Goal: Information Seeking & Learning: Learn about a topic

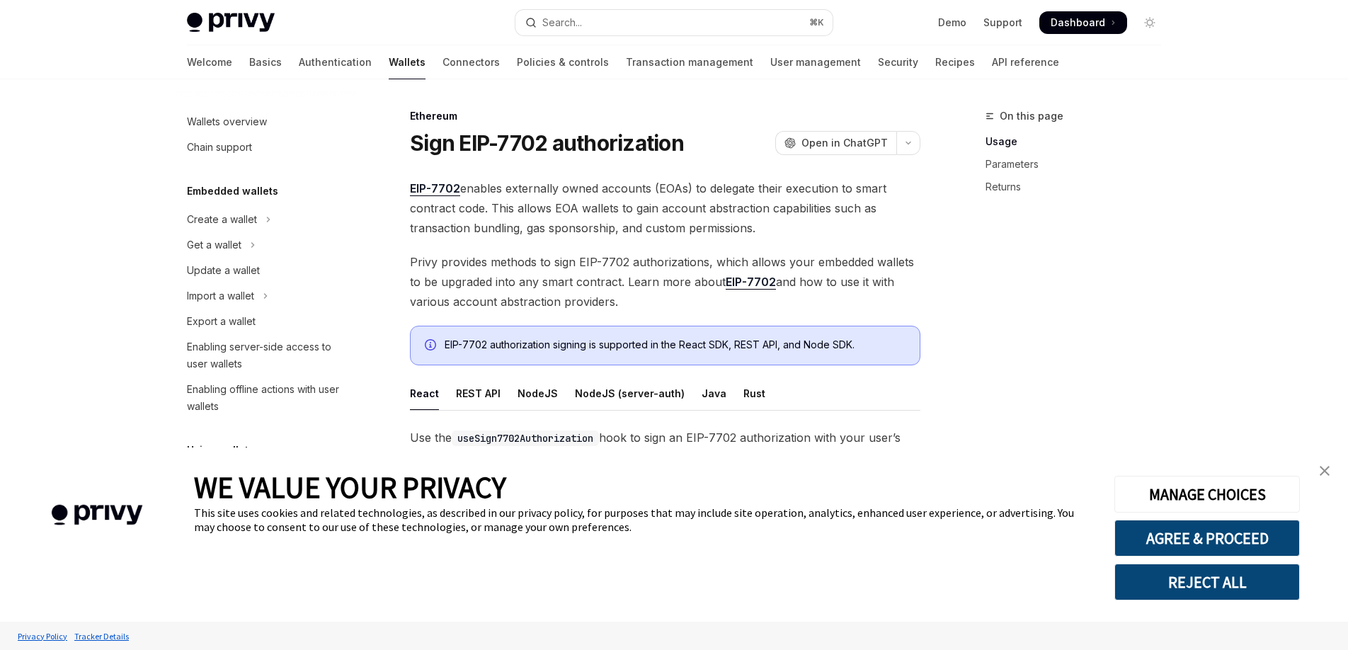
type textarea "*"
click at [672, 13] on button "Search... ⌘ K" at bounding box center [674, 22] width 317 height 25
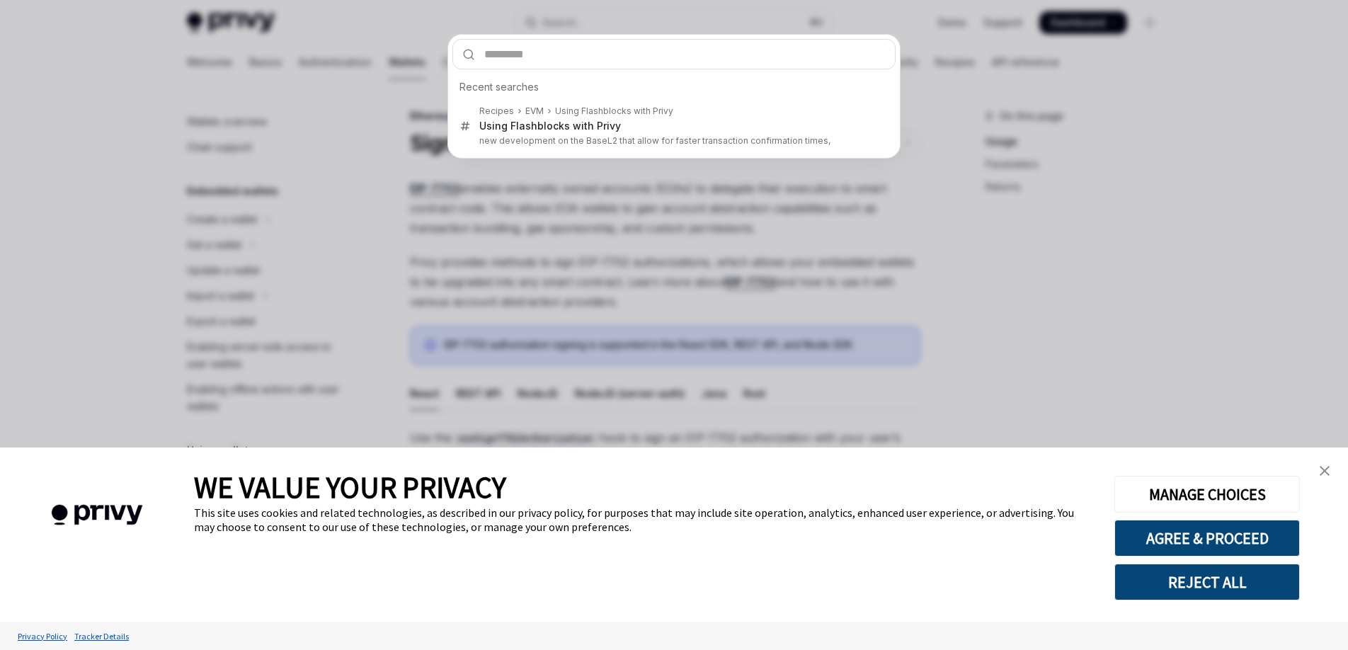
click at [666, 21] on div "Recent searches Recipes EVM Using Flashblocks with Privy Using Flashblocks with…" at bounding box center [674, 325] width 1348 height 650
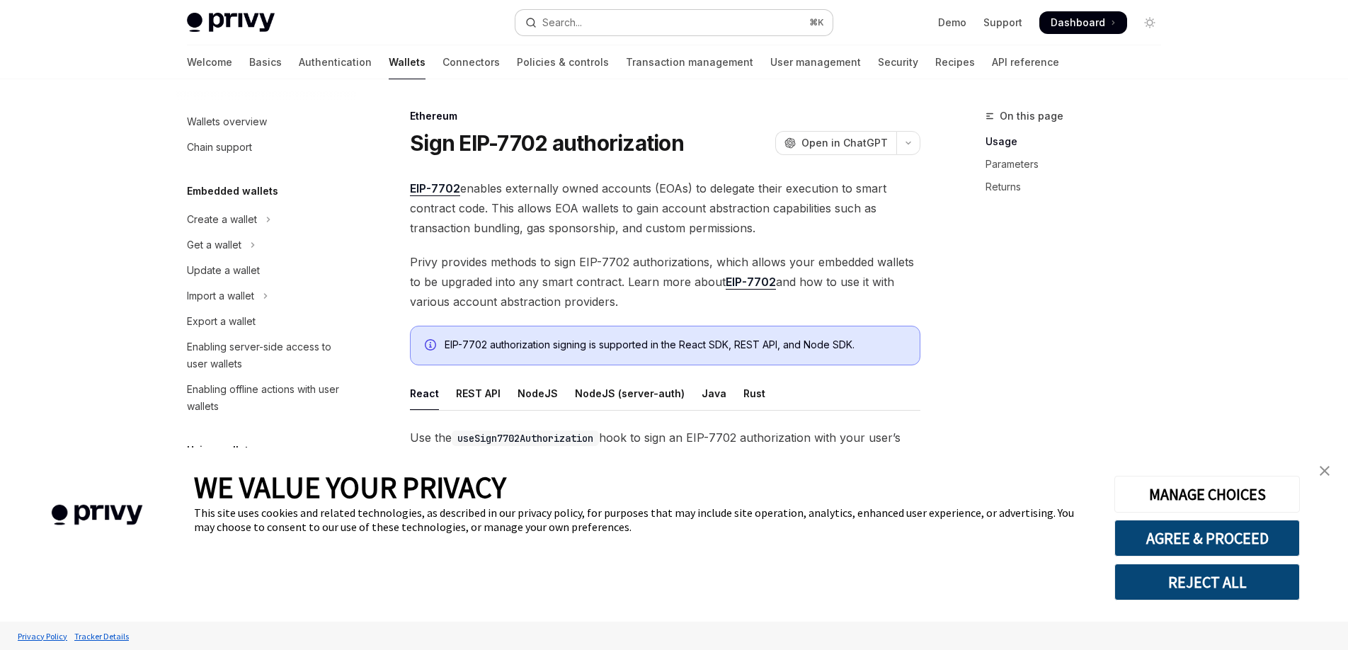
click at [667, 21] on button "Search... ⌘ K" at bounding box center [674, 22] width 317 height 25
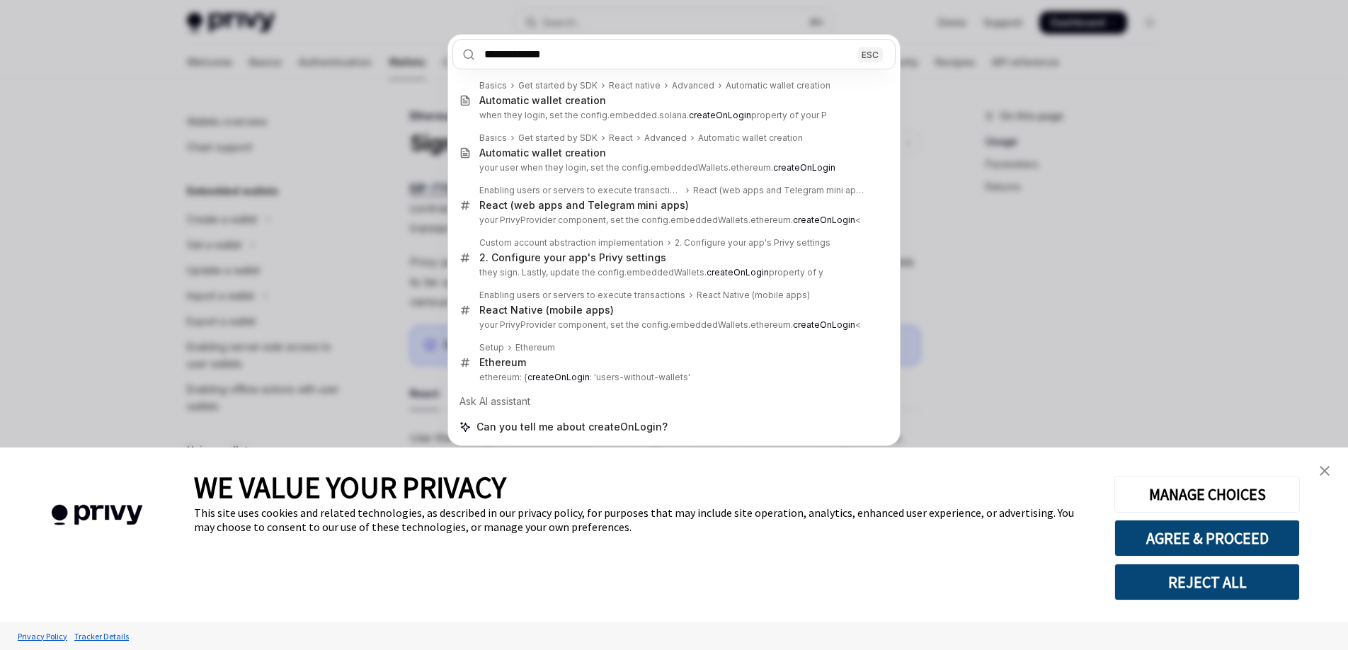
type input "**********"
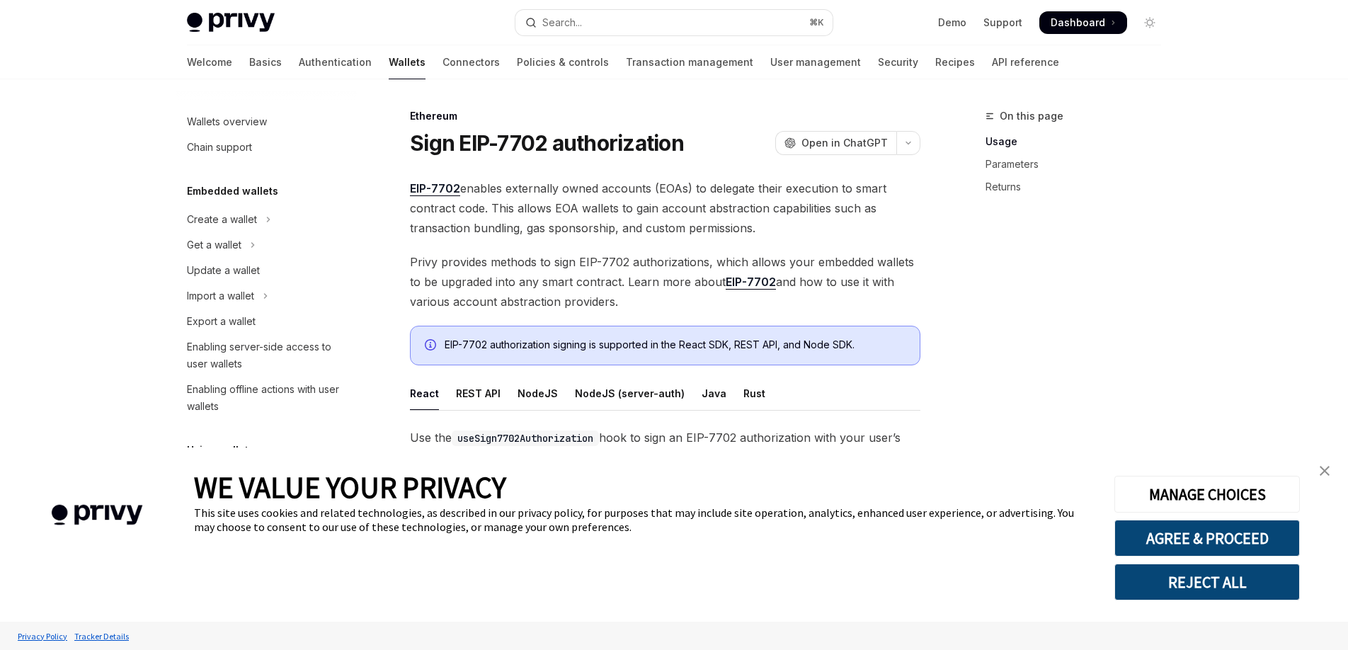
type textarea "*"
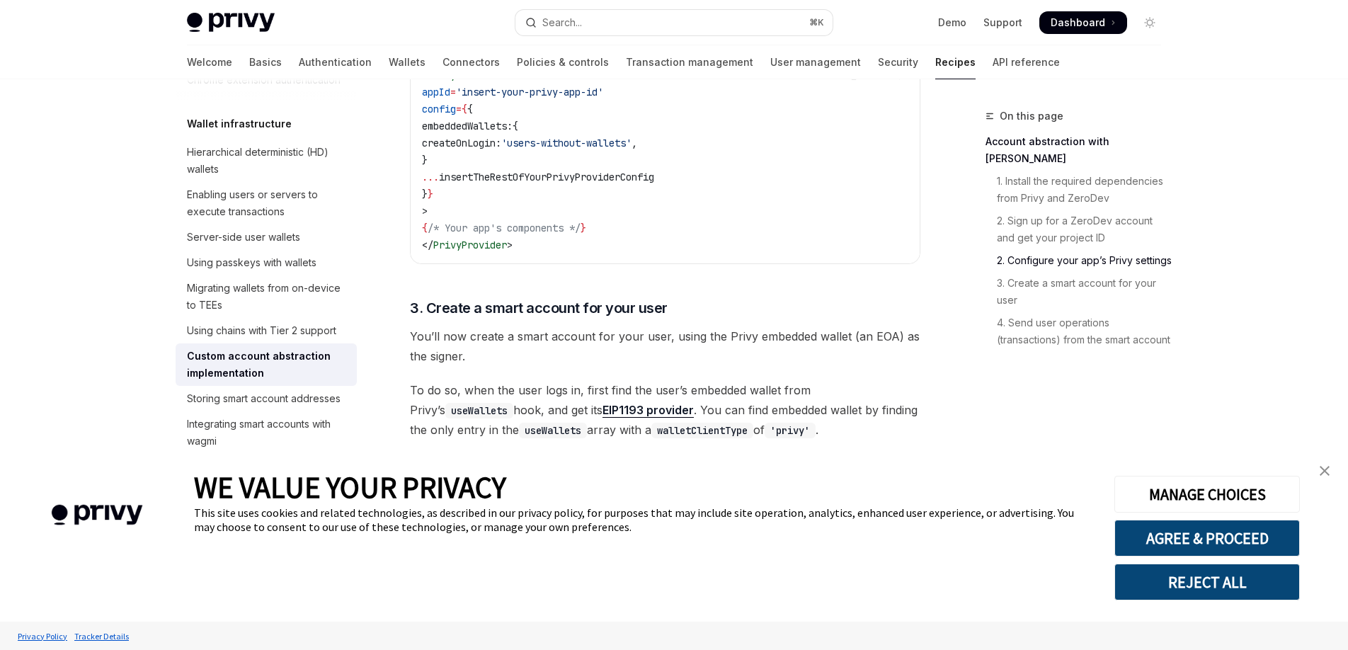
scroll to position [1133, 0]
click at [1329, 468] on img "close banner" at bounding box center [1325, 471] width 10 height 10
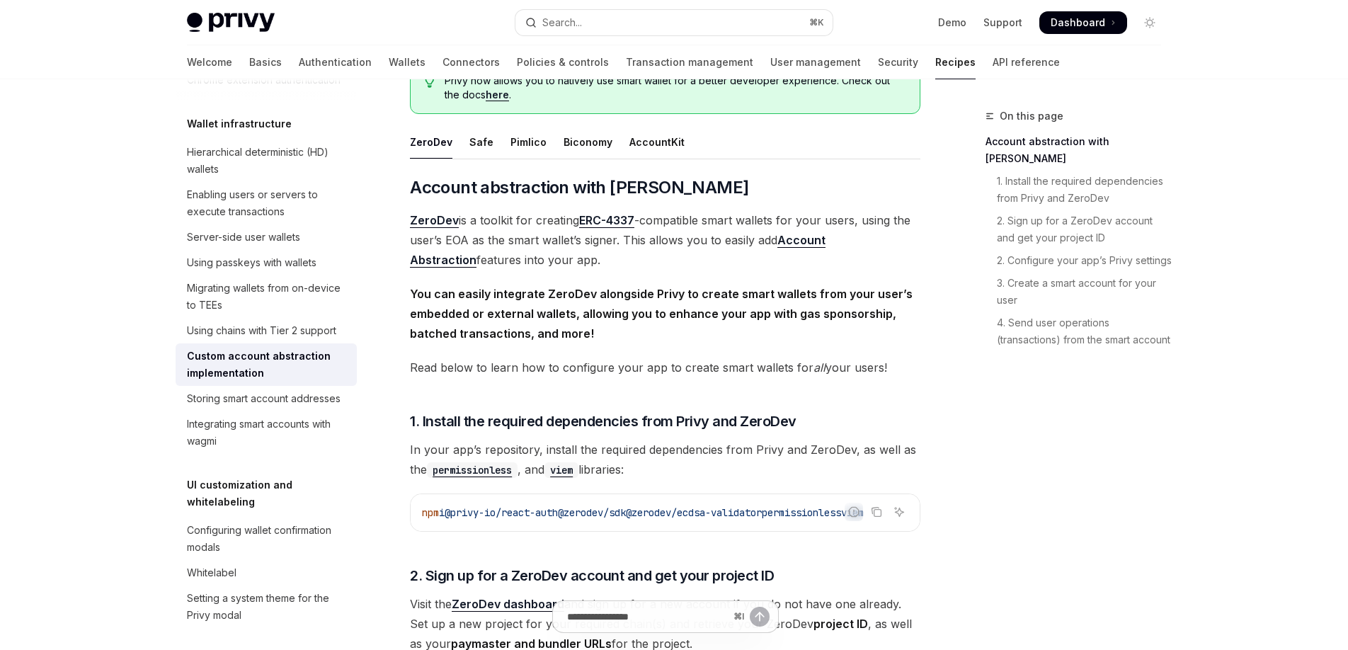
scroll to position [0, 0]
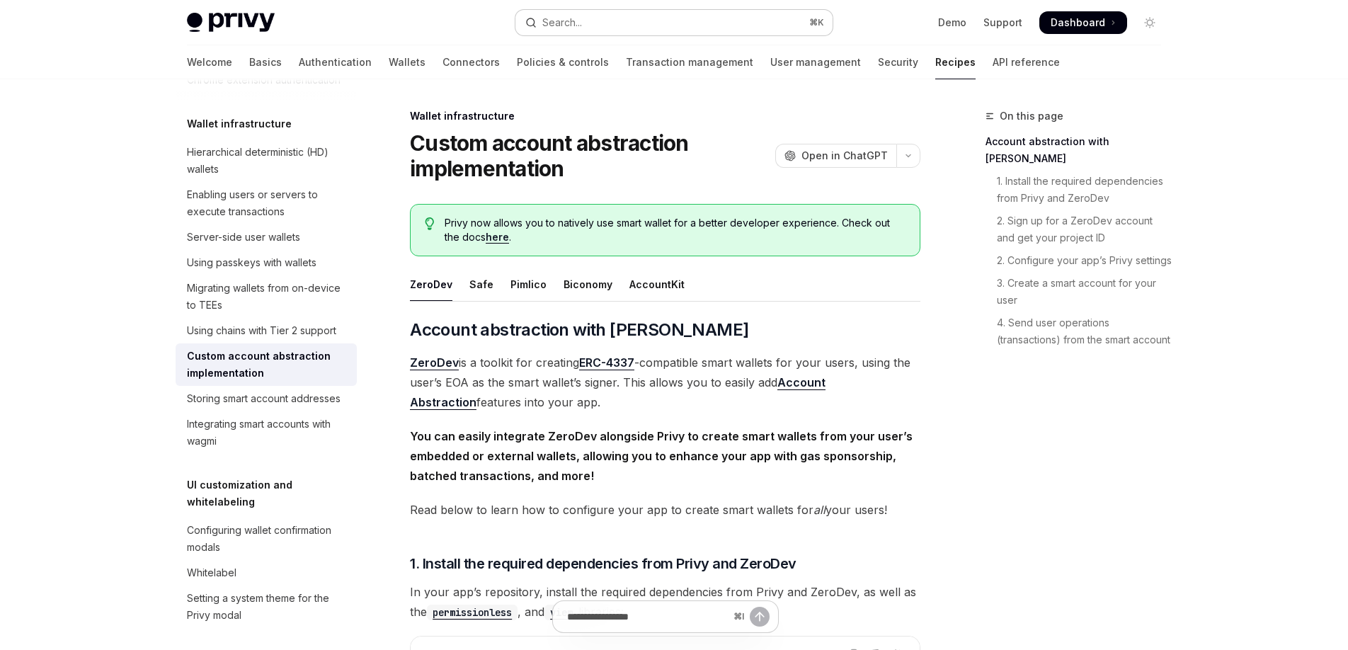
click at [752, 25] on button "Search... ⌘ K" at bounding box center [674, 22] width 317 height 25
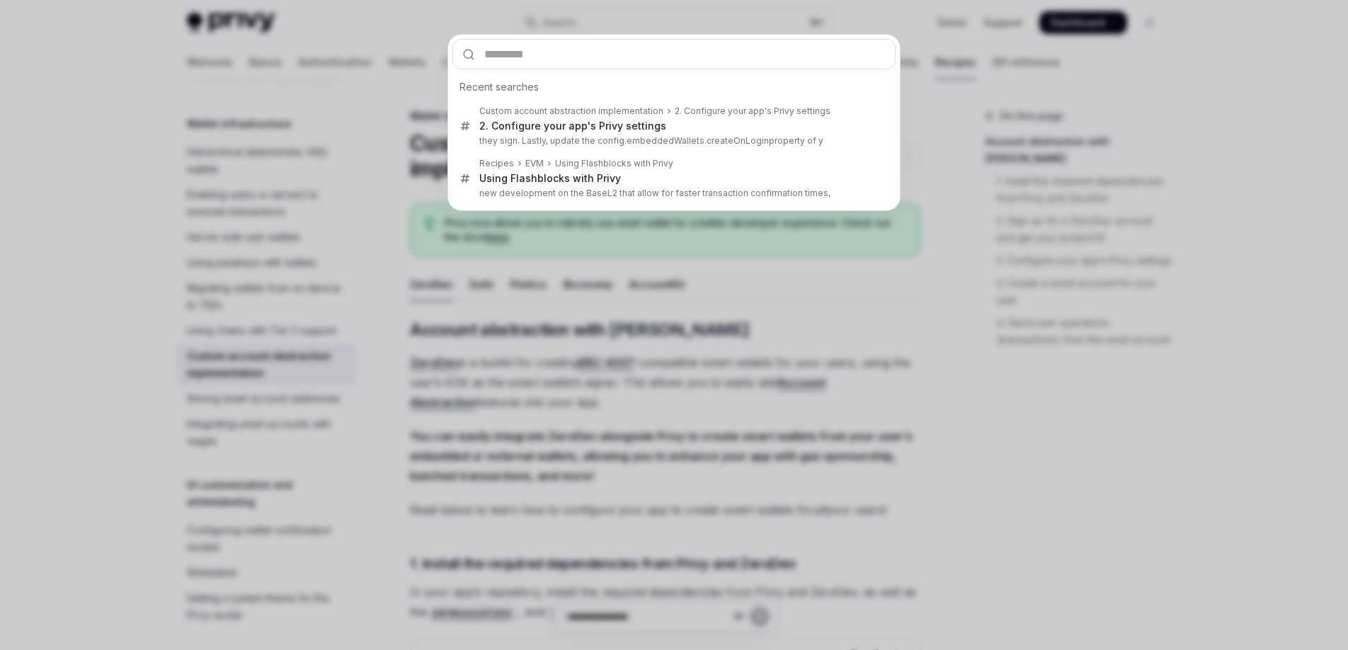
type input "**********"
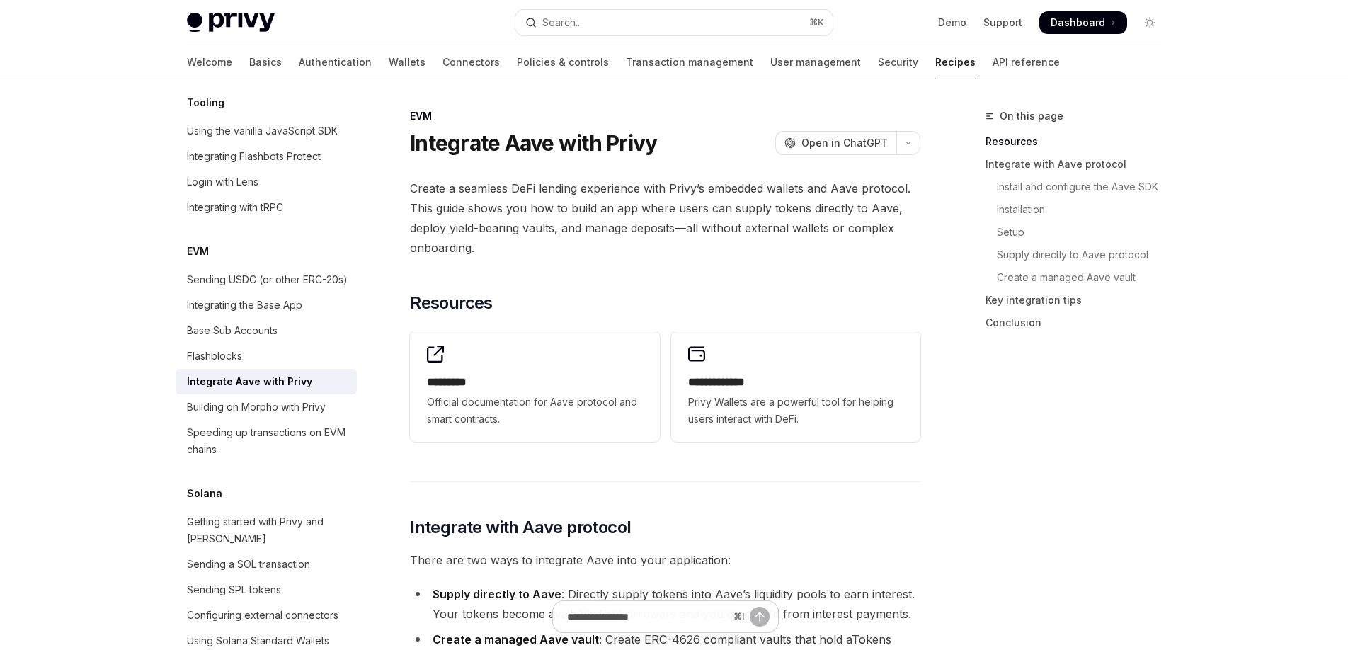
type textarea "*"
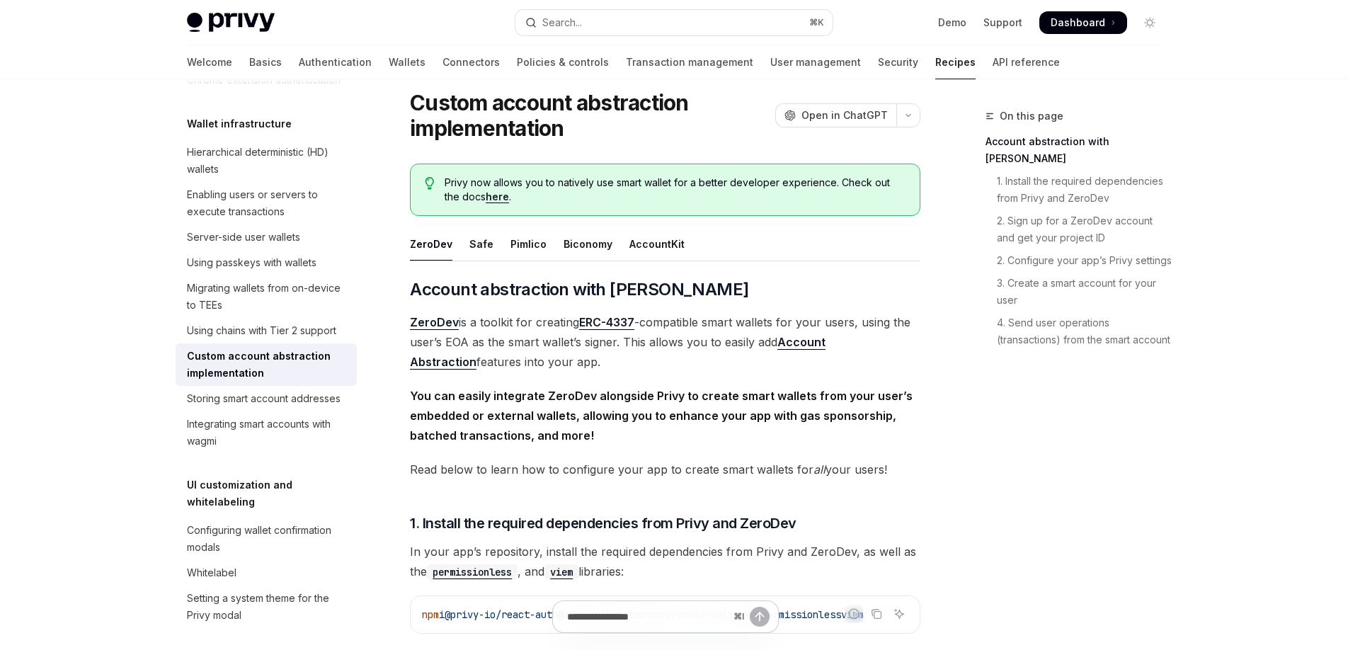
scroll to position [45, 0]
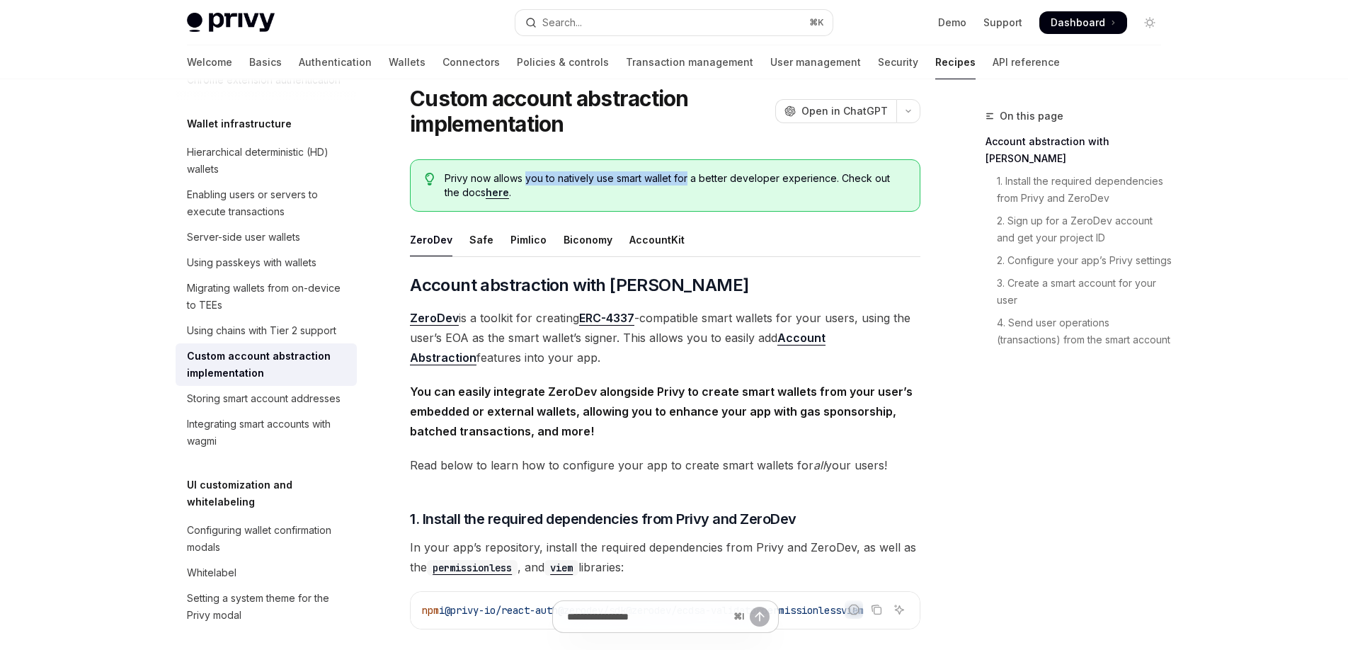
drag, startPoint x: 525, startPoint y: 187, endPoint x: 698, endPoint y: 179, distance: 173.7
click at [695, 179] on span "Privy now allows you to natively use smart wallet for a better developer experi…" at bounding box center [675, 185] width 461 height 28
click at [700, 180] on span "Privy now allows you to natively use smart wallet for a better developer experi…" at bounding box center [675, 185] width 461 height 28
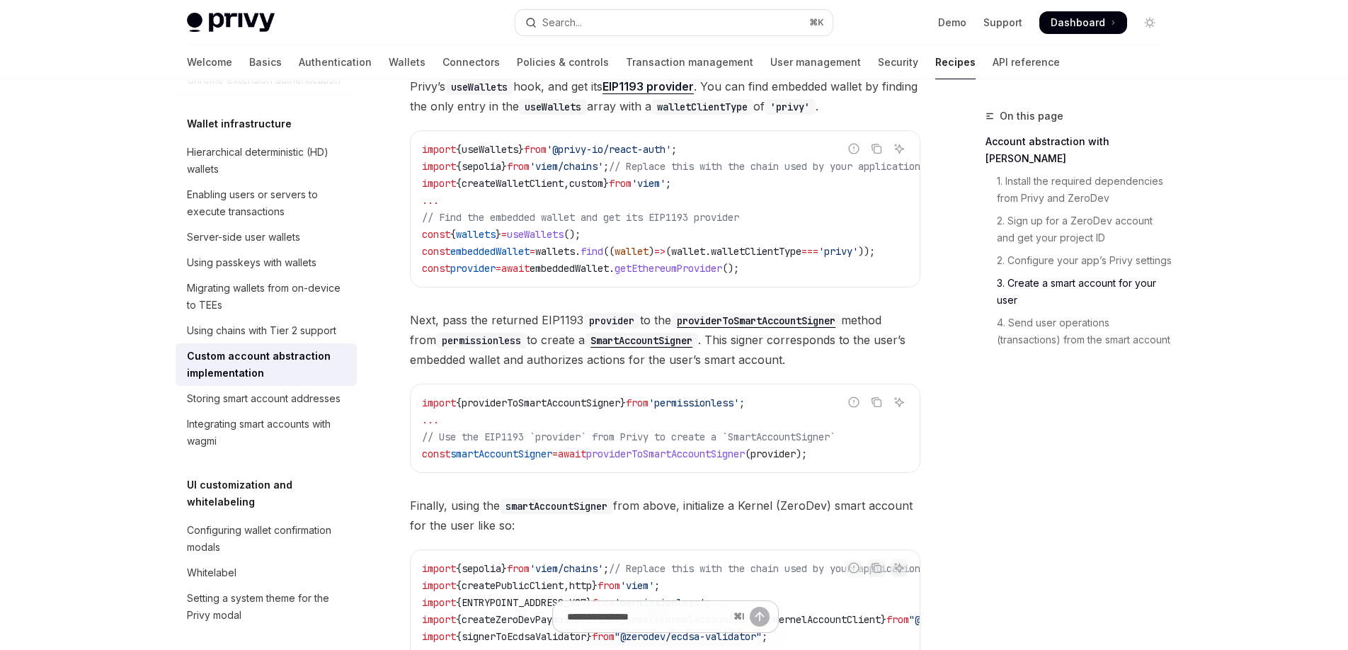
scroll to position [1456, 0]
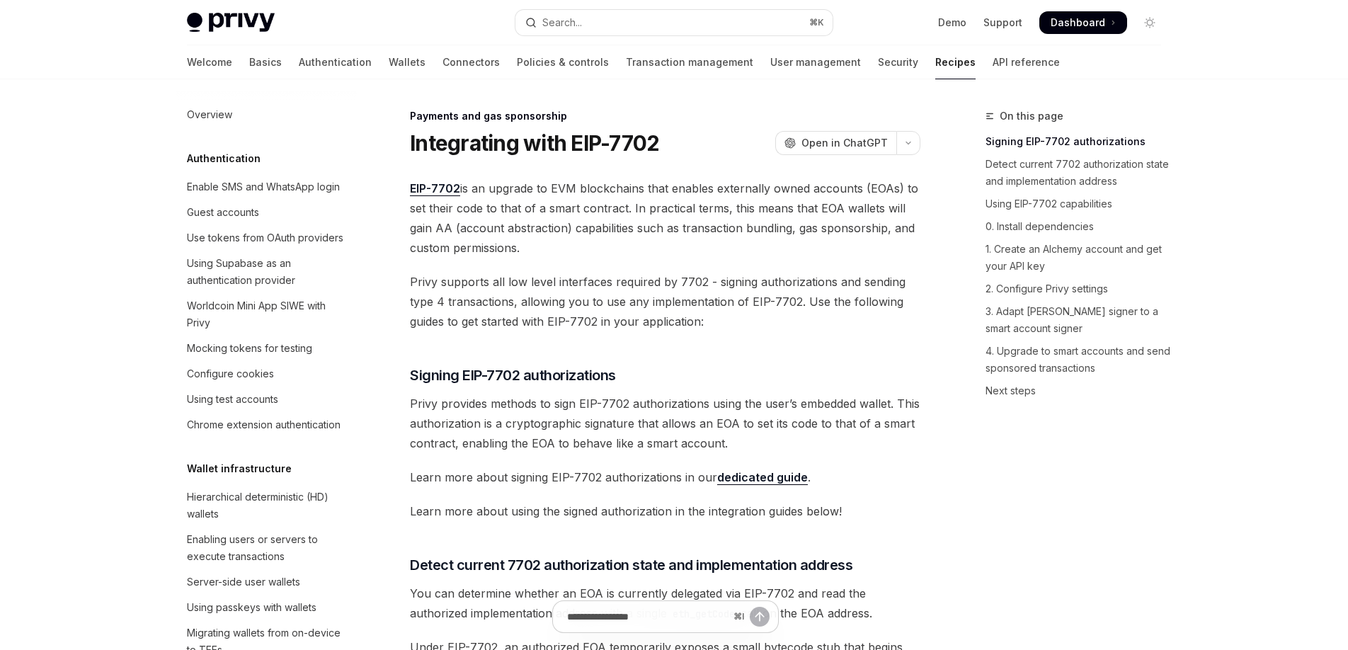
scroll to position [1127, 0]
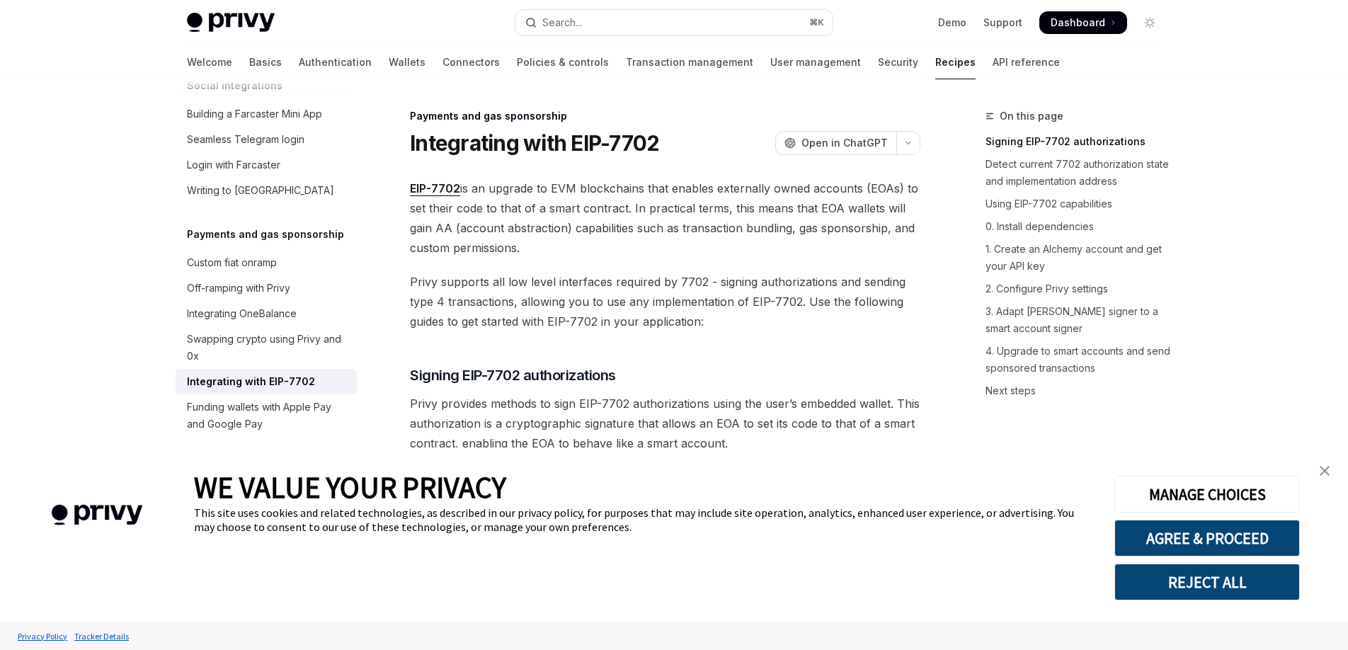
click at [1327, 472] on img "close banner" at bounding box center [1325, 471] width 10 height 10
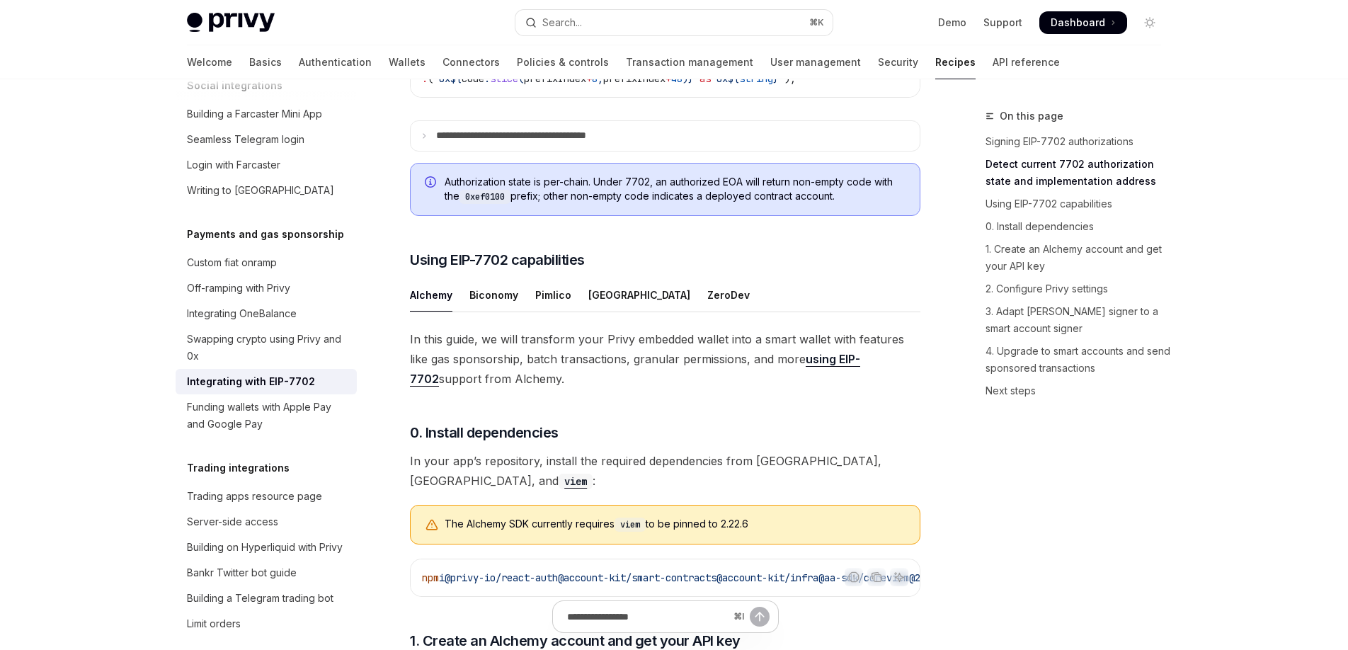
scroll to position [834, 0]
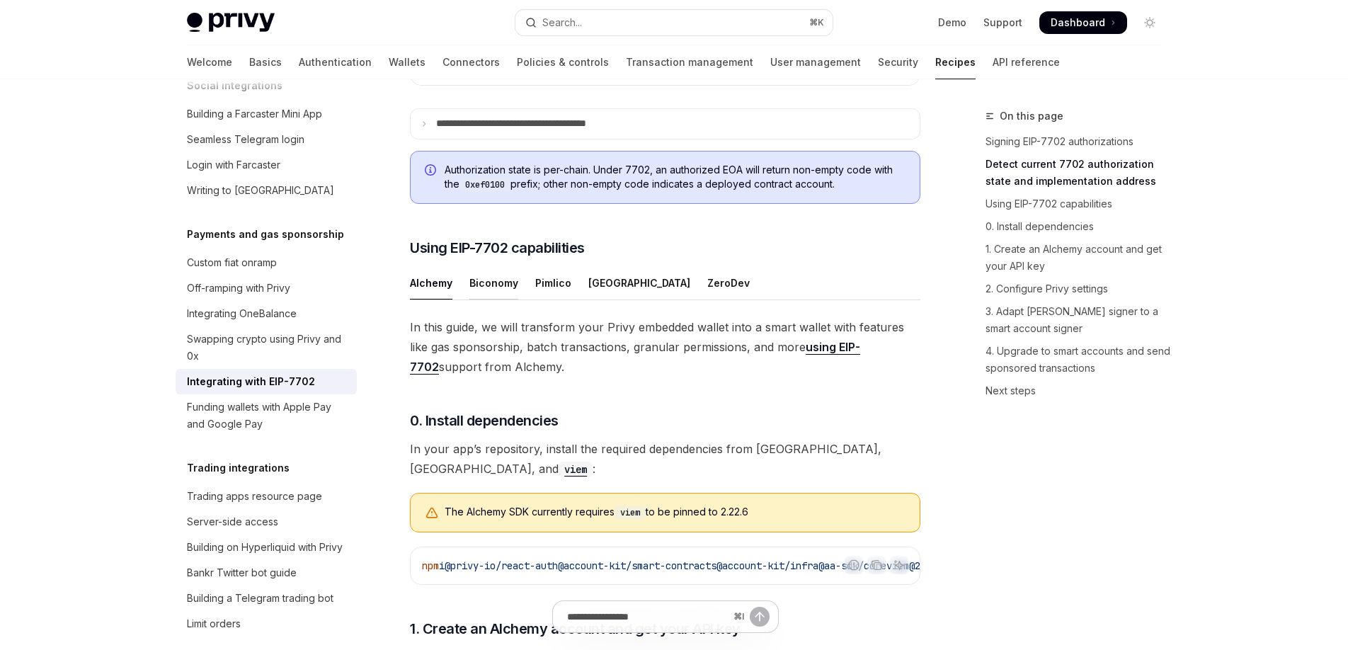
click at [494, 300] on div "Biconomy" at bounding box center [494, 282] width 49 height 33
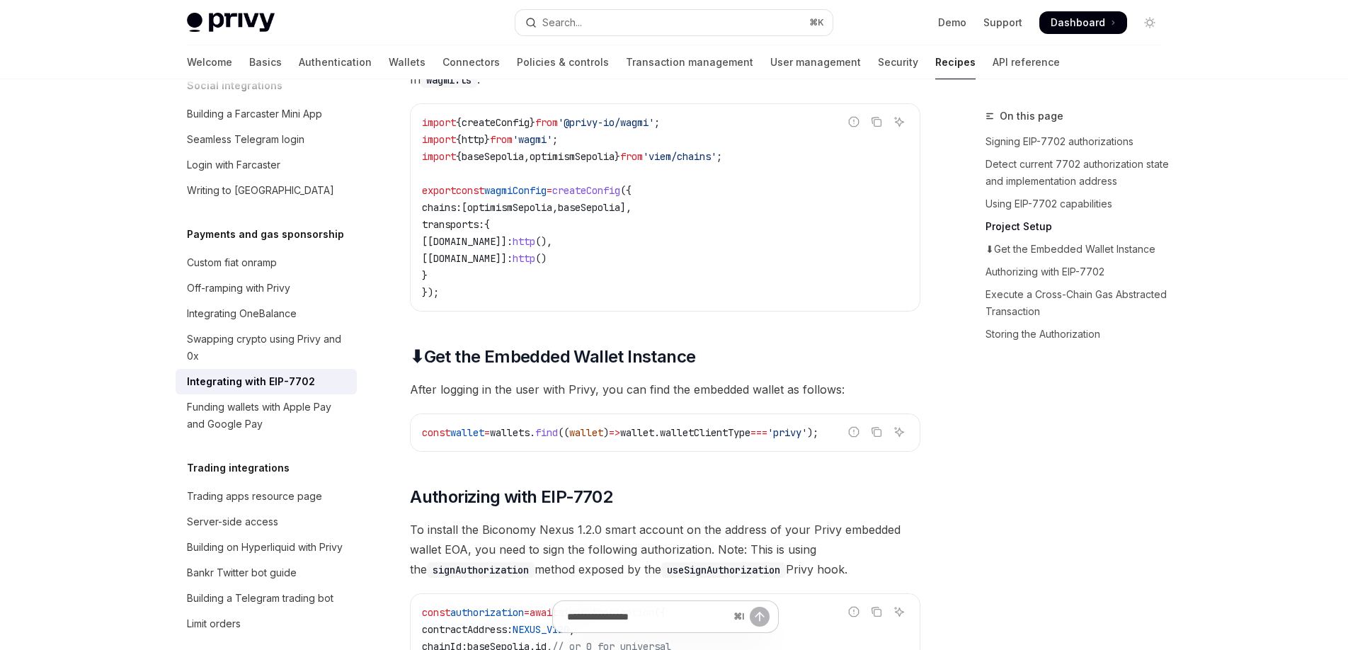
scroll to position [2365, 0]
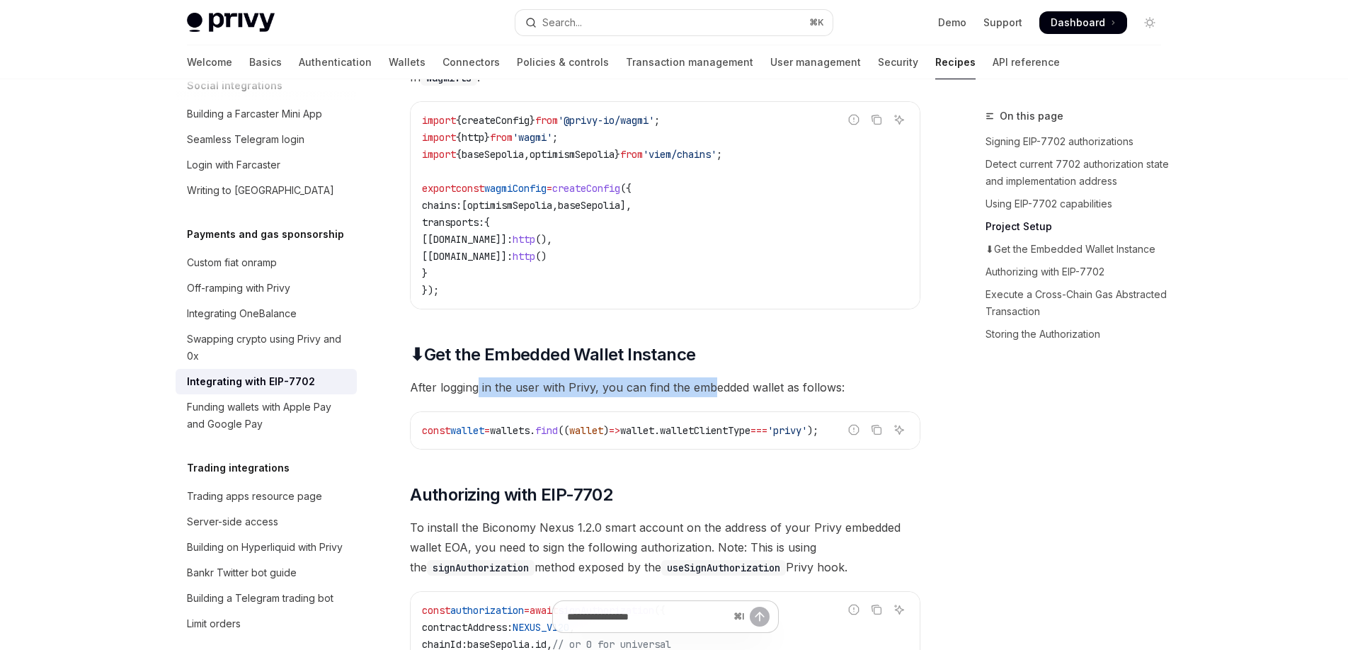
drag, startPoint x: 478, startPoint y: 404, endPoint x: 720, endPoint y: 411, distance: 242.3
click at [717, 397] on span "After logging in the user with Privy, you can find the embedded wallet as follo…" at bounding box center [665, 387] width 511 height 20
click at [728, 397] on span "After logging in the user with Privy, you can find the embedded wallet as follo…" at bounding box center [665, 387] width 511 height 20
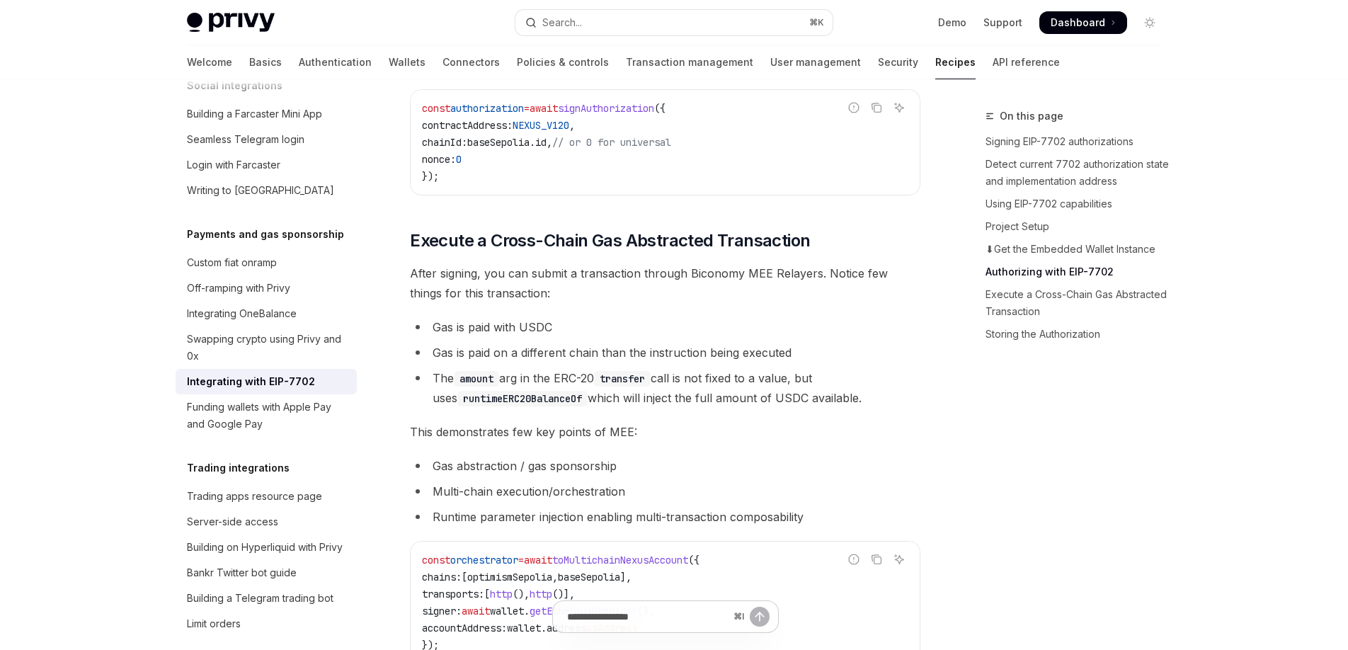
scroll to position [2894, 0]
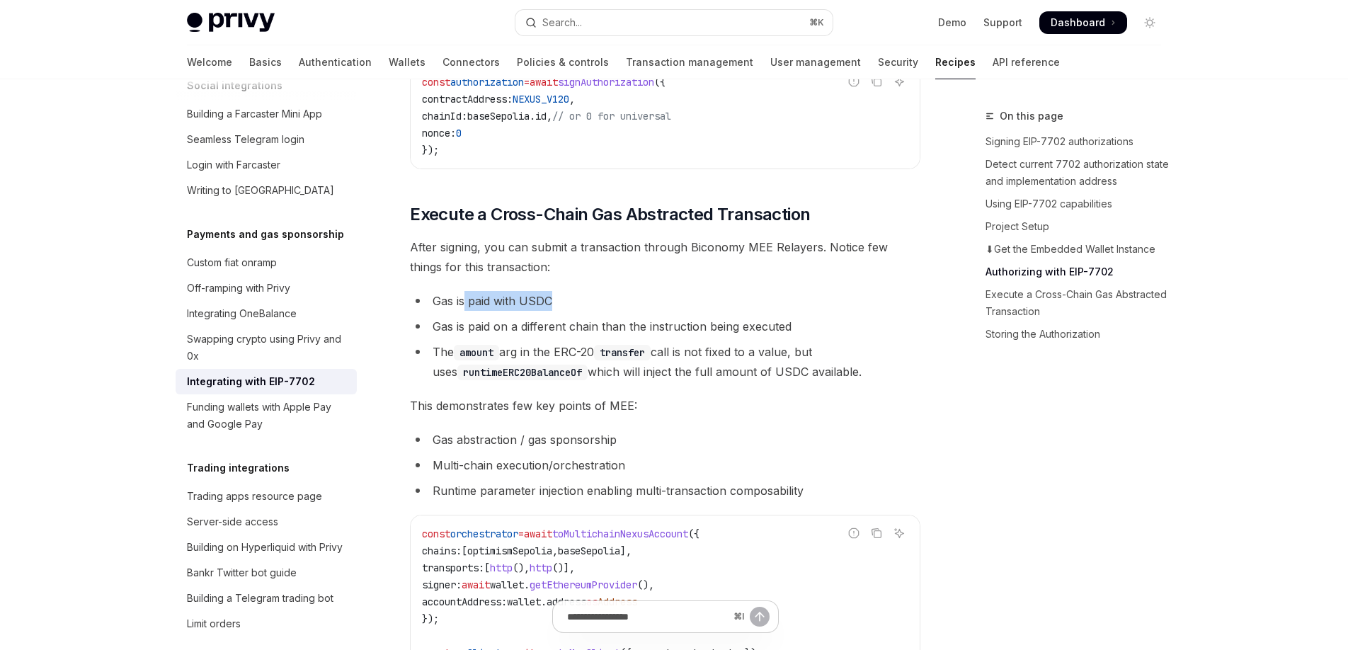
drag, startPoint x: 491, startPoint y: 319, endPoint x: 606, endPoint y: 323, distance: 114.8
click at [597, 311] on li "Gas is paid with USDC" at bounding box center [665, 301] width 511 height 20
click at [608, 311] on li "Gas is paid with USDC" at bounding box center [665, 301] width 511 height 20
drag, startPoint x: 460, startPoint y: 347, endPoint x: 596, endPoint y: 349, distance: 135.3
click at [591, 336] on li "Gas is paid on a different chain than the instruction being executed" at bounding box center [665, 327] width 511 height 20
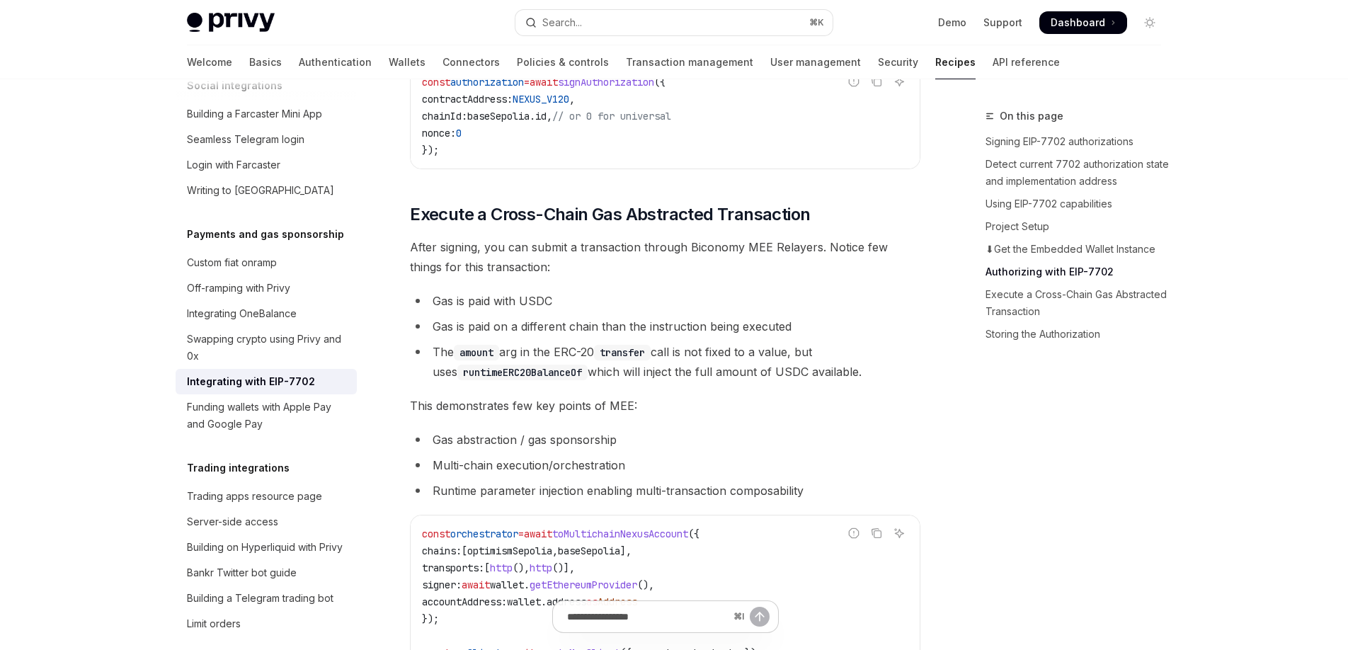
click at [611, 336] on li "Gas is paid on a different chain than the instruction being executed" at bounding box center [665, 327] width 511 height 20
drag, startPoint x: 609, startPoint y: 346, endPoint x: 761, endPoint y: 350, distance: 151.6
click at [753, 336] on li "Gas is paid on a different chain than the instruction being executed" at bounding box center [665, 327] width 511 height 20
click at [761, 336] on li "Gas is paid on a different chain than the instruction being executed" at bounding box center [665, 327] width 511 height 20
drag, startPoint x: 719, startPoint y: 346, endPoint x: 812, endPoint y: 352, distance: 92.9
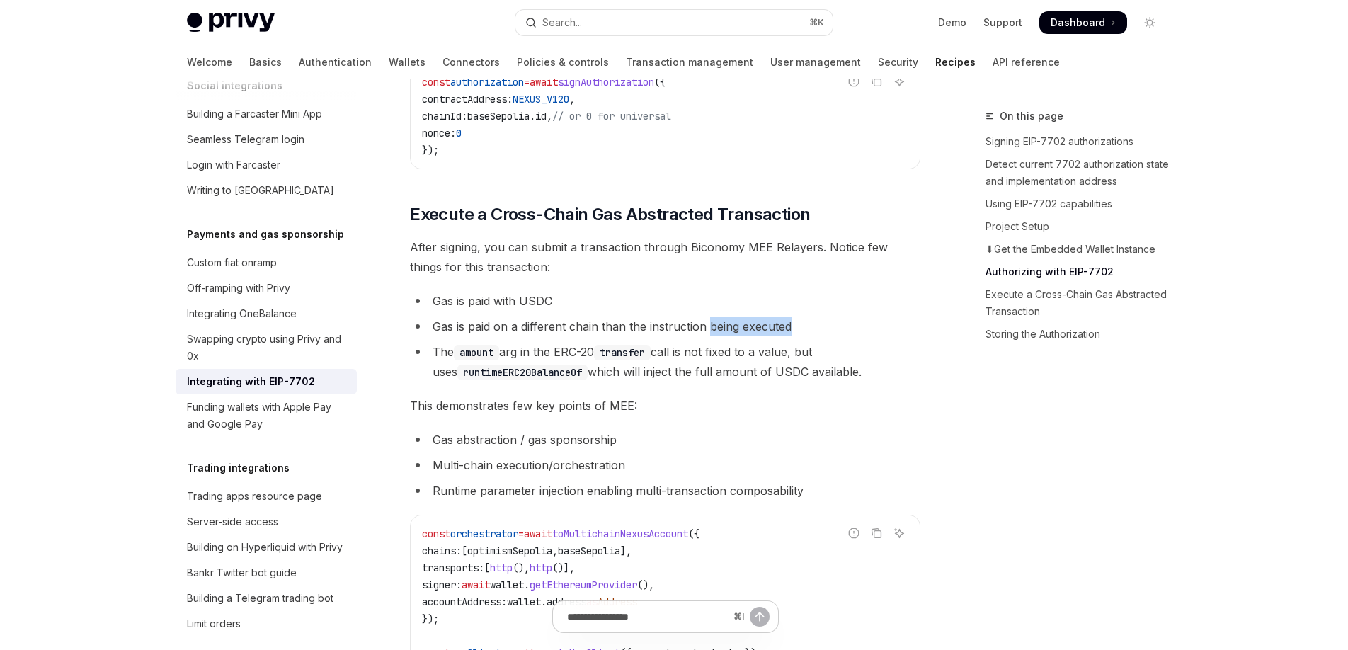
click at [809, 336] on li "Gas is paid on a different chain than the instruction being executed" at bounding box center [665, 327] width 511 height 20
click at [813, 336] on li "Gas is paid on a different chain than the instruction being executed" at bounding box center [665, 327] width 511 height 20
drag, startPoint x: 458, startPoint y: 371, endPoint x: 676, endPoint y: 375, distance: 218.1
click at [659, 374] on li "The amount arg in the ERC-20 transfer call is not fixed to a value, but uses ru…" at bounding box center [665, 362] width 511 height 40
click at [676, 375] on li "The amount arg in the ERC-20 transfer call is not fixed to a value, but uses ru…" at bounding box center [665, 362] width 511 height 40
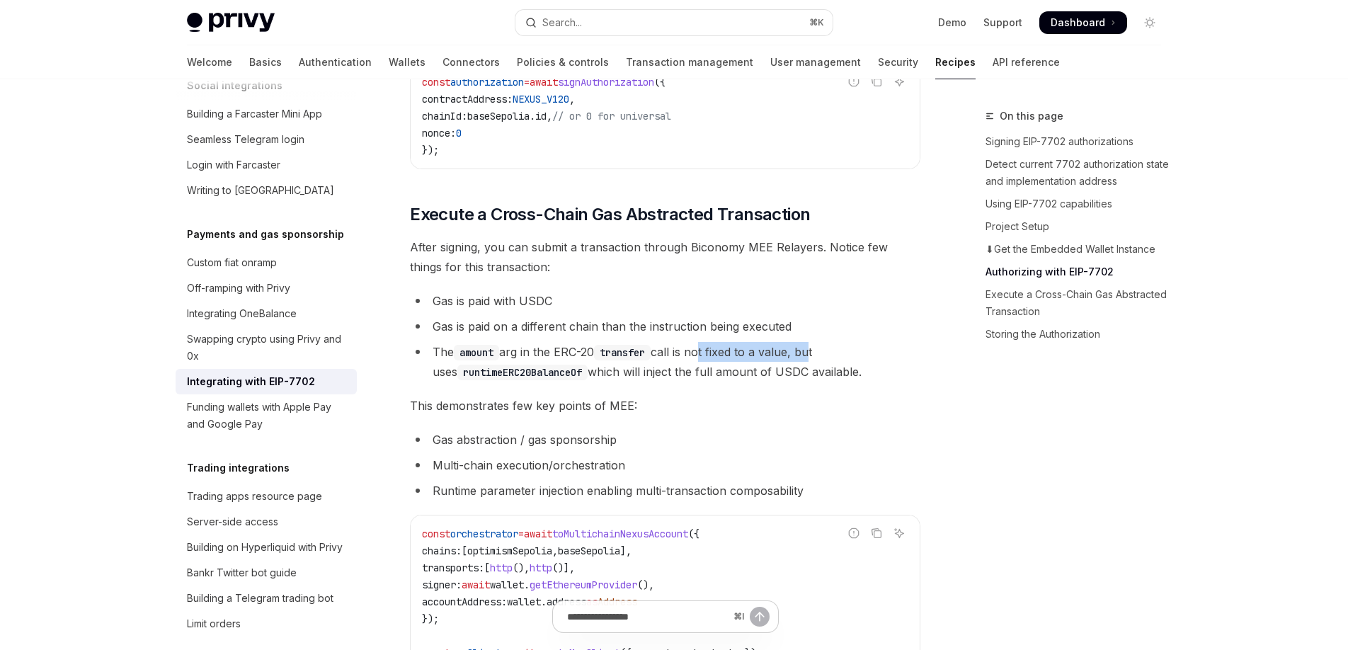
drag, startPoint x: 715, startPoint y: 375, endPoint x: 843, endPoint y: 379, distance: 128.2
click at [830, 378] on li "The amount arg in the ERC-20 transfer call is not fixed to a value, but uses ru…" at bounding box center [665, 362] width 511 height 40
click at [843, 379] on li "The amount arg in the ERC-20 transfer call is not fixed to a value, but uses ru…" at bounding box center [665, 362] width 511 height 40
drag, startPoint x: 743, startPoint y: 388, endPoint x: 875, endPoint y: 392, distance: 132.5
click at [863, 382] on li "The amount arg in the ERC-20 transfer call is not fixed to a value, but uses ru…" at bounding box center [665, 362] width 511 height 40
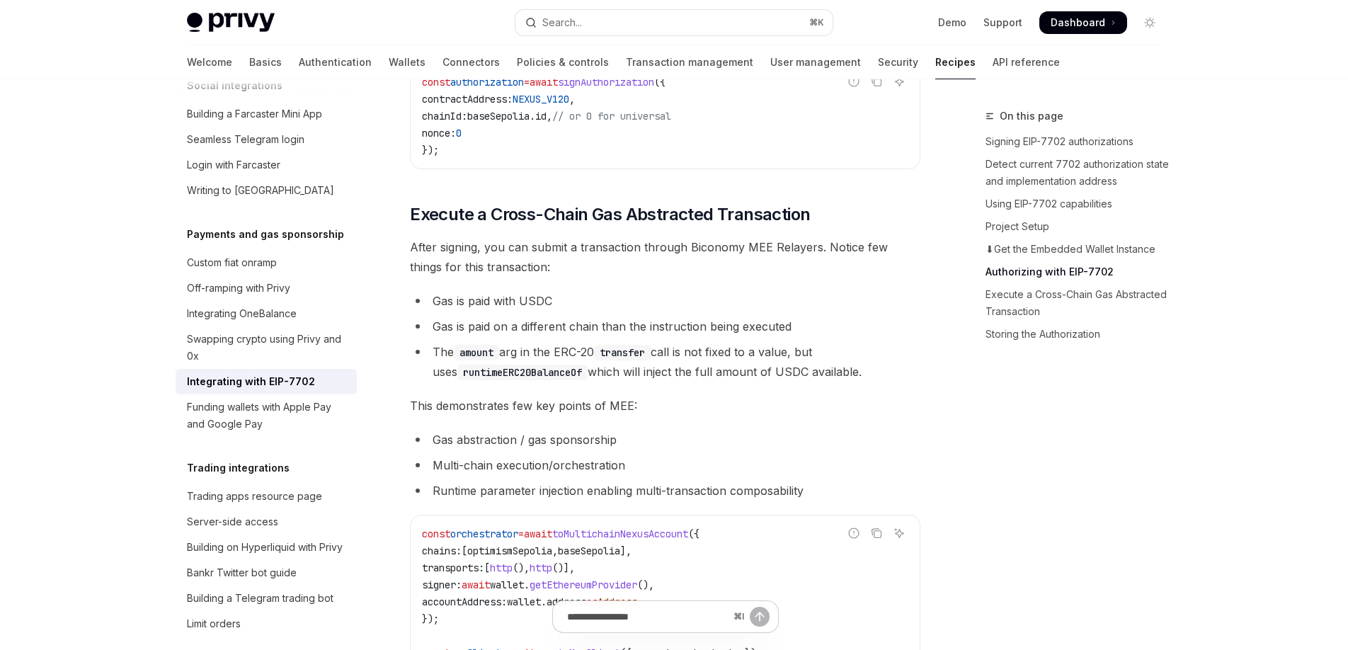
click at [875, 382] on li "The amount arg in the ERC-20 transfer call is not fixed to a value, but uses ru…" at bounding box center [665, 362] width 511 height 40
click at [467, 380] on code "runtimeERC20BalanceOf" at bounding box center [522, 373] width 130 height 16
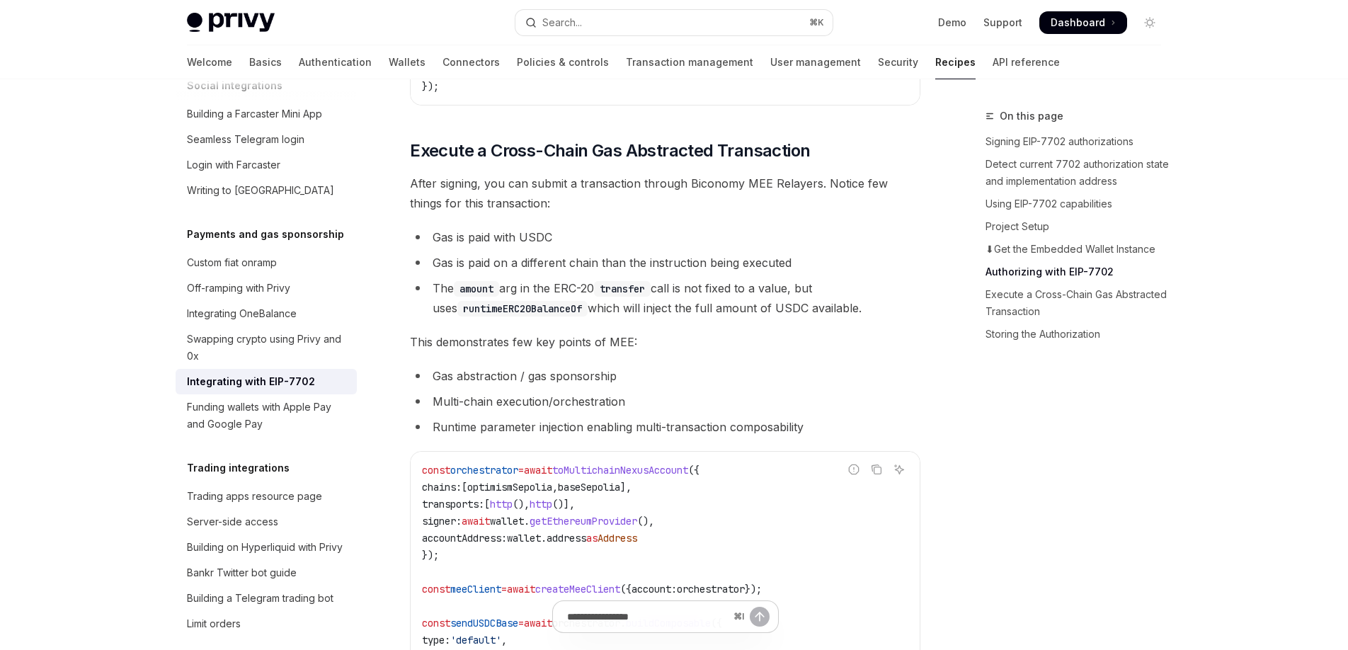
scroll to position [2961, 0]
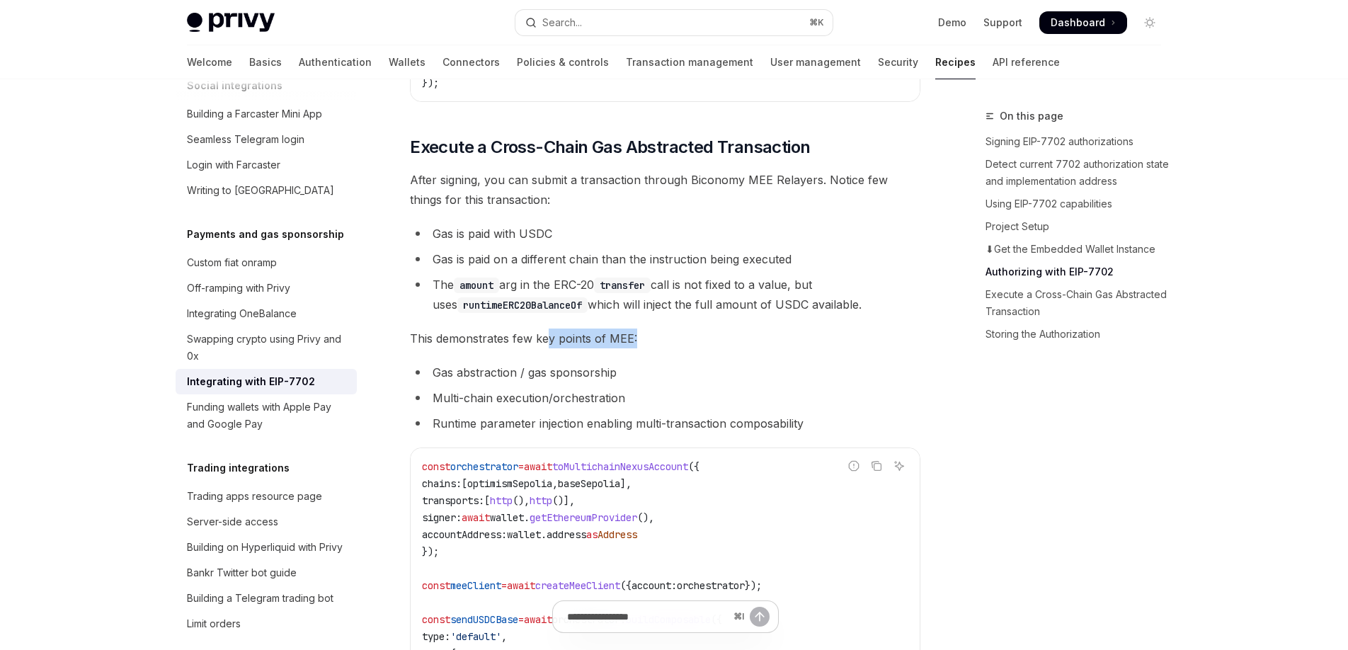
drag, startPoint x: 547, startPoint y: 360, endPoint x: 702, endPoint y: 368, distance: 155.3
drag, startPoint x: 704, startPoint y: 368, endPoint x: 667, endPoint y: 377, distance: 38.1
click at [487, 382] on li "Gas abstraction / gas sponsorship" at bounding box center [665, 373] width 511 height 20
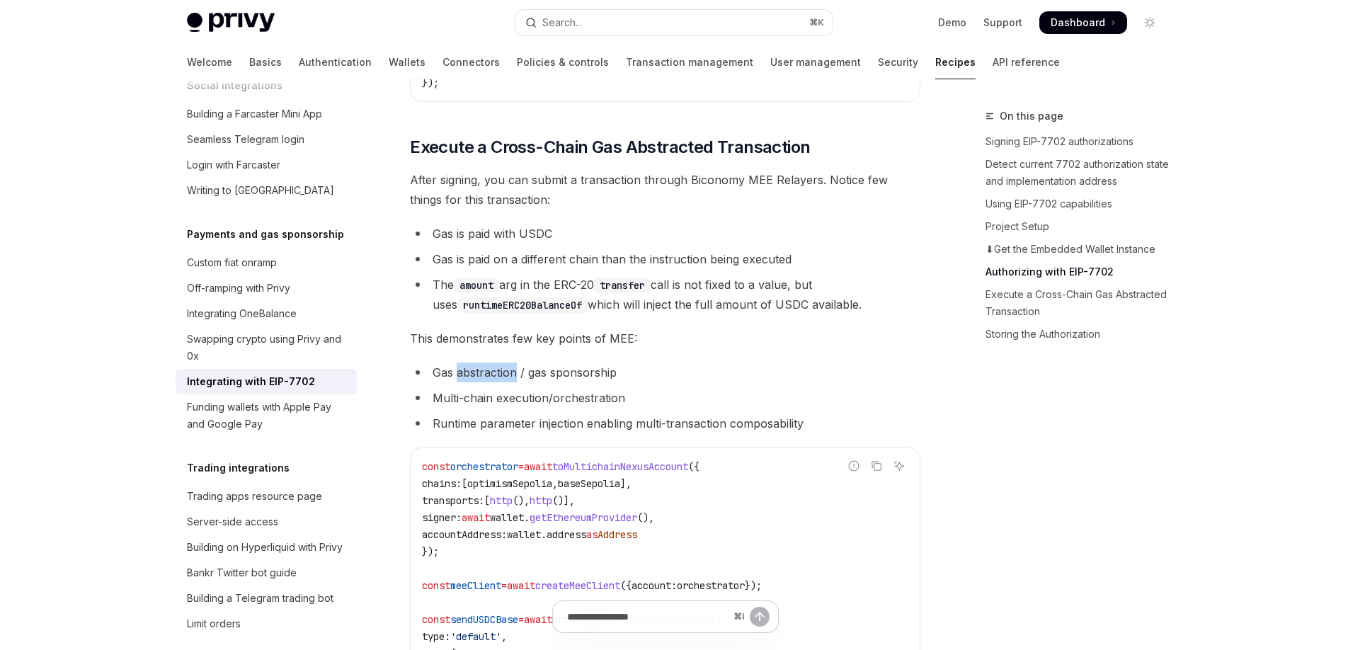
click at [487, 382] on li "Gas abstraction / gas sponsorship" at bounding box center [665, 373] width 511 height 20
click at [493, 408] on li "Multi-chain execution/orchestration" at bounding box center [665, 398] width 511 height 20
click at [684, 408] on li "Multi-chain execution/orchestration" at bounding box center [665, 398] width 511 height 20
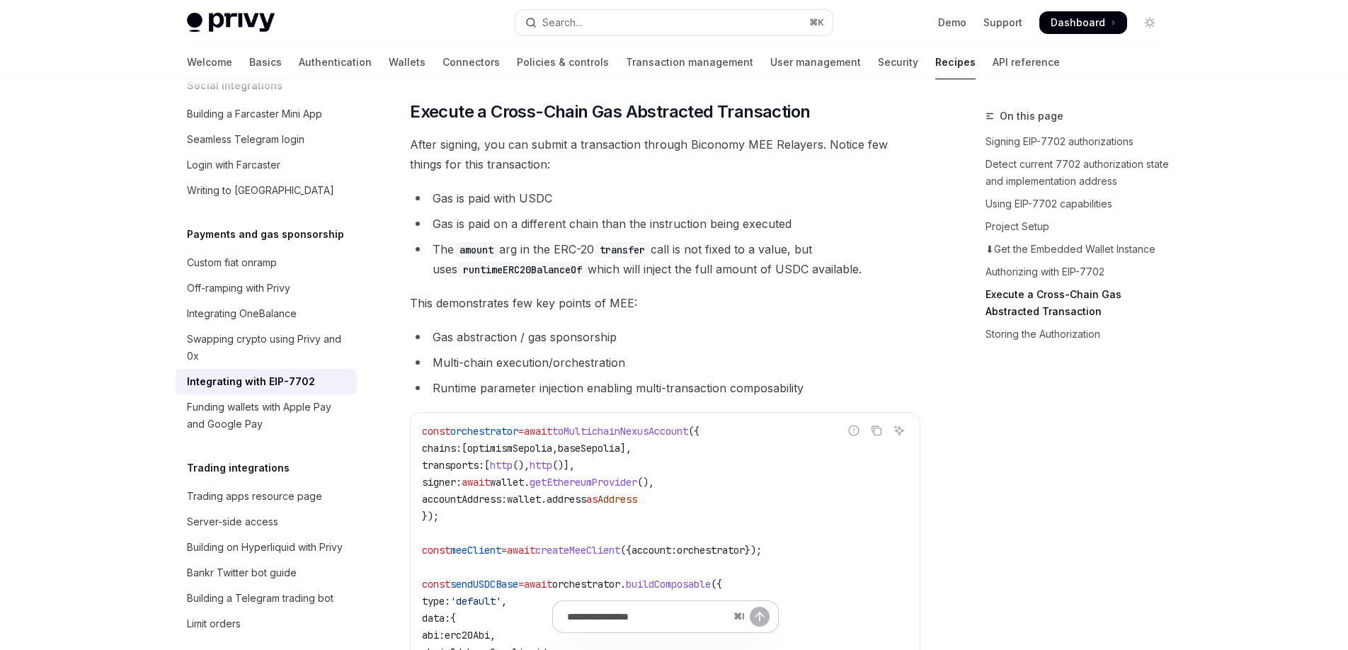
scroll to position [3012, 0]
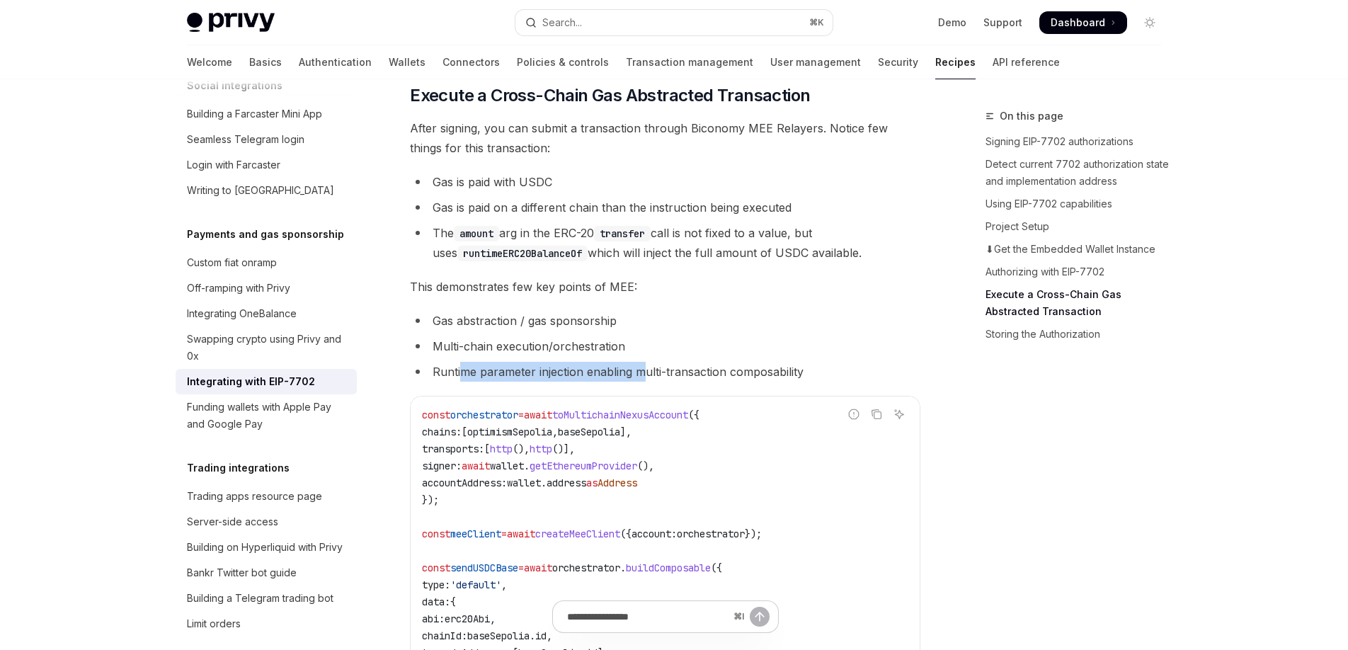
drag, startPoint x: 478, startPoint y: 385, endPoint x: 690, endPoint y: 398, distance: 212.9
click at [668, 382] on li "Runtime parameter injection enabling multi-transaction composability" at bounding box center [665, 372] width 511 height 20
click at [690, 382] on li "Runtime parameter injection enabling multi-transaction composability" at bounding box center [665, 372] width 511 height 20
drag, startPoint x: 698, startPoint y: 392, endPoint x: 867, endPoint y: 404, distance: 169.0
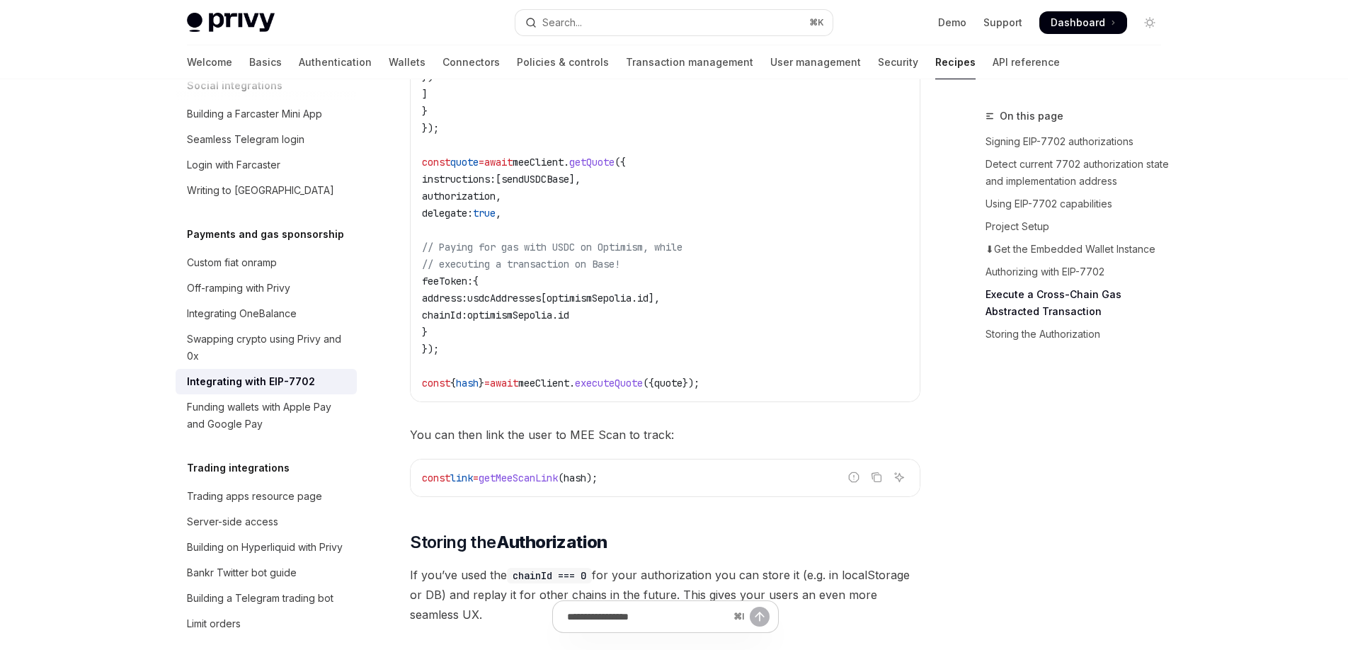
scroll to position [3726, 0]
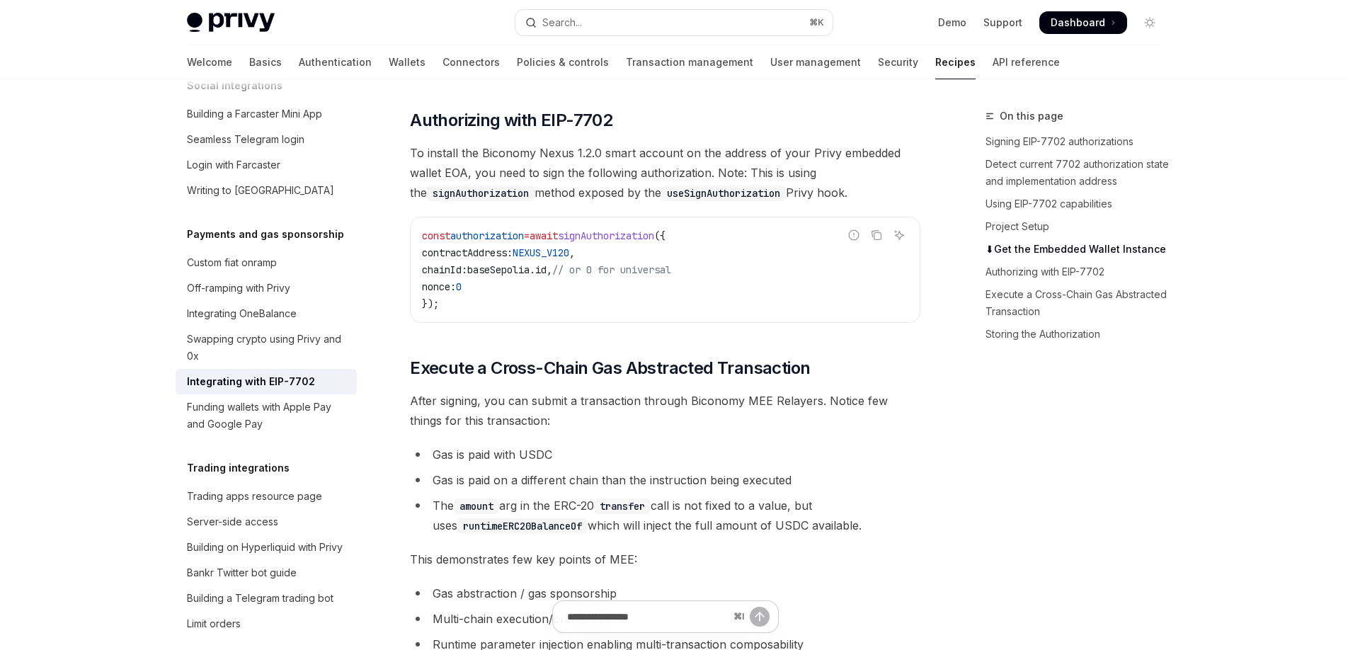
scroll to position [2741, 0]
drag, startPoint x: 526, startPoint y: 216, endPoint x: 700, endPoint y: 220, distance: 174.3
click at [695, 202] on span "To install the Biconomy Nexus 1.2.0 smart account on the address of your Privy …" at bounding box center [665, 171] width 511 height 59
click at [707, 222] on div "In this guide we’ll see a quick example of using the Biconomy’s Modular Executi…" at bounding box center [665, 9] width 511 height 3198
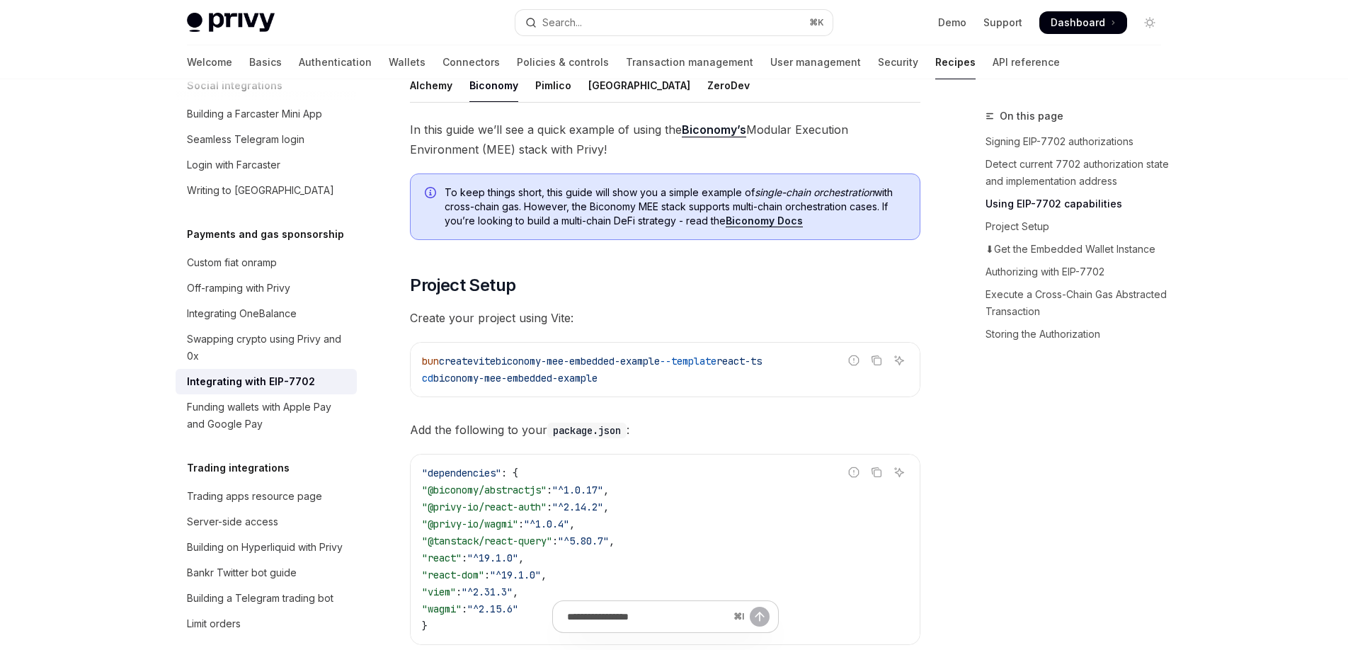
scroll to position [991, 0]
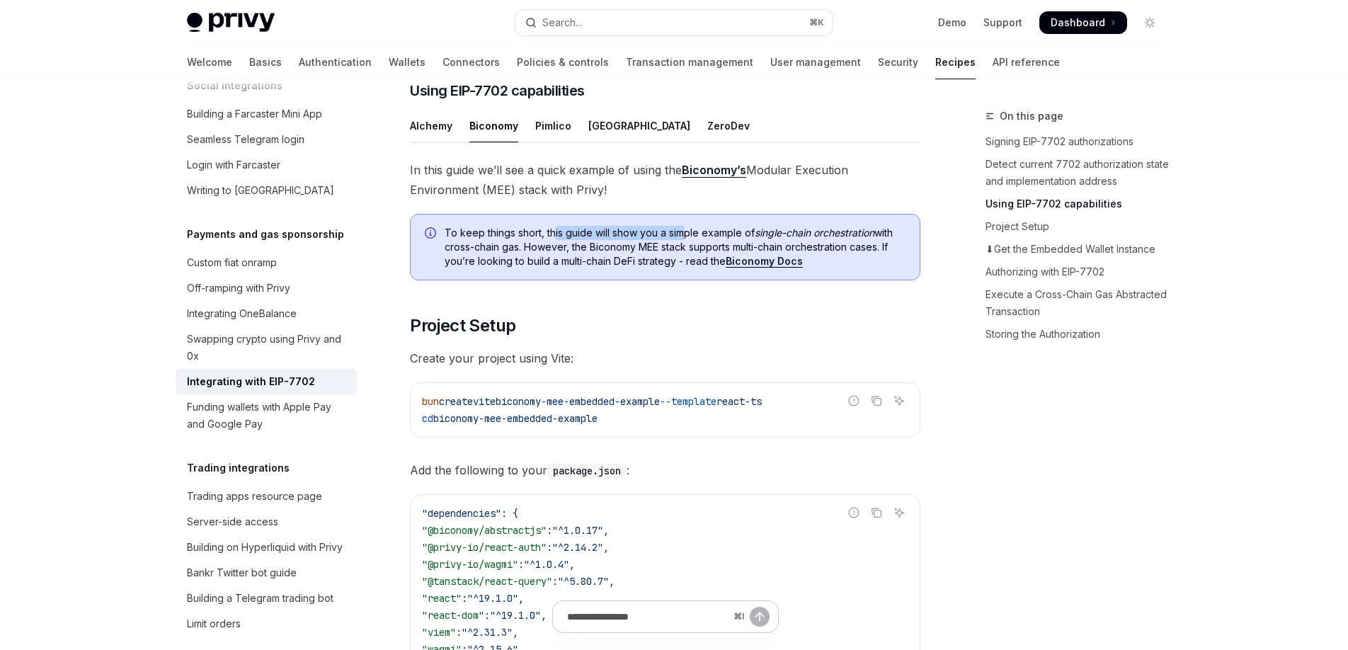
drag, startPoint x: 553, startPoint y: 249, endPoint x: 694, endPoint y: 258, distance: 141.2
click at [688, 258] on span "To keep things short, this guide will show you a simple example of single-chain…" at bounding box center [675, 247] width 461 height 42
click at [695, 258] on span "To keep things short, this guide will show you a simple example of single-chain…" at bounding box center [675, 247] width 461 height 42
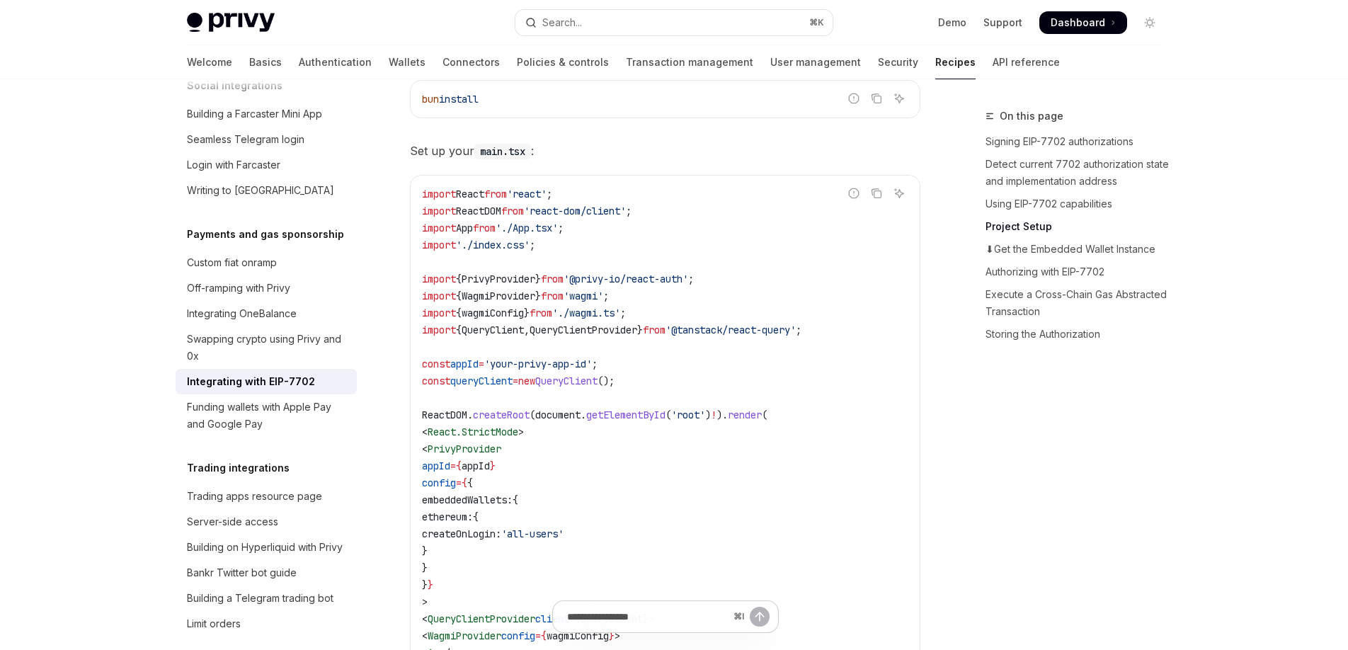
scroll to position [1654, 0]
click at [590, 386] on span "QueryClient" at bounding box center [566, 379] width 62 height 13
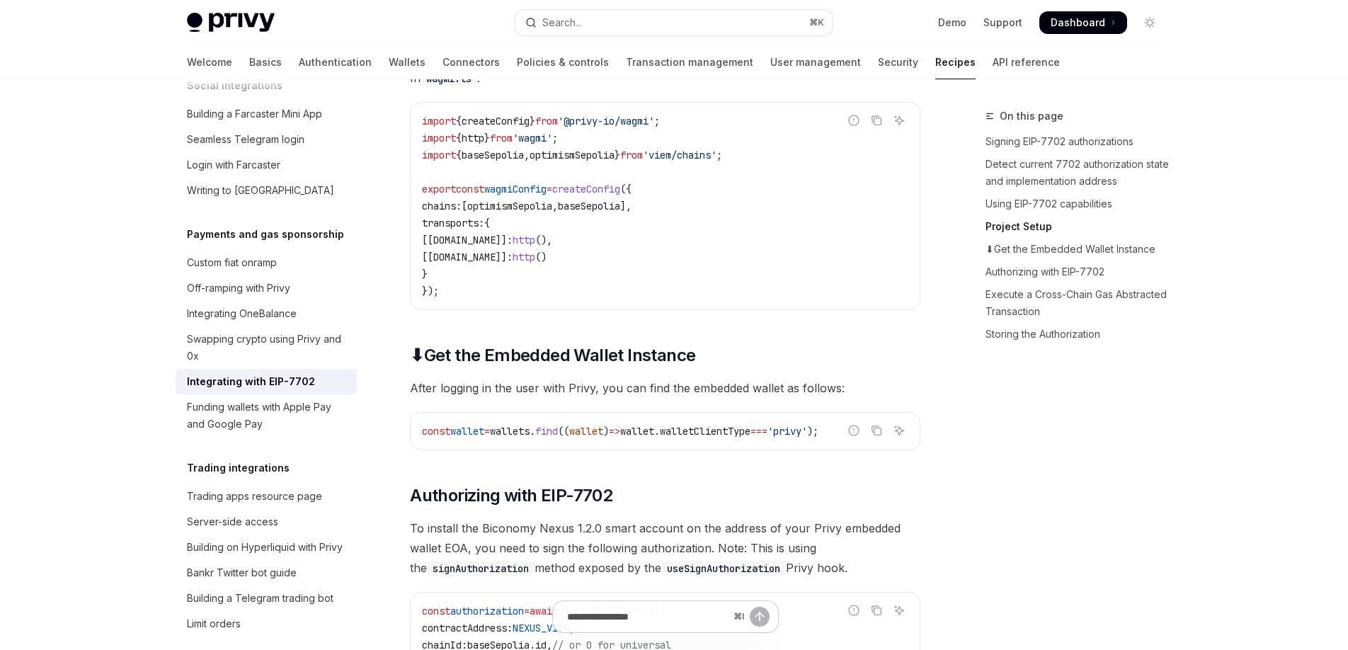
scroll to position [2365, 0]
click at [768, 437] on span "===" at bounding box center [759, 430] width 17 height 13
click at [751, 437] on span "walletClientType" at bounding box center [705, 430] width 91 height 13
click at [638, 397] on span "After logging in the user with Privy, you can find the embedded wallet as follo…" at bounding box center [665, 387] width 511 height 20
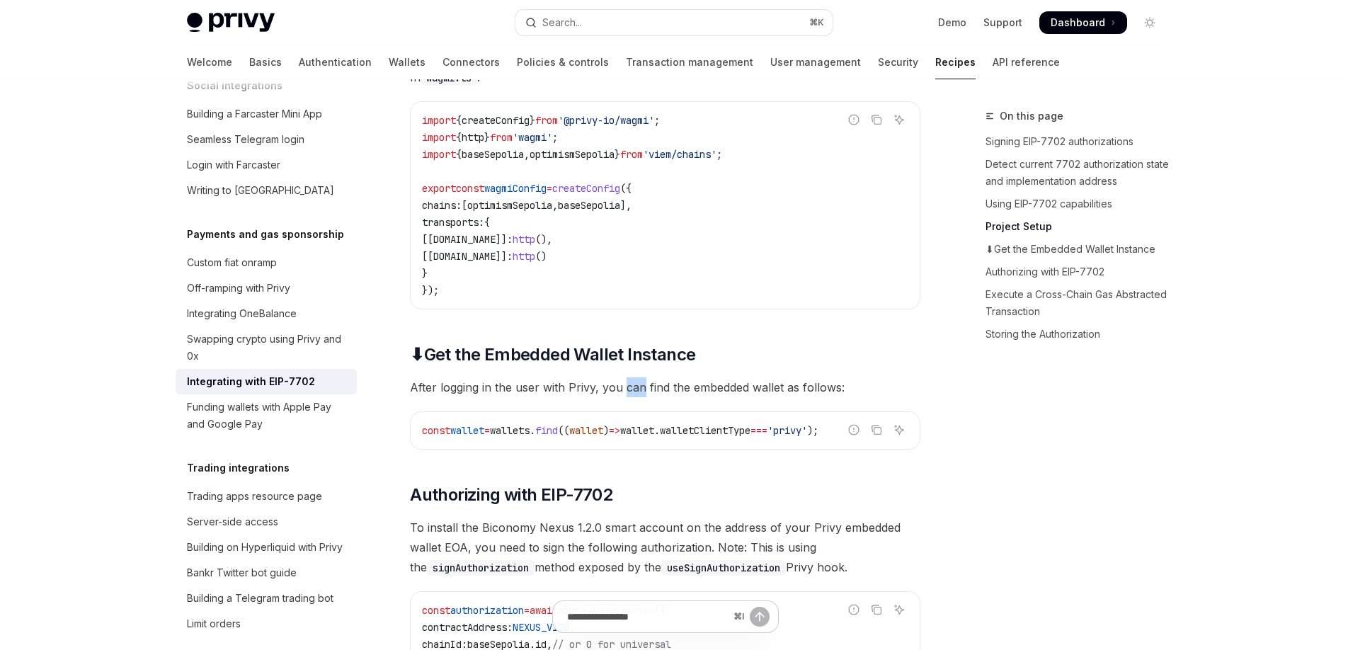
click at [639, 397] on span "After logging in the user with Privy, you can find the embedded wallet as follo…" at bounding box center [665, 387] width 511 height 20
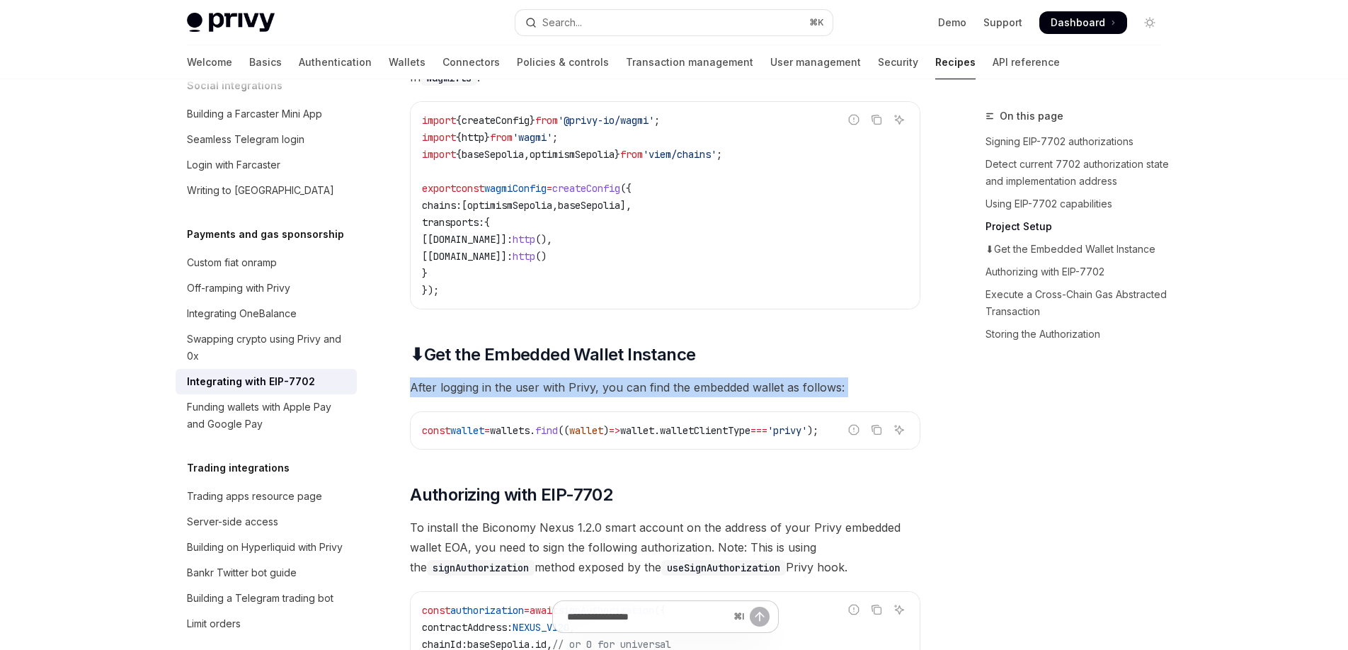
click at [638, 397] on span "After logging in the user with Privy, you can find the embedded wallet as follo…" at bounding box center [665, 387] width 511 height 20
click at [841, 397] on span "After logging in the user with Privy, you can find the embedded wallet as follo…" at bounding box center [665, 387] width 511 height 20
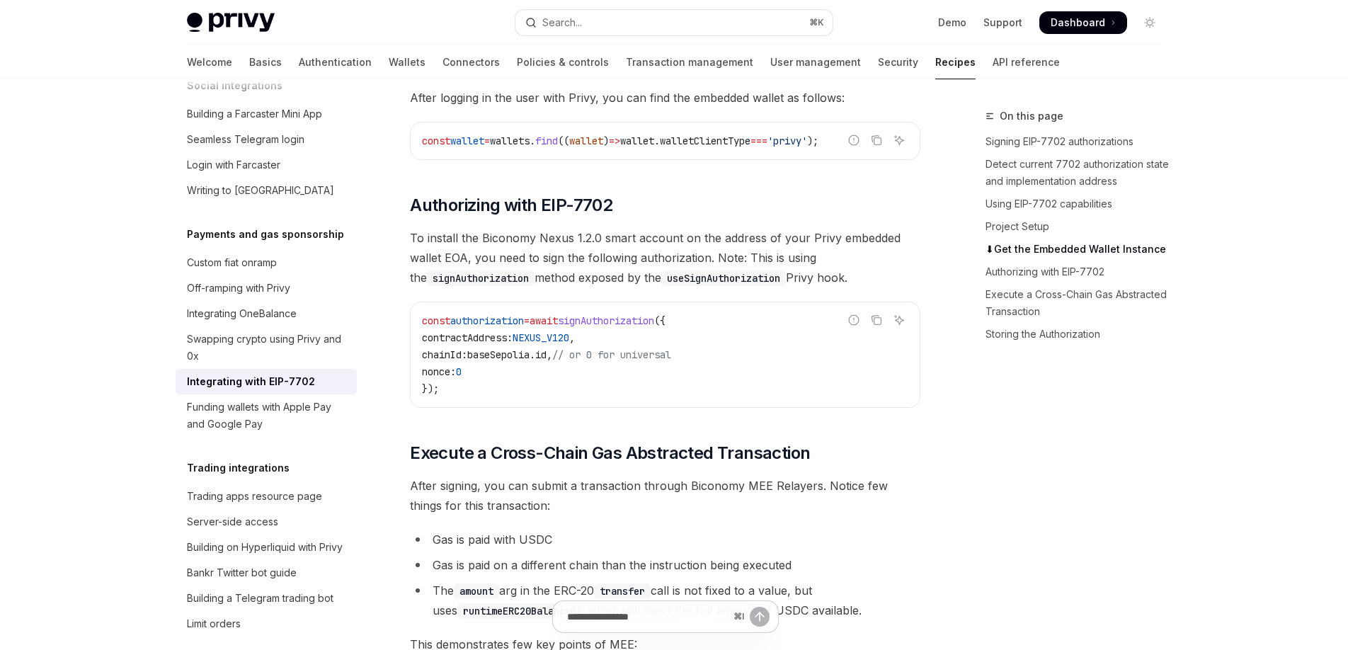
scroll to position [2651, 0]
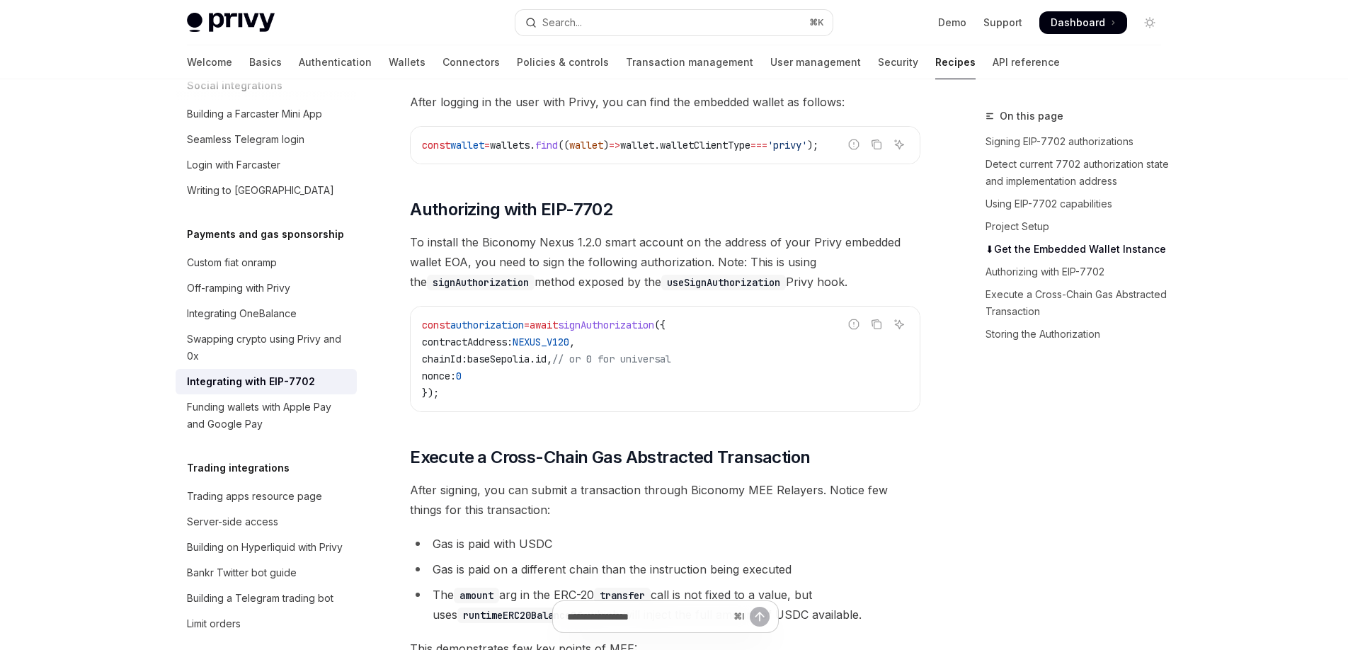
click at [865, 292] on span "To install the Biconomy Nexus 1.2.0 smart account on the address of your Privy …" at bounding box center [665, 261] width 511 height 59
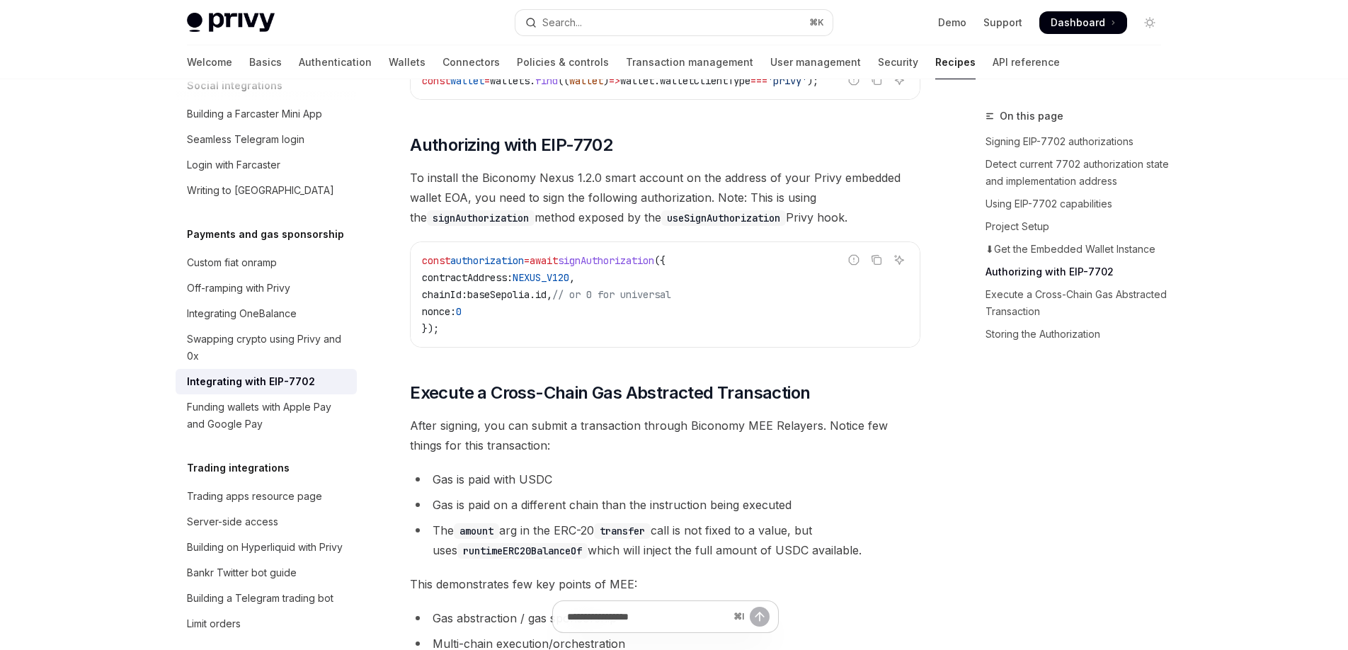
scroll to position [2667, 0]
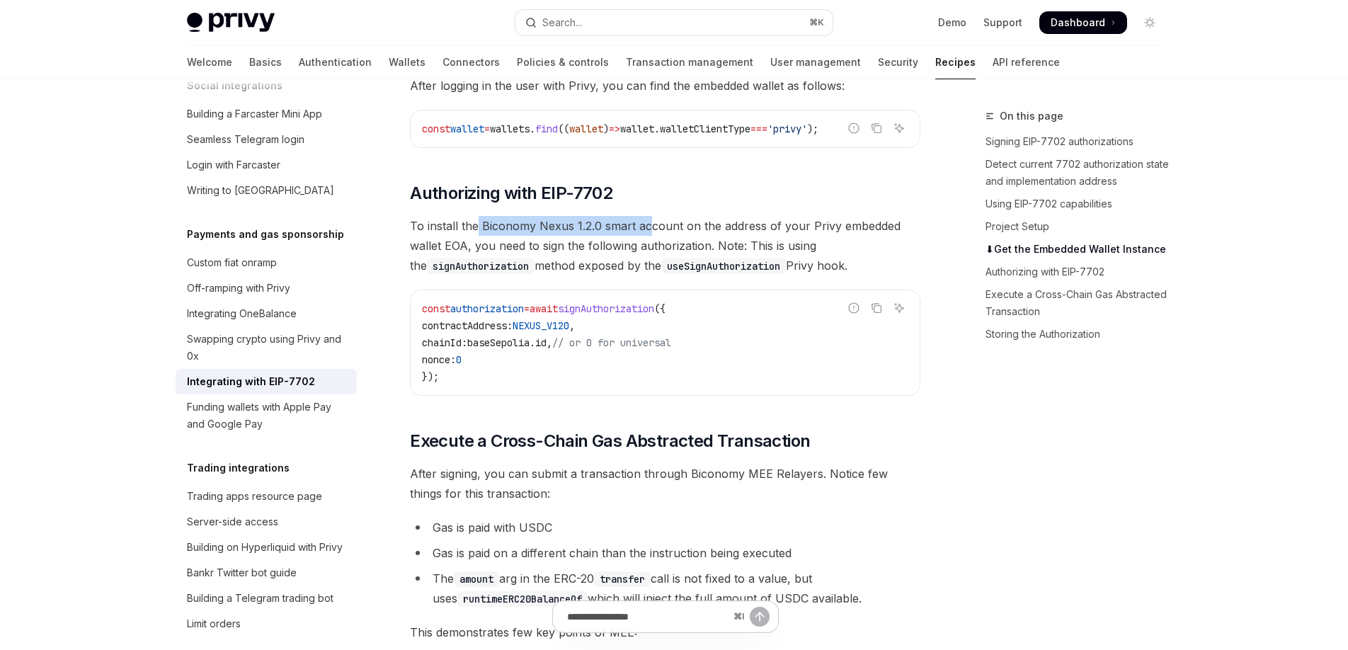
drag, startPoint x: 479, startPoint y: 245, endPoint x: 659, endPoint y: 250, distance: 179.9
click at [654, 250] on span "To install the Biconomy Nexus 1.2.0 smart account on the address of your Privy …" at bounding box center [665, 245] width 511 height 59
drag, startPoint x: 662, startPoint y: 250, endPoint x: 675, endPoint y: 249, distance: 12.8
click at [662, 250] on span "To install the Biconomy Nexus 1.2.0 smart account on the address of your Privy …" at bounding box center [665, 245] width 511 height 59
drag, startPoint x: 676, startPoint y: 249, endPoint x: 750, endPoint y: 247, distance: 74.4
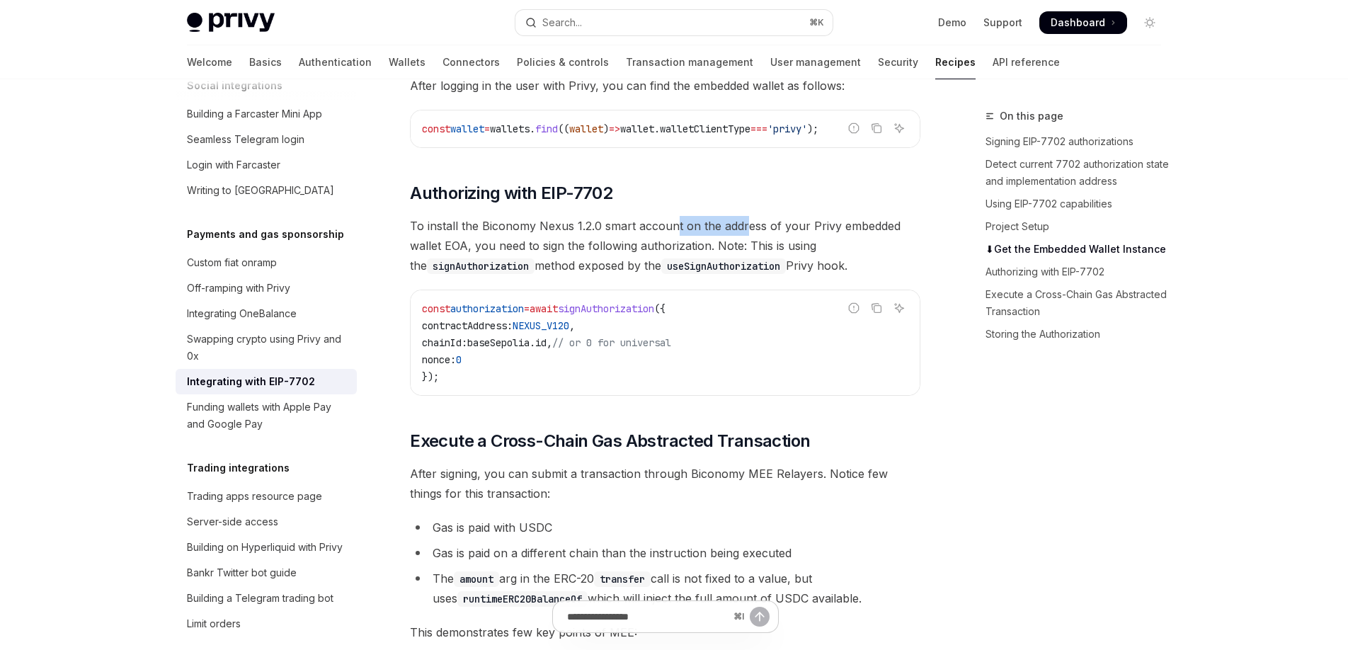
click at [748, 246] on span "To install the Biconomy Nexus 1.2.0 smart account on the address of your Privy …" at bounding box center [665, 245] width 511 height 59
drag, startPoint x: 485, startPoint y: 266, endPoint x: 608, endPoint y: 267, distance: 122.5
click at [606, 267] on span "To install the Biconomy Nexus 1.2.0 smart account on the address of your Privy …" at bounding box center [665, 245] width 511 height 59
click at [608, 267] on span "To install the Biconomy Nexus 1.2.0 smart account on the address of your Privy …" at bounding box center [665, 245] width 511 height 59
drag, startPoint x: 617, startPoint y: 266, endPoint x: 802, endPoint y: 269, distance: 184.9
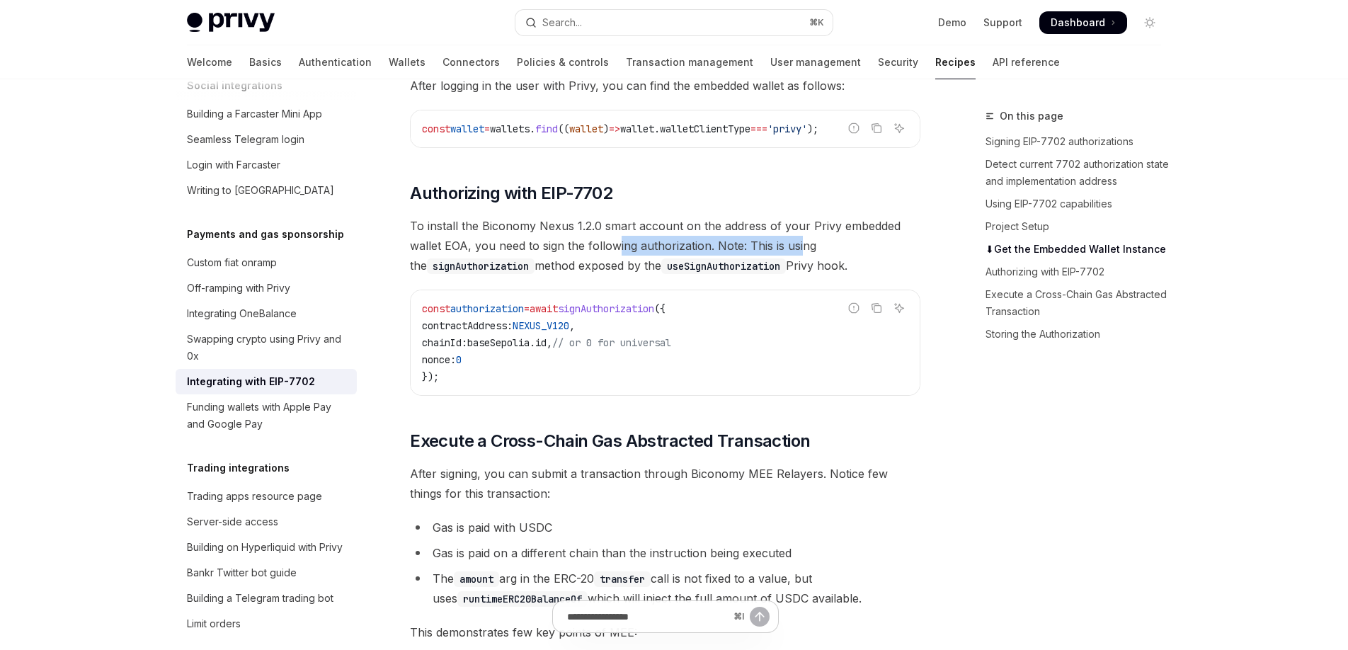
click at [801, 269] on span "To install the Biconomy Nexus 1.2.0 smart account on the address of your Privy …" at bounding box center [665, 245] width 511 height 59
click at [802, 269] on span "To install the Biconomy Nexus 1.2.0 smart account on the address of your Privy …" at bounding box center [665, 245] width 511 height 59
click at [447, 274] on code "signAuthorization" at bounding box center [481, 266] width 108 height 16
click at [667, 274] on code "useSignAuthorization" at bounding box center [723, 266] width 125 height 16
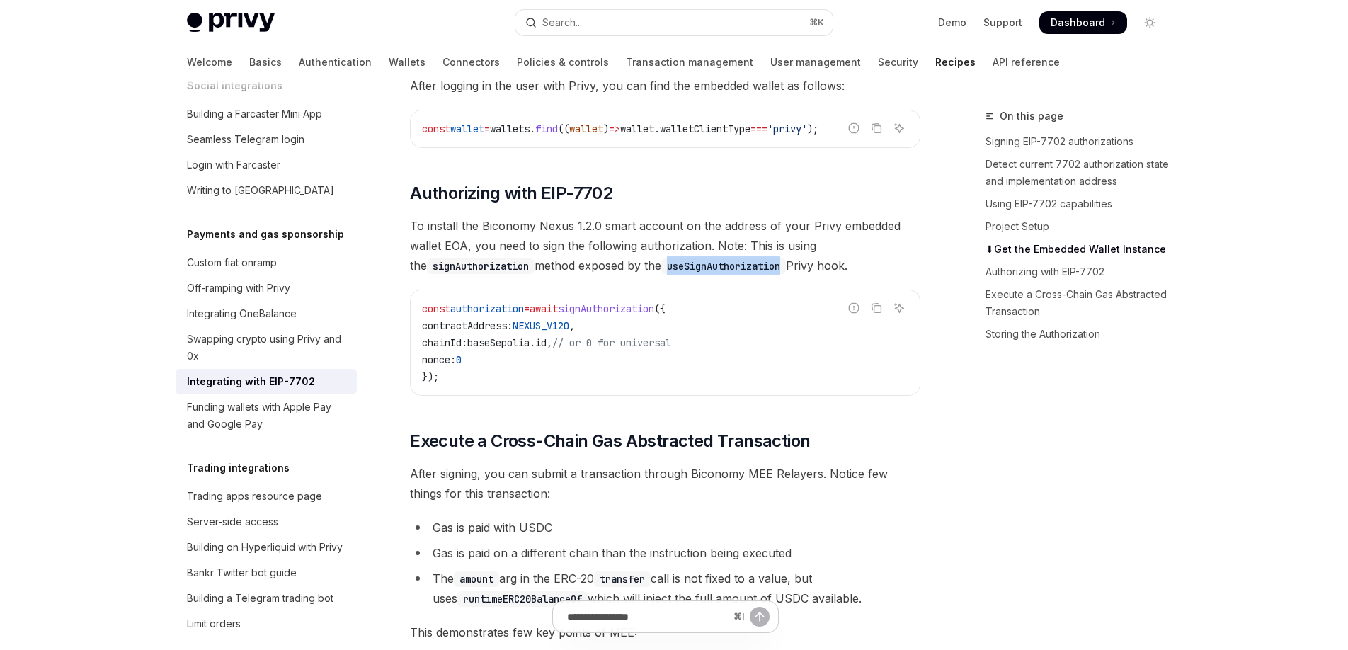
click at [666, 274] on code "useSignAuthorization" at bounding box center [723, 266] width 125 height 16
click at [527, 275] on span "To install the Biconomy Nexus 1.2.0 smart account on the address of your Privy …" at bounding box center [665, 245] width 511 height 59
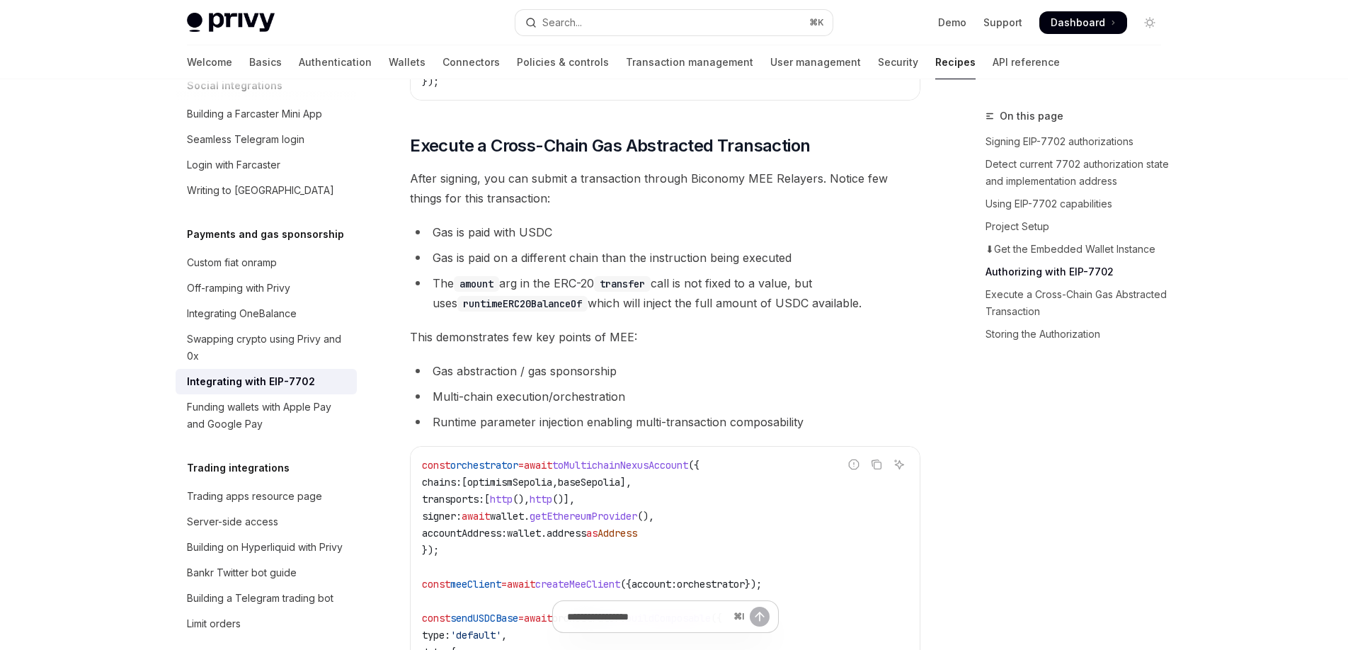
scroll to position [2969, 0]
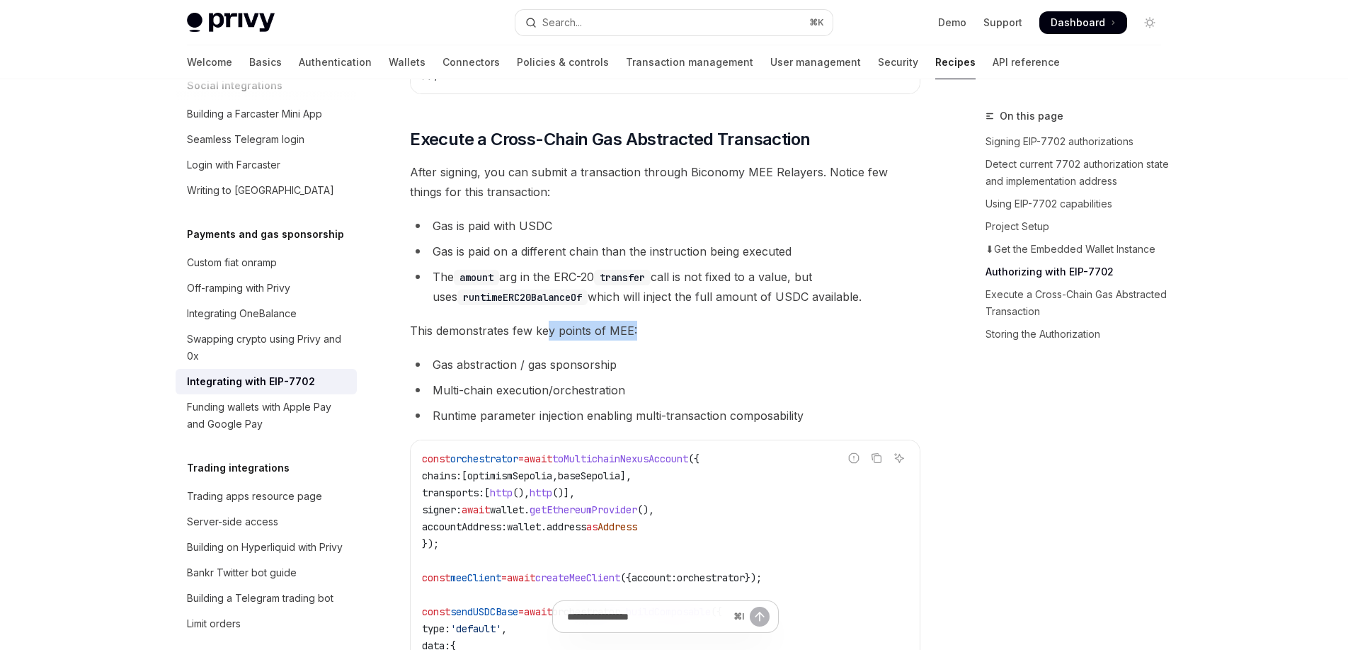
drag, startPoint x: 549, startPoint y: 351, endPoint x: 652, endPoint y: 351, distance: 103.4
click at [650, 341] on span "This demonstrates few key points of MEE:" at bounding box center [665, 331] width 511 height 20
click at [655, 341] on span "This demonstrates few key points of MEE:" at bounding box center [665, 331] width 511 height 20
drag, startPoint x: 474, startPoint y: 242, endPoint x: 631, endPoint y: 244, distance: 157.2
click at [631, 236] on li "Gas is paid with USDC" at bounding box center [665, 226] width 511 height 20
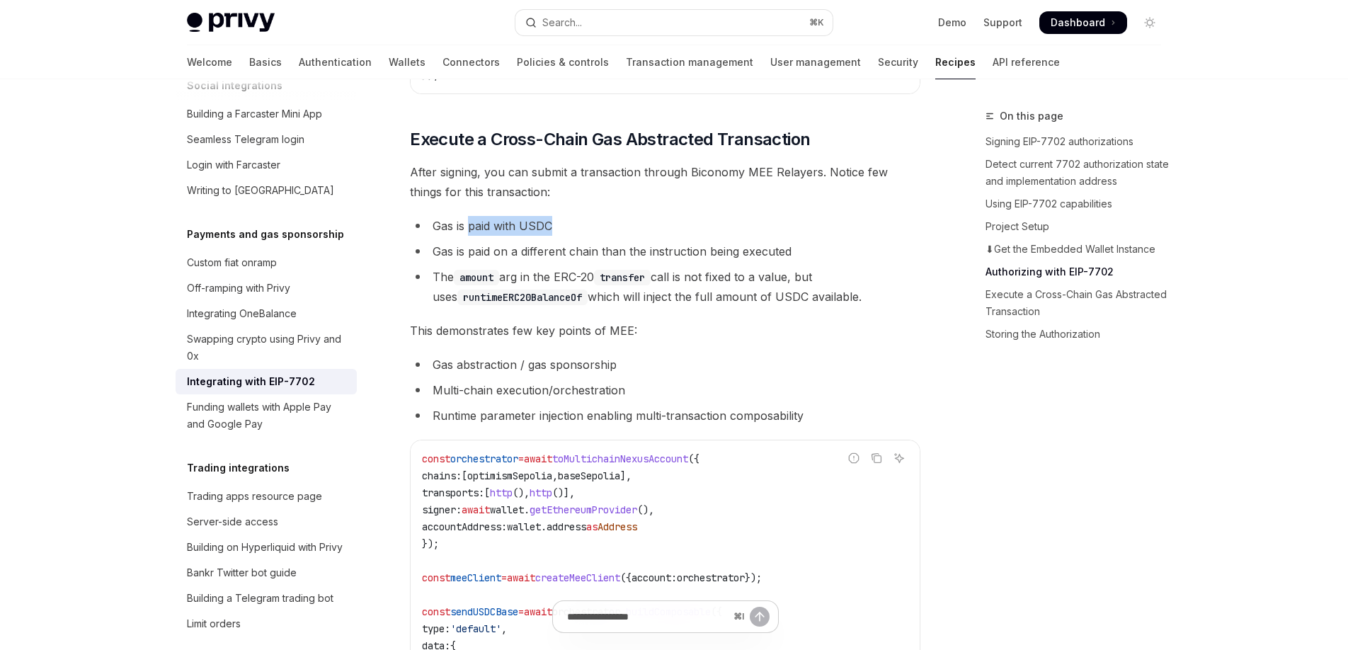
click at [630, 236] on li "Gas is paid with USDC" at bounding box center [665, 226] width 511 height 20
drag, startPoint x: 588, startPoint y: 269, endPoint x: 773, endPoint y: 277, distance: 185.0
click at [771, 261] on li "Gas is paid on a different chain than the instruction being executed" at bounding box center [665, 251] width 511 height 20
click at [778, 261] on li "Gas is paid on a different chain than the instruction being executed" at bounding box center [665, 251] width 511 height 20
drag, startPoint x: 677, startPoint y: 300, endPoint x: 840, endPoint y: 298, distance: 162.9
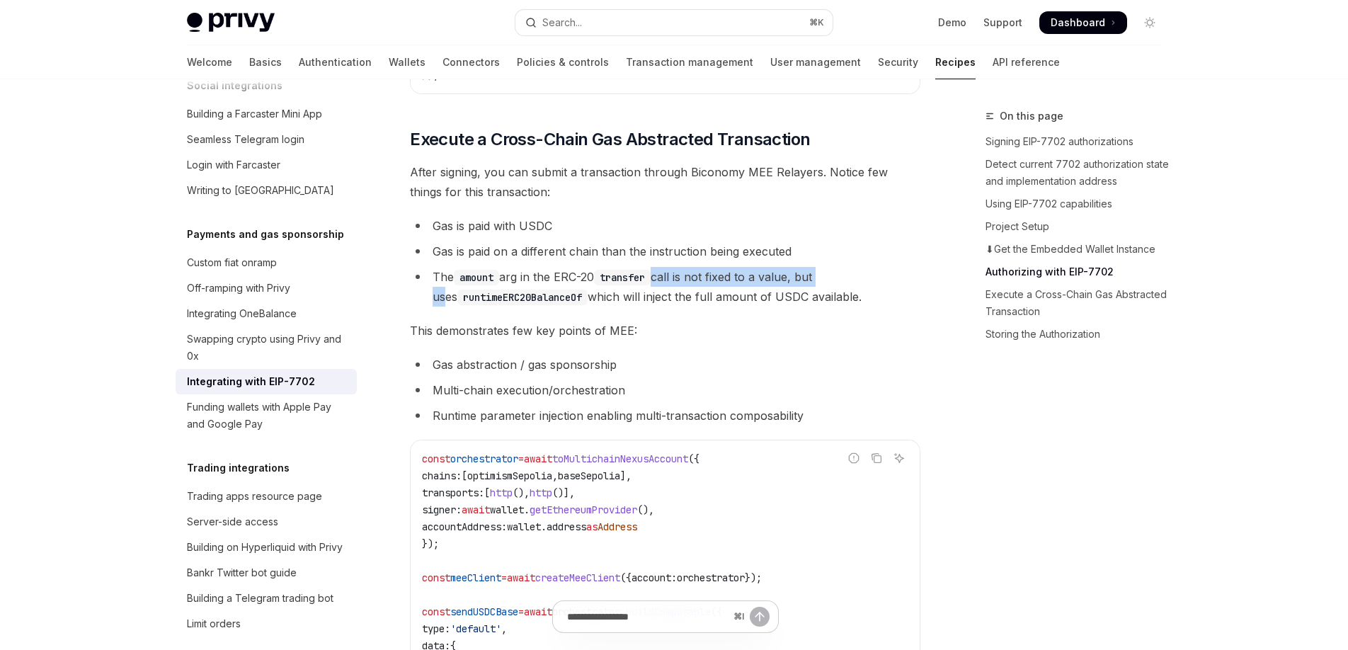
click at [838, 298] on li "The amount arg in the ERC-20 transfer call is not fixed to a value, but uses ru…" at bounding box center [665, 287] width 511 height 40
click at [840, 298] on li "The amount arg in the ERC-20 transfer call is not fixed to a value, but uses ru…" at bounding box center [665, 287] width 511 height 40
drag, startPoint x: 571, startPoint y: 319, endPoint x: 784, endPoint y: 322, distance: 212.5
click at [782, 307] on li "The amount arg in the ERC-20 transfer call is not fixed to a value, but uses ru…" at bounding box center [665, 287] width 511 height 40
click at [792, 307] on li "The amount arg in the ERC-20 transfer call is not fixed to a value, but uses ru…" at bounding box center [665, 287] width 511 height 40
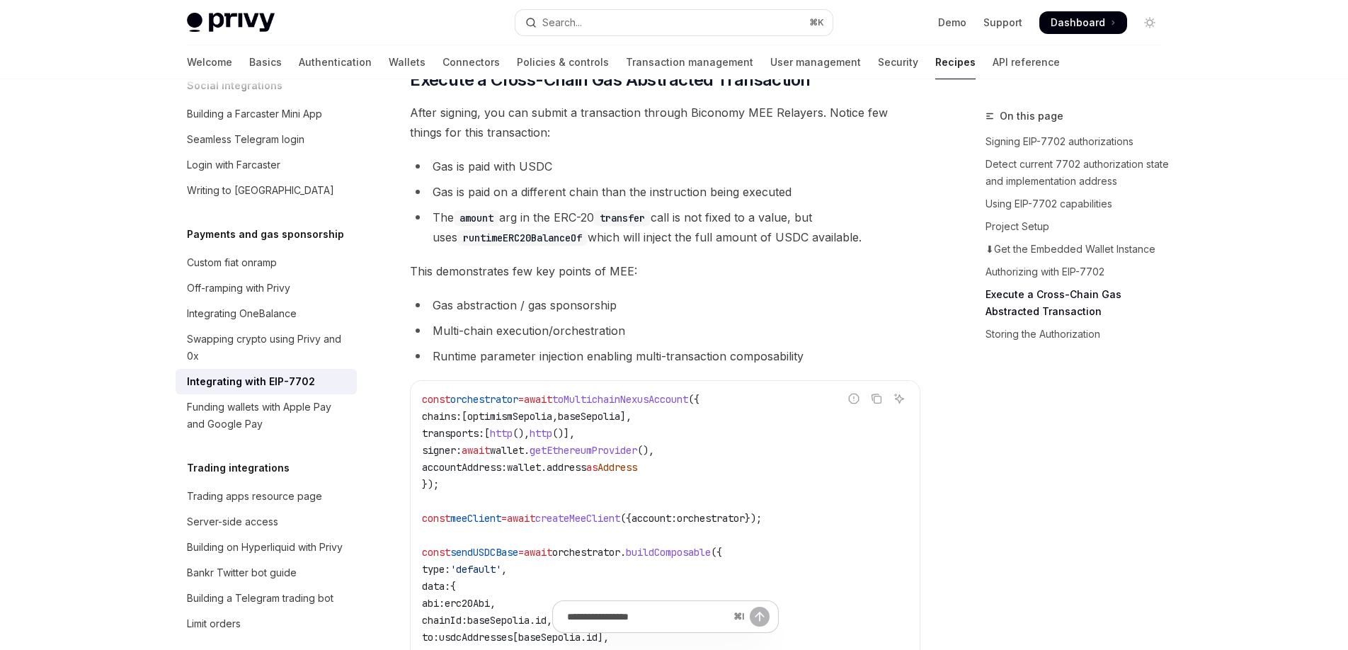
scroll to position [3034, 0]
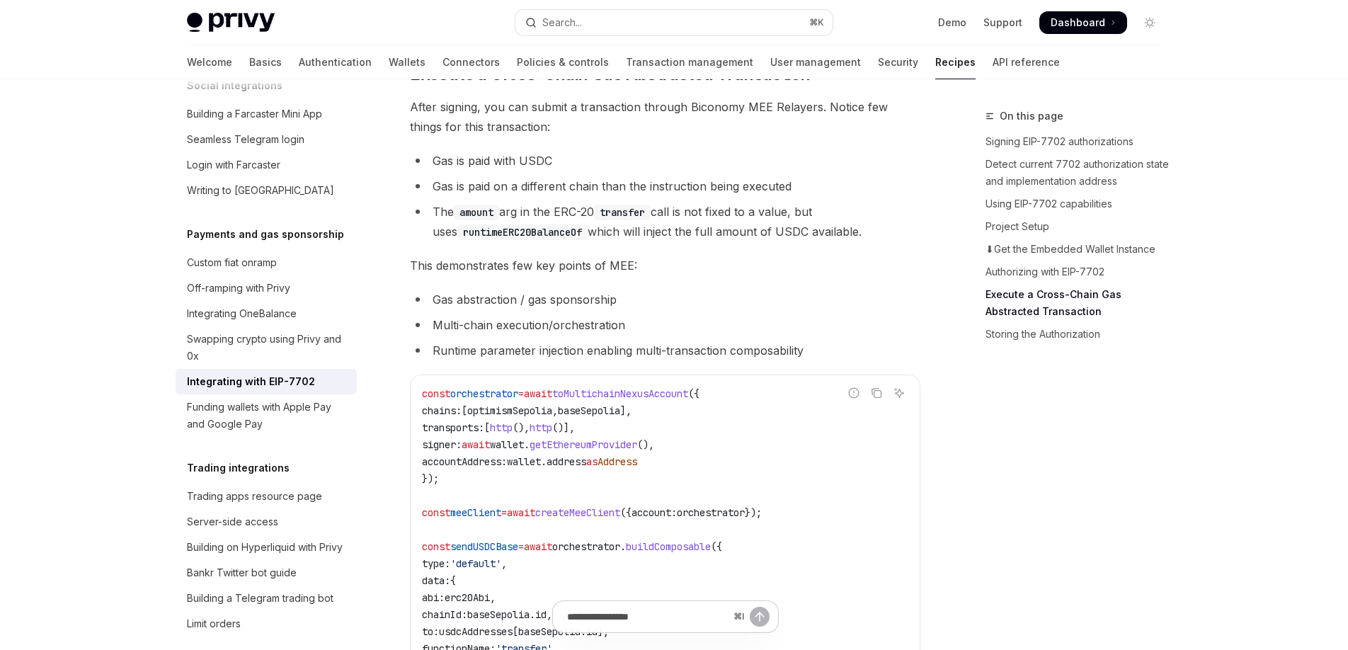
click at [545, 360] on li "Runtime parameter injection enabling multi-transaction composability" at bounding box center [665, 351] width 511 height 20
click at [519, 360] on li "Runtime parameter injection enabling multi-transaction composability" at bounding box center [665, 351] width 511 height 20
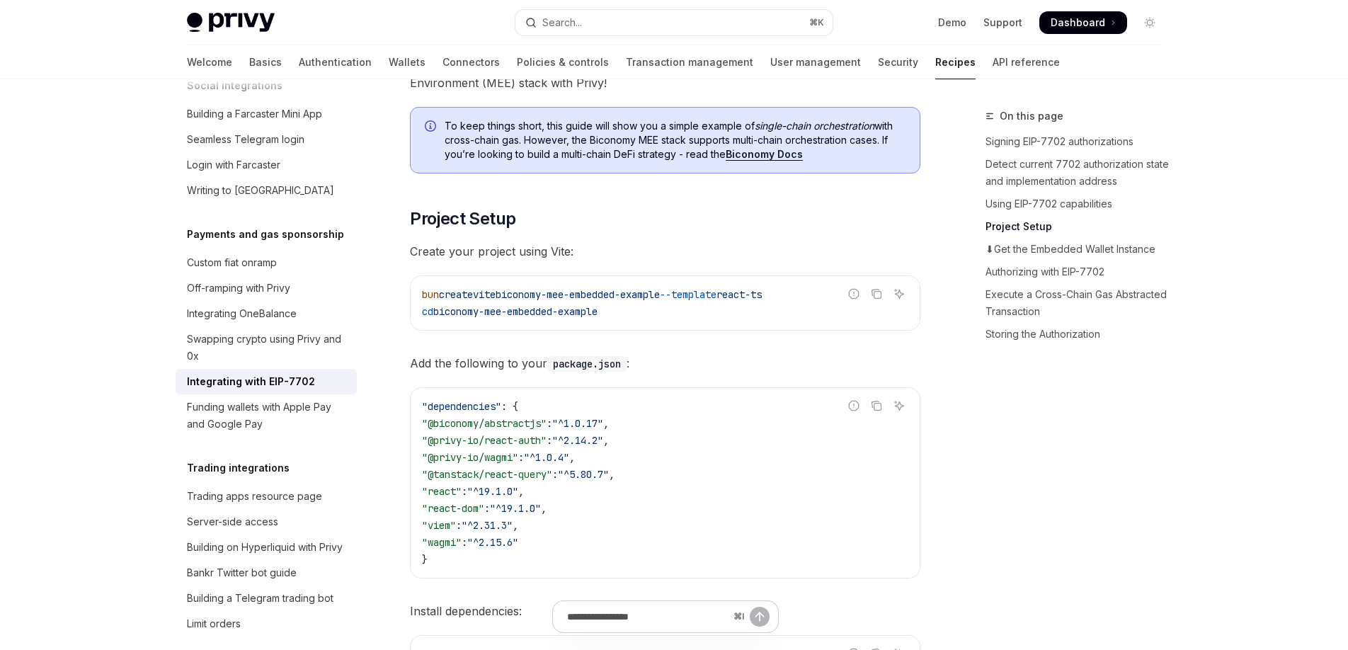
scroll to position [879, 0]
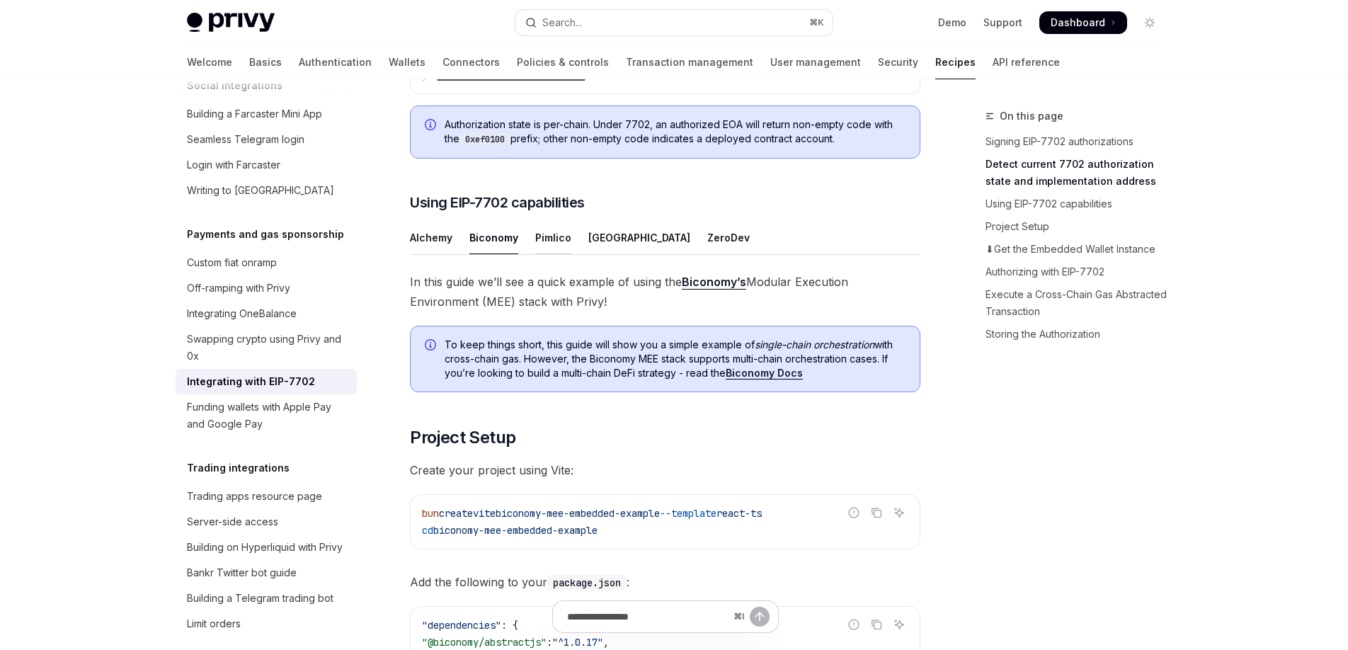
click at [542, 254] on div "Pimlico" at bounding box center [553, 237] width 36 height 33
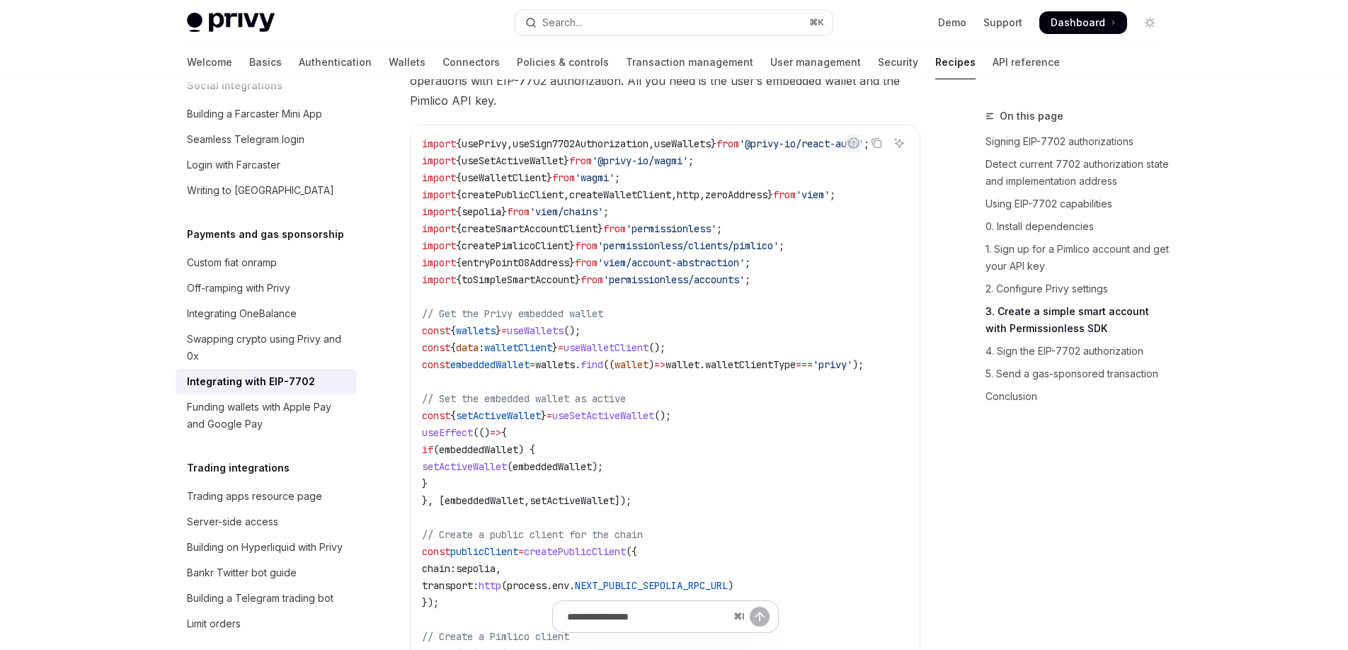
scroll to position [1840, 0]
drag, startPoint x: 533, startPoint y: 331, endPoint x: 636, endPoint y: 334, distance: 103.5
click at [634, 334] on code "import { usePrivy , useSign7702Authorization , useWallets } from '@privy-io/rea…" at bounding box center [665, 638] width 487 height 1003
click at [638, 334] on code "import { usePrivy , useSign7702Authorization , useWallets } from '@privy-io/rea…" at bounding box center [665, 638] width 487 height 1003
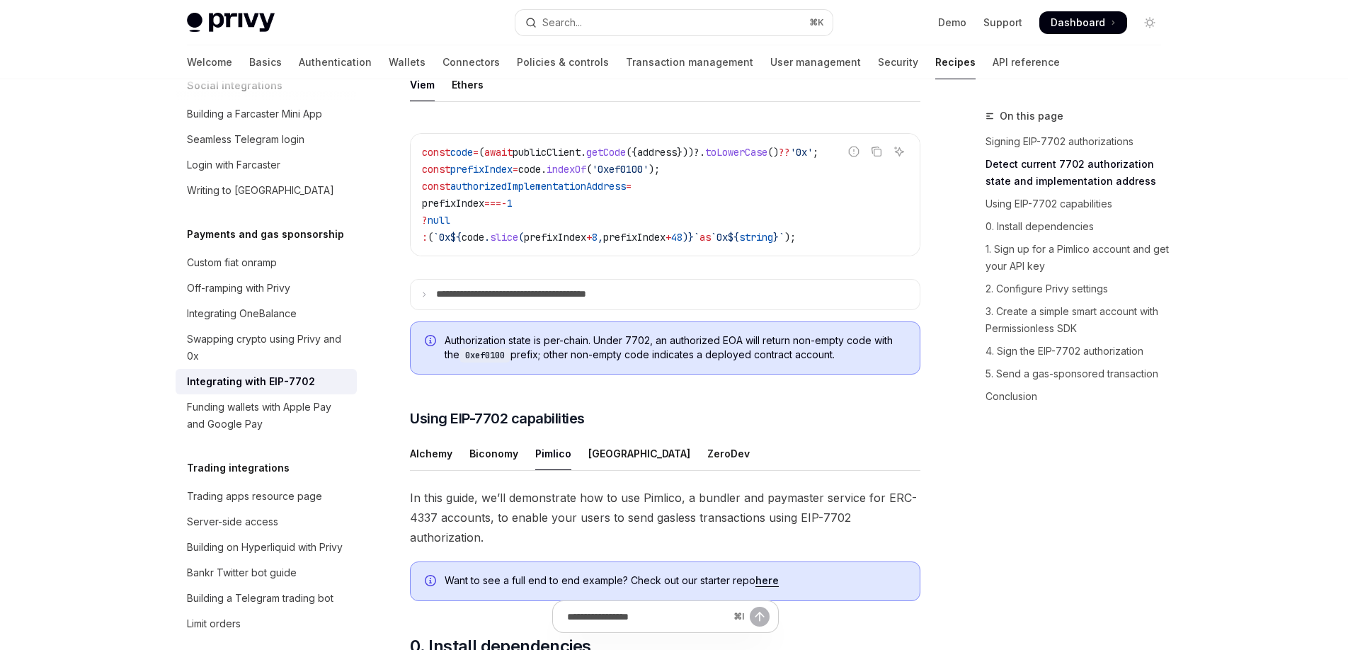
scroll to position [677, 0]
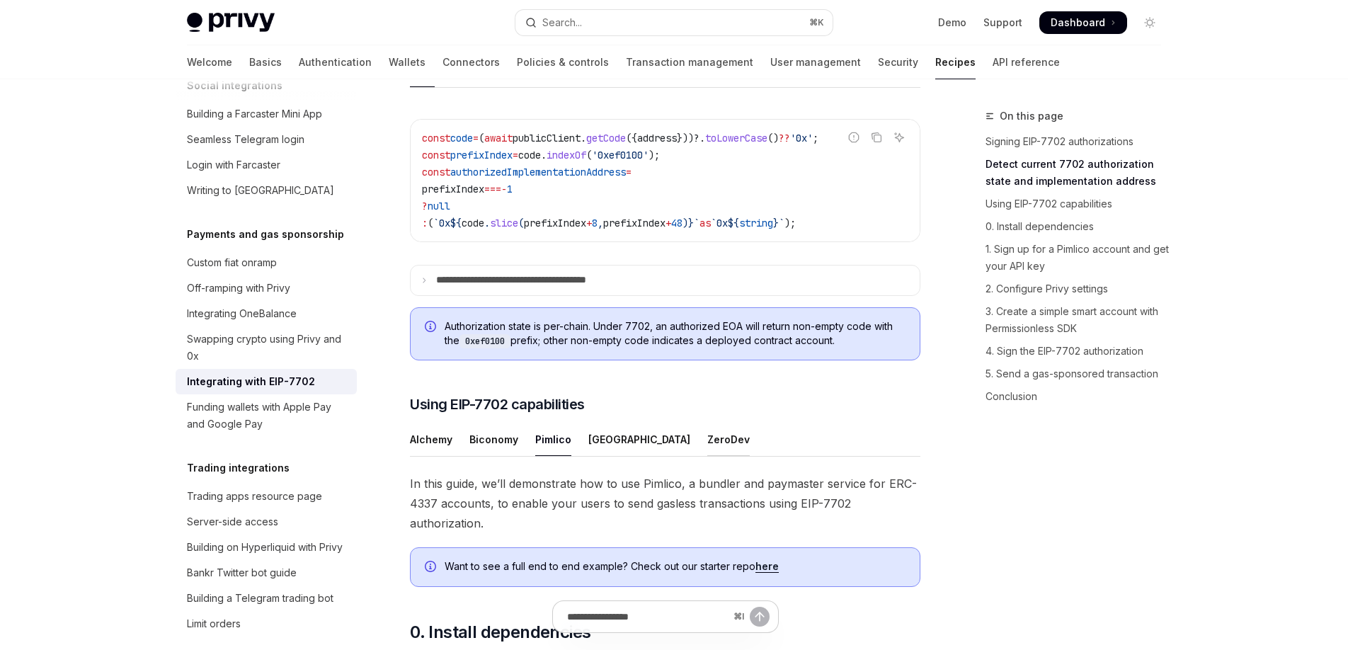
click at [707, 456] on div "ZeroDev" at bounding box center [728, 439] width 42 height 33
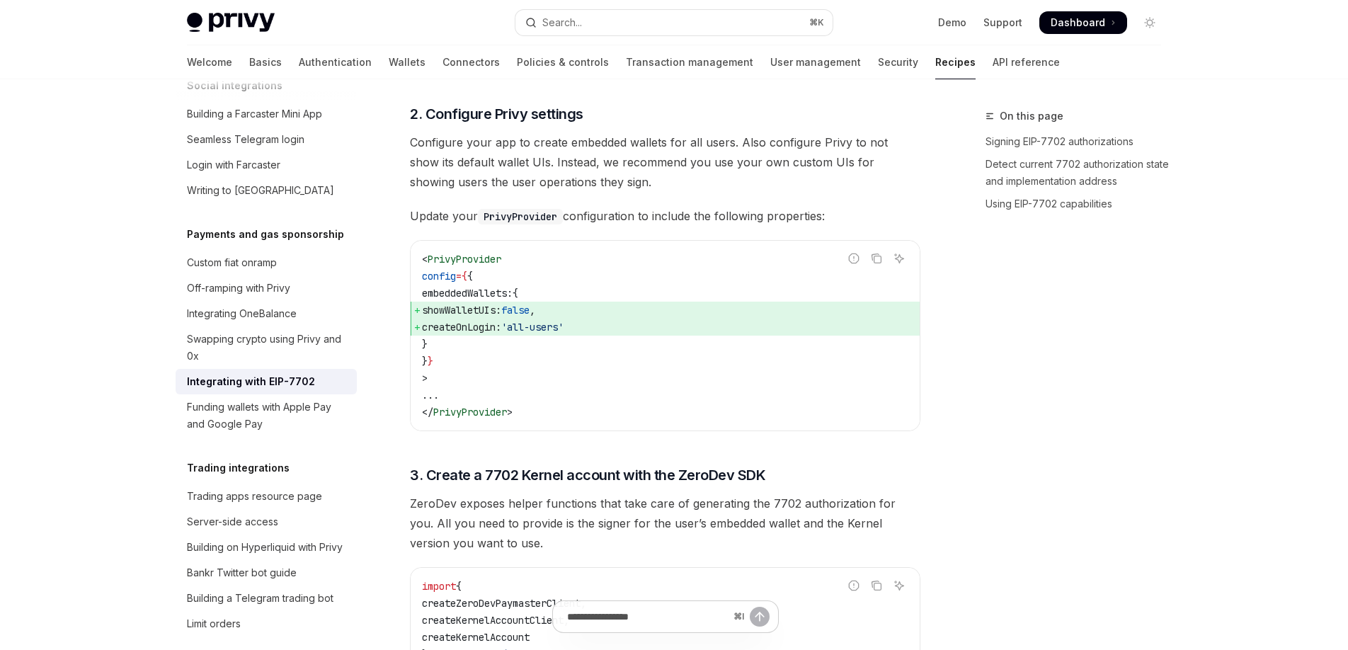
scroll to position [1467, 0]
drag, startPoint x: 491, startPoint y: 211, endPoint x: 602, endPoint y: 212, distance: 111.2
click at [555, 212] on code "PrivyProvider" at bounding box center [520, 215] width 85 height 16
click at [603, 212] on span "Update your PrivyProvider configuration to include the following properties:" at bounding box center [665, 214] width 511 height 20
drag, startPoint x: 635, startPoint y: 212, endPoint x: 786, endPoint y: 218, distance: 151.7
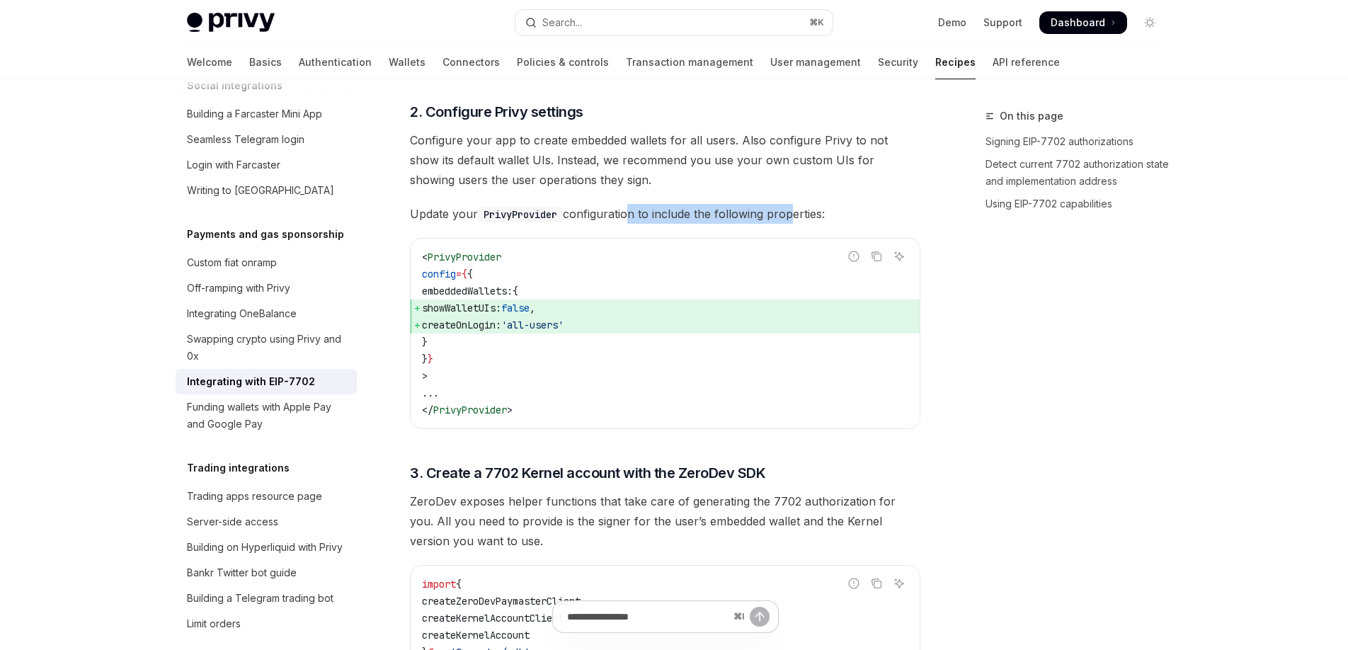
click at [790, 215] on span "Update your PrivyProvider configuration to include the following properties:" at bounding box center [665, 214] width 511 height 20
click at [601, 355] on code "< PrivyProvider config = { { embeddedWallets: { showWalletUIs: false , createOn…" at bounding box center [665, 334] width 487 height 170
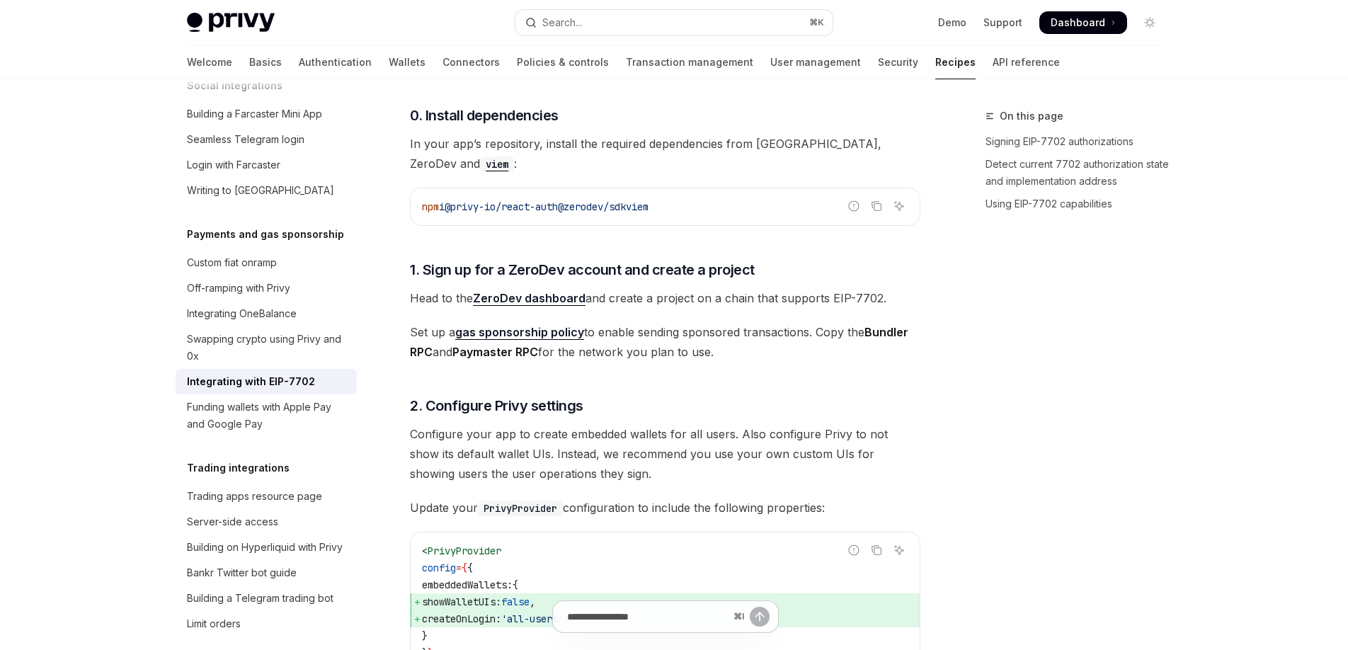
scroll to position [1416, 0]
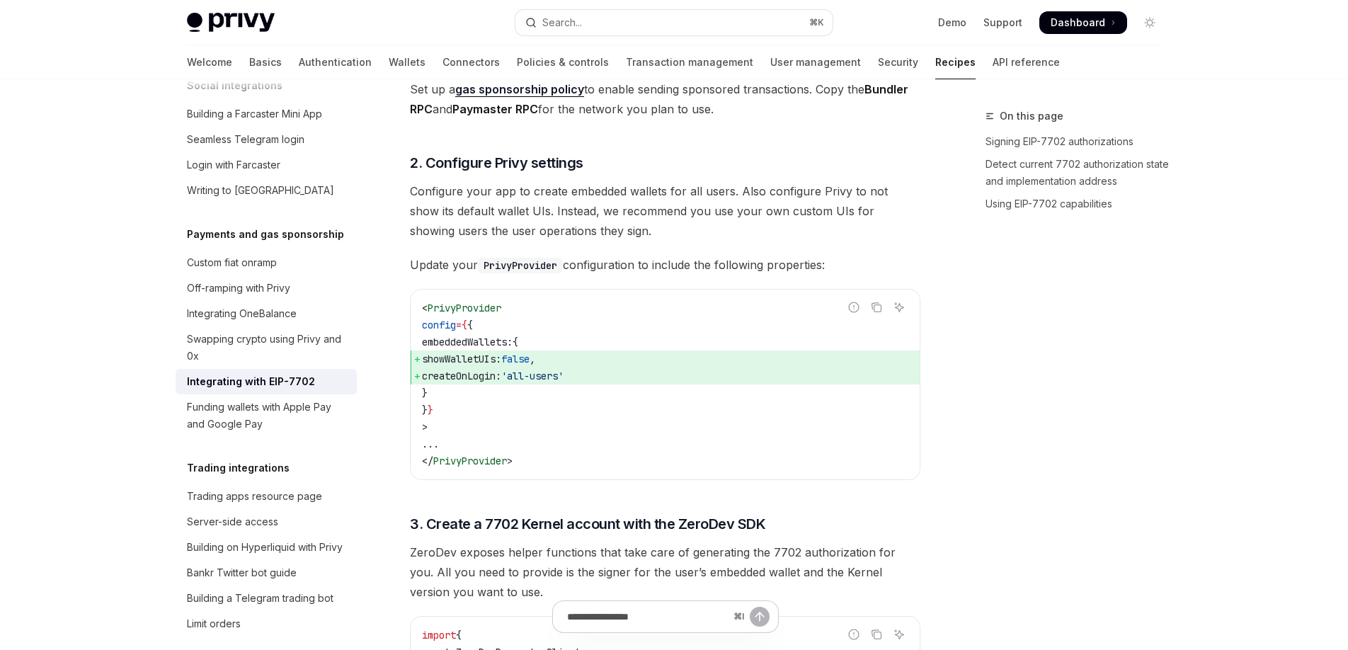
click at [501, 376] on span "createOnLogin:" at bounding box center [461, 376] width 79 height 13
copy span "createOnLogin"
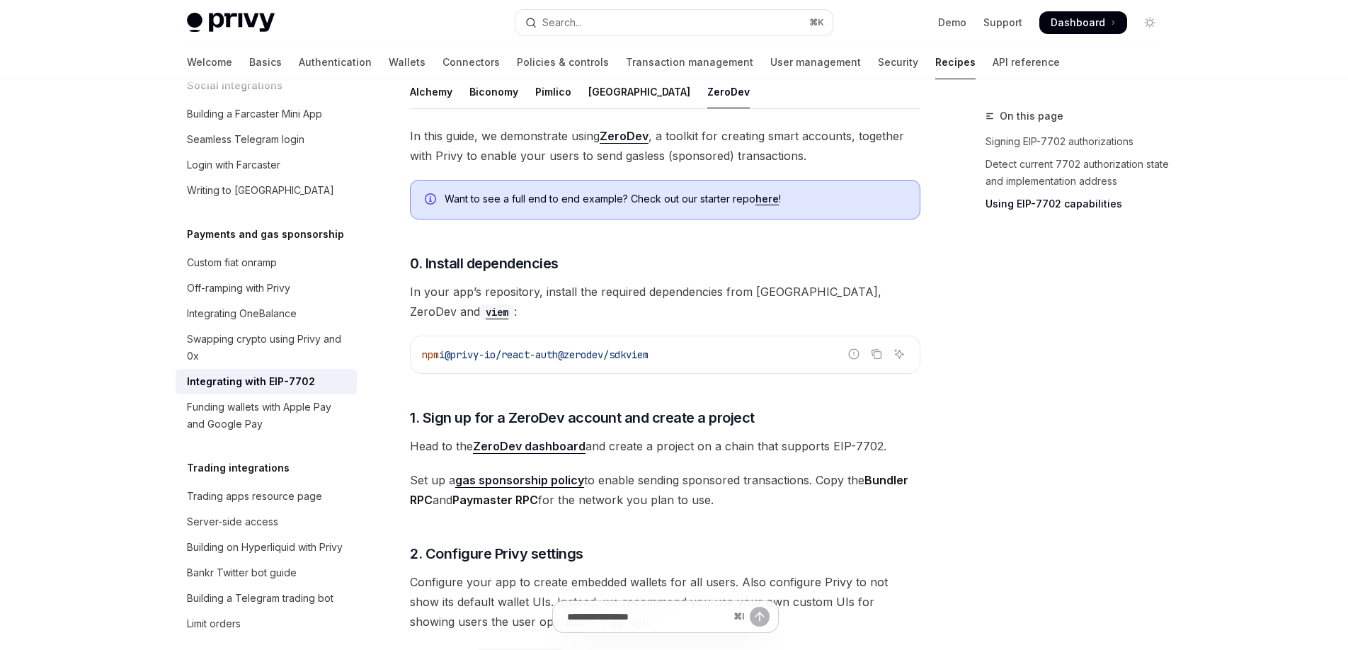
scroll to position [1026, 0]
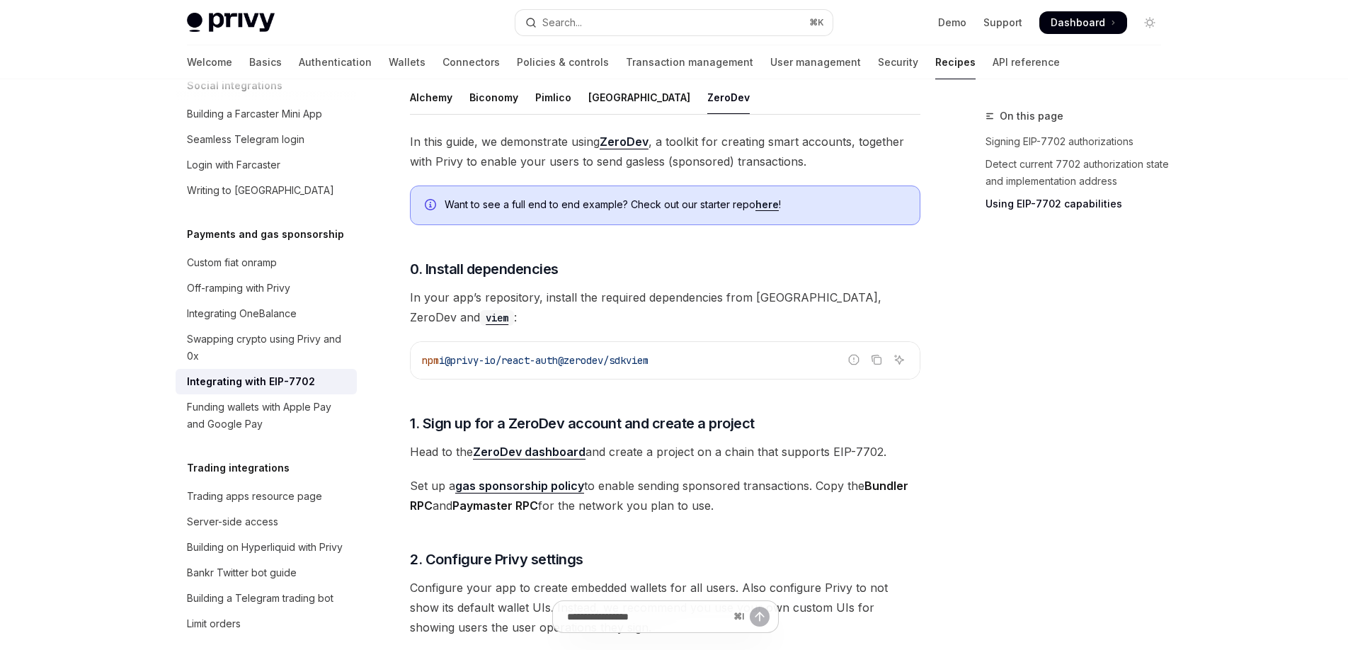
scroll to position [1026, 0]
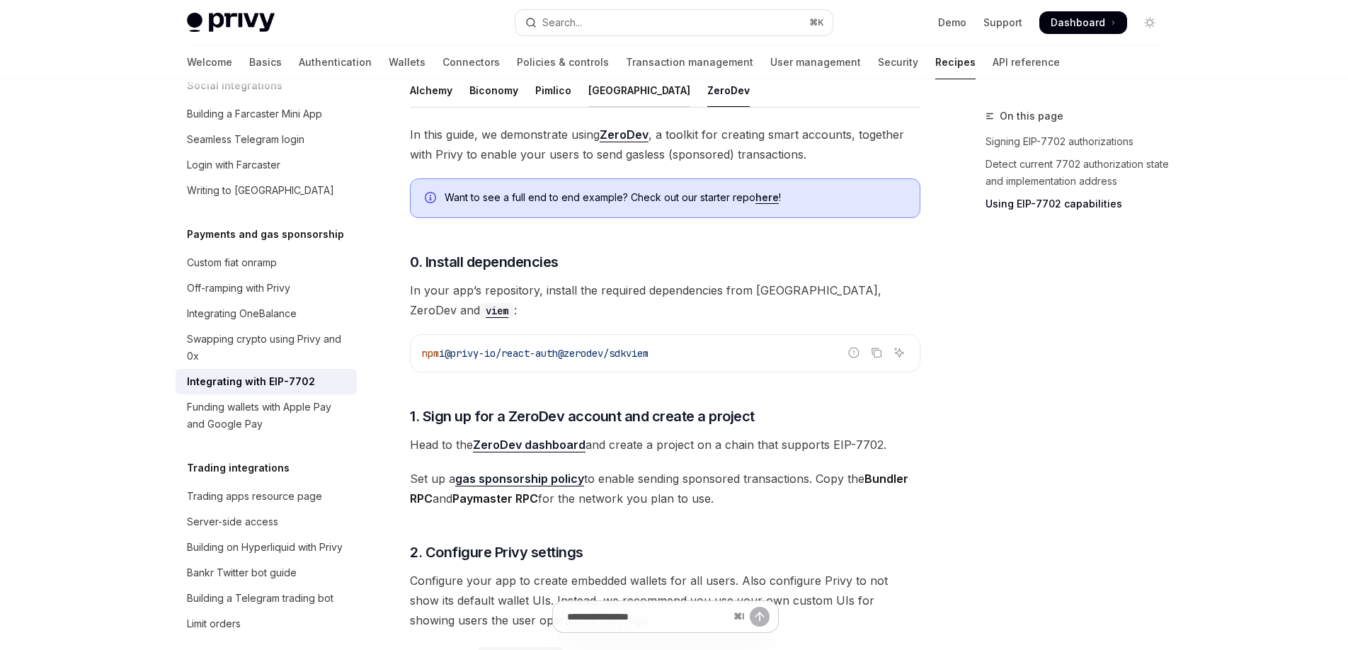
click at [602, 107] on div "[GEOGRAPHIC_DATA]" at bounding box center [639, 90] width 102 height 33
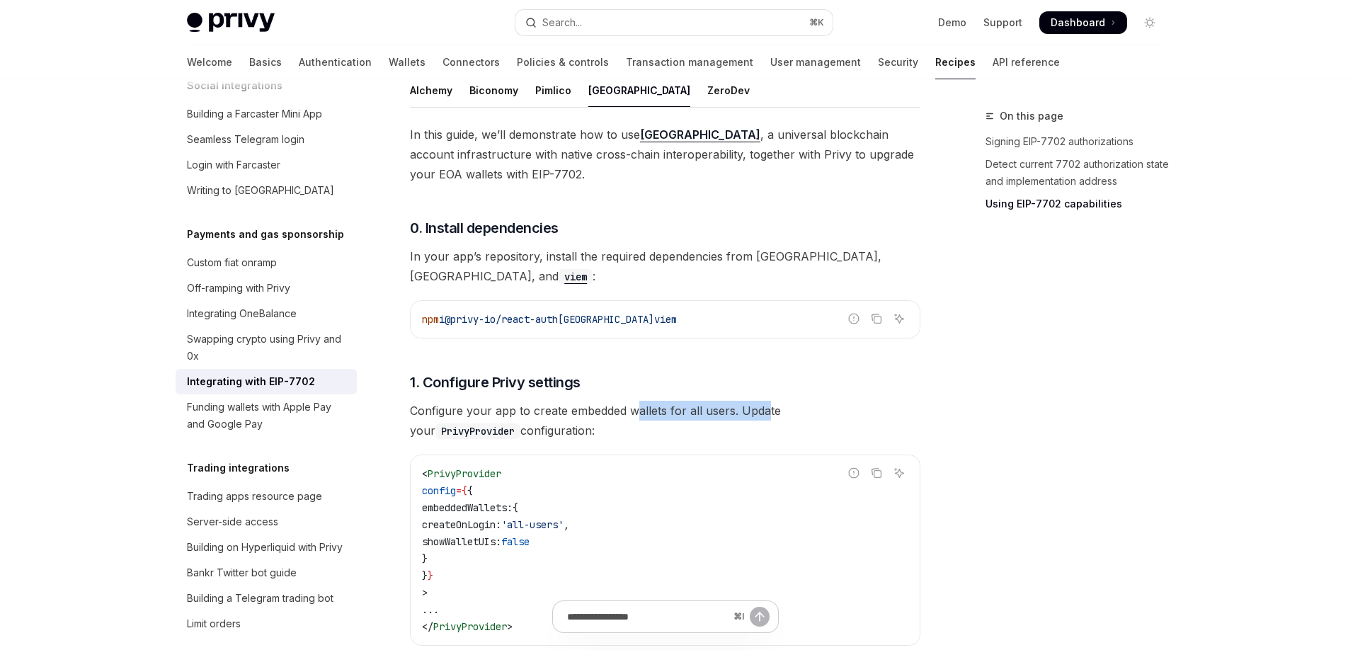
drag, startPoint x: 646, startPoint y: 406, endPoint x: 791, endPoint y: 411, distance: 145.2
click at [775, 411] on span "Configure your app to create embedded wallets for all users. Update your PrivyP…" at bounding box center [665, 421] width 511 height 40
click at [791, 411] on span "Configure your app to create embedded wallets for all users. Update your PrivyP…" at bounding box center [665, 421] width 511 height 40
click at [485, 107] on div "Biconomy" at bounding box center [494, 90] width 49 height 33
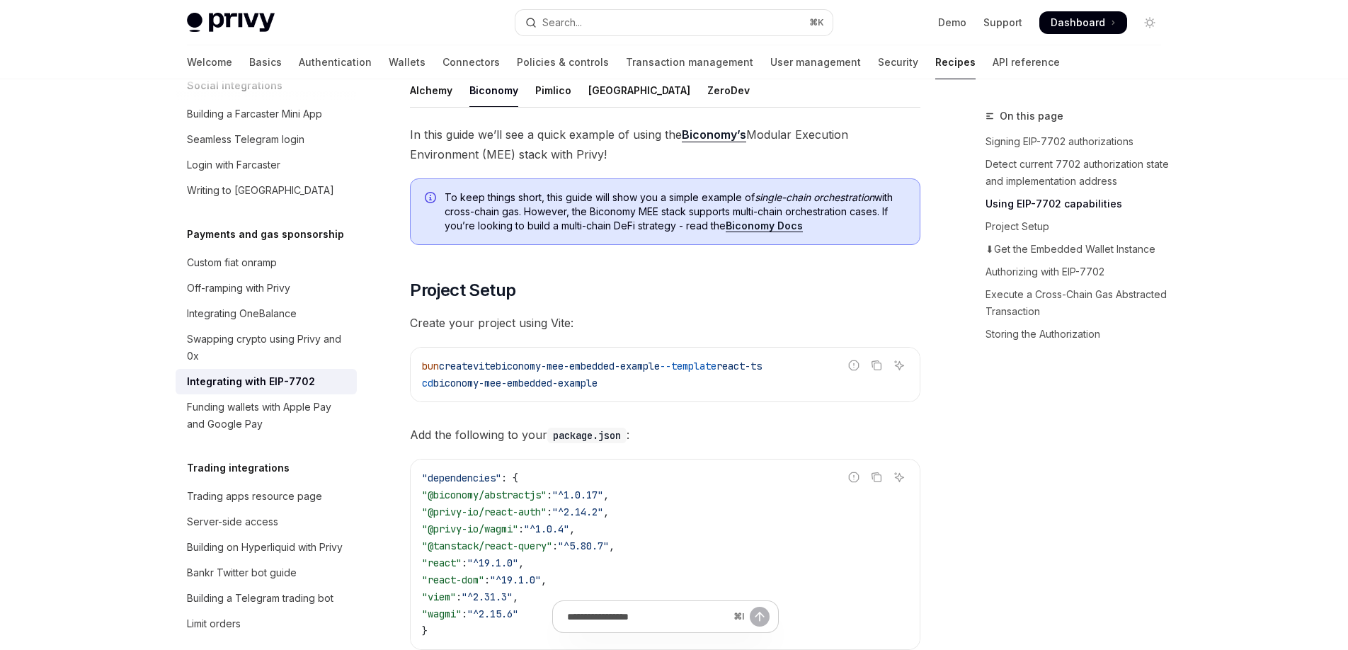
click at [457, 108] on ul "Alchemy Biconomy Pimlico Porto ZeroDev" at bounding box center [665, 91] width 511 height 34
click at [435, 107] on div "Alchemy" at bounding box center [431, 90] width 42 height 33
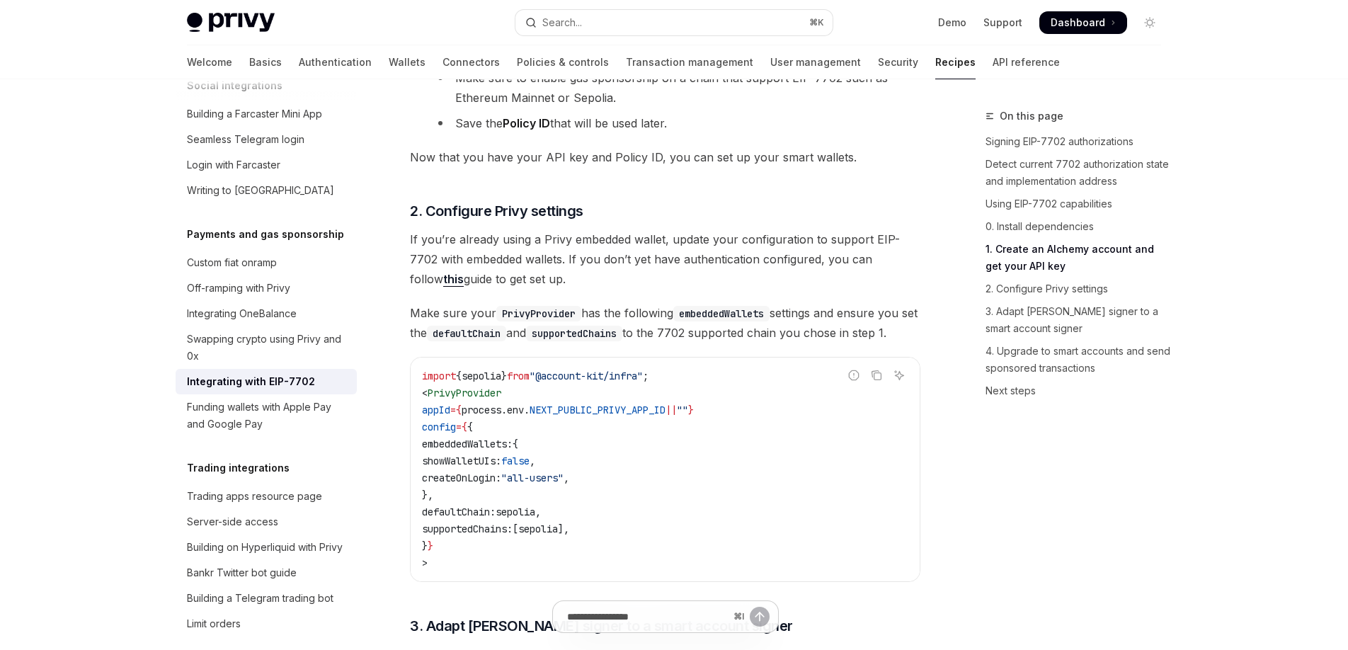
scroll to position [1604, 0]
drag, startPoint x: 506, startPoint y: 503, endPoint x: 665, endPoint y: 503, distance: 158.6
click at [649, 503] on code "import { sepolia } from "@account-kit/infra" ; < PrivyProvider appId = { proces…" at bounding box center [665, 468] width 487 height 204
drag, startPoint x: 668, startPoint y: 503, endPoint x: 654, endPoint y: 438, distance: 65.8
click at [668, 503] on code "import { sepolia } from "@account-kit/infra" ; < PrivyProvider appId = { proces…" at bounding box center [665, 468] width 487 height 204
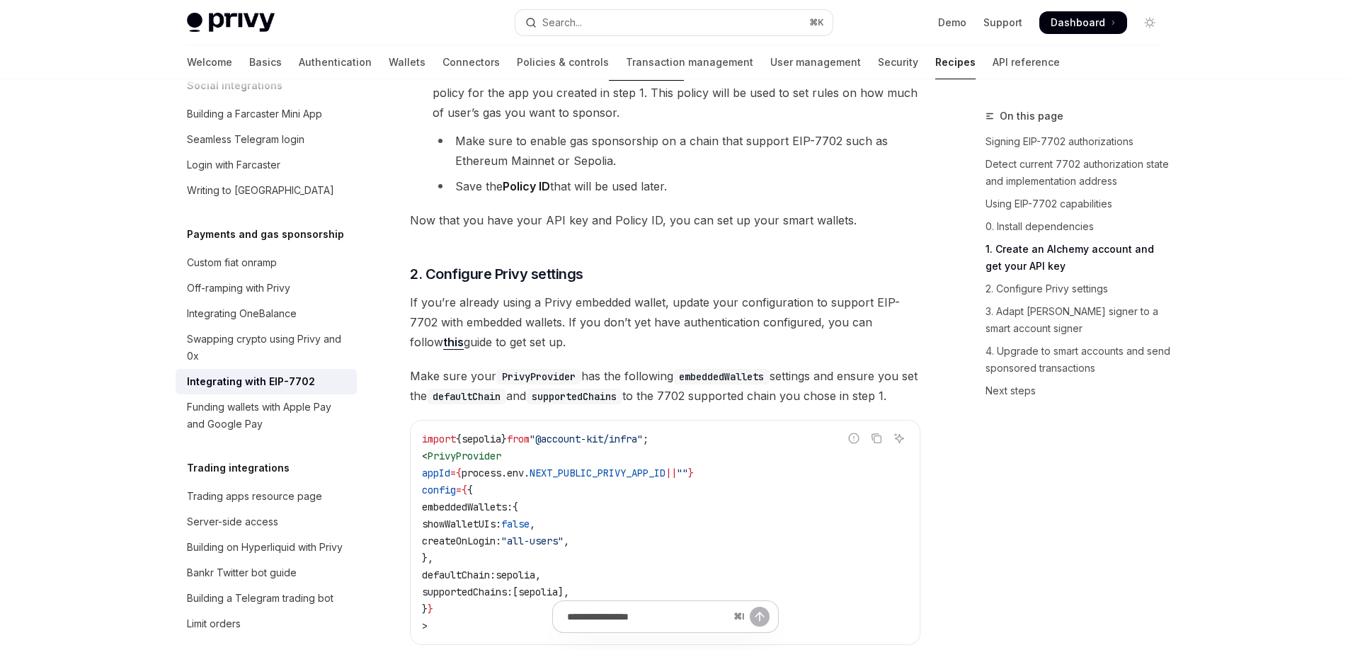
scroll to position [1519, 0]
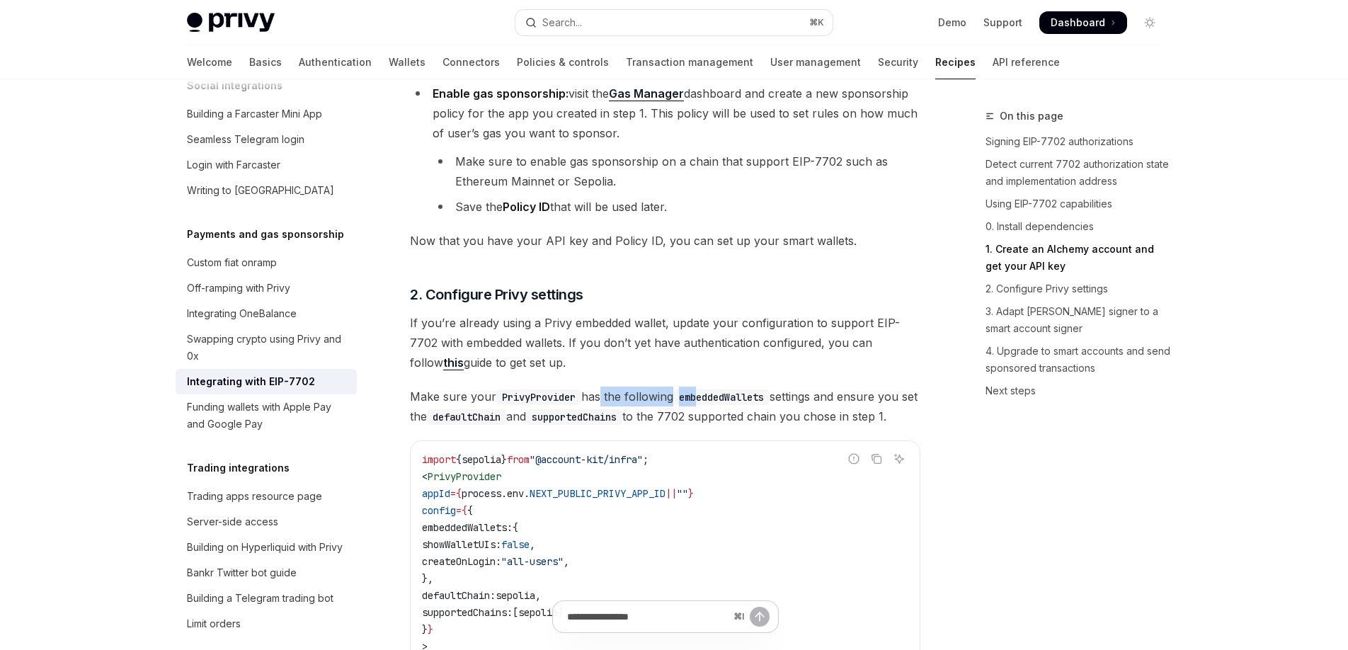
drag, startPoint x: 602, startPoint y: 404, endPoint x: 720, endPoint y: 401, distance: 118.3
click at [710, 401] on span "Make sure your PrivyProvider has the following embeddedWallets settings and ens…" at bounding box center [665, 407] width 511 height 40
drag, startPoint x: 720, startPoint y: 401, endPoint x: 744, endPoint y: 402, distance: 24.1
click at [739, 401] on code "embeddedWallets" at bounding box center [721, 397] width 96 height 16
click at [755, 401] on code "embeddedWallets" at bounding box center [721, 397] width 96 height 16
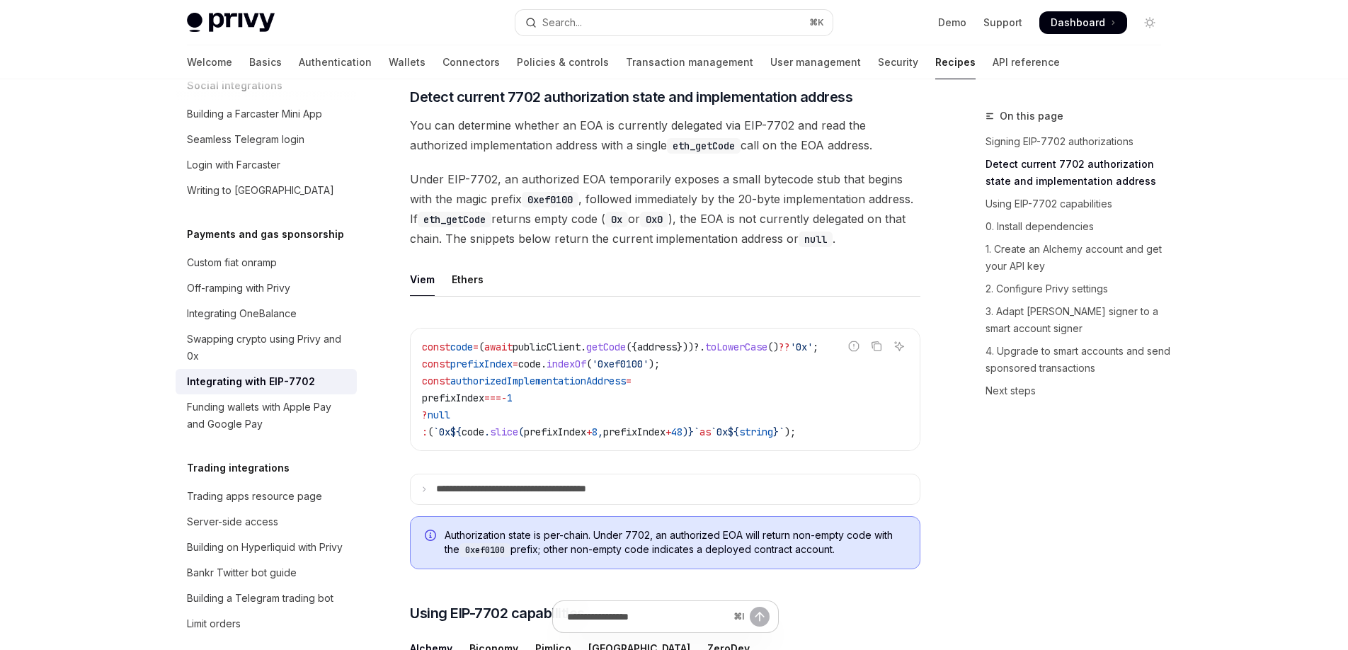
scroll to position [442, 0]
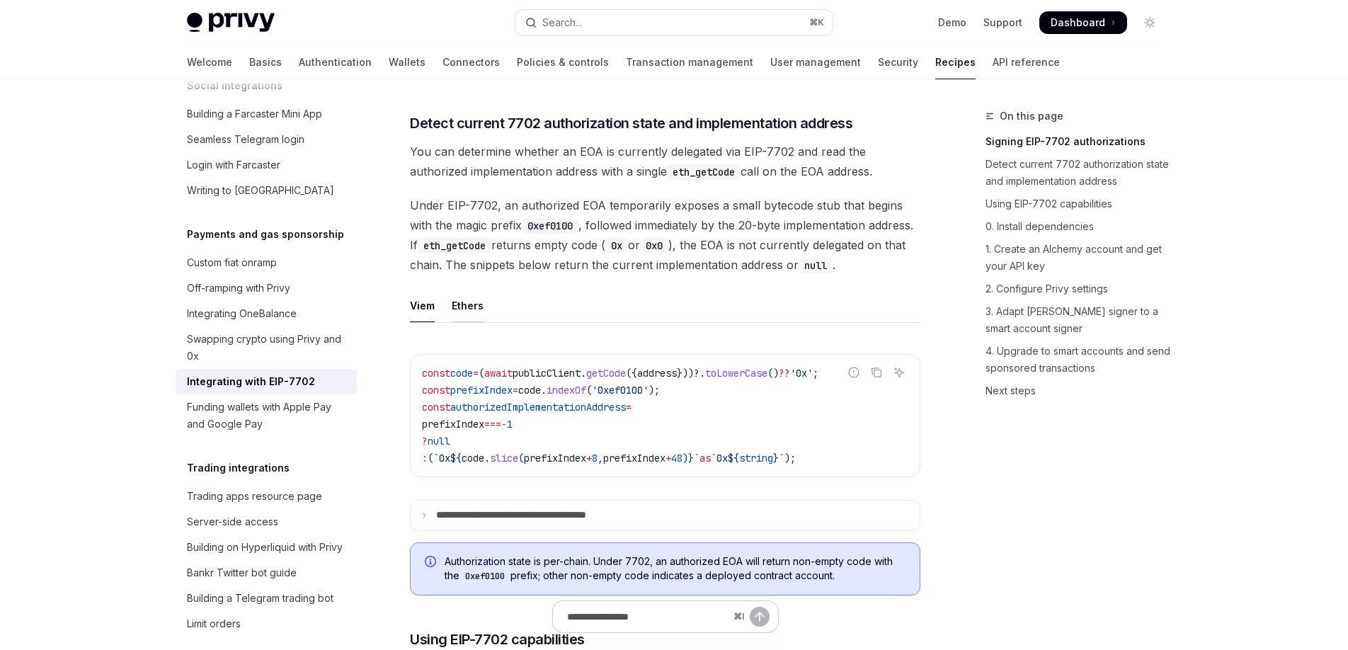
click at [467, 322] on div "Ethers" at bounding box center [468, 305] width 32 height 33
type textarea "*"
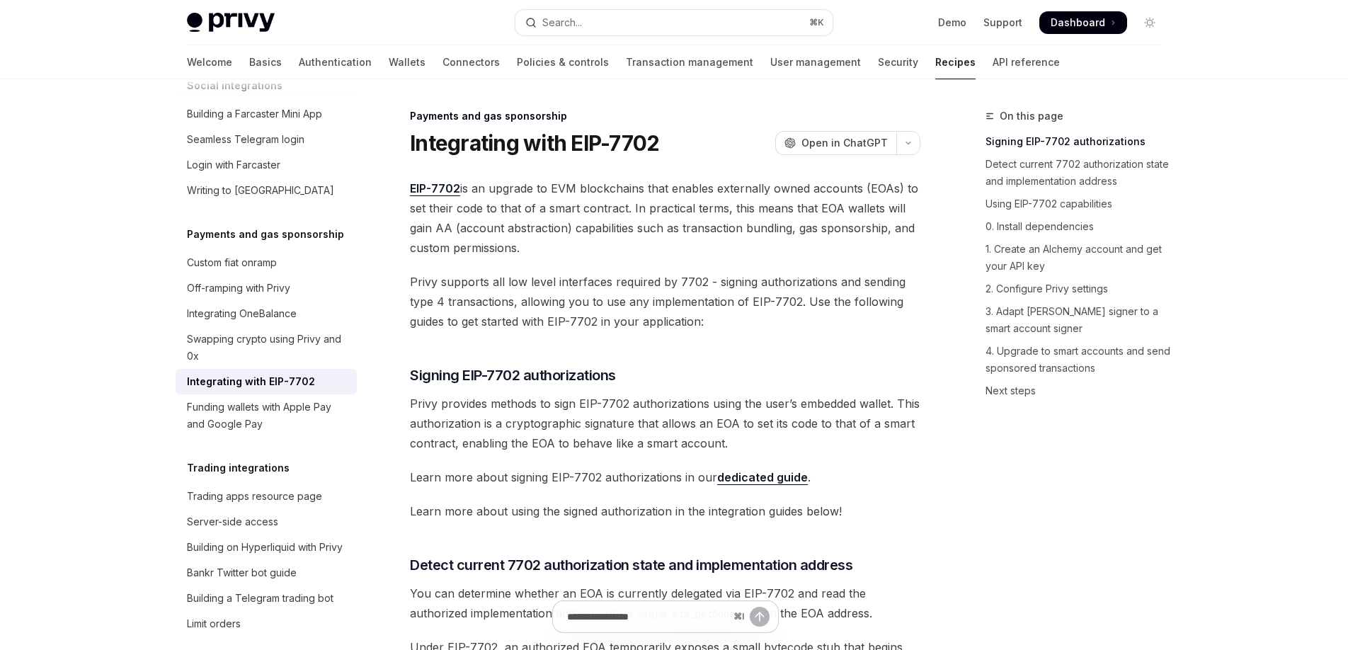
drag, startPoint x: 477, startPoint y: 318, endPoint x: 485, endPoint y: 317, distance: 8.5
click at [482, 317] on span "Privy supports all low level interfaces required by 7702 - signing authorizatio…" at bounding box center [665, 301] width 511 height 59
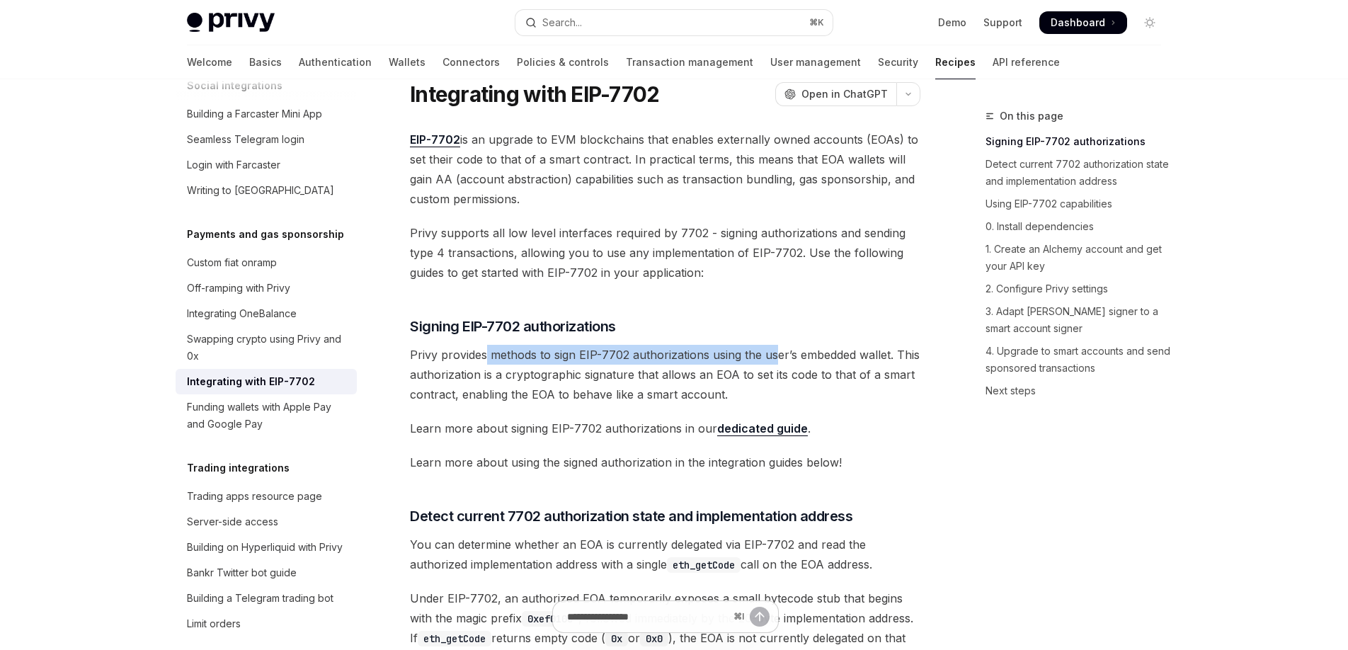
drag, startPoint x: 487, startPoint y: 356, endPoint x: 790, endPoint y: 360, distance: 303.1
click at [787, 360] on span "Privy provides methods to sign EIP-7702 authorizations using the user’s embedde…" at bounding box center [665, 374] width 511 height 59
click at [790, 360] on span "Privy provides methods to sign EIP-7702 authorizations using the user’s embedde…" at bounding box center [665, 374] width 511 height 59
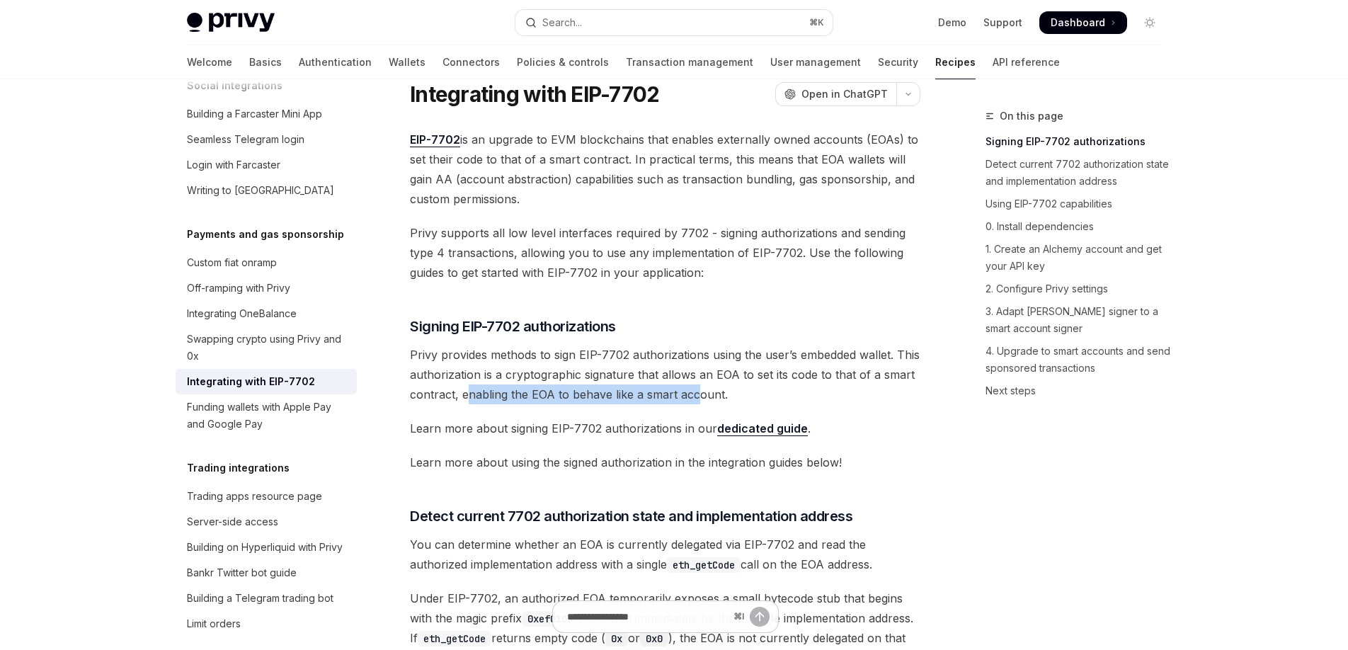
drag, startPoint x: 552, startPoint y: 392, endPoint x: 714, endPoint y: 391, distance: 162.2
click at [706, 391] on span "Privy provides methods to sign EIP-7702 authorizations using the user’s embedde…" at bounding box center [665, 374] width 511 height 59
click at [714, 391] on span "Privy provides methods to sign EIP-7702 authorizations using the user’s embedde…" at bounding box center [665, 374] width 511 height 59
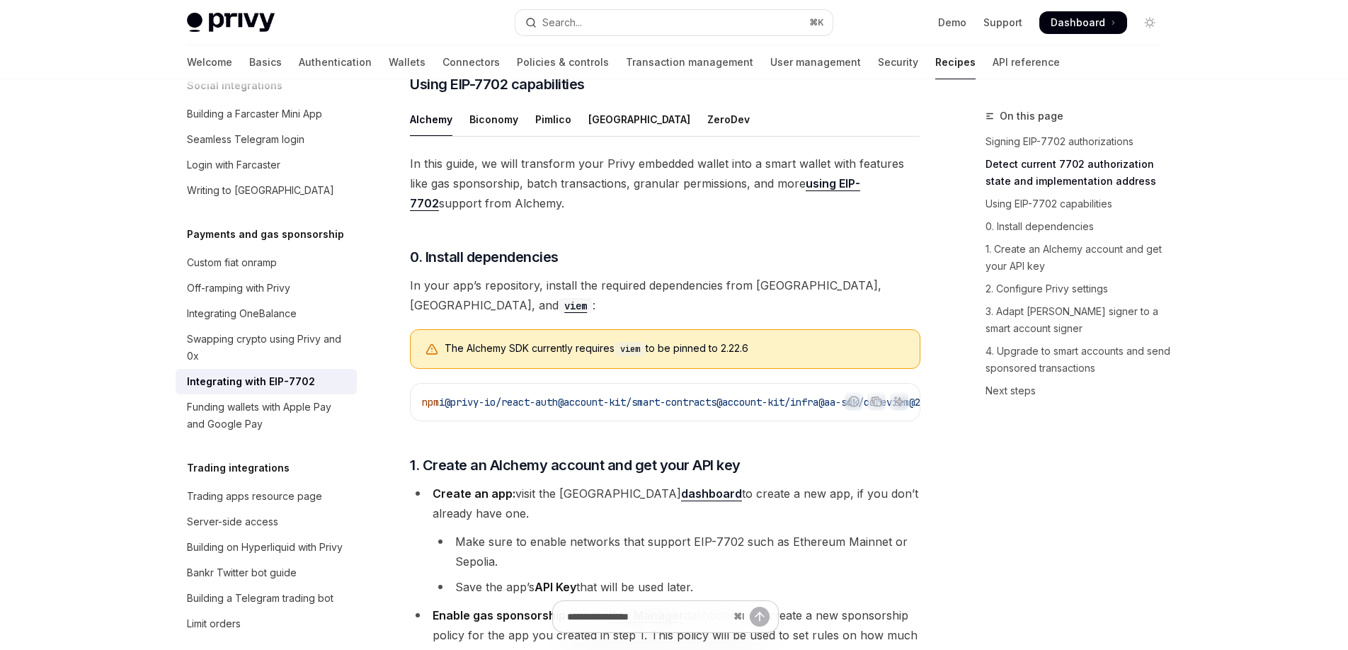
scroll to position [1072, 0]
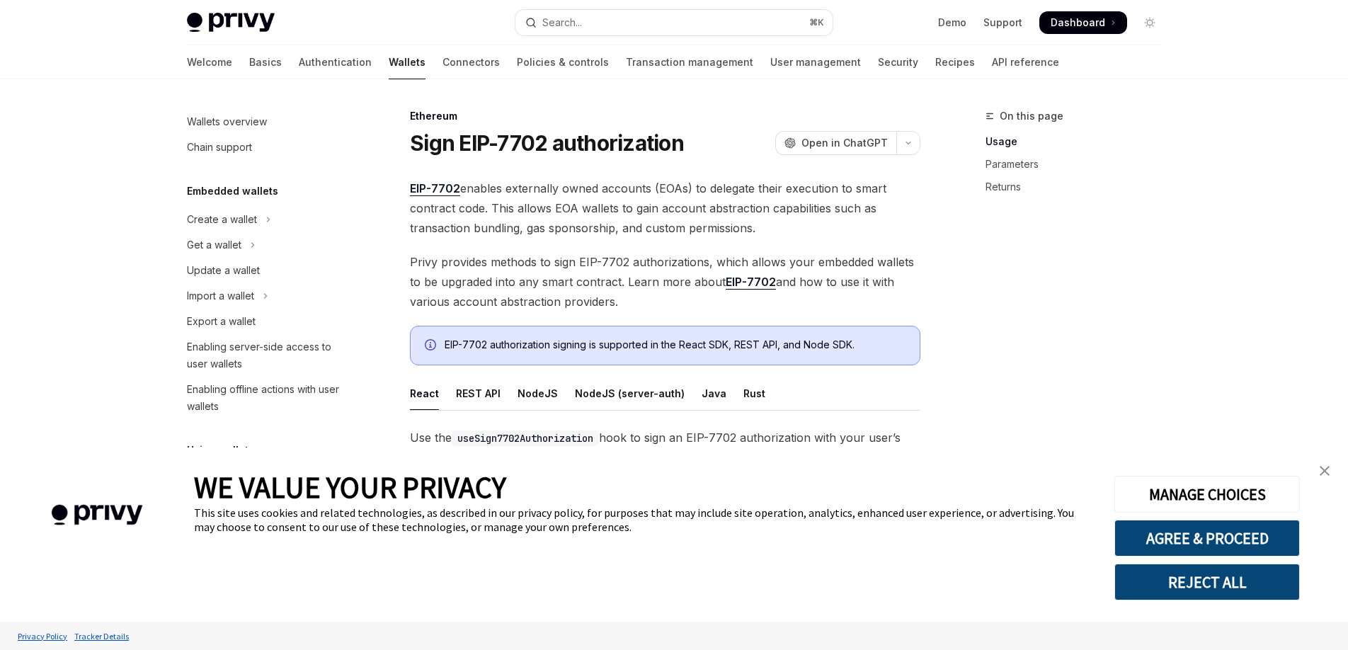
click at [1328, 473] on img "close banner" at bounding box center [1325, 471] width 10 height 10
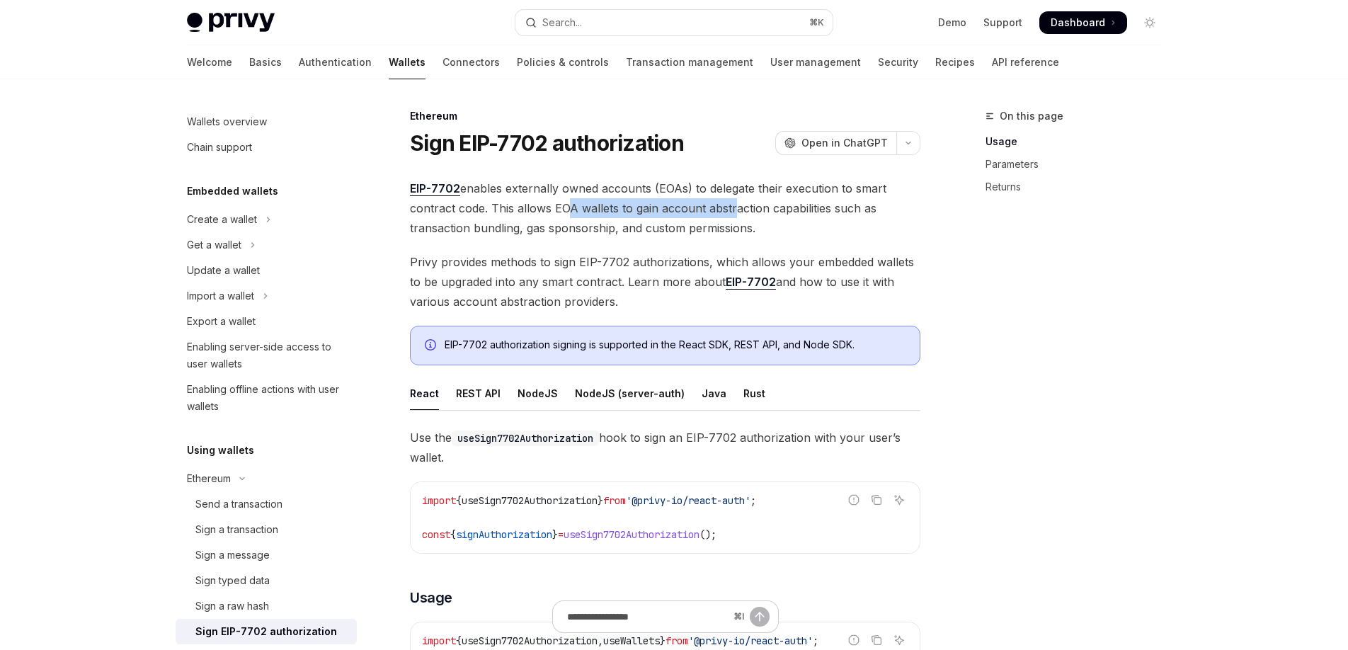
drag, startPoint x: 558, startPoint y: 207, endPoint x: 740, endPoint y: 201, distance: 182.1
click at [736, 201] on span "EIP-7702 enables externally owned accounts (EOAs) to delegate their execution t…" at bounding box center [665, 207] width 511 height 59
drag, startPoint x: 741, startPoint y: 201, endPoint x: 734, endPoint y: 202, distance: 7.1
click at [741, 201] on span "EIP-7702 enables externally owned accounts (EOAs) to delegate their execution t…" at bounding box center [665, 207] width 511 height 59
drag, startPoint x: 661, startPoint y: 207, endPoint x: 800, endPoint y: 205, distance: 138.8
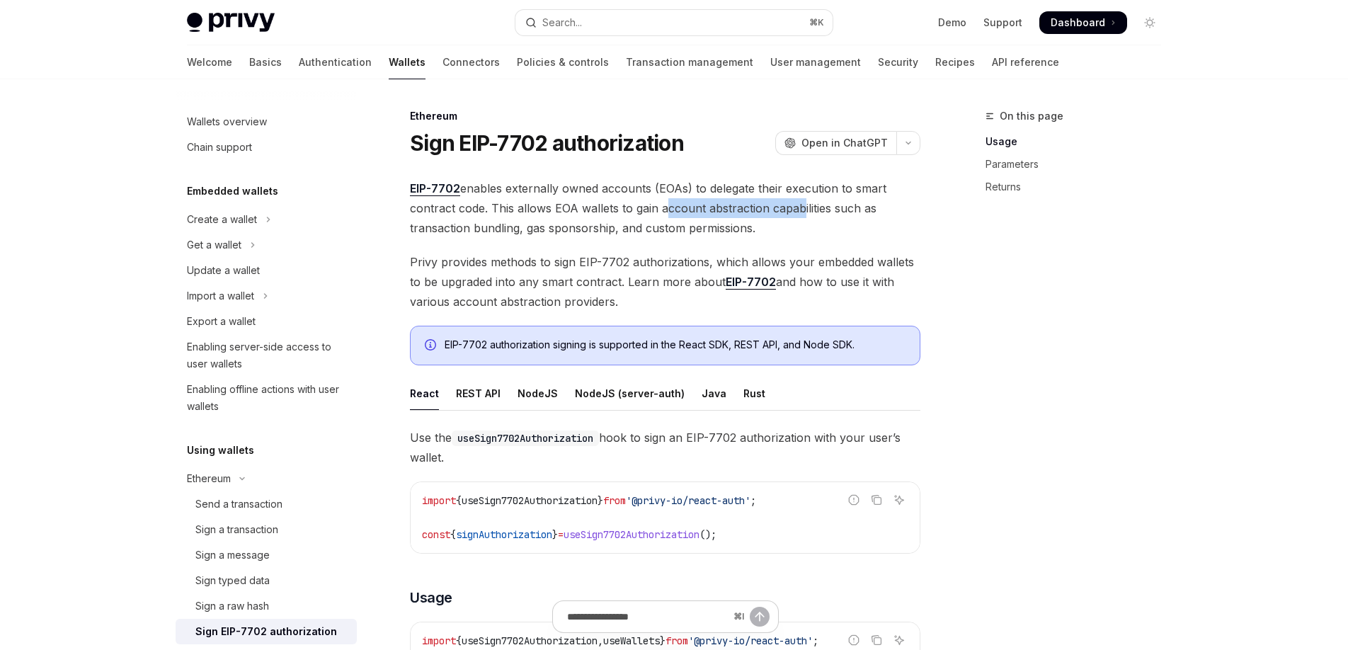
click at [799, 205] on span "EIP-7702 enables externally owned accounts (EOAs) to delegate their execution t…" at bounding box center [665, 207] width 511 height 59
click at [805, 205] on span "EIP-7702 enables externally owned accounts (EOAs) to delegate their execution t…" at bounding box center [665, 207] width 511 height 59
drag, startPoint x: 530, startPoint y: 261, endPoint x: 663, endPoint y: 264, distance: 133.2
click at [655, 264] on span "Privy provides methods to sign EIP-7702 authorizations, which allows your embed…" at bounding box center [665, 281] width 511 height 59
drag, startPoint x: 658, startPoint y: 264, endPoint x: 684, endPoint y: 263, distance: 26.2
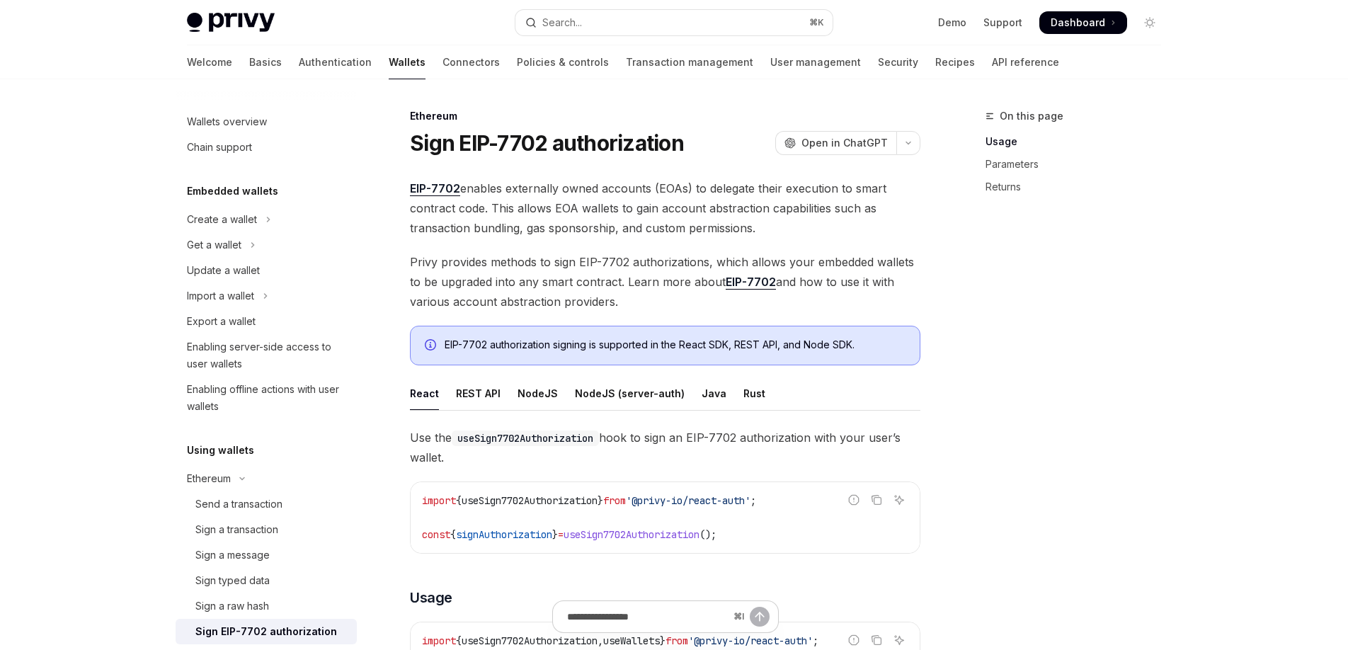
click at [664, 263] on span "Privy provides methods to sign EIP-7702 authorizations, which allows your embed…" at bounding box center [665, 281] width 511 height 59
drag, startPoint x: 684, startPoint y: 263, endPoint x: 702, endPoint y: 263, distance: 17.7
click at [698, 263] on span "Privy provides methods to sign EIP-7702 authorizations, which allows your embed…" at bounding box center [665, 281] width 511 height 59
click at [620, 263] on span "Privy provides methods to sign EIP-7702 authorizations, which allows your embed…" at bounding box center [665, 281] width 511 height 59
drag, startPoint x: 618, startPoint y: 259, endPoint x: 767, endPoint y: 258, distance: 148.7
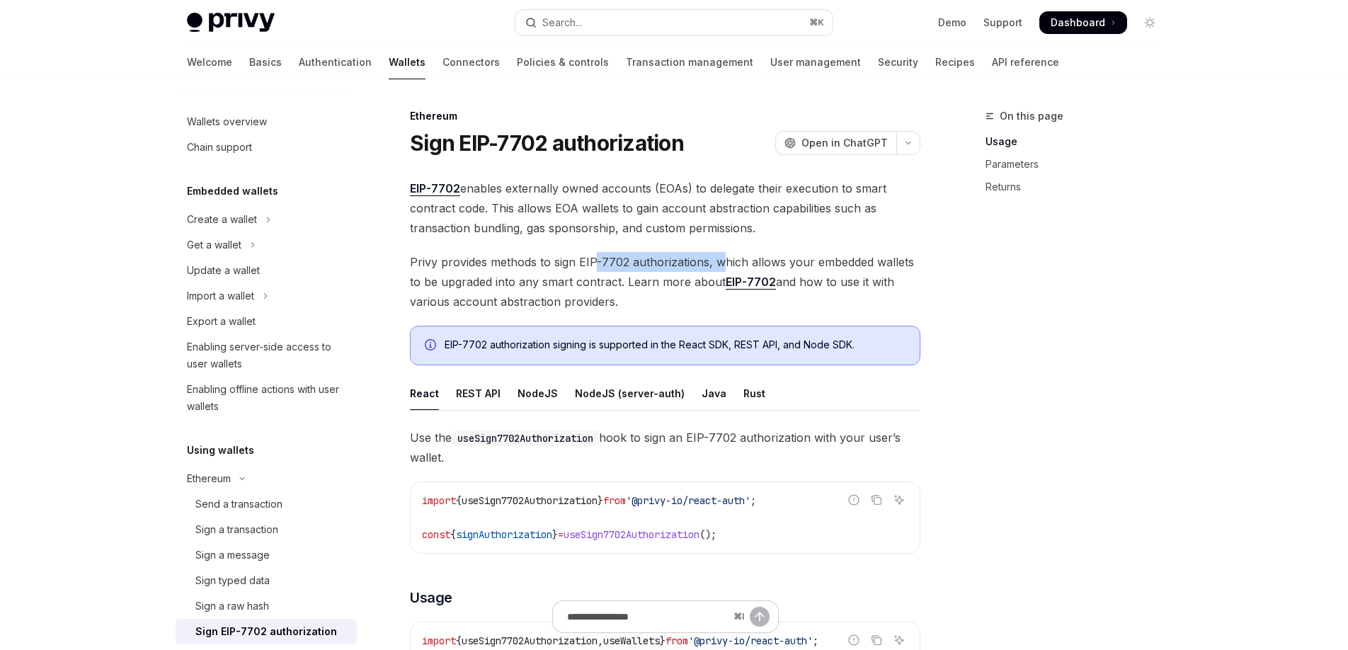
click at [750, 258] on span "Privy provides methods to sign EIP-7702 authorizations, which allows your embed…" at bounding box center [665, 281] width 511 height 59
click at [785, 259] on span "Privy provides methods to sign EIP-7702 authorizations, which allows your embed…" at bounding box center [665, 281] width 511 height 59
drag, startPoint x: 756, startPoint y: 261, endPoint x: 913, endPoint y: 261, distance: 156.5
click at [909, 261] on span "Privy provides methods to sign EIP-7702 authorizations, which allows your embed…" at bounding box center [665, 281] width 511 height 59
click at [914, 261] on span "Privy provides methods to sign EIP-7702 authorizations, which allows your embed…" at bounding box center [665, 281] width 511 height 59
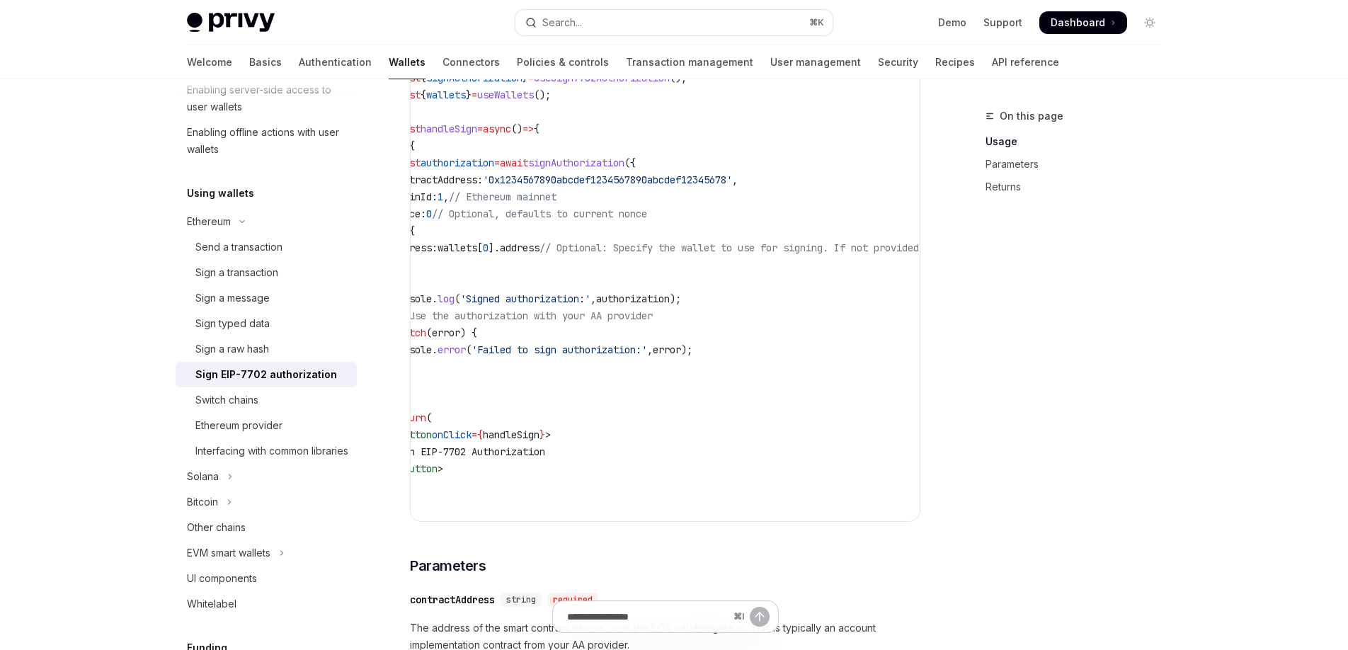
scroll to position [0, 25]
drag, startPoint x: 545, startPoint y: 318, endPoint x: 739, endPoint y: 321, distance: 194.8
click at [658, 321] on span "// Use the authorization with your AA provider" at bounding box center [527, 315] width 261 height 13
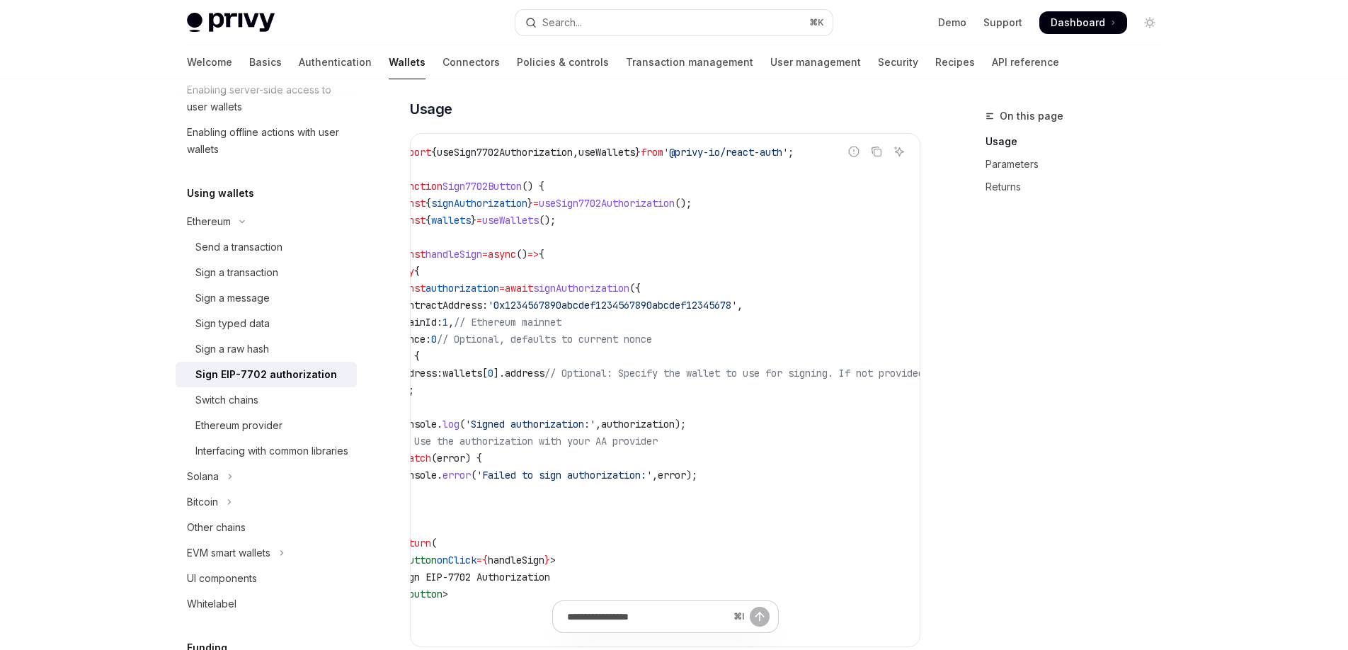
scroll to position [491, 0]
drag, startPoint x: 677, startPoint y: 440, endPoint x: 749, endPoint y: 437, distance: 71.6
click at [749, 437] on code "import { useSign7702Authorization , useWallets } from '@privy-io/react-auth' ; …" at bounding box center [768, 388] width 742 height 493
copy span "AA provider"
click at [533, 281] on span "await" at bounding box center [519, 286] width 28 height 13
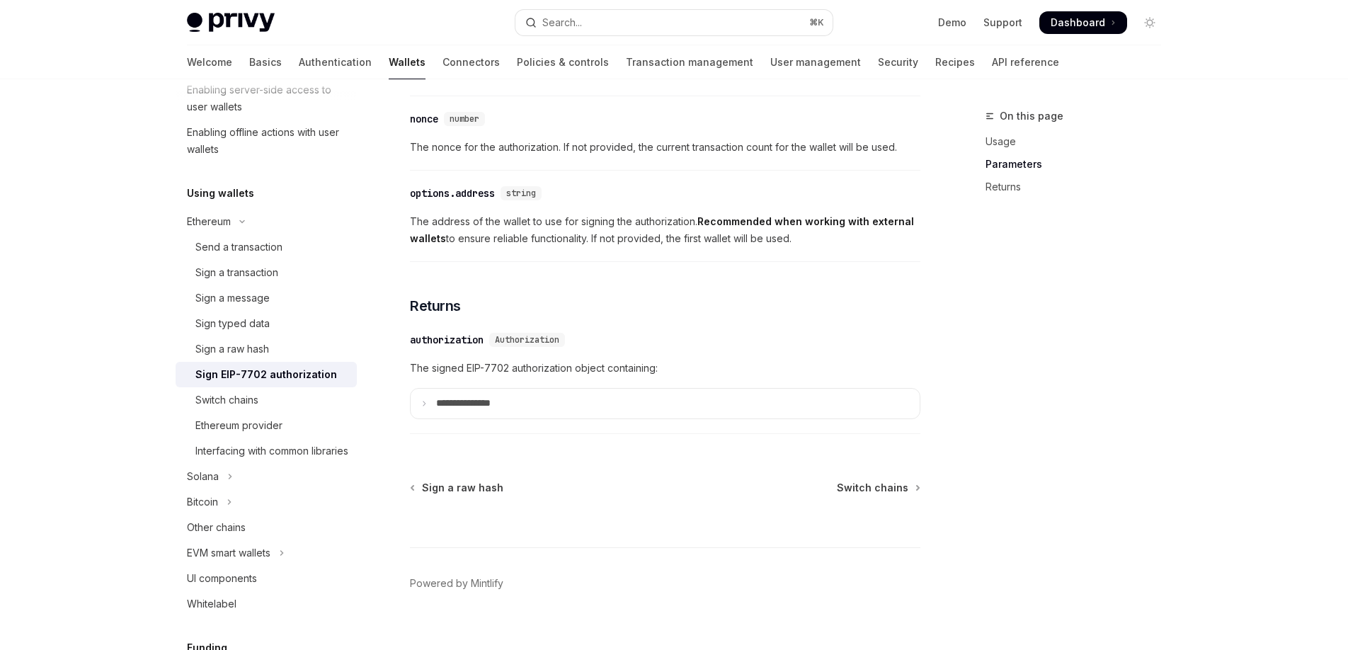
scroll to position [1286, 0]
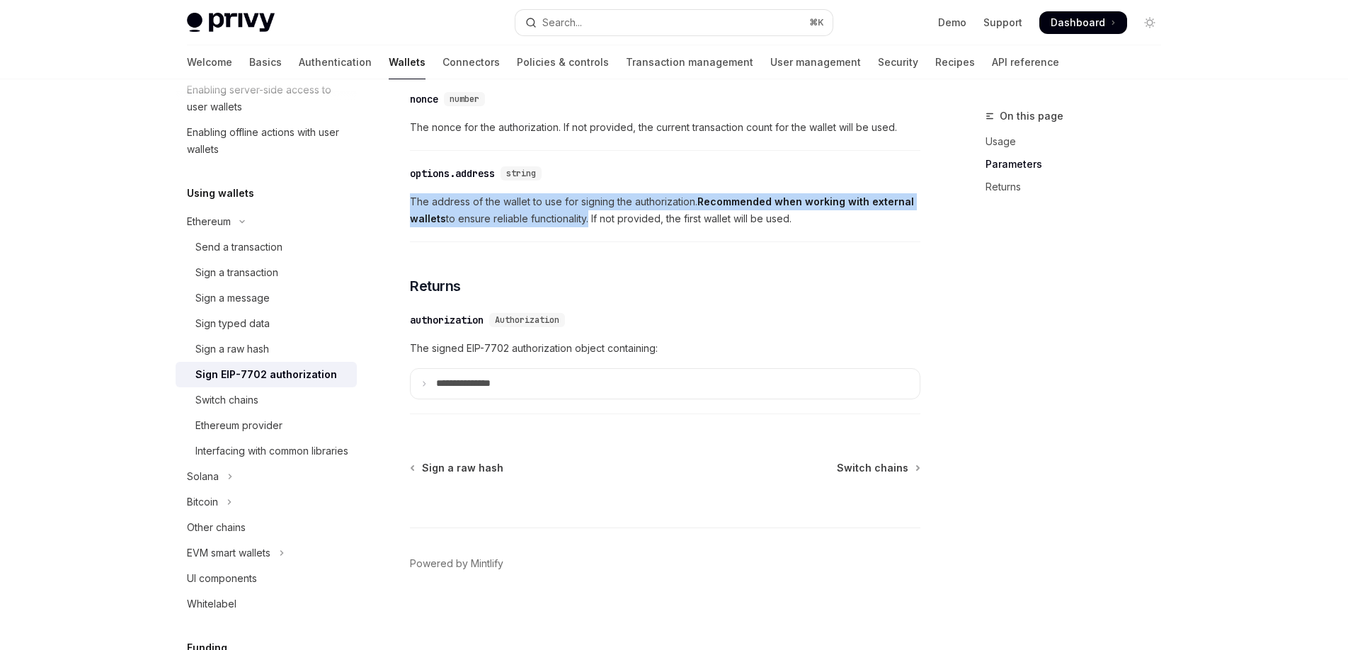
drag, startPoint x: 588, startPoint y: 217, endPoint x: 405, endPoint y: 205, distance: 183.8
copy span "The address of the wallet to use for signing the authorization. Recommended whe…"
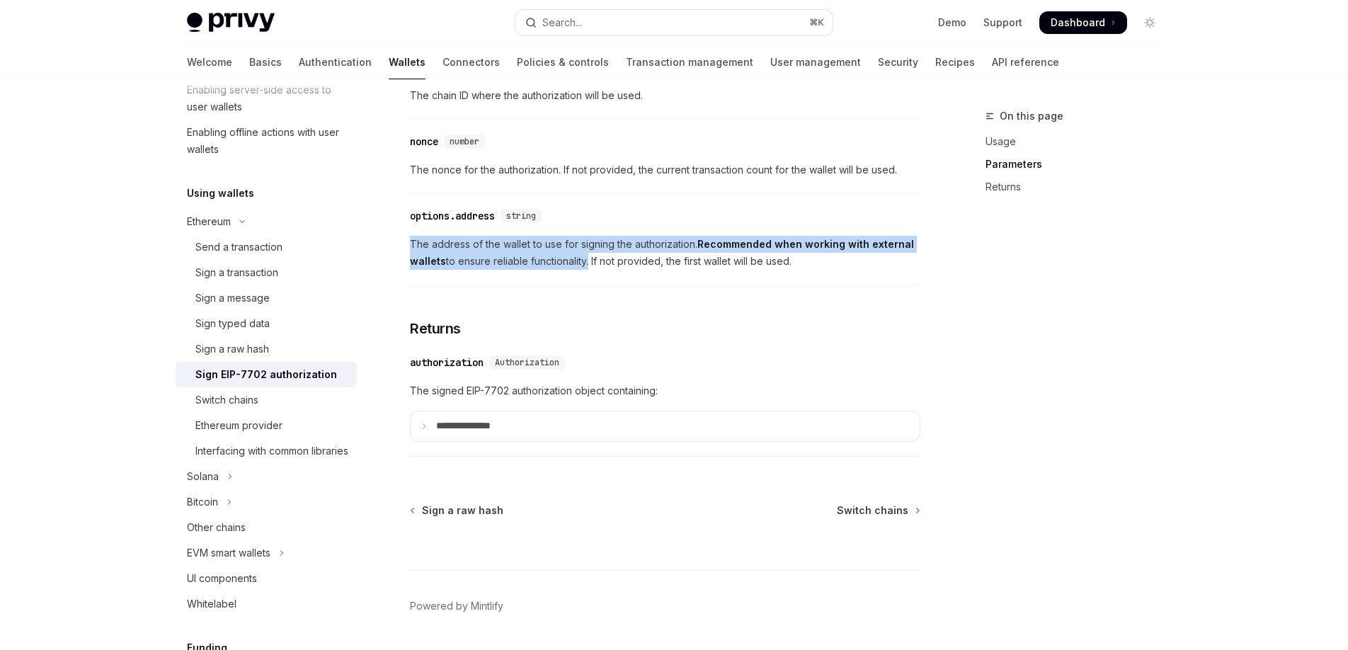
scroll to position [1225, 0]
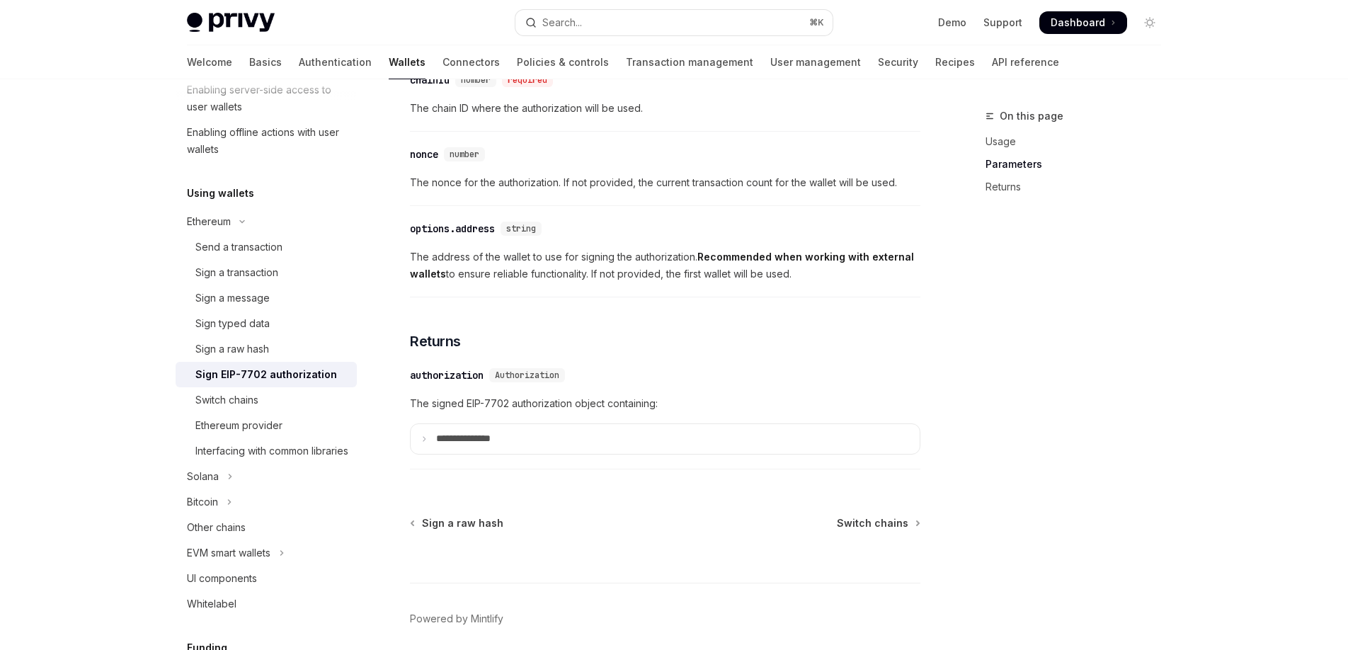
click at [644, 176] on div "​ nonce number The nonce for the authorization. If not provided, the current tr…" at bounding box center [665, 172] width 511 height 67
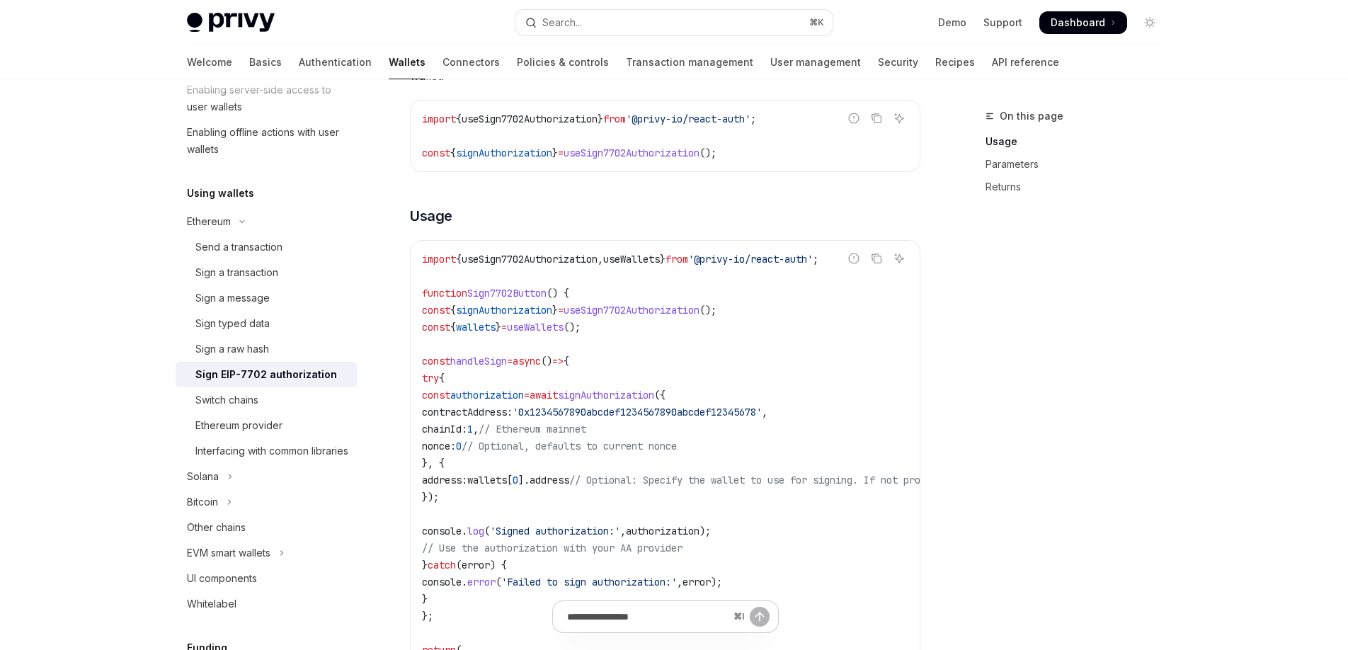
scroll to position [371, 0]
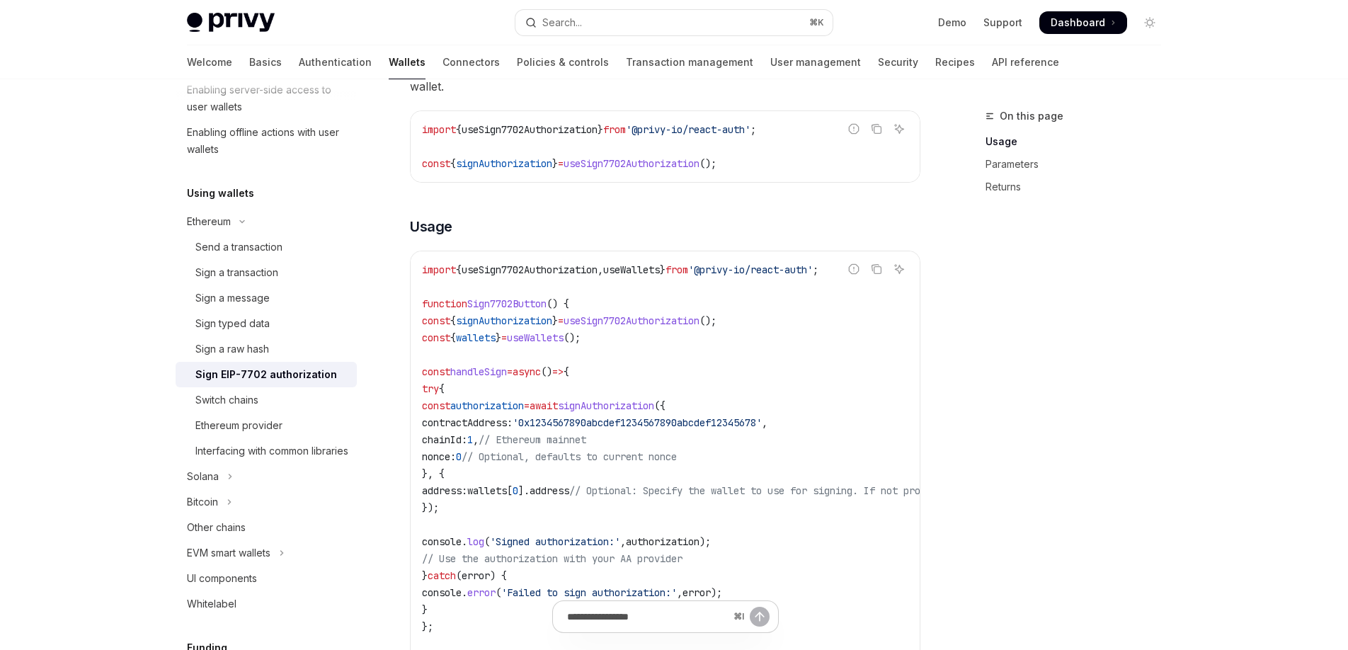
click at [545, 271] on span "useSign7702Authorization" at bounding box center [530, 269] width 136 height 13
copy span "useSign7702Authorization"
click at [660, 275] on span "useWallets" at bounding box center [631, 269] width 57 height 13
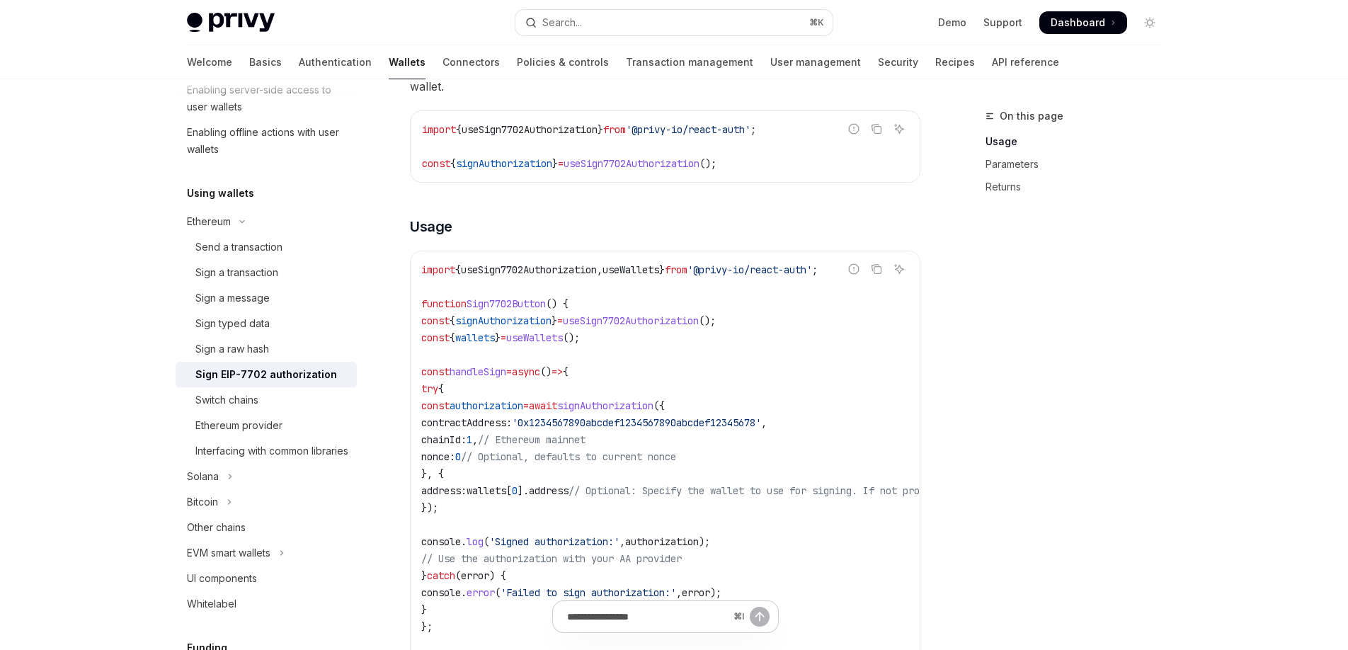
drag, startPoint x: 603, startPoint y: 319, endPoint x: 784, endPoint y: 319, distance: 181.3
click at [777, 319] on code "import { useSign7702Authorization , useWallets } from '@privy-io/react-auth' ; …" at bounding box center [792, 507] width 742 height 493
drag, startPoint x: 798, startPoint y: 320, endPoint x: 757, endPoint y: 324, distance: 41.3
click at [797, 320] on code "import { useSign7702Authorization , useWallets } from '@privy-io/react-auth' ; …" at bounding box center [792, 507] width 742 height 493
click at [670, 332] on code "import { useSign7702Authorization , useWallets } from '@privy-io/react-auth' ; …" at bounding box center [792, 507] width 742 height 493
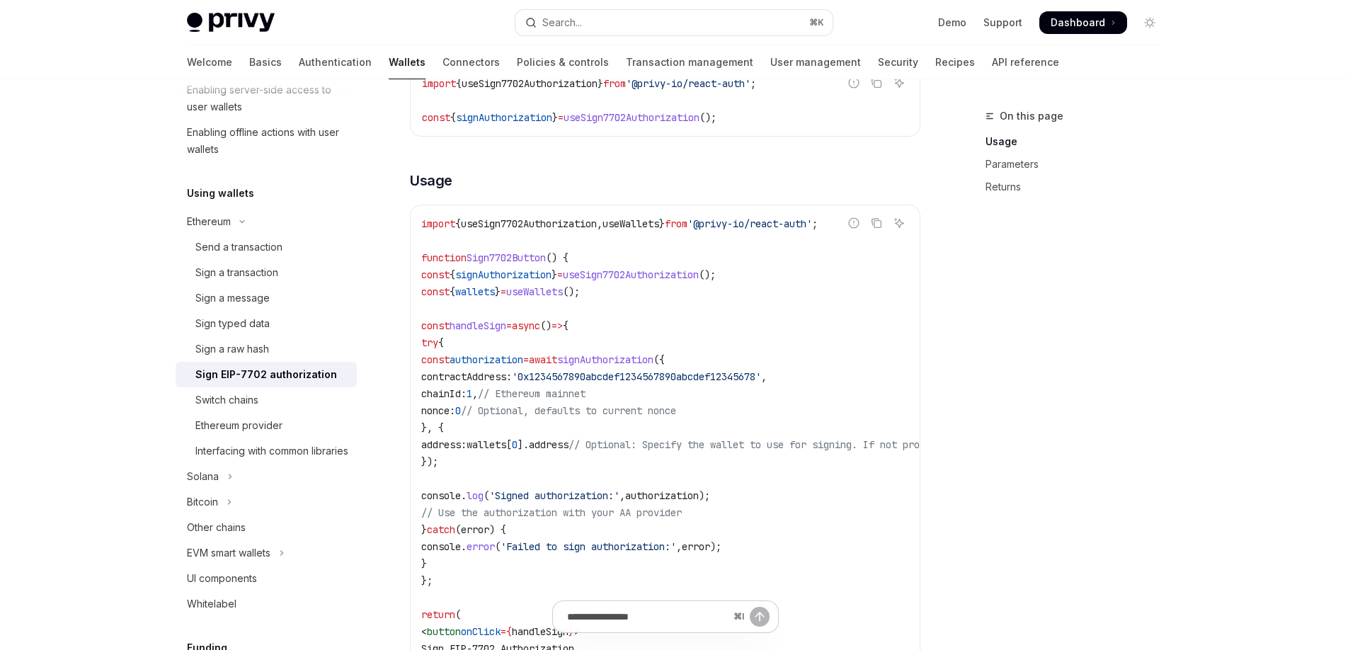
scroll to position [427, 0]
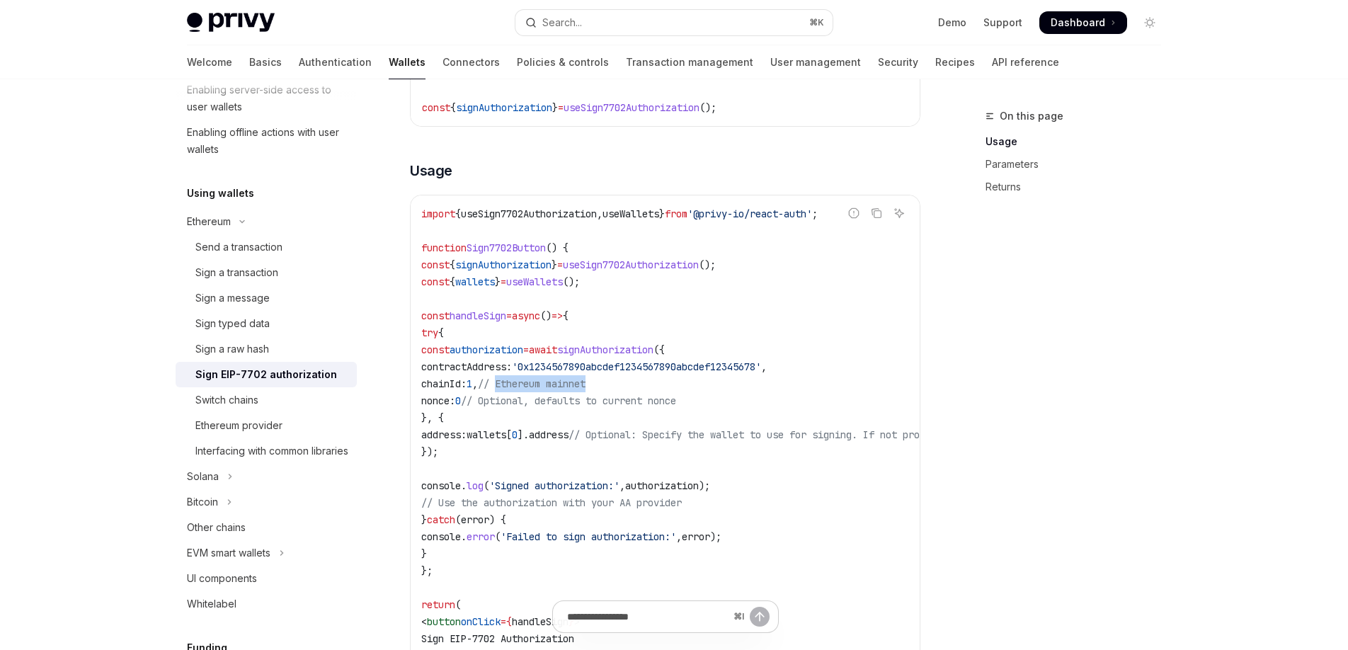
drag, startPoint x: 607, startPoint y: 380, endPoint x: 732, endPoint y: 378, distance: 124.7
click at [729, 378] on code "import { useSign7702Authorization , useWallets } from '@privy-io/react-auth' ; …" at bounding box center [792, 451] width 742 height 493
click at [732, 378] on code "import { useSign7702Authorization , useWallets } from '@privy-io/react-auth' ; …" at bounding box center [792, 451] width 742 height 493
click at [654, 348] on span "signAuthorization" at bounding box center [605, 349] width 96 height 13
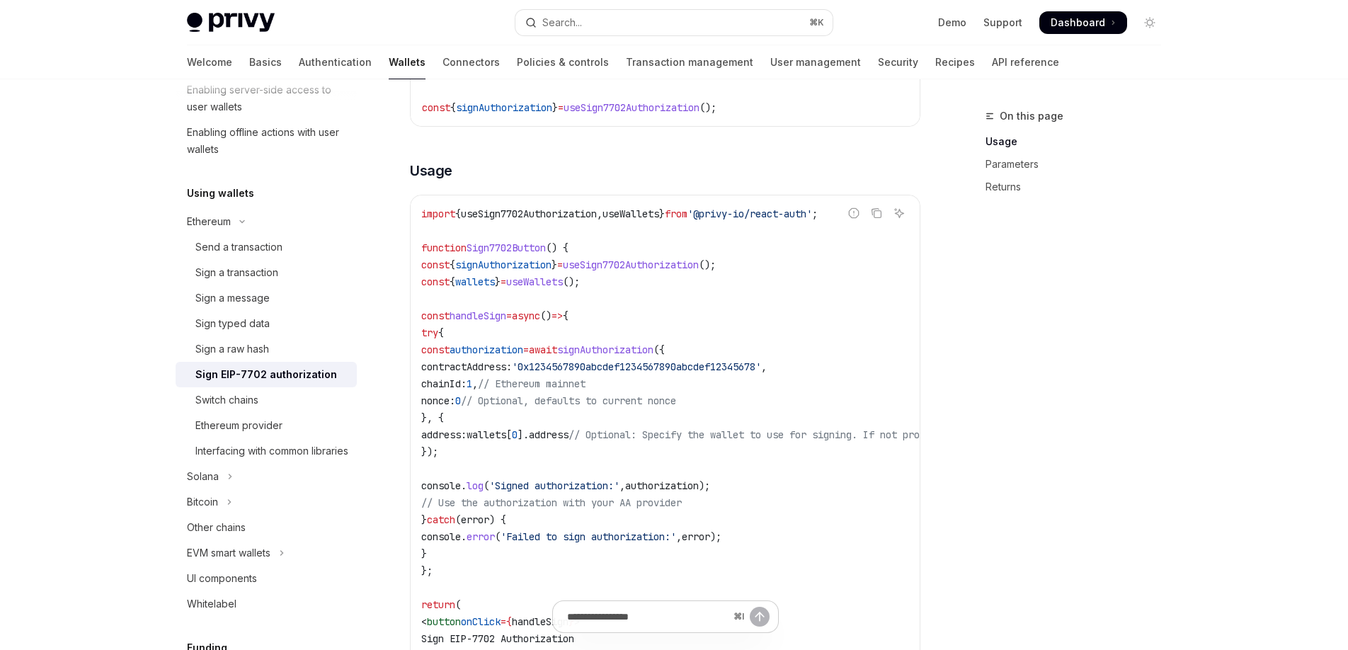
copy span "signAuthorization"
click at [584, 210] on span "useSign7702Authorization" at bounding box center [529, 213] width 136 height 13
copy span "useSign7702Authorization"
click at [705, 233] on code "import { useSign7702Authorization , useWallets } from '@privy-io/react-auth' ; …" at bounding box center [792, 451] width 742 height 493
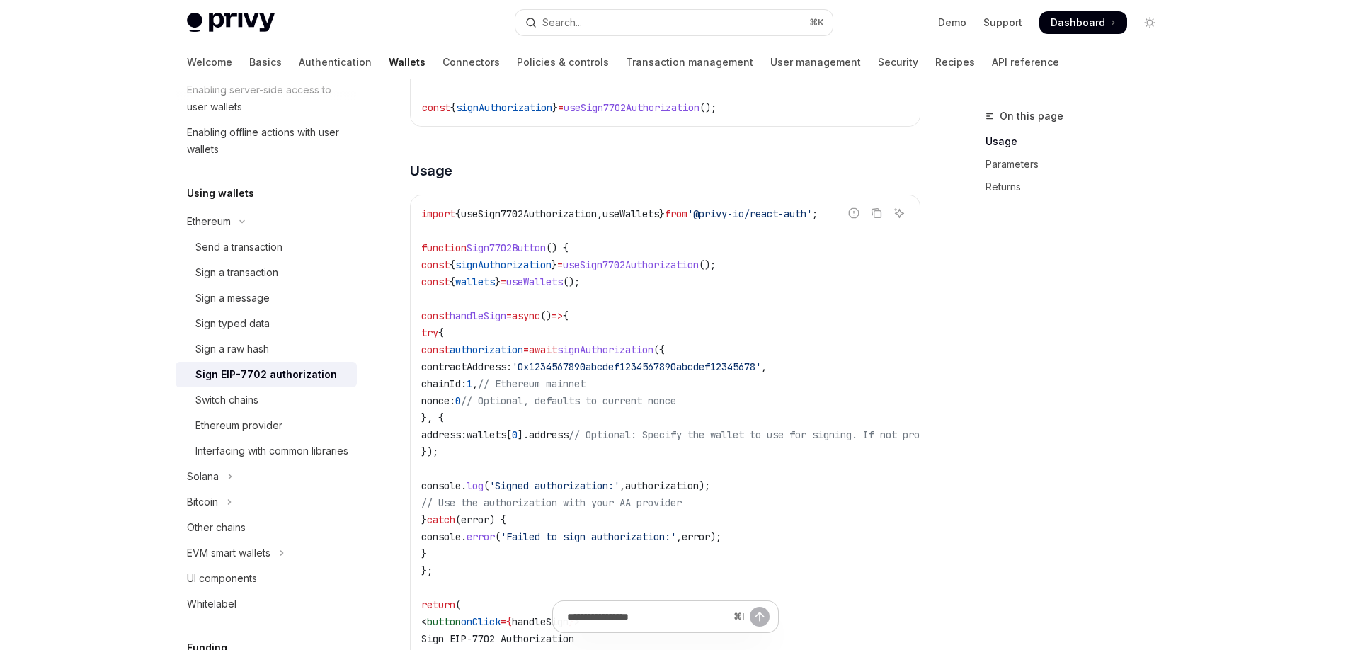
click at [654, 349] on span "signAuthorization" at bounding box center [605, 349] width 96 height 13
click at [728, 280] on code "import { useSign7702Authorization , useWallets } from '@privy-io/react-auth' ; …" at bounding box center [792, 451] width 742 height 493
click at [654, 355] on span "signAuthorization" at bounding box center [605, 349] width 96 height 13
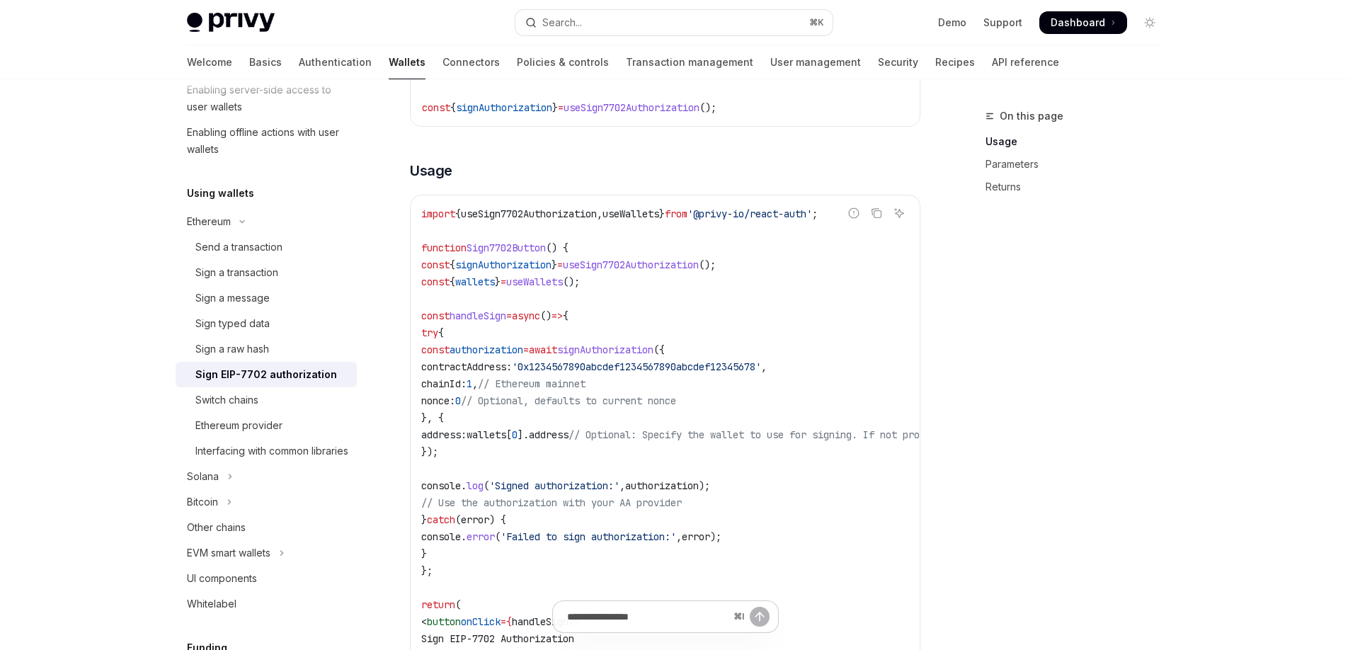
drag, startPoint x: 759, startPoint y: 387, endPoint x: 728, endPoint y: 389, distance: 31.2
click at [759, 387] on code "import { useSign7702Authorization , useWallets } from '@privy-io/react-auth' ; …" at bounding box center [792, 451] width 742 height 493
drag, startPoint x: 644, startPoint y: 361, endPoint x: 787, endPoint y: 368, distance: 142.5
click at [761, 368] on span "'0x1234567890abcdef1234567890abcdef12345678'" at bounding box center [636, 366] width 249 height 13
drag, startPoint x: 787, startPoint y: 368, endPoint x: 777, endPoint y: 372, distance: 11.2
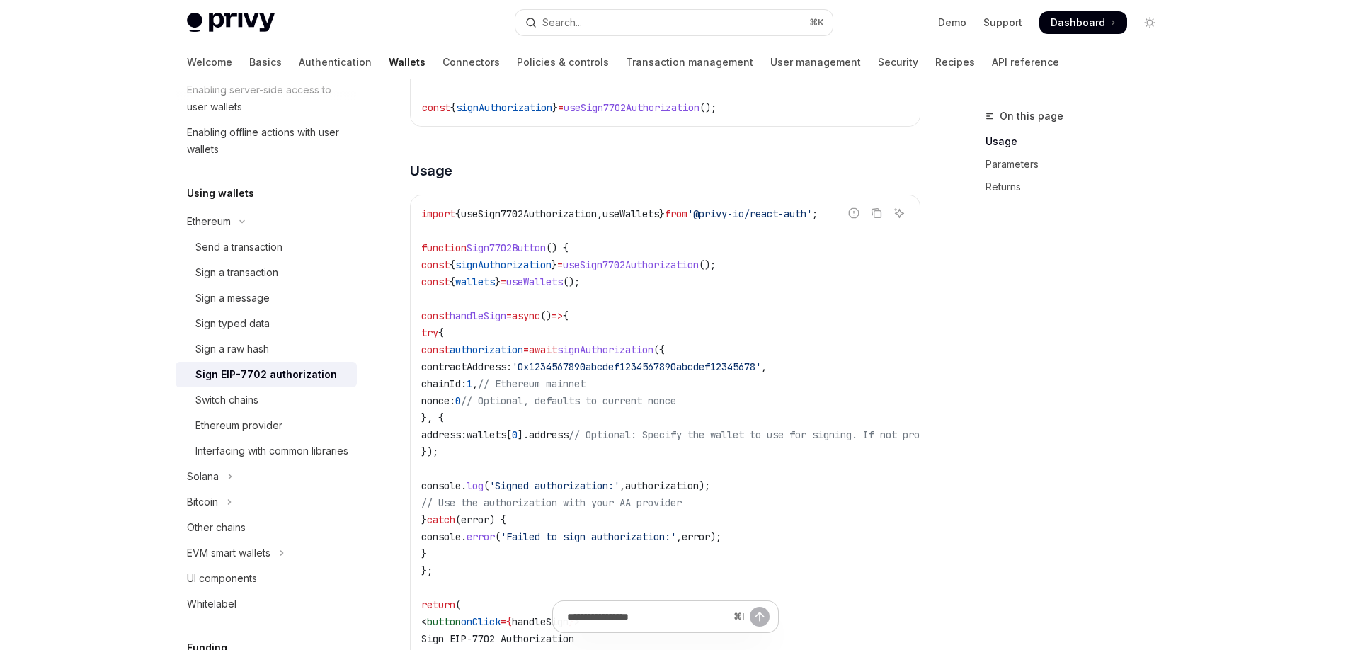
click at [761, 368] on span "'0x1234567890abcdef1234567890abcdef12345678'" at bounding box center [636, 366] width 249 height 13
drag, startPoint x: 623, startPoint y: 367, endPoint x: 764, endPoint y: 367, distance: 140.9
click at [754, 366] on span "'0x1234567890abcdef1234567890abcdef12345678'" at bounding box center [636, 366] width 249 height 13
click at [761, 367] on span "'0x1234567890abcdef1234567890abcdef12345678'" at bounding box center [636, 366] width 249 height 13
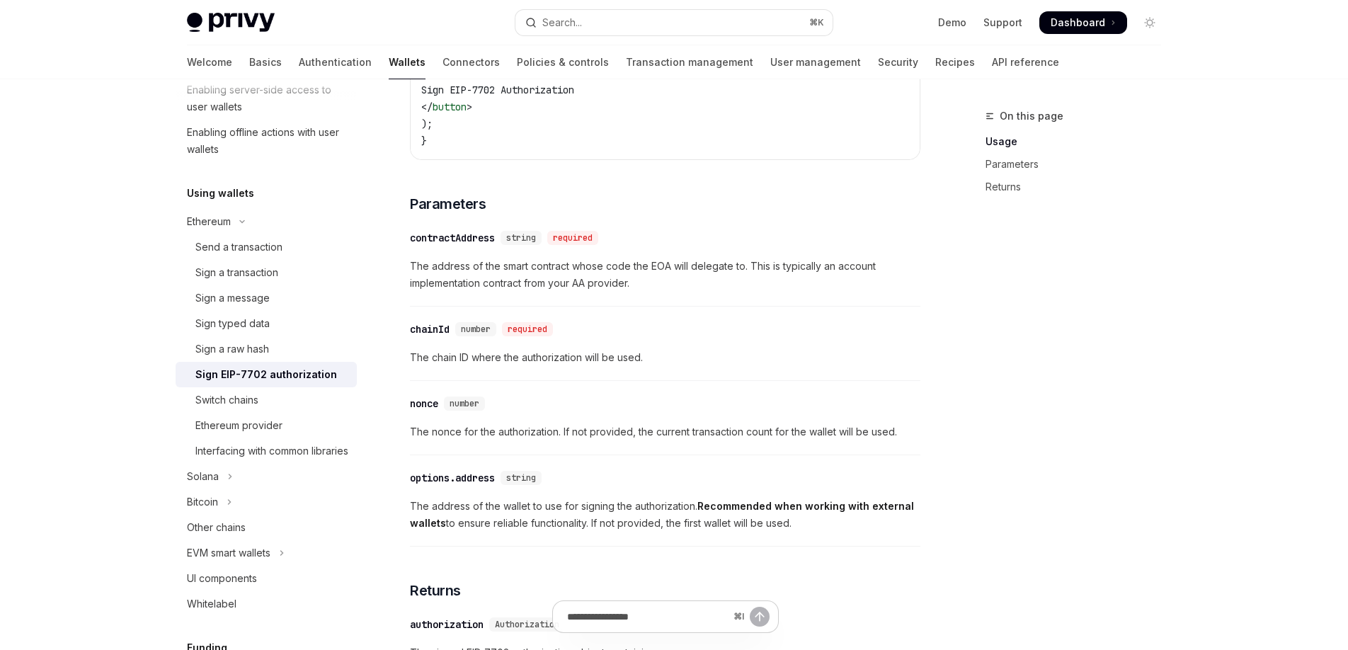
scroll to position [981, 0]
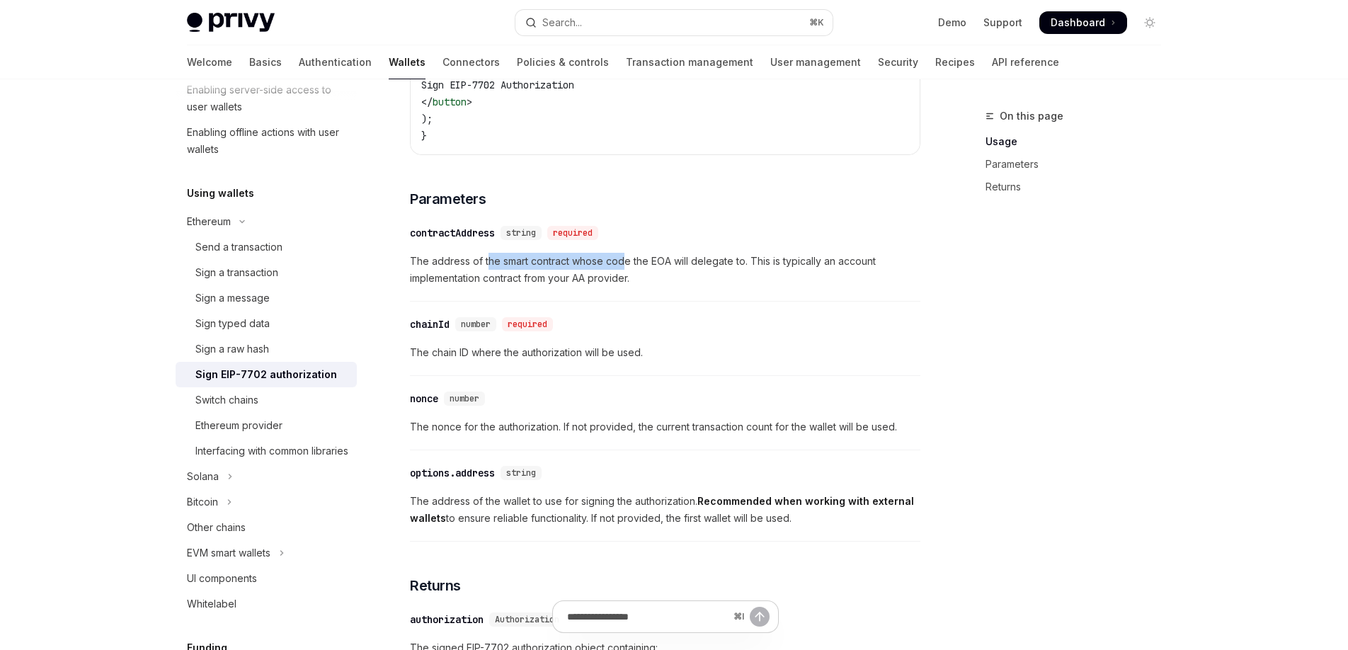
drag, startPoint x: 489, startPoint y: 268, endPoint x: 632, endPoint y: 270, distance: 143.1
click at [626, 270] on span "The address of the smart contract whose code the EOA will delegate to. This is …" at bounding box center [665, 270] width 511 height 34
click at [639, 270] on span "The address of the smart contract whose code the EOA will delegate to. This is …" at bounding box center [665, 270] width 511 height 34
drag, startPoint x: 669, startPoint y: 270, endPoint x: 773, endPoint y: 270, distance: 103.4
click at [771, 270] on span "The address of the smart contract whose code the EOA will delegate to. This is …" at bounding box center [665, 270] width 511 height 34
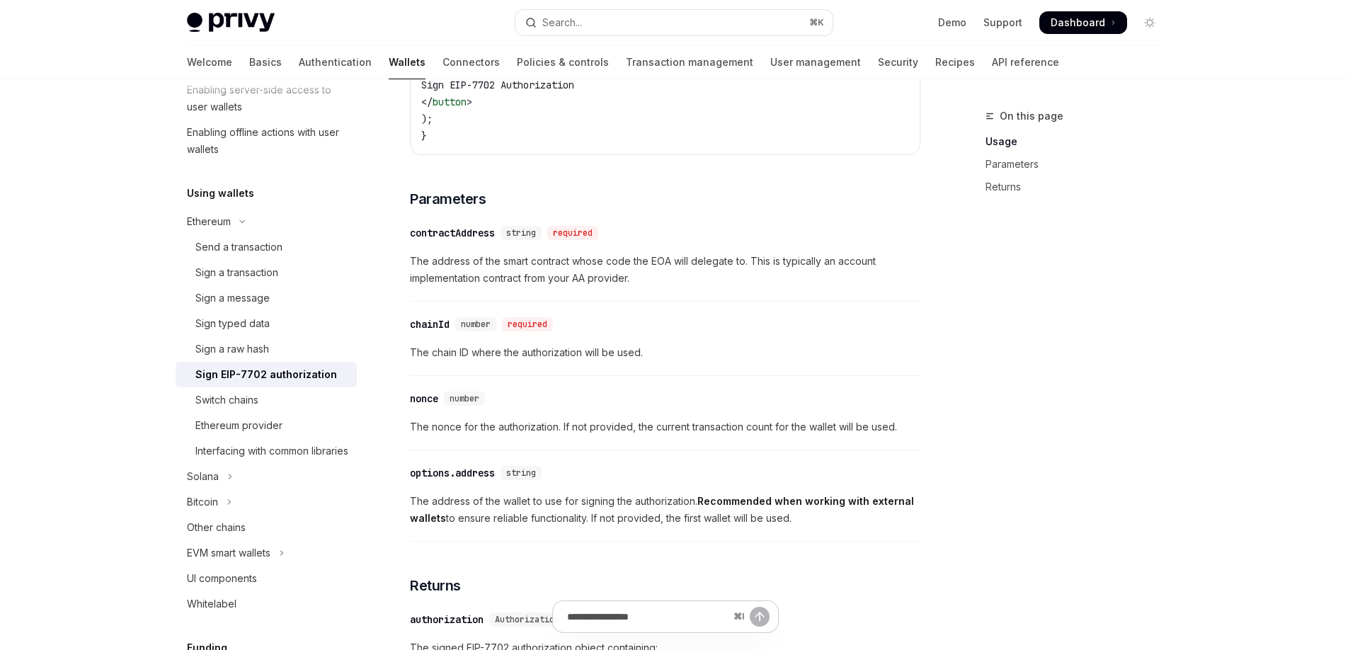
click at [774, 270] on span "The address of the smart contract whose code the EOA will delegate to. This is …" at bounding box center [665, 270] width 511 height 34
click at [801, 272] on span "The address of the smart contract whose code the EOA will delegate to. This is …" at bounding box center [665, 270] width 511 height 34
drag, startPoint x: 495, startPoint y: 285, endPoint x: 706, endPoint y: 283, distance: 211.0
click at [694, 283] on span "The address of the smart contract whose code the EOA will delegate to. This is …" at bounding box center [665, 270] width 511 height 34
click at [706, 283] on span "The address of the smart contract whose code the EOA will delegate to. This is …" at bounding box center [665, 270] width 511 height 34
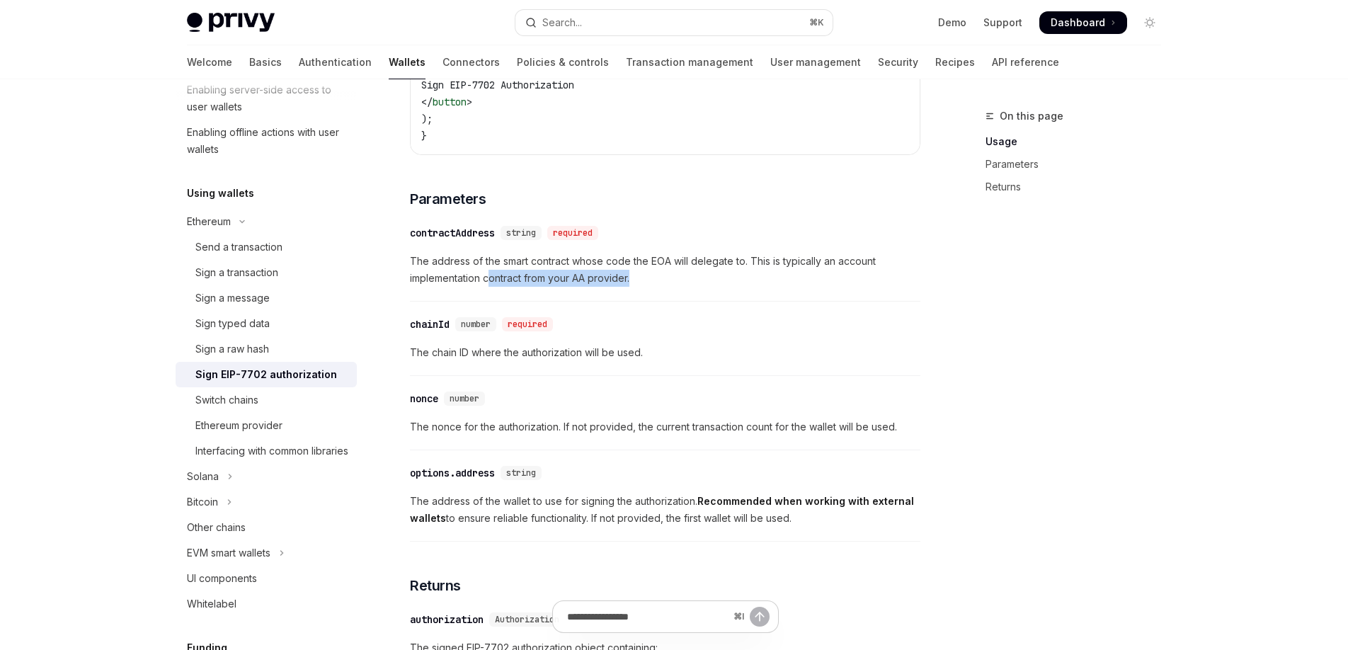
drag, startPoint x: 493, startPoint y: 283, endPoint x: 673, endPoint y: 285, distance: 179.9
click at [673, 285] on span "The address of the smart contract whose code the EOA will delegate to. This is …" at bounding box center [665, 270] width 511 height 34
click at [616, 286] on span "The address of the smart contract whose code the EOA will delegate to. This is …" at bounding box center [665, 270] width 511 height 34
click at [615, 286] on span "The address of the smart contract whose code the EOA will delegate to. This is …" at bounding box center [665, 270] width 511 height 34
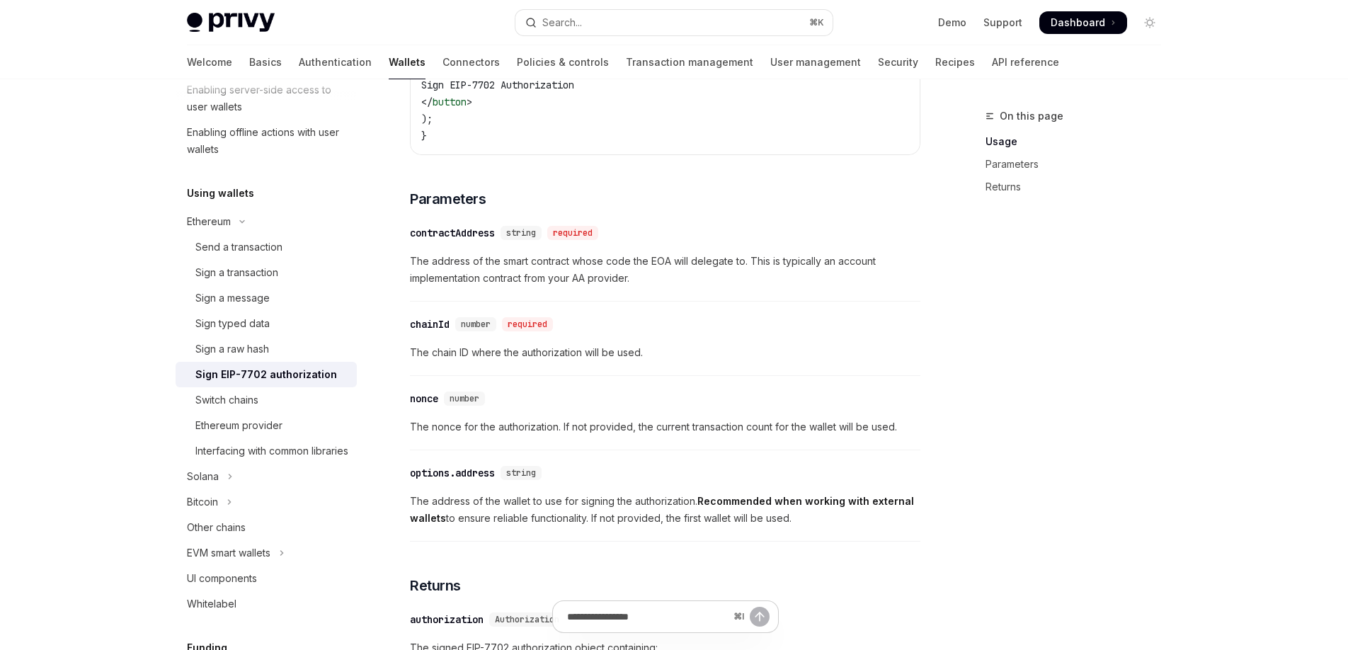
click at [690, 287] on span "The address of the smart contract whose code the EOA will delegate to. This is …" at bounding box center [665, 270] width 511 height 34
click at [617, 281] on span "The address of the smart contract whose code the EOA will delegate to. This is …" at bounding box center [665, 270] width 511 height 34
click at [682, 285] on span "The address of the smart contract whose code the EOA will delegate to. This is …" at bounding box center [665, 270] width 511 height 34
drag, startPoint x: 474, startPoint y: 433, endPoint x: 555, endPoint y: 432, distance: 81.4
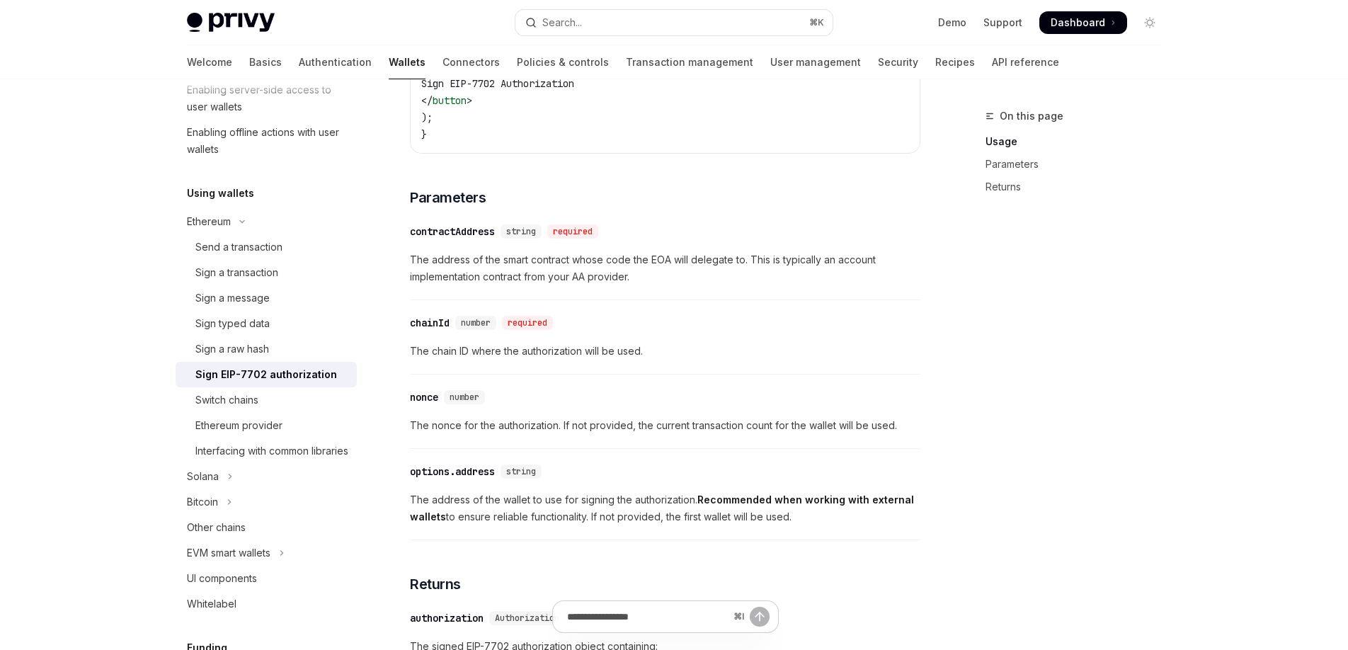
click at [554, 432] on span "The nonce for the authorization. If not provided, the current transaction count…" at bounding box center [665, 425] width 511 height 17
click at [563, 433] on span "The nonce for the authorization. If not provided, the current transaction count…" at bounding box center [665, 425] width 511 height 17
drag, startPoint x: 578, startPoint y: 430, endPoint x: 707, endPoint y: 438, distance: 129.1
click at [702, 434] on span "The nonce for the authorization. If not provided, the current transaction count…" at bounding box center [665, 425] width 511 height 17
click at [707, 434] on span "The nonce for the authorization. If not provided, the current transaction count…" at bounding box center [665, 425] width 511 height 17
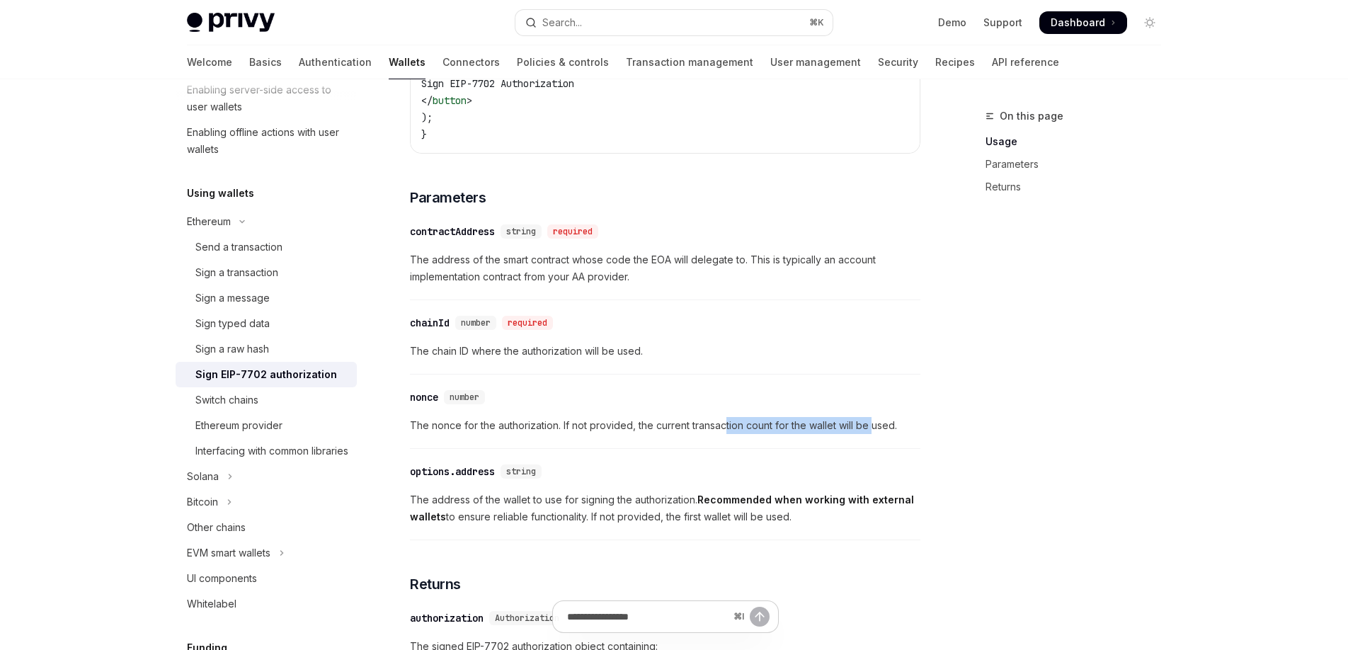
drag, startPoint x: 727, startPoint y: 432, endPoint x: 873, endPoint y: 435, distance: 145.9
click at [873, 434] on span "The nonce for the authorization. If not provided, the current transaction count…" at bounding box center [665, 425] width 511 height 17
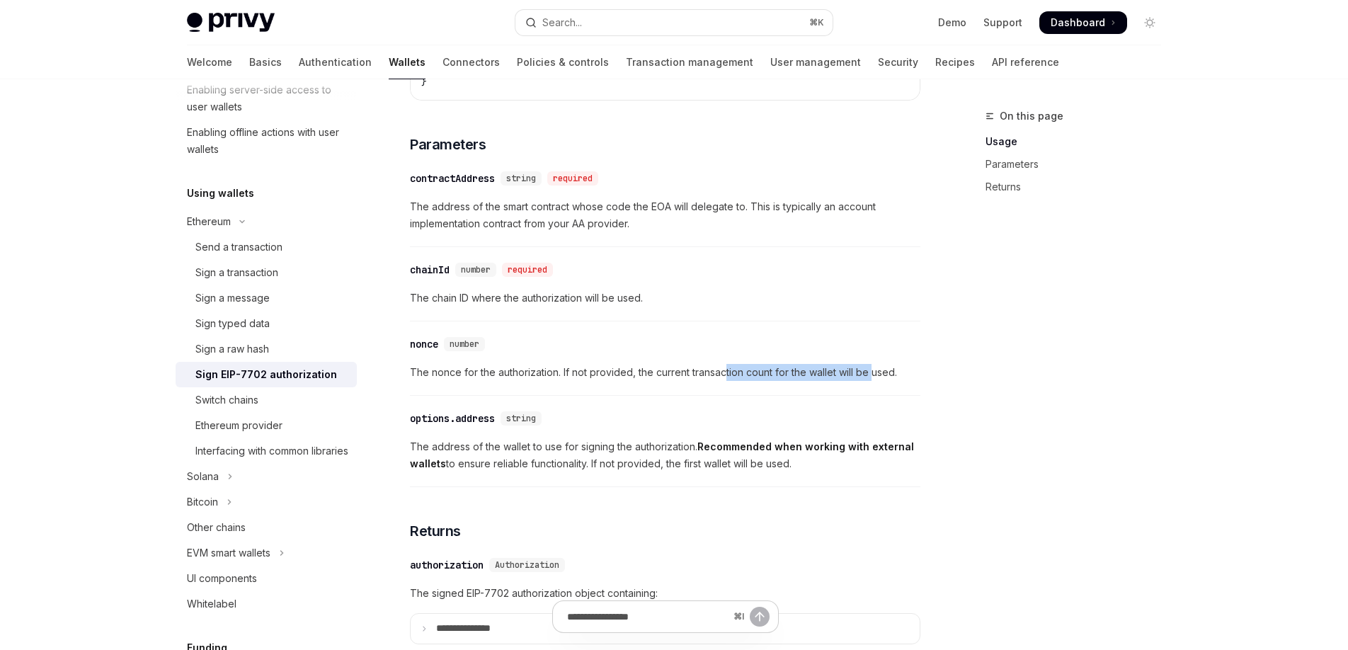
scroll to position [1036, 0]
drag, startPoint x: 508, startPoint y: 450, endPoint x: 593, endPoint y: 440, distance: 86.3
click at [593, 440] on div "​ options.address string The address of the wallet to use for signing the autho…" at bounding box center [665, 444] width 511 height 84
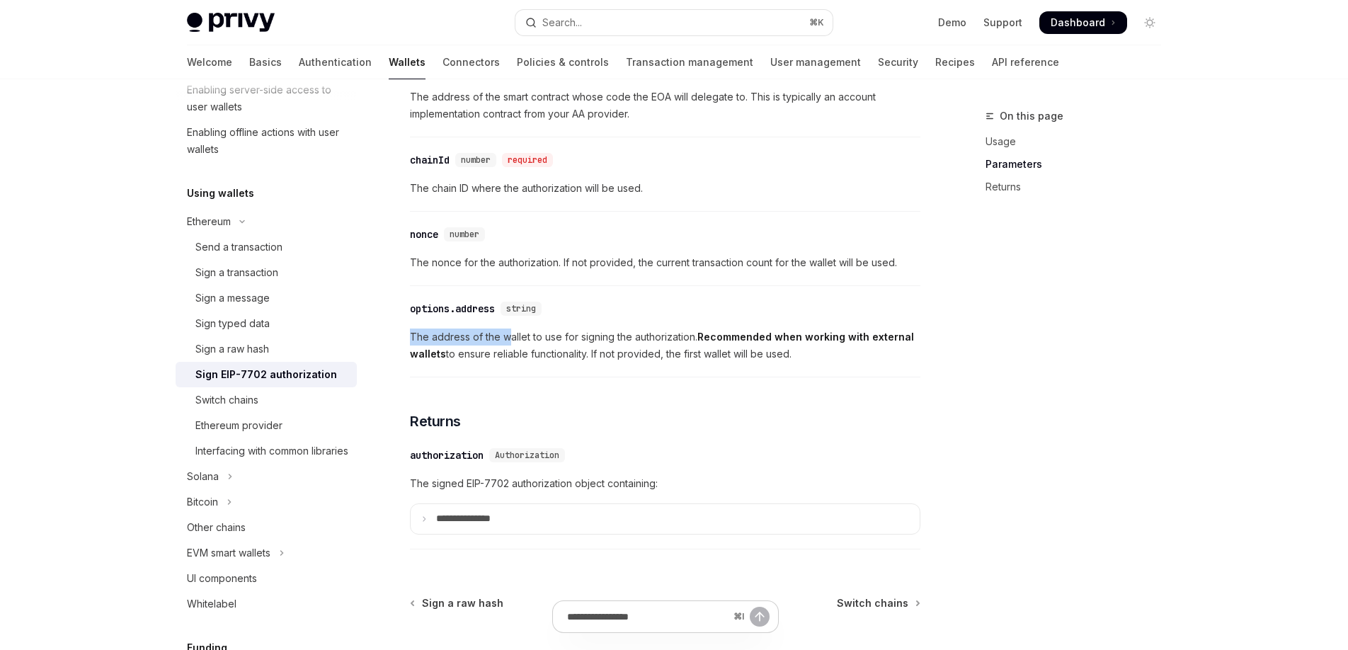
scroll to position [1148, 0]
drag, startPoint x: 593, startPoint y: 444, endPoint x: 577, endPoint y: 454, distance: 18.5
click at [593, 444] on div "**********" at bounding box center [665, 492] width 511 height 110
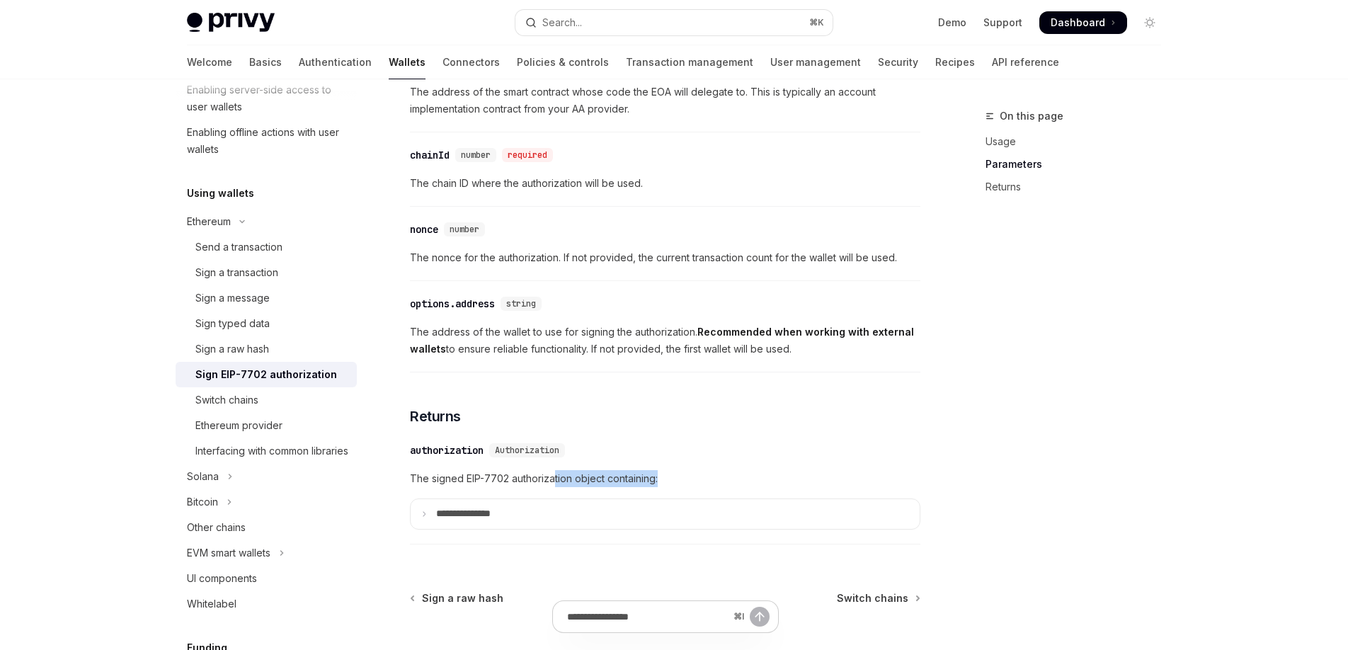
drag, startPoint x: 552, startPoint y: 485, endPoint x: 693, endPoint y: 491, distance: 140.3
click at [692, 487] on span "The signed EIP-7702 authorization object containing:" at bounding box center [665, 478] width 511 height 17
drag, startPoint x: 694, startPoint y: 491, endPoint x: 686, endPoint y: 480, distance: 13.2
click at [694, 488] on span "The signed EIP-7702 authorization object containing:" at bounding box center [665, 479] width 511 height 17
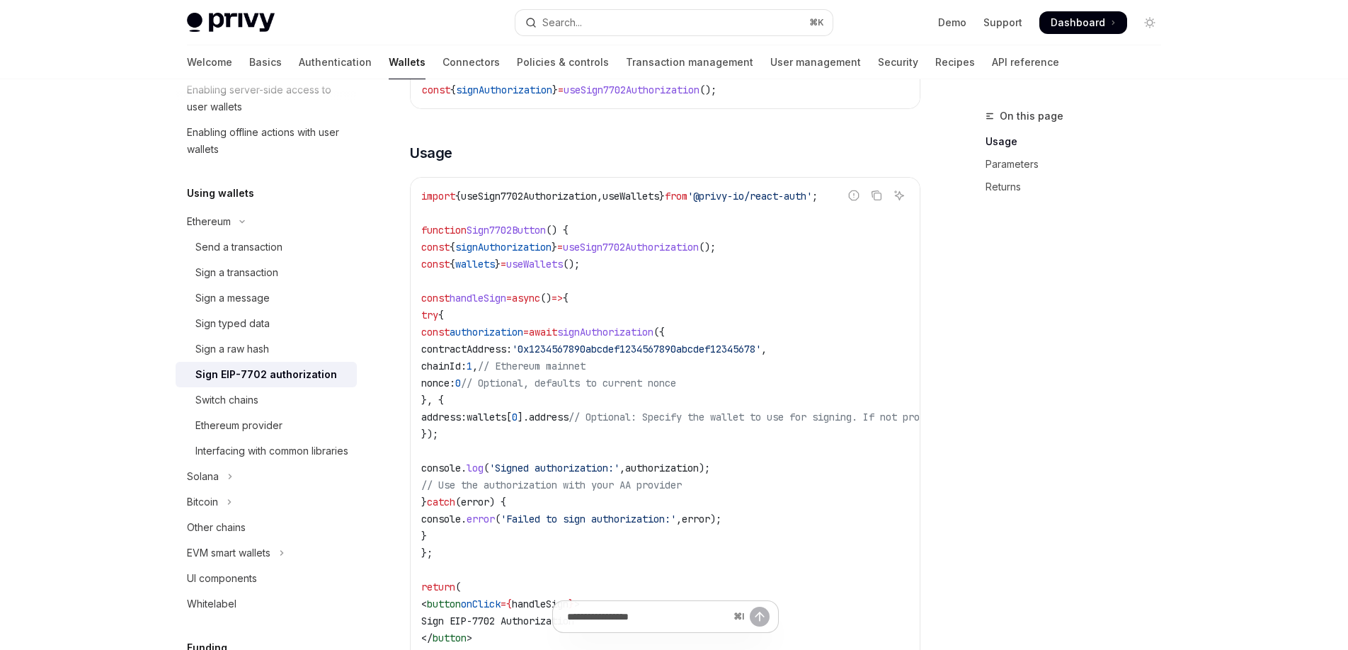
scroll to position [444, 0]
click at [644, 247] on span "useSign7702Authorization" at bounding box center [631, 247] width 136 height 13
copy span "useSign7702Authorization"
drag, startPoint x: 501, startPoint y: 436, endPoint x: 766, endPoint y: 335, distance: 283.3
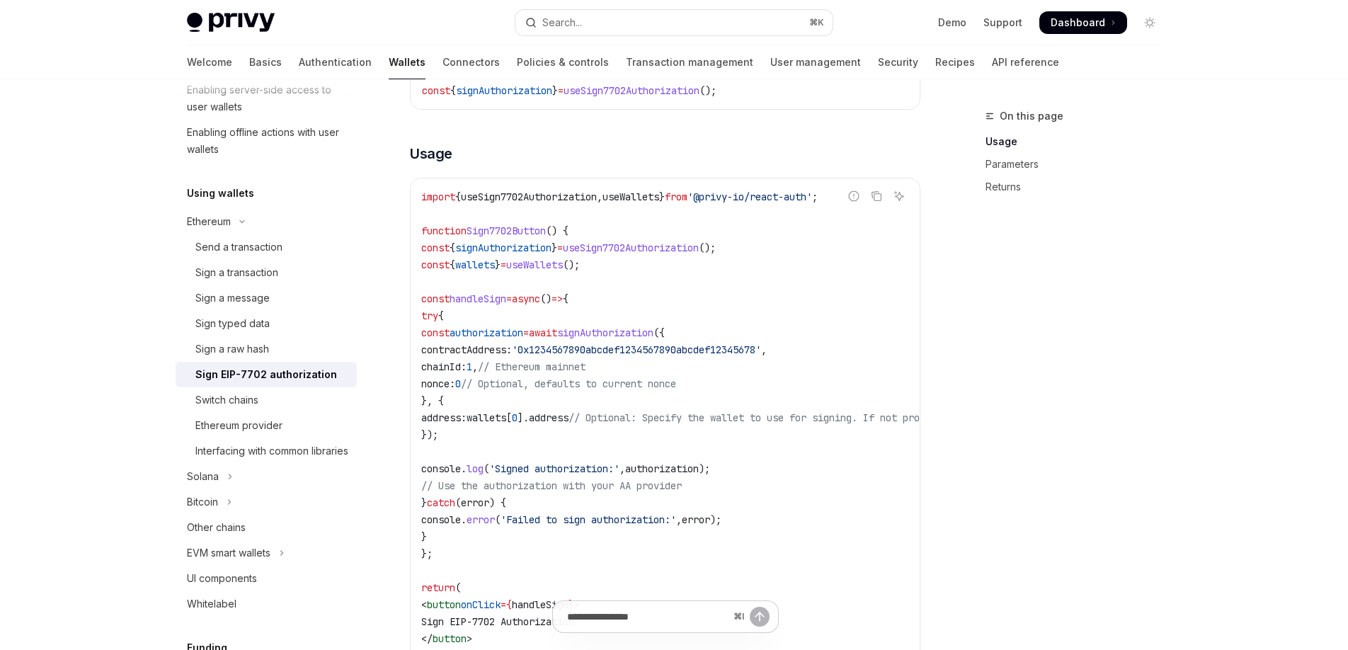
click at [766, 335] on code "import { useSign7702Authorization , useWallets } from '@privy-io/react-auth' ; …" at bounding box center [792, 434] width 742 height 493
click at [467, 411] on span "address:" at bounding box center [443, 417] width 45 height 13
drag, startPoint x: 501, startPoint y: 433, endPoint x: 766, endPoint y: 329, distance: 285.2
click at [766, 329] on code "import { useSign7702Authorization , useWallets } from '@privy-io/react-auth' ; …" at bounding box center [792, 434] width 742 height 493
copy code "{ contractAddress: '0x1234567890abcdef1234567890abcdef12345678' , chainId: 1 , …"
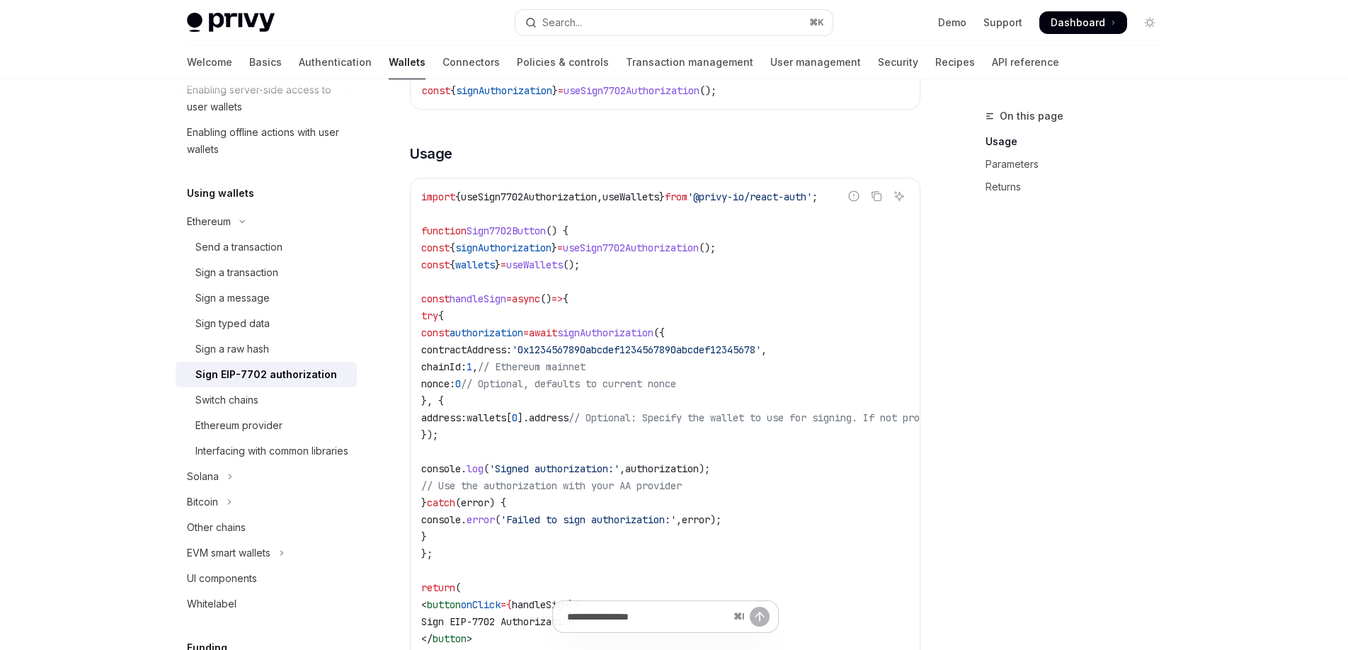
click at [523, 330] on span "authorization" at bounding box center [487, 332] width 74 height 13
copy span "authorization"
click at [715, 358] on code "import { useSign7702Authorization , useWallets } from '@privy-io/react-auth' ; …" at bounding box center [792, 434] width 742 height 493
click at [713, 346] on span "'0x1234567890abcdef1234567890abcdef12345678'" at bounding box center [636, 349] width 249 height 13
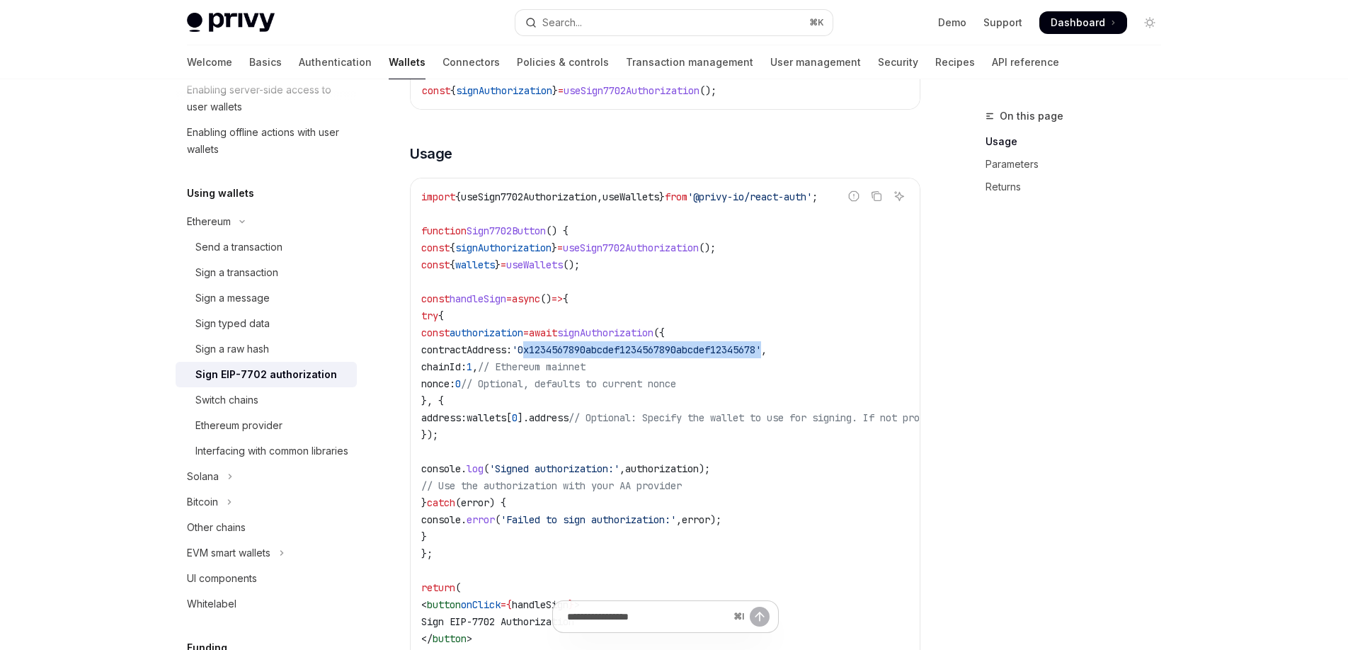
click at [713, 346] on span "'0x1234567890abcdef1234567890abcdef12345678'" at bounding box center [636, 349] width 249 height 13
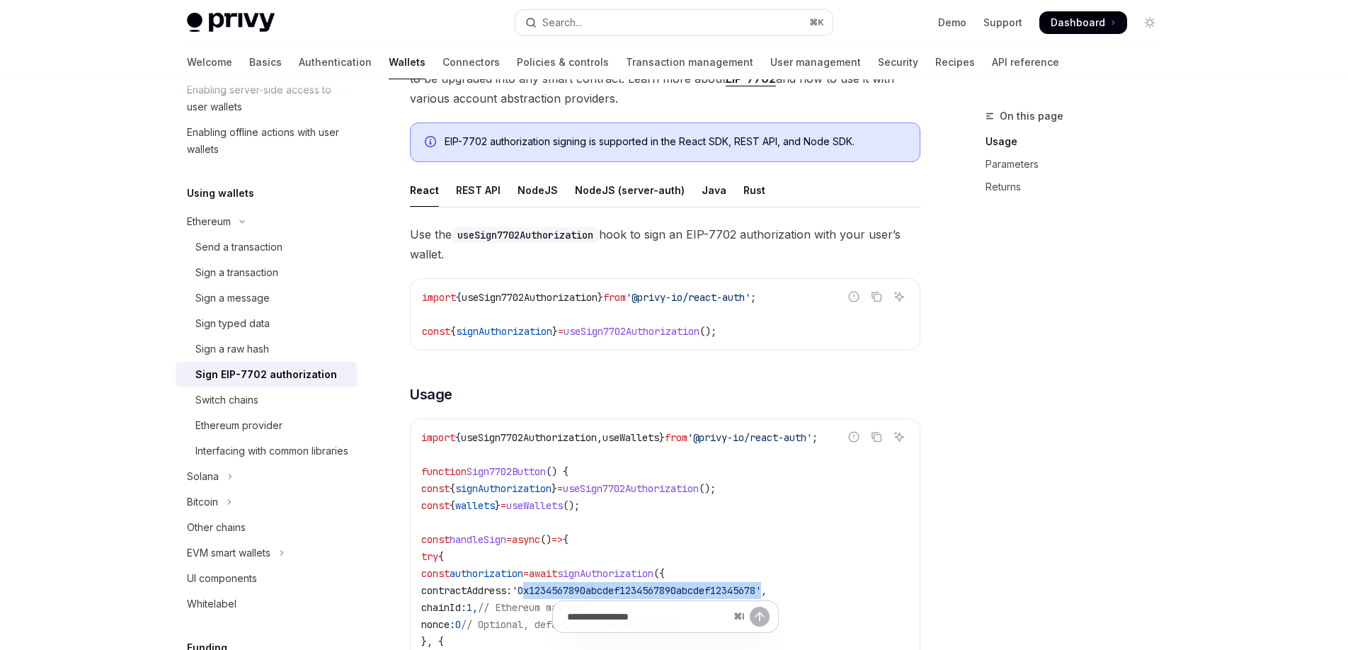
scroll to position [202, 0]
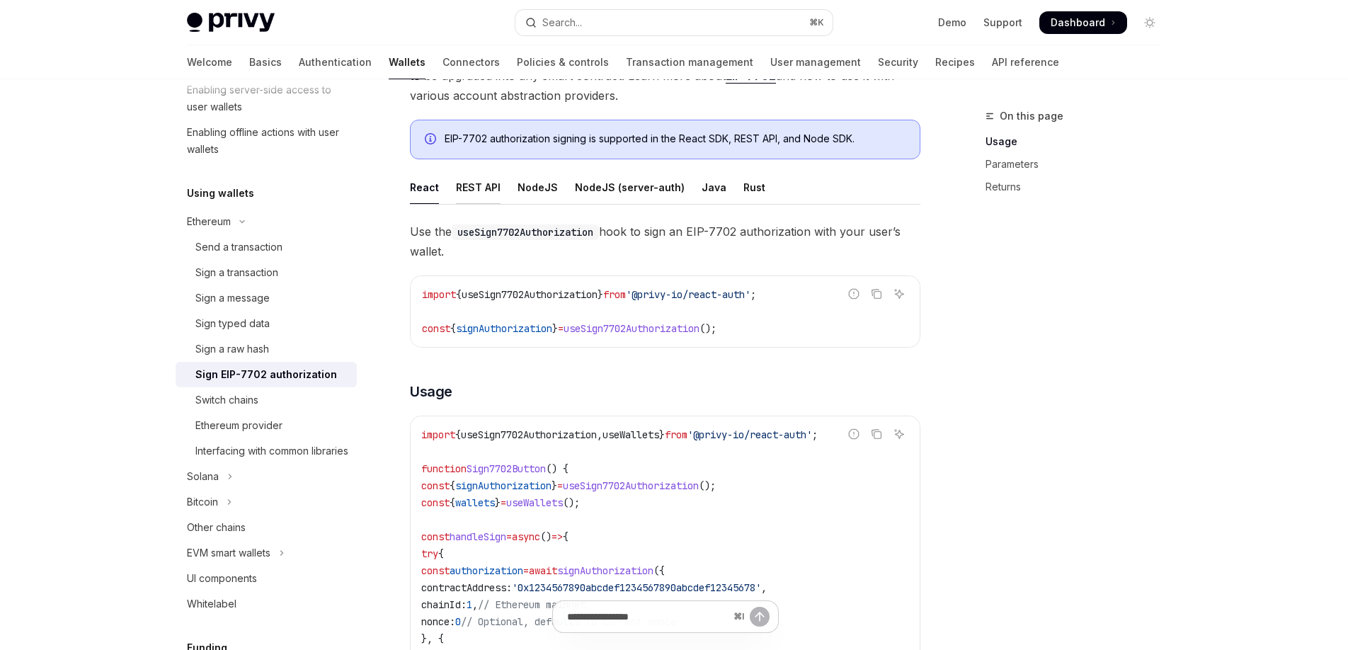
click at [460, 185] on div "REST API" at bounding box center [478, 187] width 45 height 33
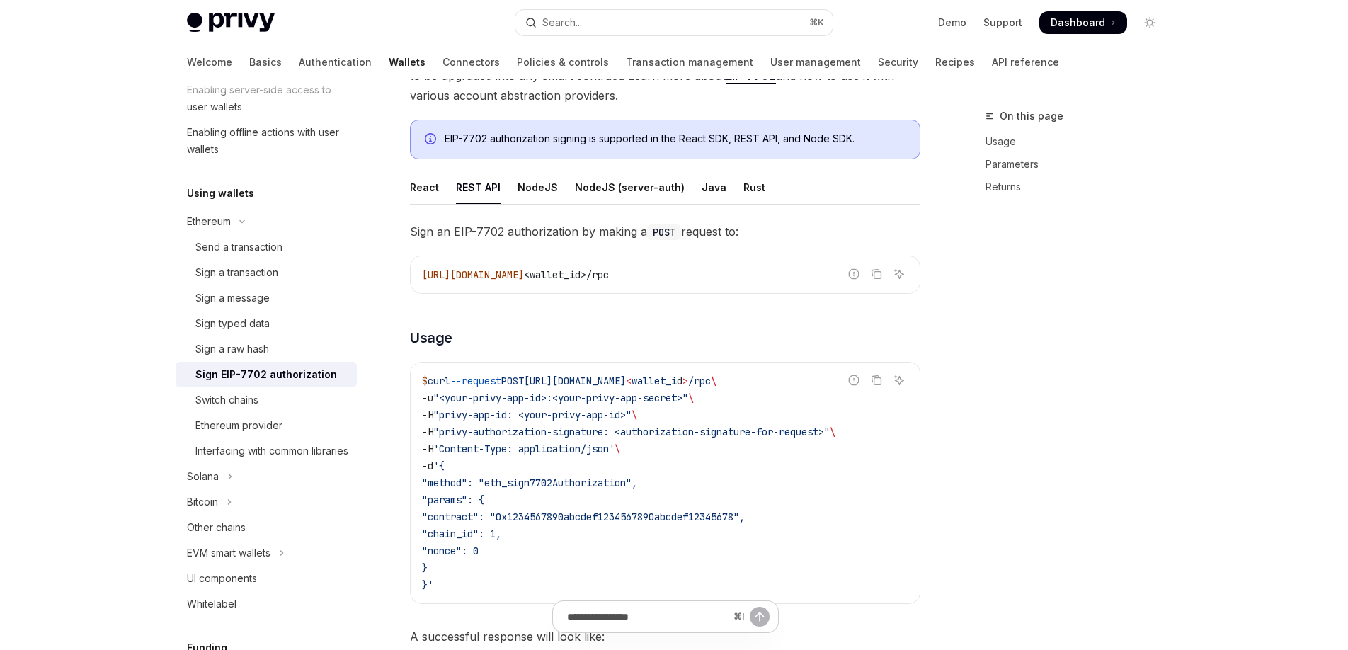
scroll to position [212, 0]
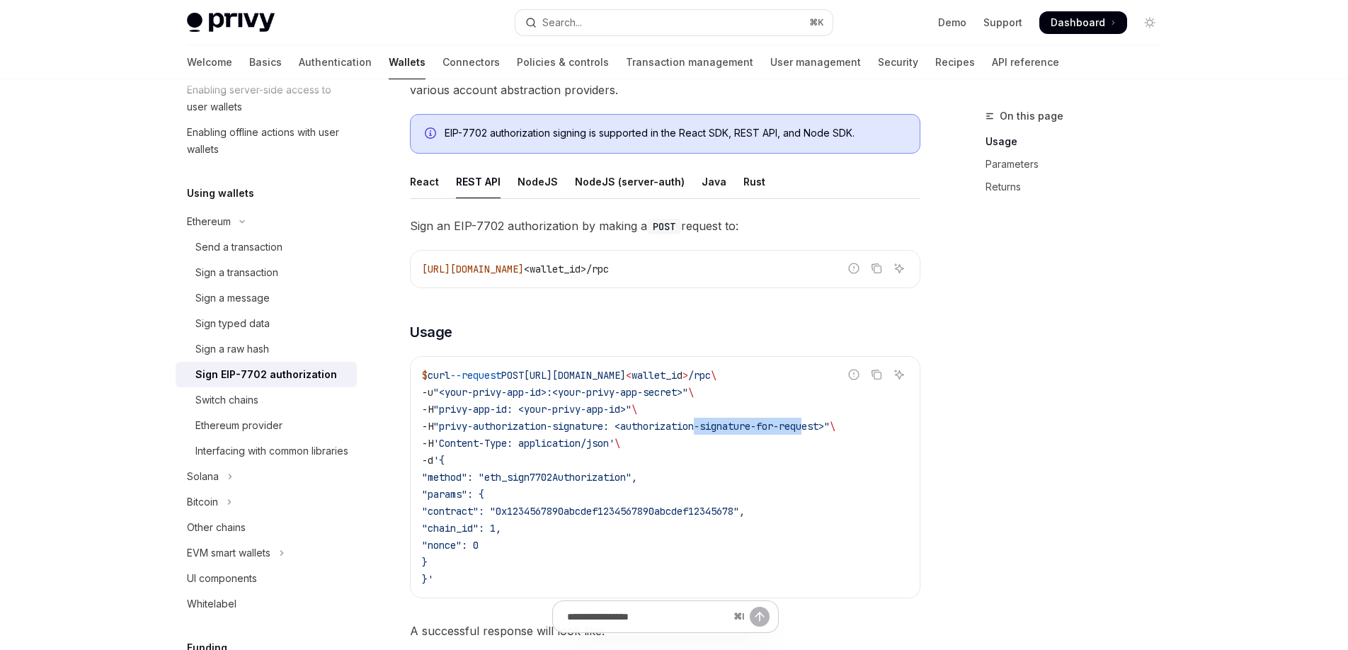
drag, startPoint x: 711, startPoint y: 423, endPoint x: 827, endPoint y: 424, distance: 116.1
click at [827, 424] on span ""privy-authorization-signature: <authorization-signature-for-request>"" at bounding box center [631, 426] width 397 height 13
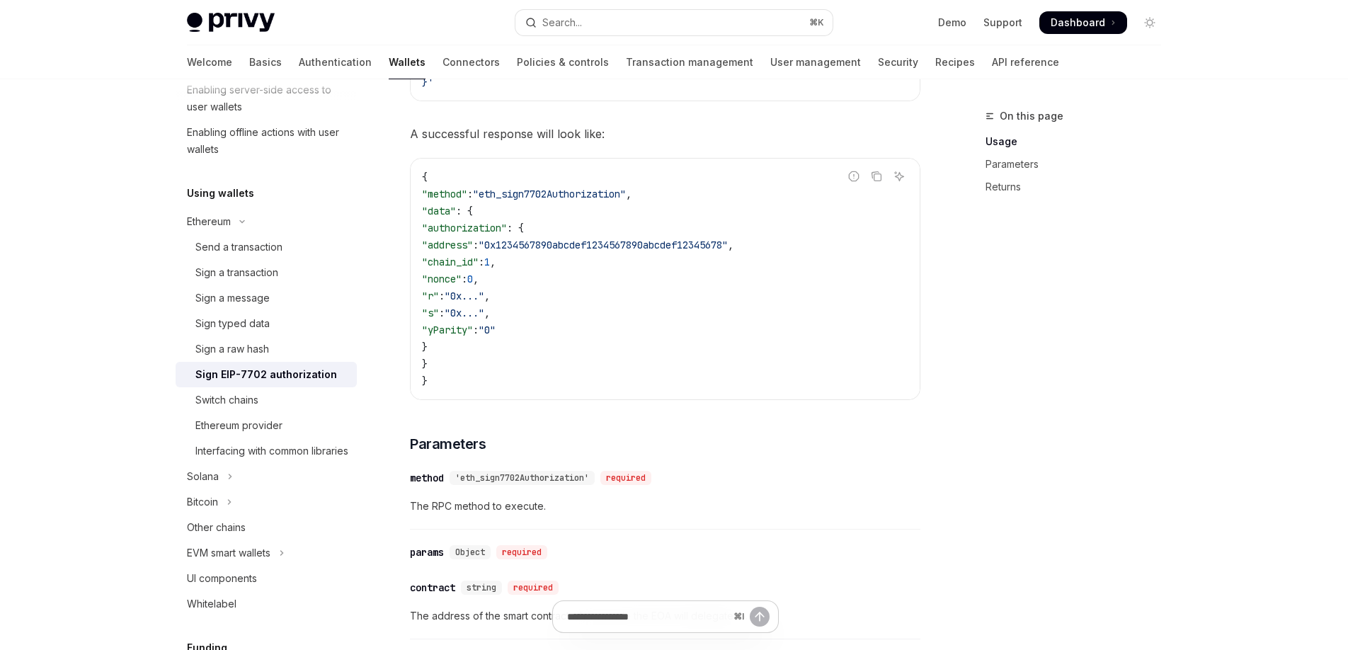
scroll to position [809, 0]
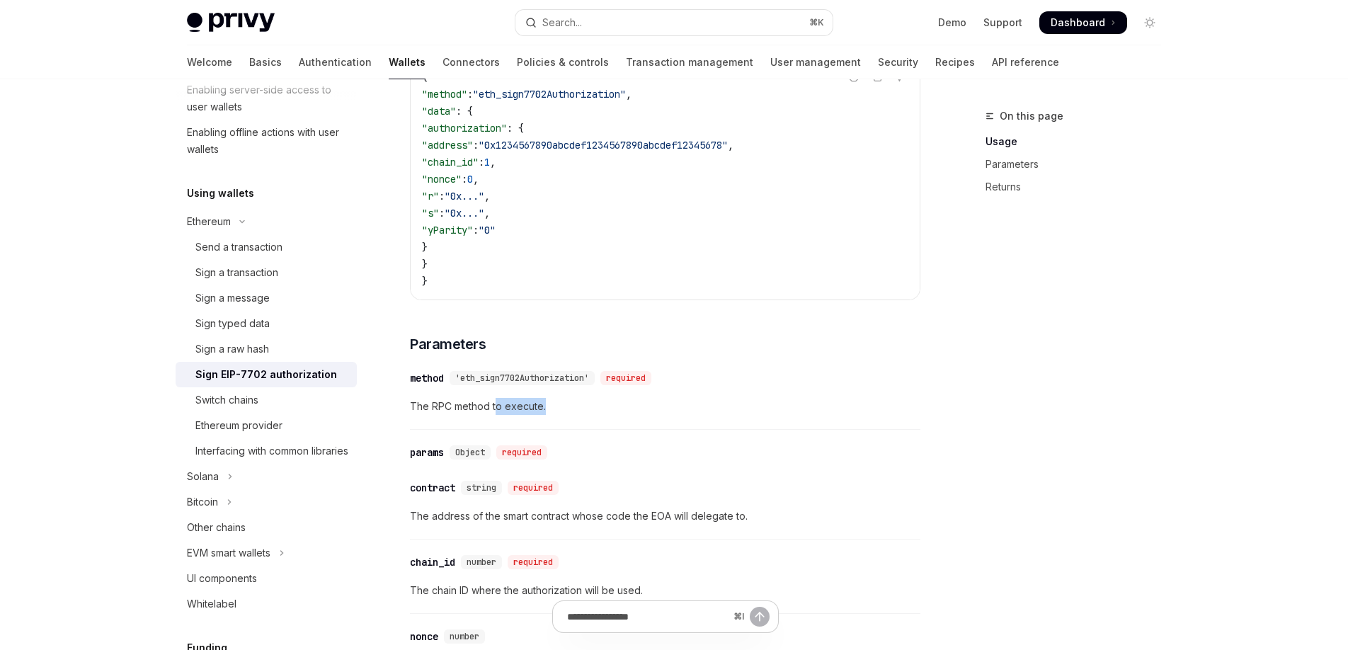
drag, startPoint x: 497, startPoint y: 408, endPoint x: 567, endPoint y: 411, distance: 70.2
click at [568, 411] on span "The RPC method to execute." at bounding box center [665, 406] width 511 height 17
click at [532, 381] on span "'eth_sign7702Authorization'" at bounding box center [522, 377] width 134 height 11
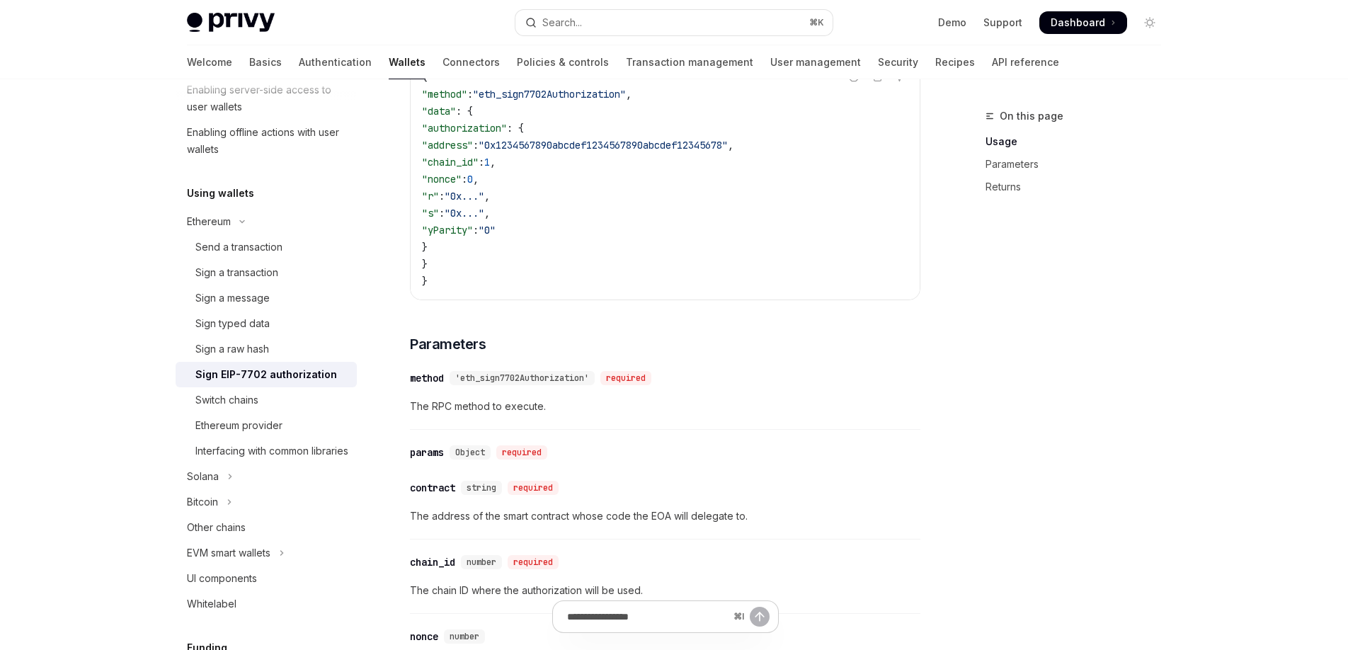
click at [573, 413] on span "The RPC method to execute." at bounding box center [665, 406] width 511 height 17
click at [513, 377] on span "'eth_sign7702Authorization'" at bounding box center [522, 377] width 134 height 11
click at [575, 414] on div "​ method 'eth_sign7702Authorization' required The RPC method to execute." at bounding box center [665, 396] width 511 height 67
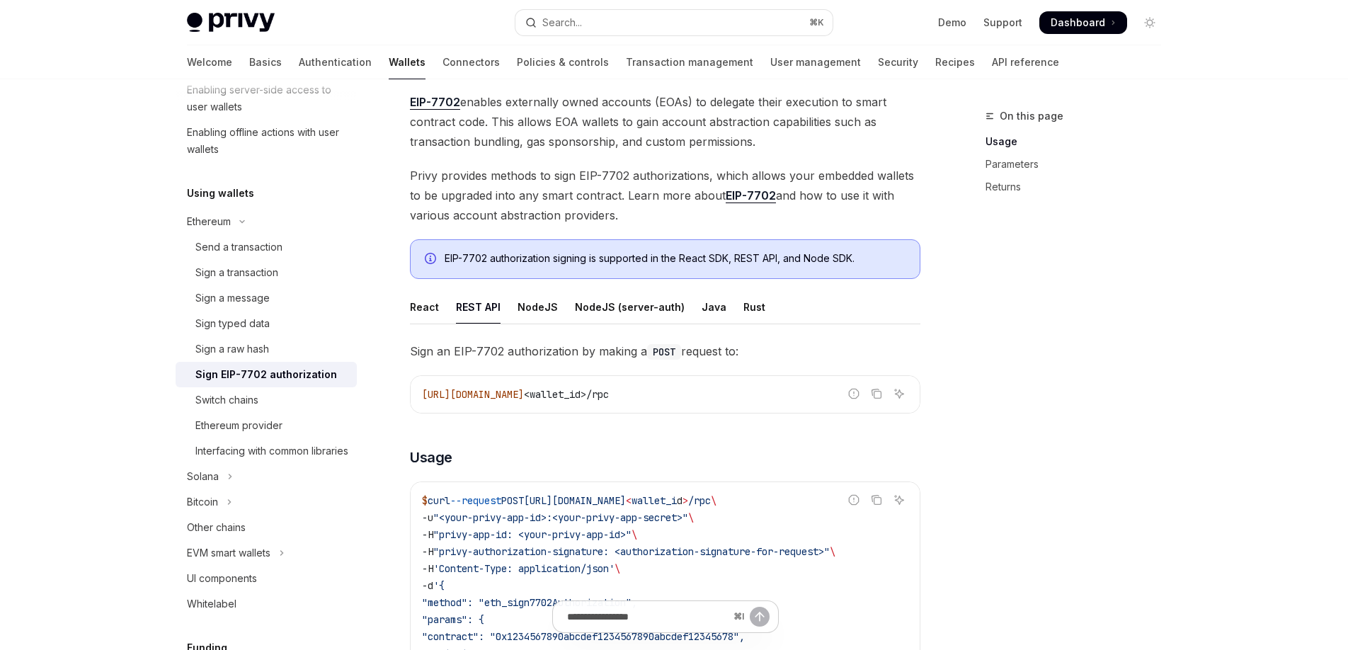
scroll to position [36, 0]
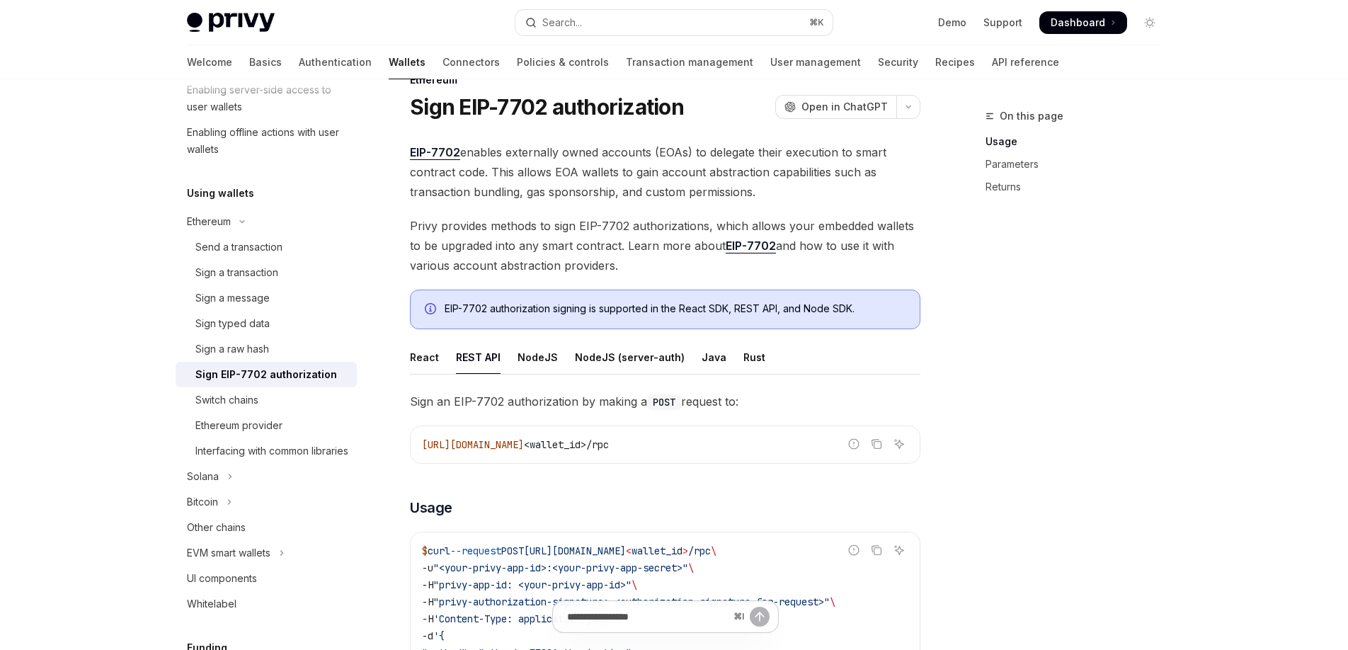
click at [438, 351] on ul "React REST API NodeJS NodeJS (server-auth) Java Rust" at bounding box center [665, 358] width 511 height 34
click at [430, 359] on div "React" at bounding box center [424, 357] width 29 height 33
type textarea "*"
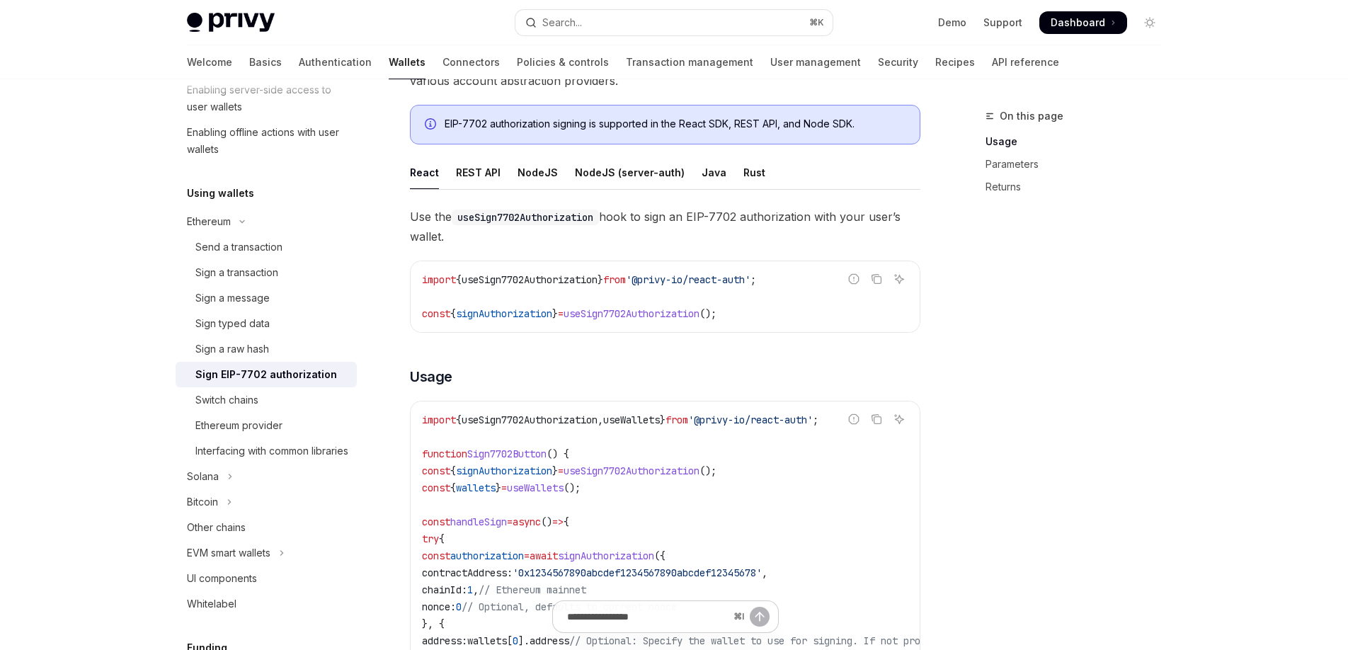
scroll to position [219, 0]
click at [652, 234] on span "Use the useSign7702Authorization hook to sign an EIP-7702 authorization with yo…" at bounding box center [665, 229] width 511 height 40
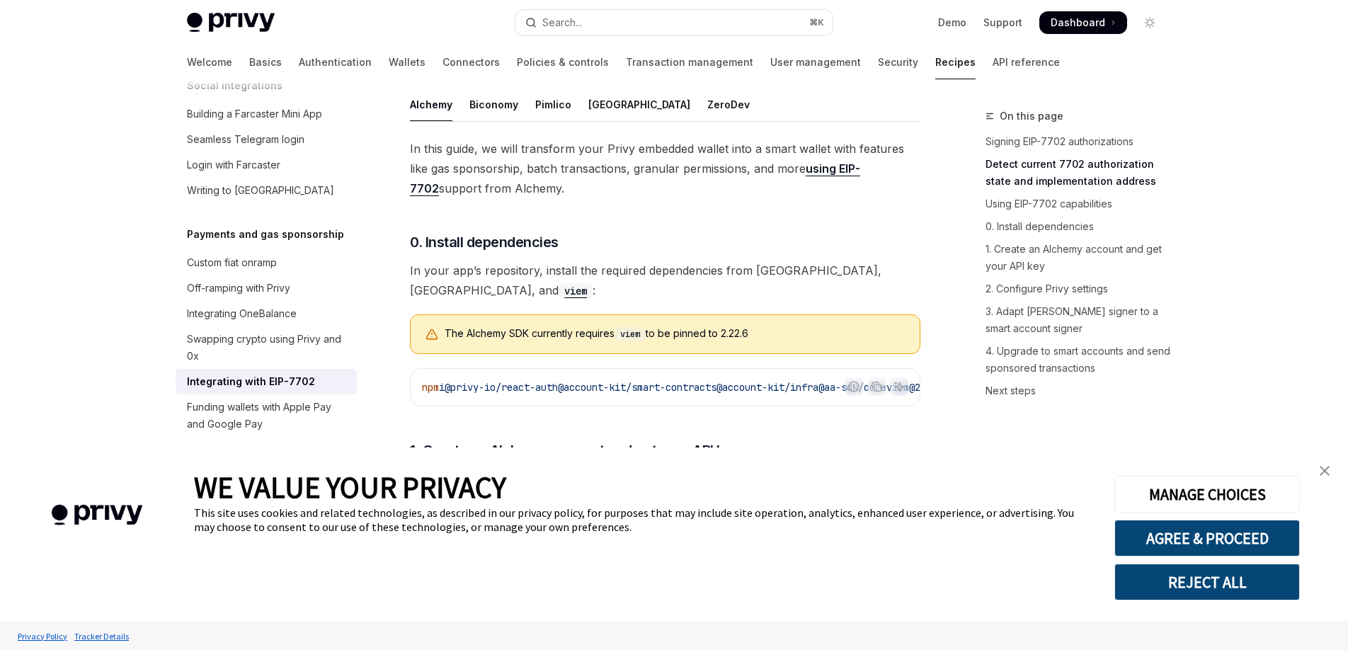
scroll to position [1028, 0]
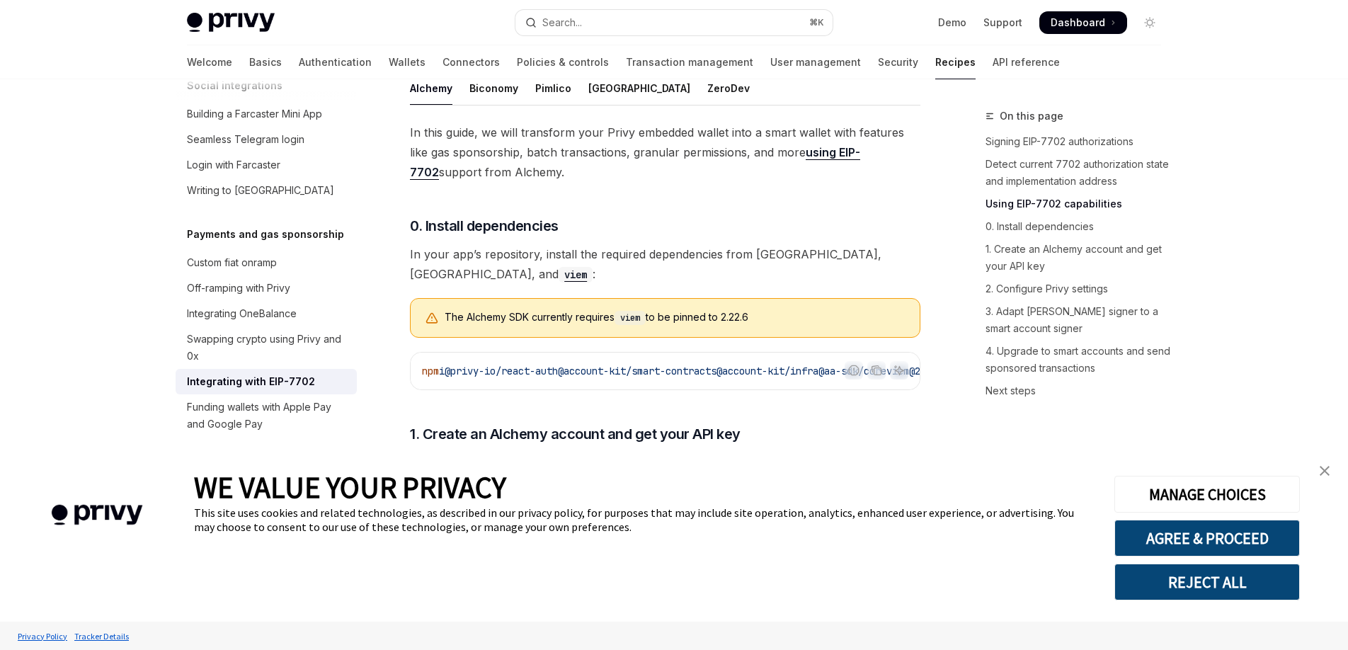
drag, startPoint x: 548, startPoint y: 317, endPoint x: 795, endPoint y: 314, distance: 246.5
click at [795, 314] on div "The Alchemy SDK currently requires viem to be pinned to 2.22.6" at bounding box center [675, 318] width 461 height 16
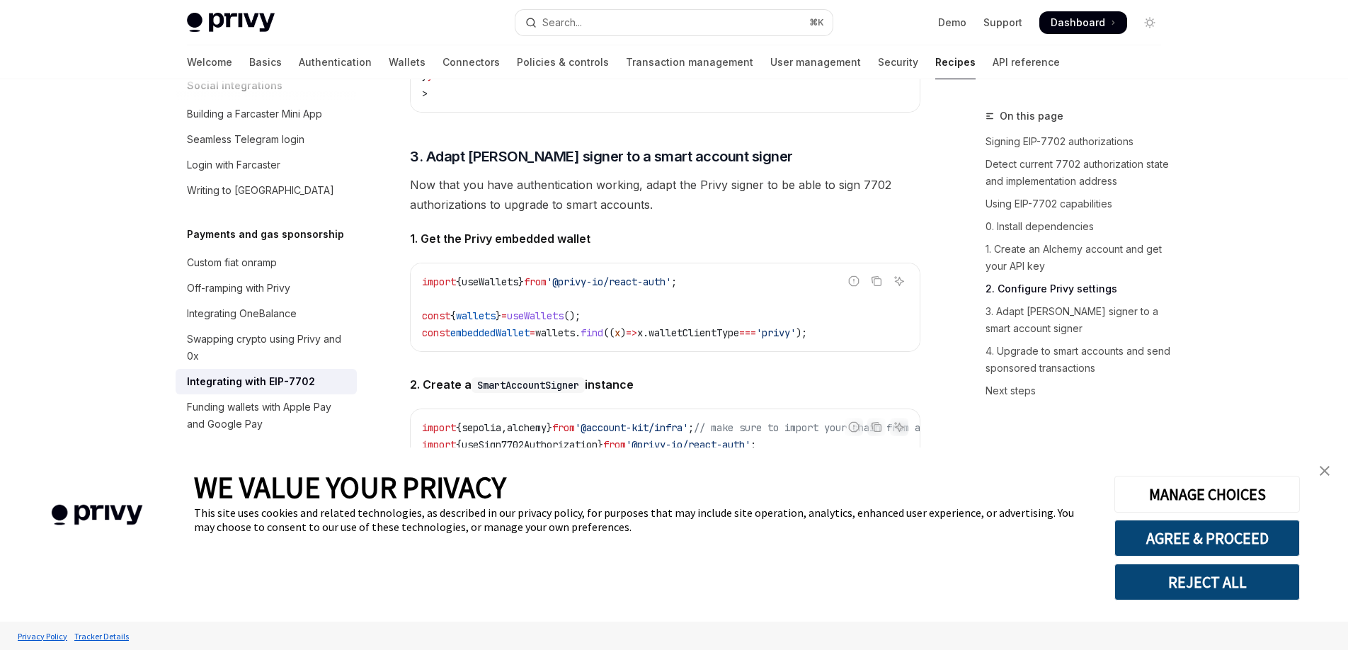
scroll to position [2079, 0]
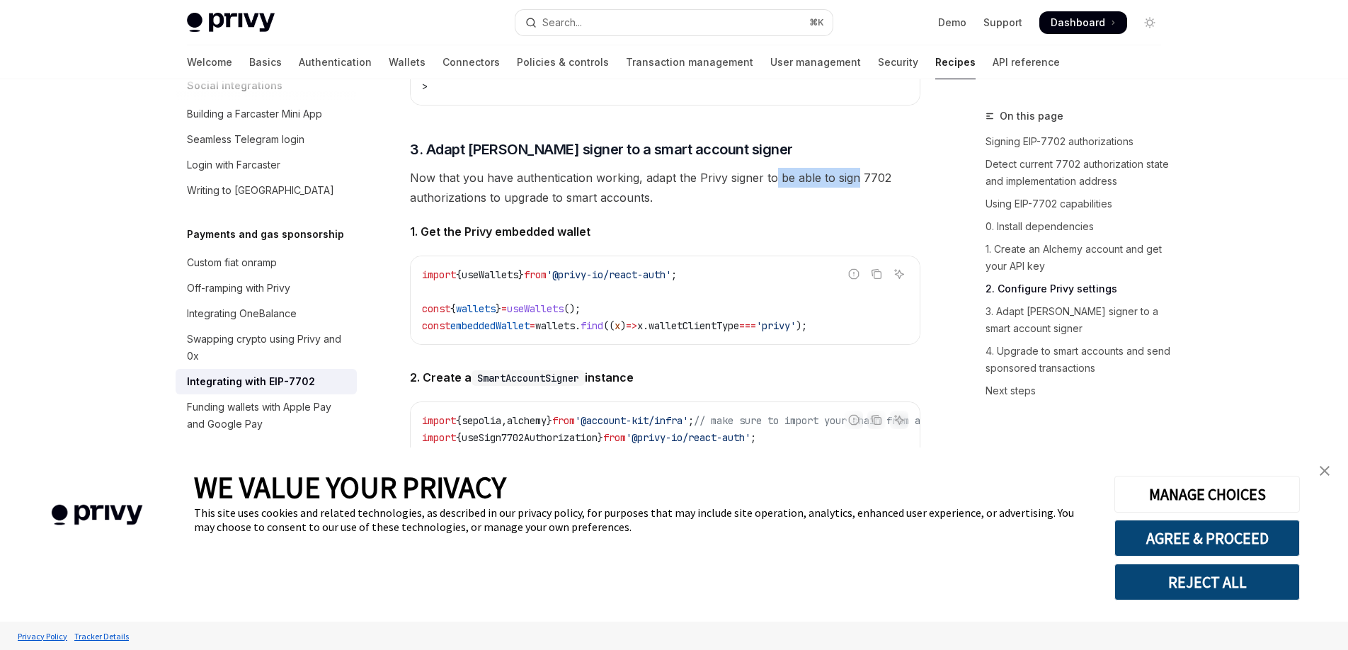
drag, startPoint x: 773, startPoint y: 205, endPoint x: 853, endPoint y: 204, distance: 80.0
click at [853, 204] on span "Now that you have authentication working, adapt the Privy signer to be able to …" at bounding box center [665, 188] width 511 height 40
click at [838, 207] on span "Now that you have authentication working, adapt the Privy signer to be able to …" at bounding box center [665, 188] width 511 height 40
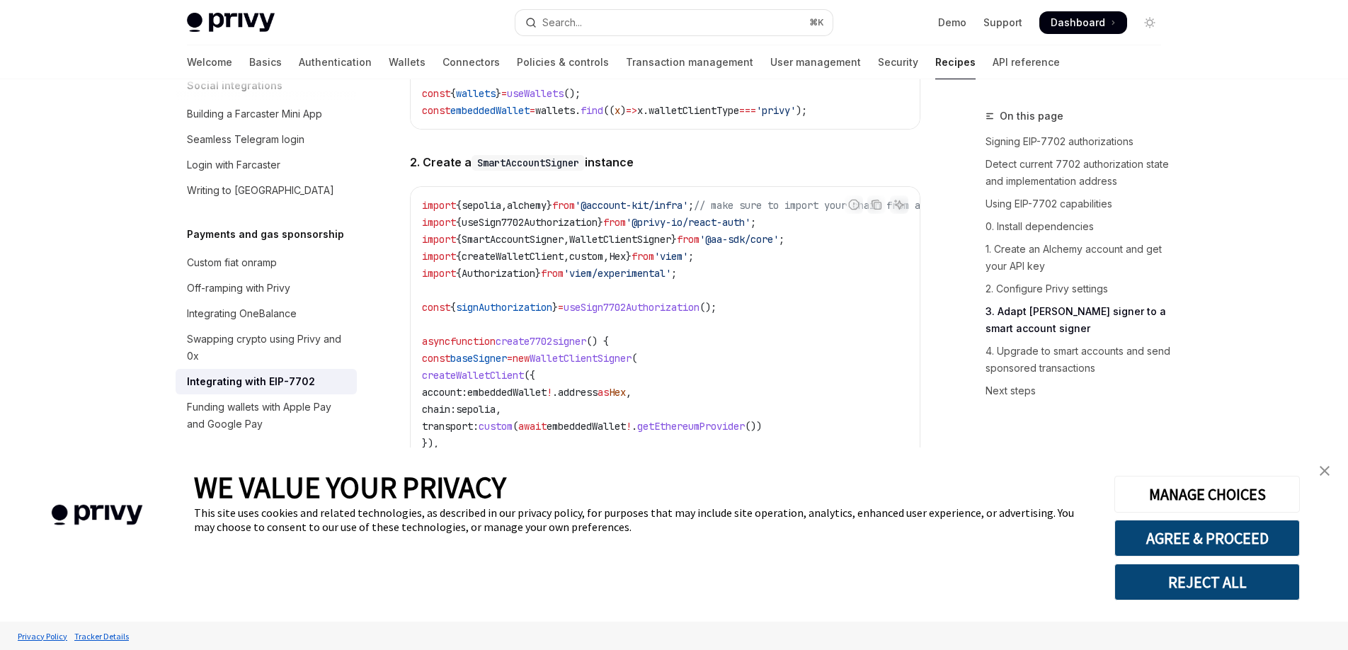
scroll to position [2300, 0]
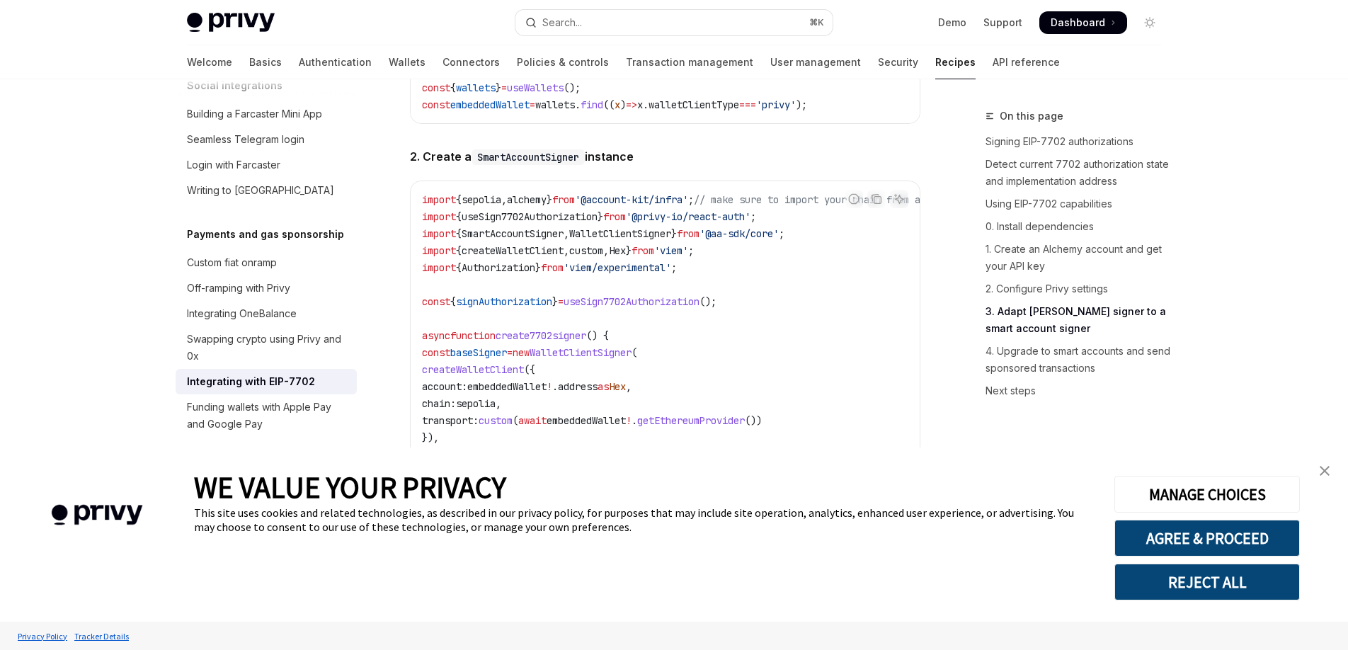
click at [652, 308] on span "useSign7702Authorization" at bounding box center [632, 301] width 136 height 13
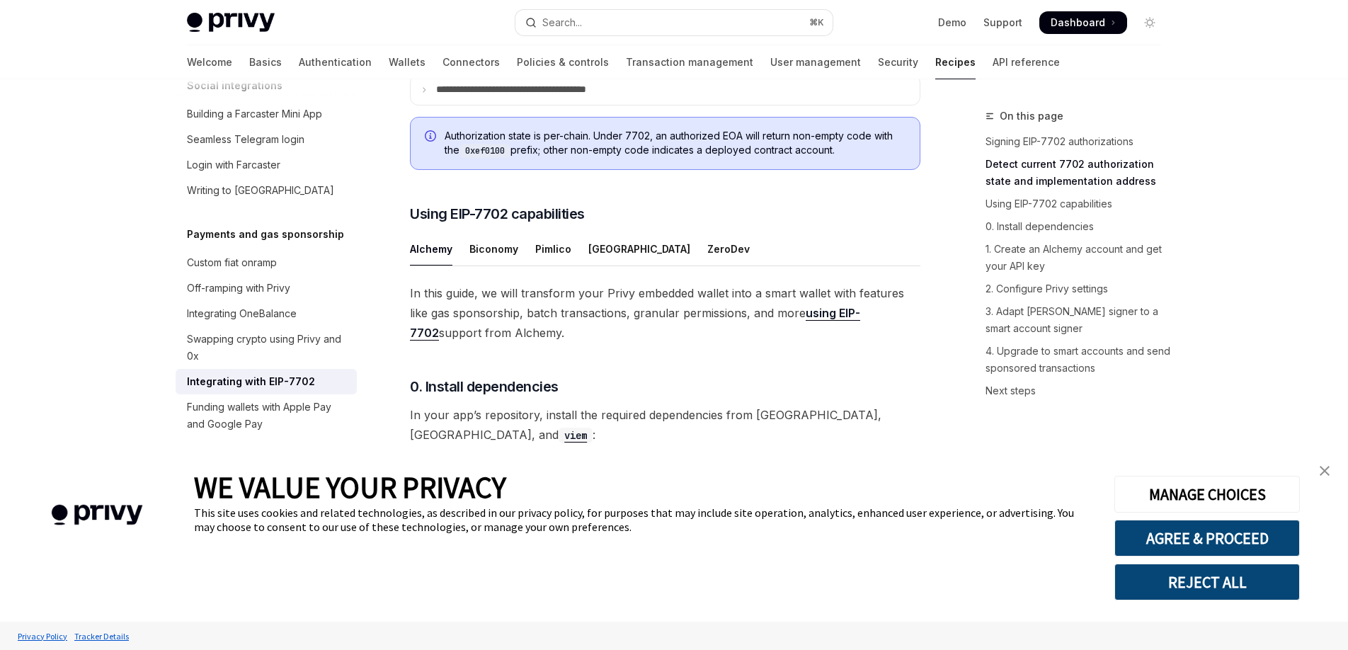
scroll to position [863, 0]
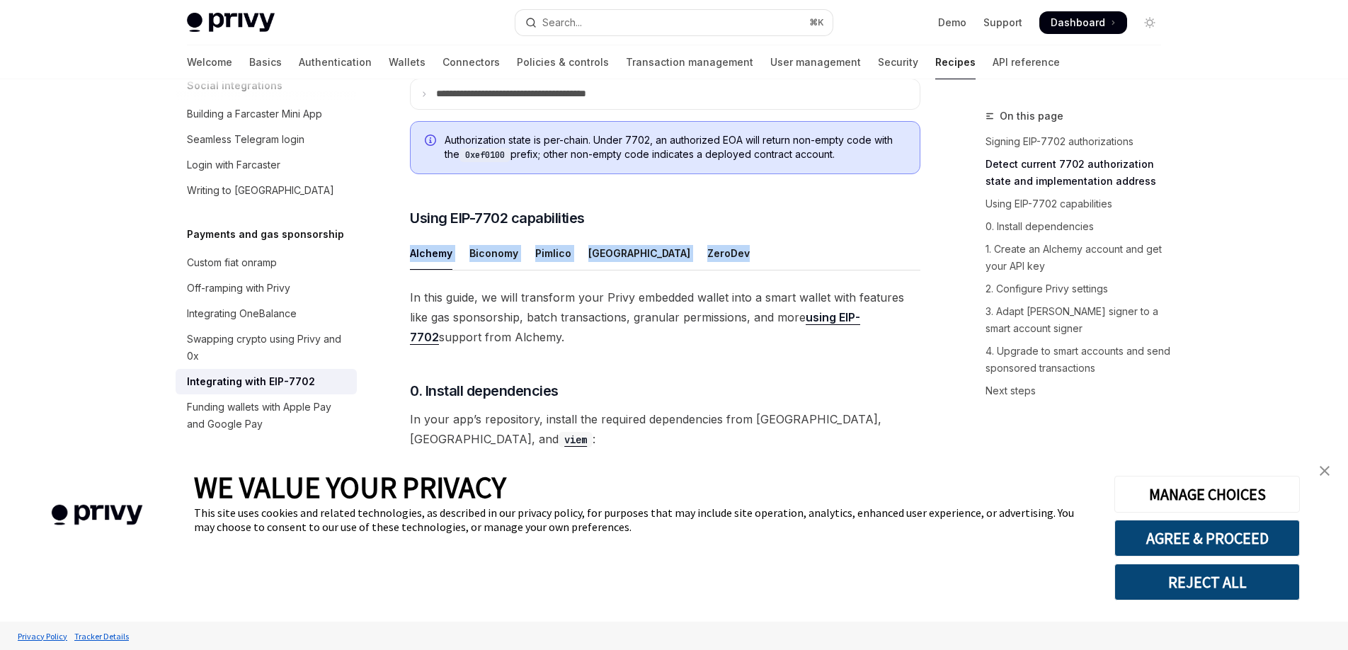
drag, startPoint x: 676, startPoint y: 275, endPoint x: 406, endPoint y: 274, distance: 270.5
copy ul "Alchemy Biconomy Pimlico Porto ZeroDev"
click at [681, 228] on h3 "​ Using EIP-7702 capabilities" at bounding box center [665, 218] width 511 height 20
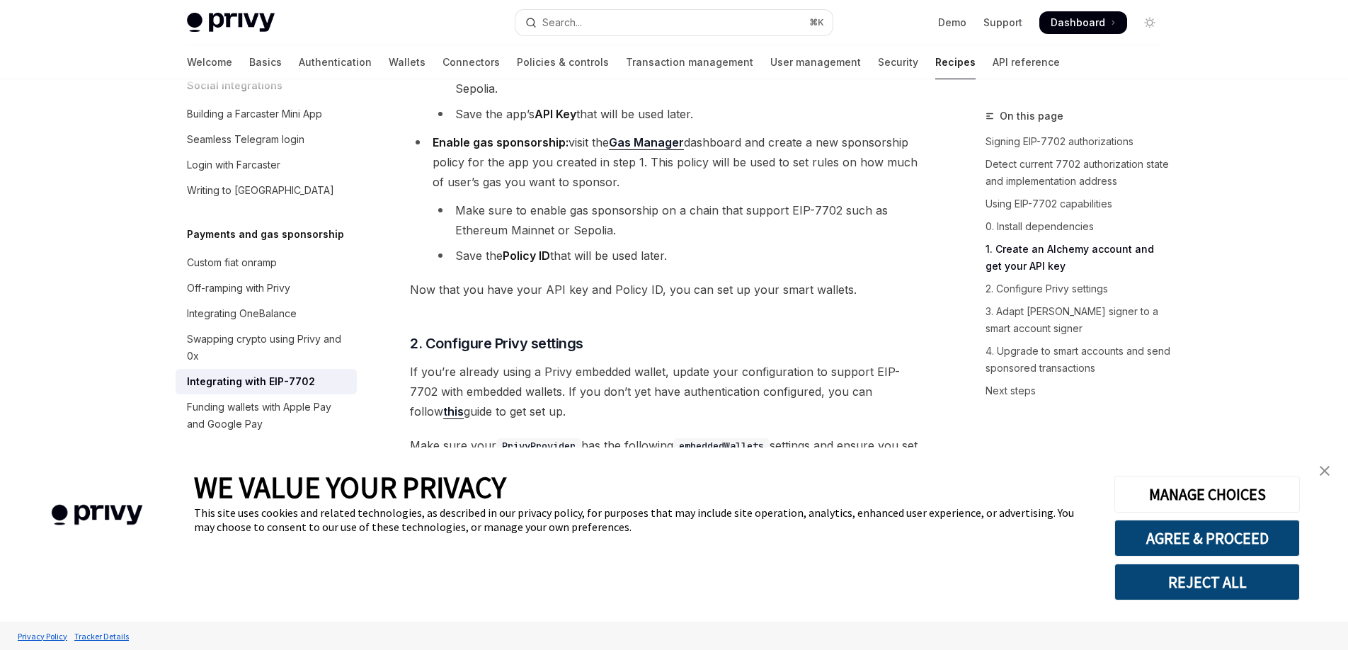
scroll to position [1455, 0]
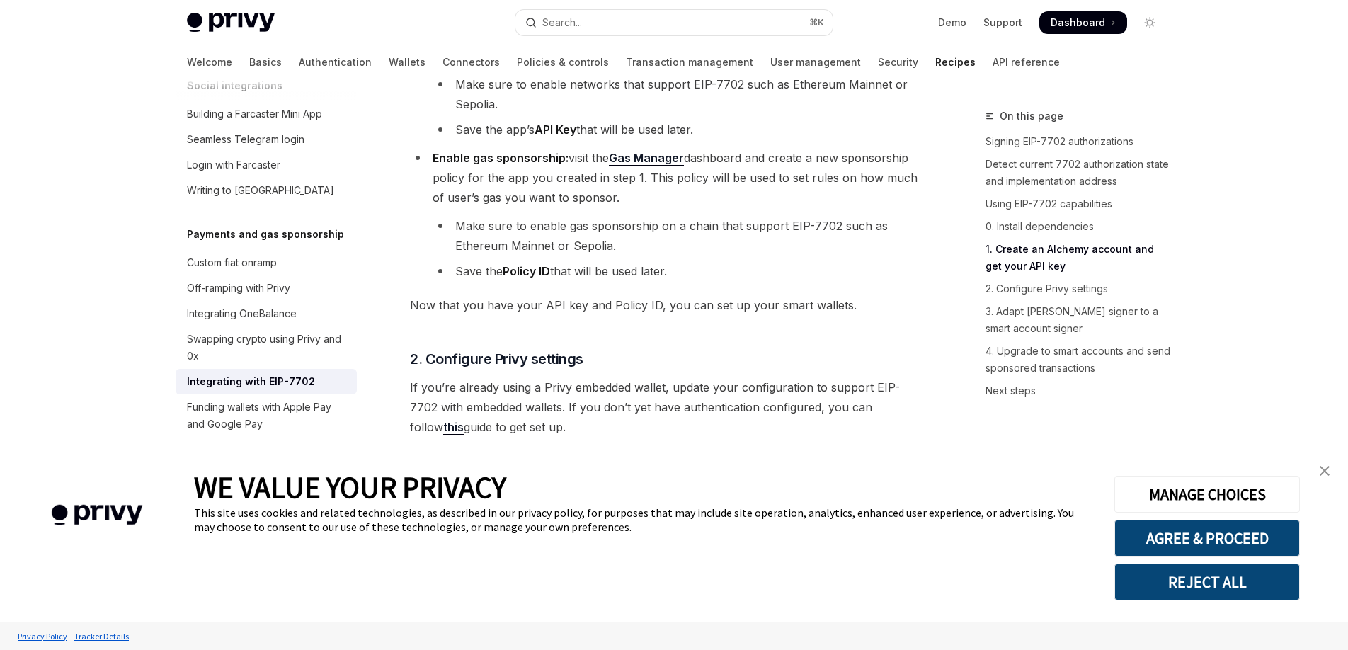
click at [1329, 467] on img "close banner" at bounding box center [1325, 471] width 10 height 10
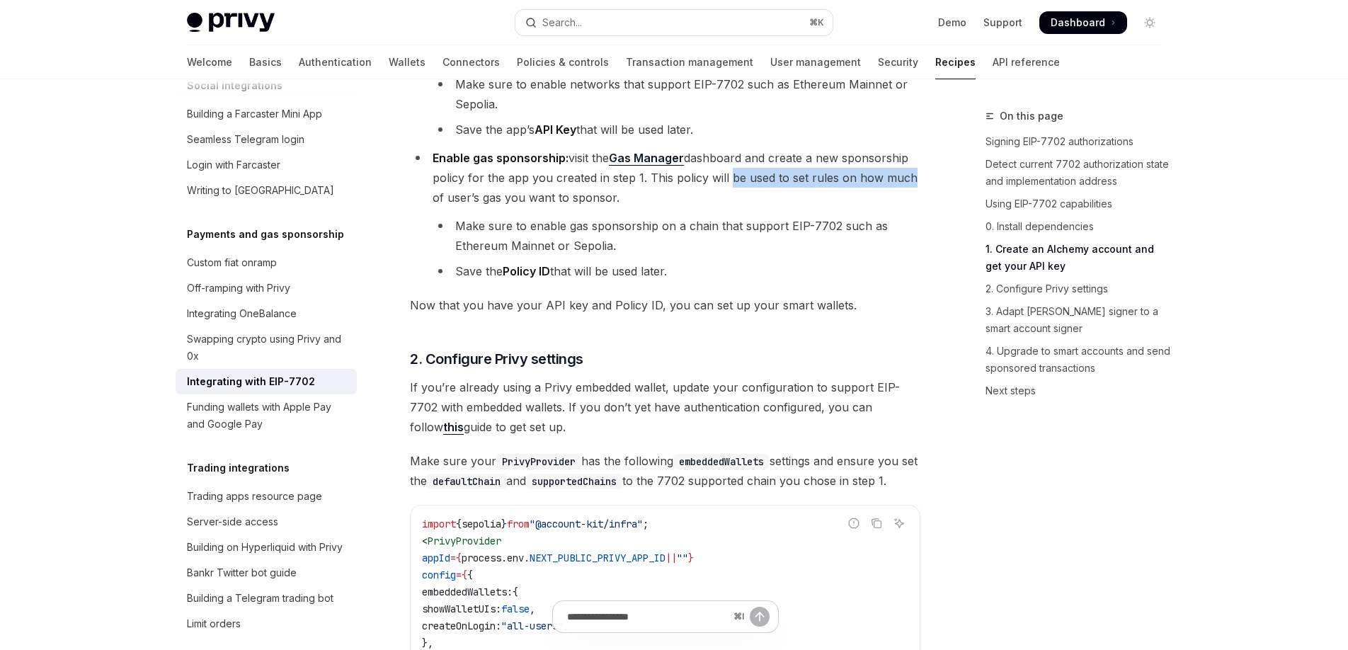
drag, startPoint x: 726, startPoint y: 178, endPoint x: 911, endPoint y: 183, distance: 185.6
click at [903, 181] on span "Enable gas sponsorship: visit the Gas Manager dashboard and create a new sponso…" at bounding box center [675, 178] width 485 height 54
click at [911, 185] on li "Enable gas sponsorship: visit the Gas Manager dashboard and create a new sponso…" at bounding box center [665, 214] width 511 height 133
drag, startPoint x: 520, startPoint y: 209, endPoint x: 661, endPoint y: 207, distance: 140.9
click at [657, 207] on li "Enable gas sponsorship: visit the Gas Manager dashboard and create a new sponso…" at bounding box center [665, 214] width 511 height 133
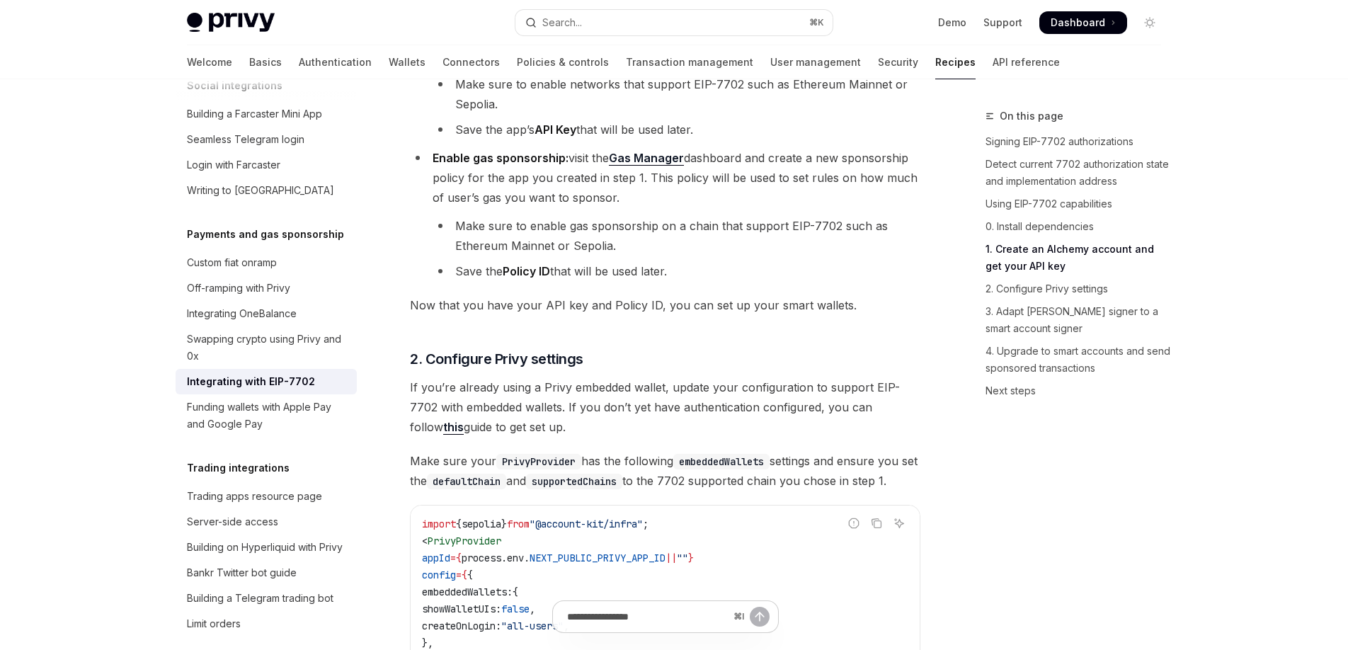
click at [665, 207] on li "Enable gas sponsorship: visit the Gas Manager dashboard and create a new sponso…" at bounding box center [665, 214] width 511 height 133
drag, startPoint x: 519, startPoint y: 235, endPoint x: 705, endPoint y: 242, distance: 185.7
click at [695, 240] on li "Make sure to enable gas sponsorship on a chain that support EIP-7702 such as Et…" at bounding box center [677, 236] width 488 height 40
click at [732, 261] on ul "Make sure to enable gas sponsorship on a chain that support EIP-7702 such as Et…" at bounding box center [677, 248] width 488 height 65
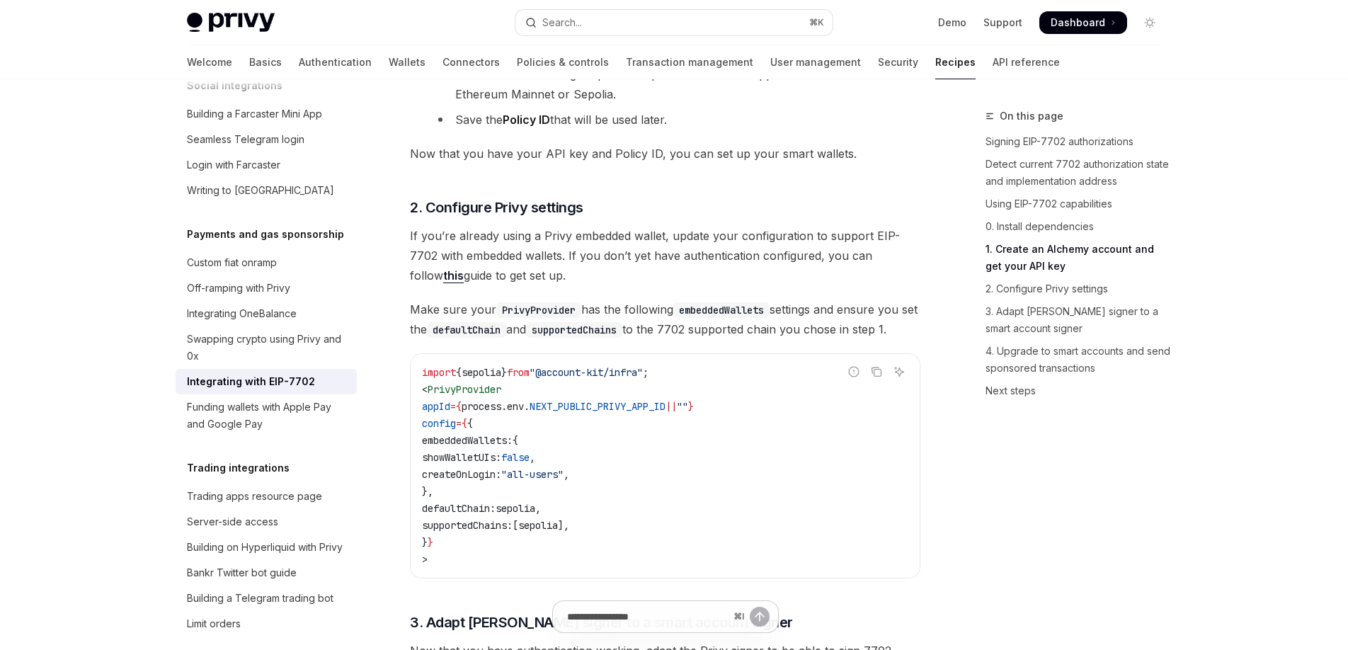
scroll to position [1607, 0]
drag, startPoint x: 715, startPoint y: 336, endPoint x: 887, endPoint y: 336, distance: 172.1
click at [884, 336] on span "Make sure your PrivyProvider has the following embeddedWallets settings and ens…" at bounding box center [665, 319] width 511 height 40
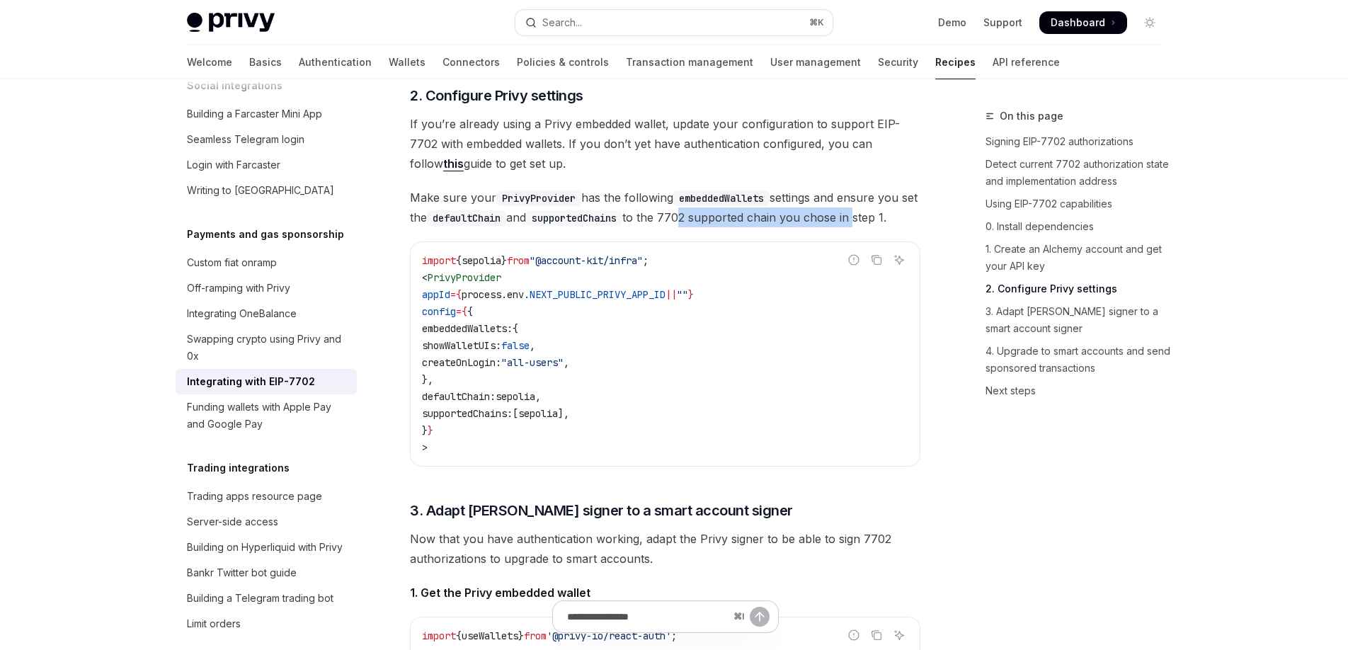
scroll to position [1717, 0]
click at [744, 331] on code "import { sepolia } from "@account-kit/infra" ; < PrivyProvider appId = { proces…" at bounding box center [665, 355] width 487 height 204
click at [712, 227] on span "Make sure your PrivyProvider has the following embeddedWallets settings and ens…" at bounding box center [665, 208] width 511 height 40
click at [899, 132] on span "If you’re already using a Privy embedded wallet, update your configuration to s…" at bounding box center [665, 144] width 511 height 59
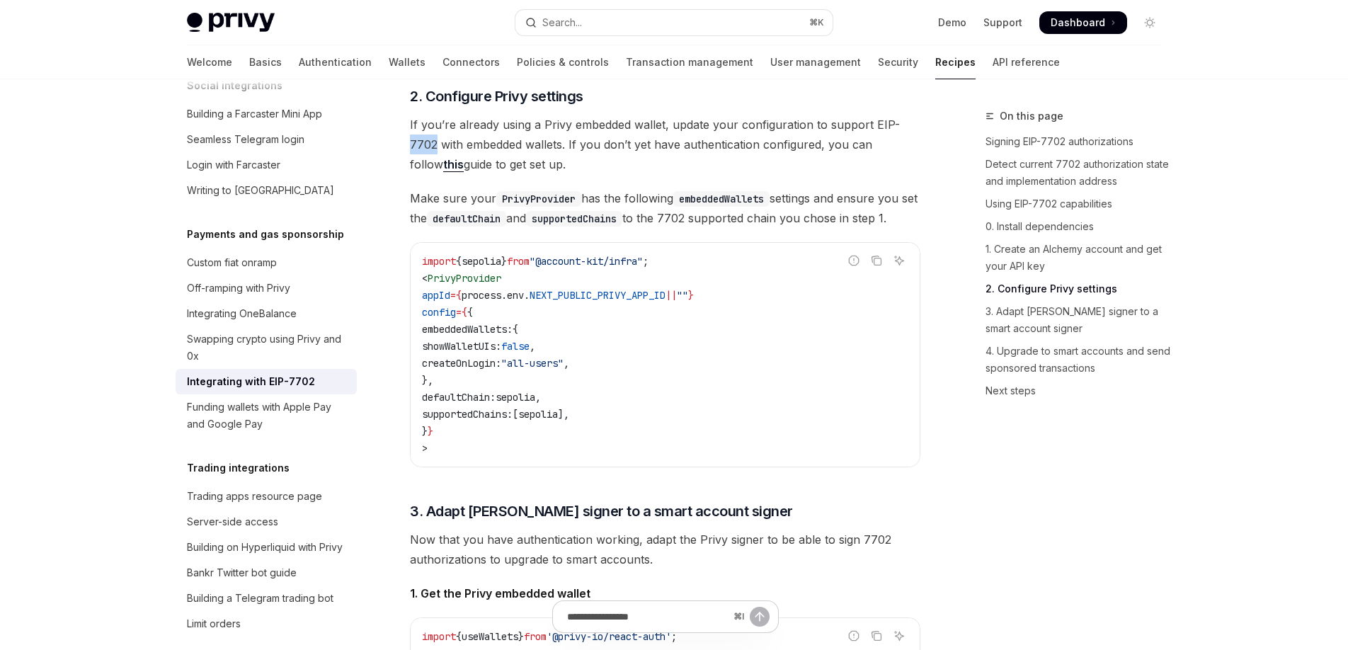
click at [899, 132] on span "If you’re already using a Privy embedded wallet, update your configuration to s…" at bounding box center [665, 144] width 511 height 59
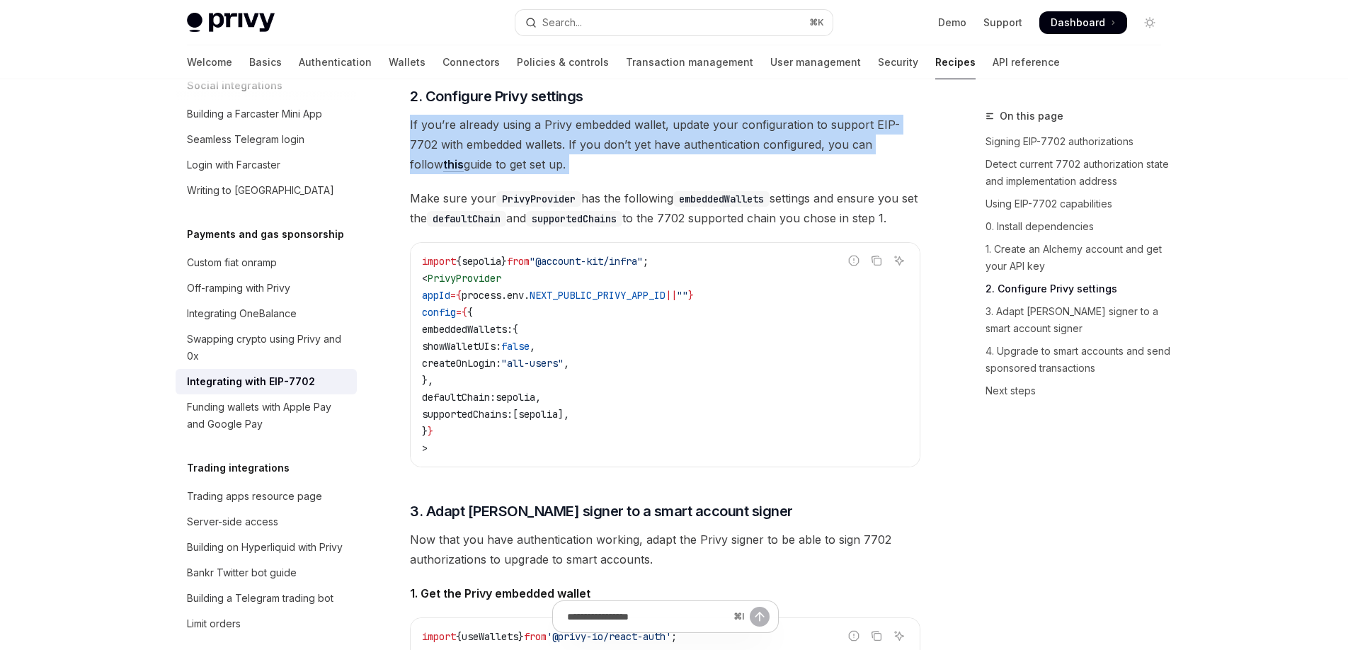
click at [899, 132] on span "If you’re already using a Privy embedded wallet, update your configuration to s…" at bounding box center [665, 144] width 511 height 59
click at [915, 130] on span "If you’re already using a Privy embedded wallet, update your configuration to s…" at bounding box center [665, 144] width 511 height 59
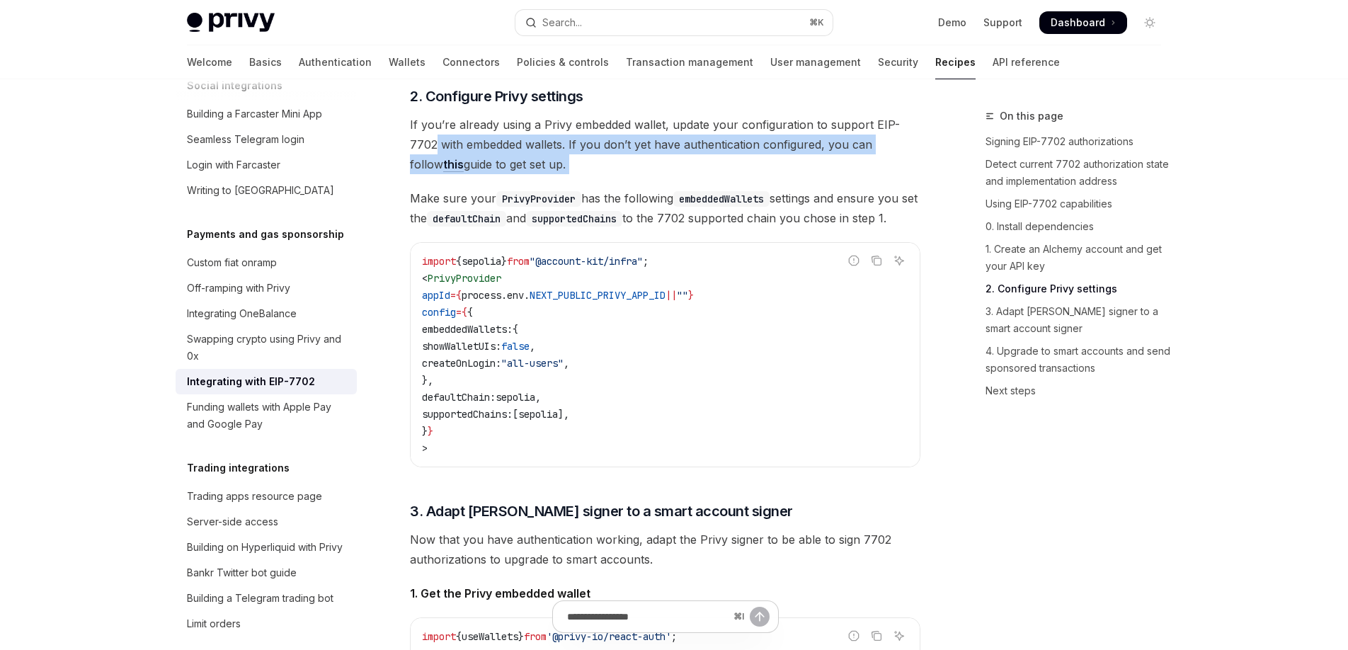
click at [922, 131] on div "Payments and gas sponsorship Integrating with EIP-7702 OpenAI Open in ChatGPT O…" at bounding box center [533, 254] width 782 height 3728
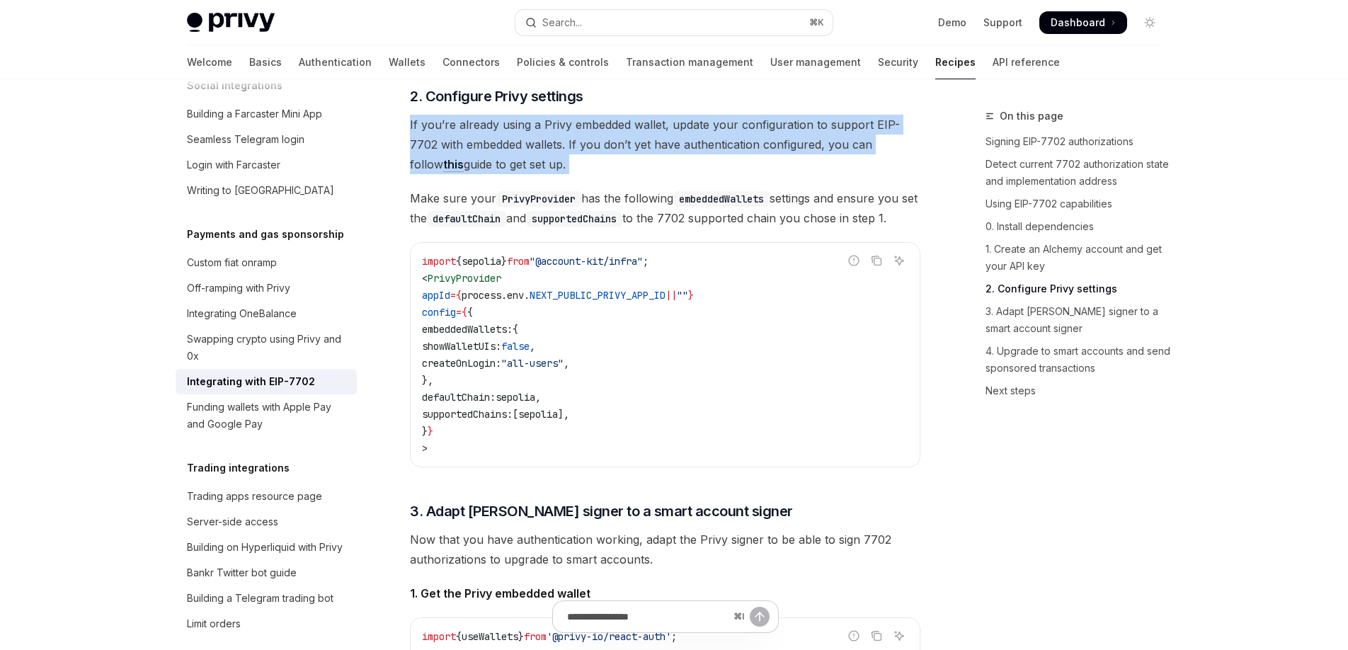
drag, startPoint x: 918, startPoint y: 130, endPoint x: 869, endPoint y: 128, distance: 49.6
click at [869, 128] on span "If you’re already using a Privy embedded wallet, update your configuration to s…" at bounding box center [665, 144] width 511 height 59
click at [872, 130] on span "If you’re already using a Privy embedded wallet, update your configuration to s…" at bounding box center [665, 144] width 511 height 59
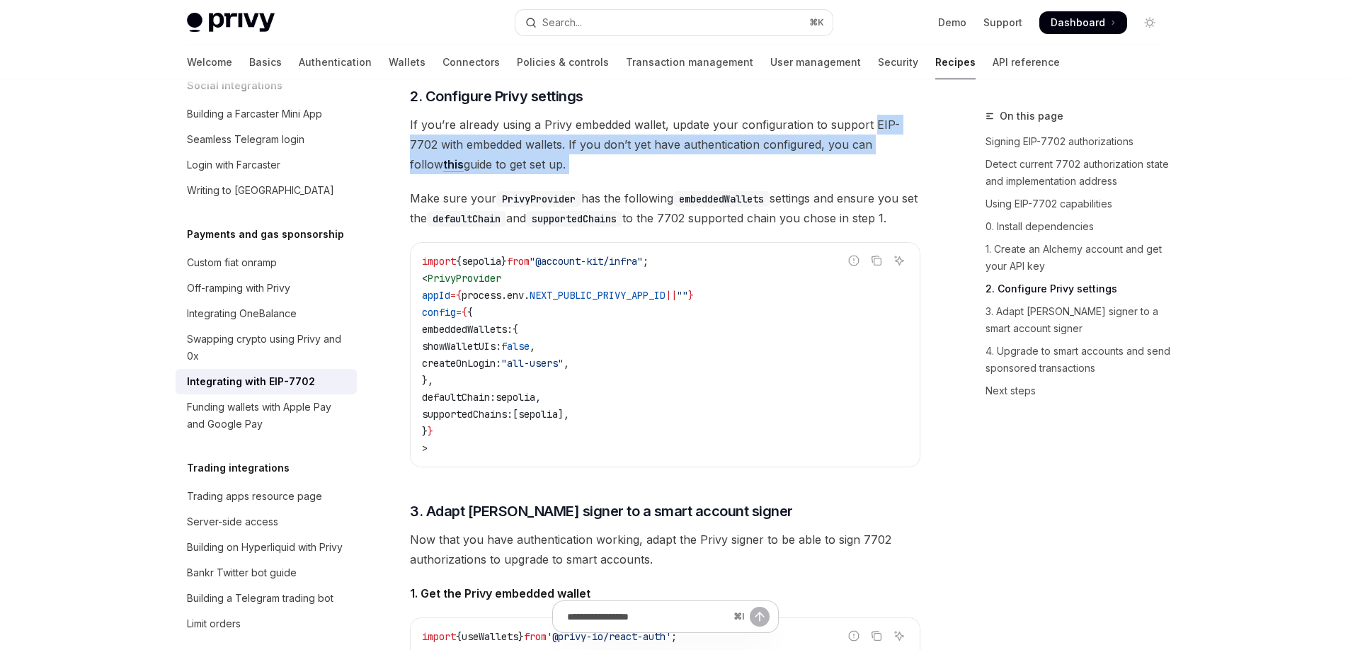
drag, startPoint x: 872, startPoint y: 130, endPoint x: 919, endPoint y: 127, distance: 47.5
click at [919, 127] on span "If you’re already using a Privy embedded wallet, update your configuration to s…" at bounding box center [665, 144] width 511 height 59
drag, startPoint x: 920, startPoint y: 127, endPoint x: 903, endPoint y: 129, distance: 17.1
click at [919, 127] on span "If you’re already using a Privy embedded wallet, update your configuration to s…" at bounding box center [665, 144] width 511 height 59
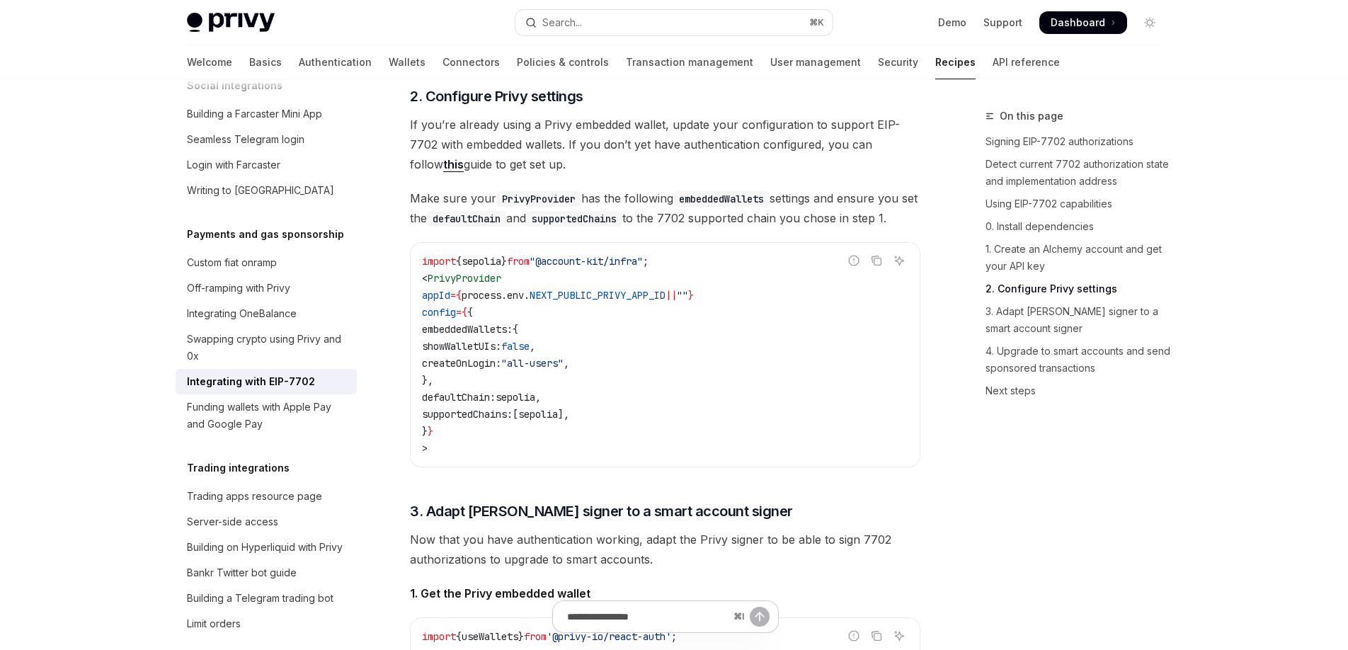
drag, startPoint x: 879, startPoint y: 124, endPoint x: 887, endPoint y: 118, distance: 10.2
click at [879, 124] on span "If you’re already using a Privy embedded wallet, update your configuration to s…" at bounding box center [665, 144] width 511 height 59
drag, startPoint x: 882, startPoint y: 127, endPoint x: 917, endPoint y: 125, distance: 35.4
click at [917, 125] on span "If you’re already using a Privy embedded wallet, update your configuration to s…" at bounding box center [665, 144] width 511 height 59
copy span "EIP-7702"
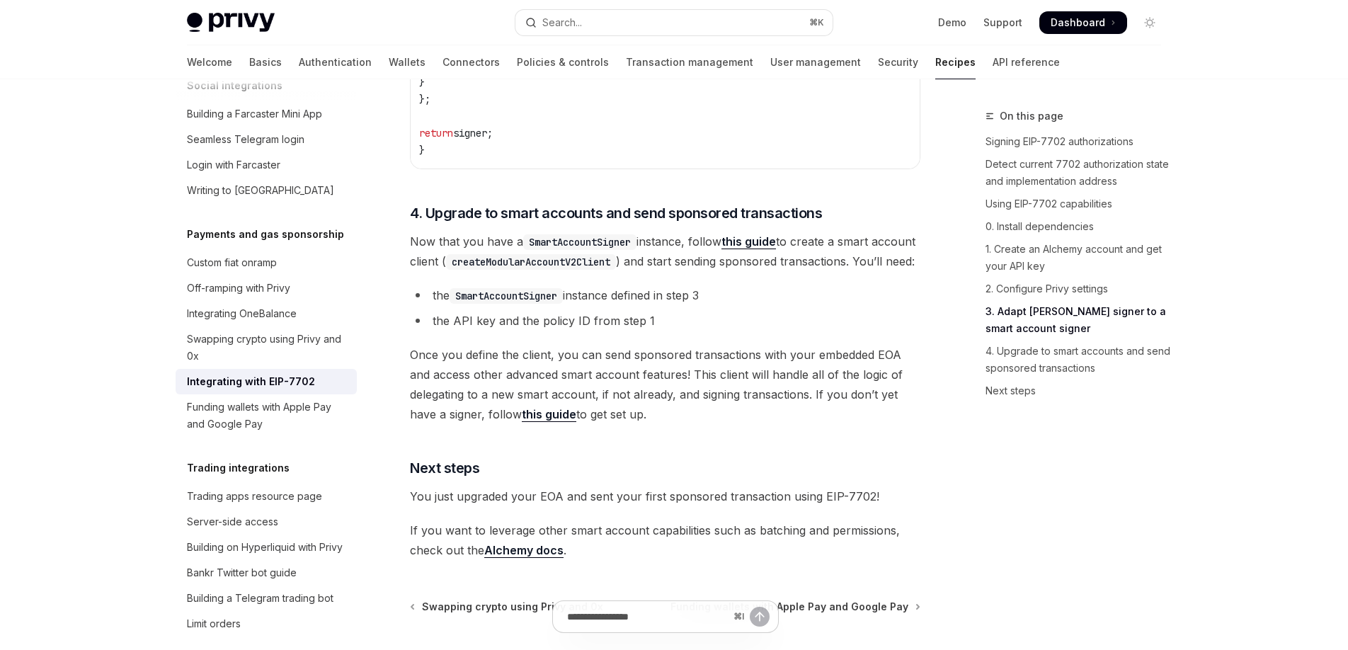
scroll to position [3056, 0]
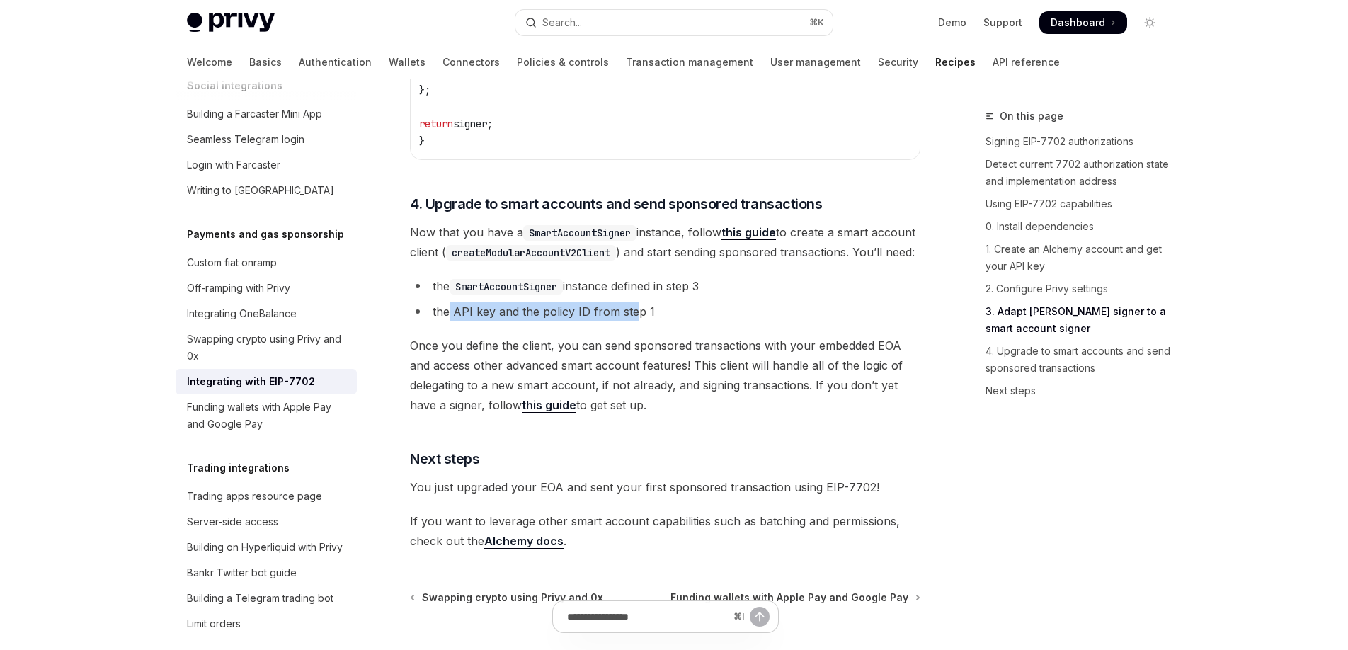
drag, startPoint x: 454, startPoint y: 363, endPoint x: 656, endPoint y: 352, distance: 202.1
click at [639, 322] on li "the API key and the policy ID from step 1" at bounding box center [665, 312] width 511 height 20
click at [656, 322] on li "the API key and the policy ID from step 1" at bounding box center [665, 312] width 511 height 20
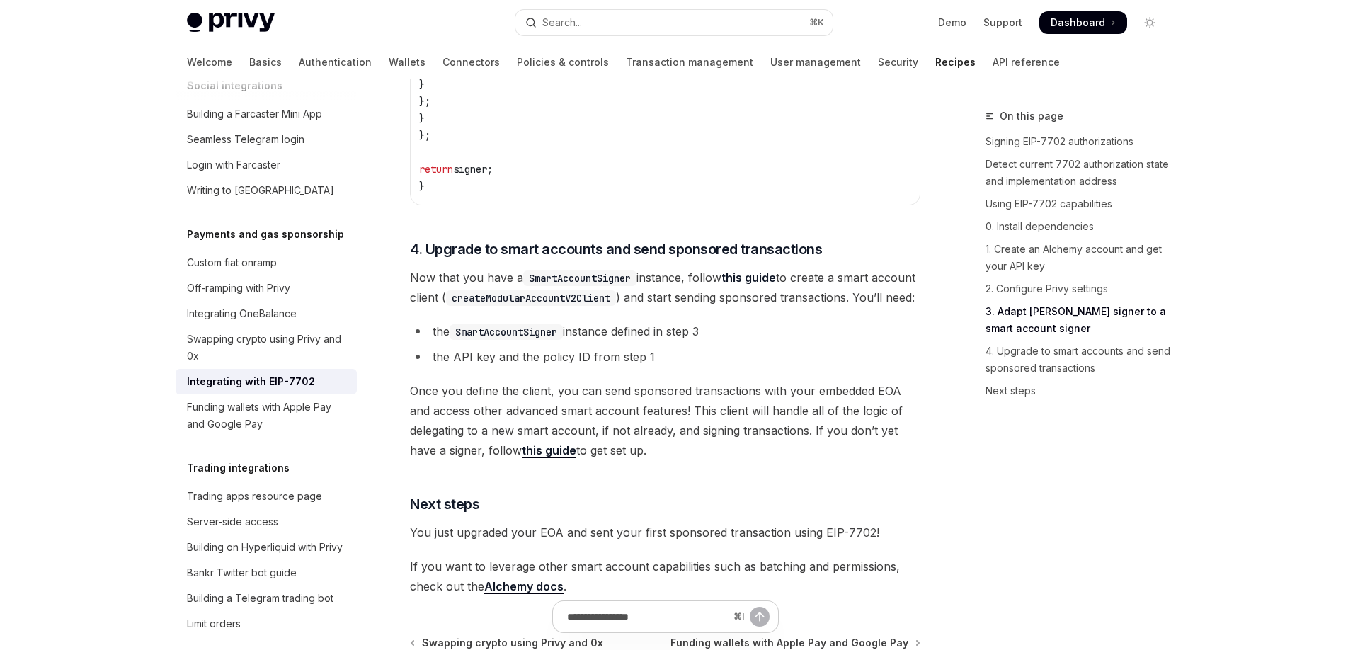
scroll to position [3012, 0]
click at [608, 305] on code "createModularAccountV2Client" at bounding box center [531, 297] width 170 height 16
click at [752, 306] on span "Now that you have a SmartAccountSigner instance, follow this guide to create a …" at bounding box center [665, 286] width 511 height 40
drag, startPoint x: 723, startPoint y: 325, endPoint x: 876, endPoint y: 367, distance: 158.6
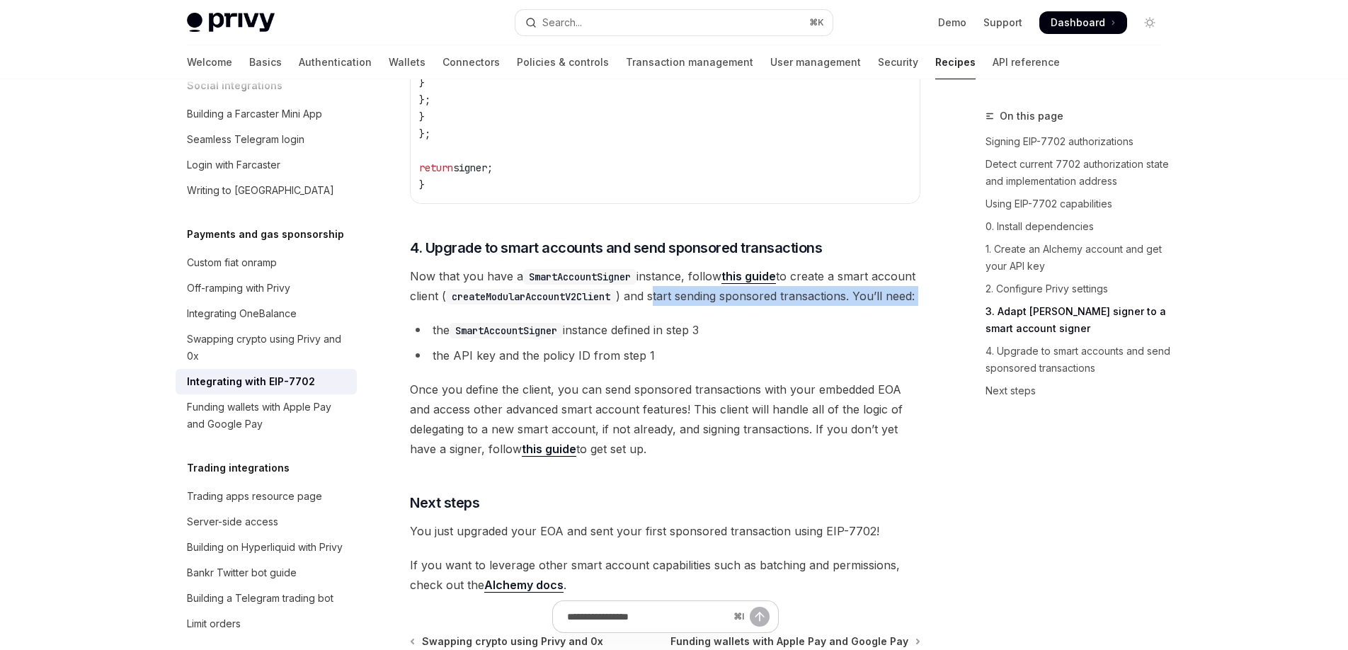
drag, startPoint x: 876, startPoint y: 368, endPoint x: 799, endPoint y: 368, distance: 77.2
click at [499, 338] on code "SmartAccountSigner" at bounding box center [506, 331] width 113 height 16
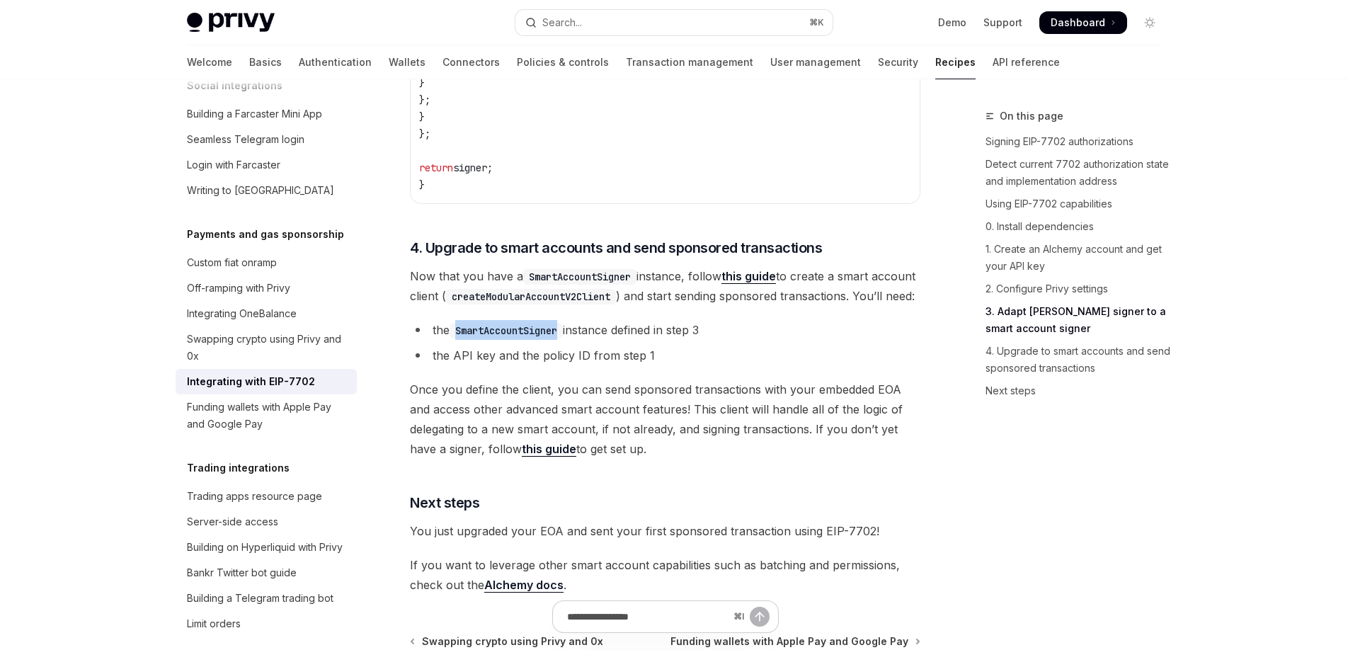
drag, startPoint x: 587, startPoint y: 379, endPoint x: 724, endPoint y: 385, distance: 137.5
click at [722, 340] on li "the SmartAccountSigner instance defined in step 3" at bounding box center [665, 330] width 511 height 20
click at [724, 340] on li "the SmartAccountSigner instance defined in step 3" at bounding box center [665, 330] width 511 height 20
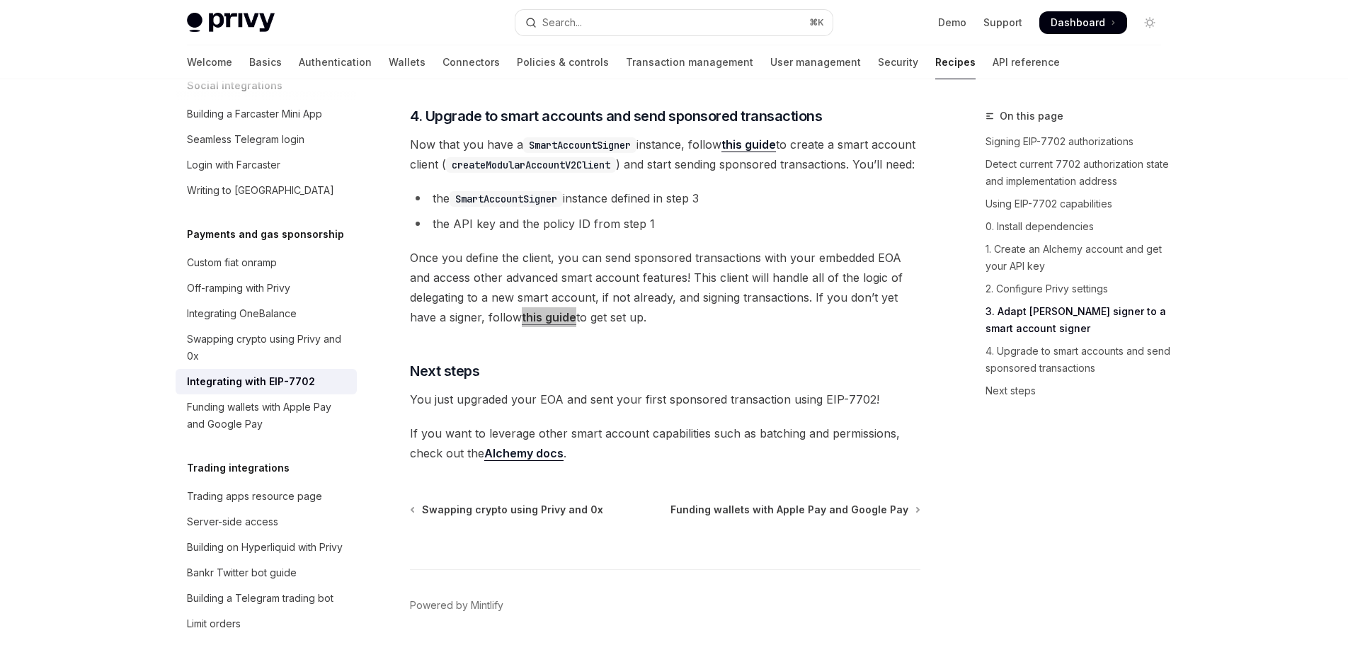
scroll to position [3162, 0]
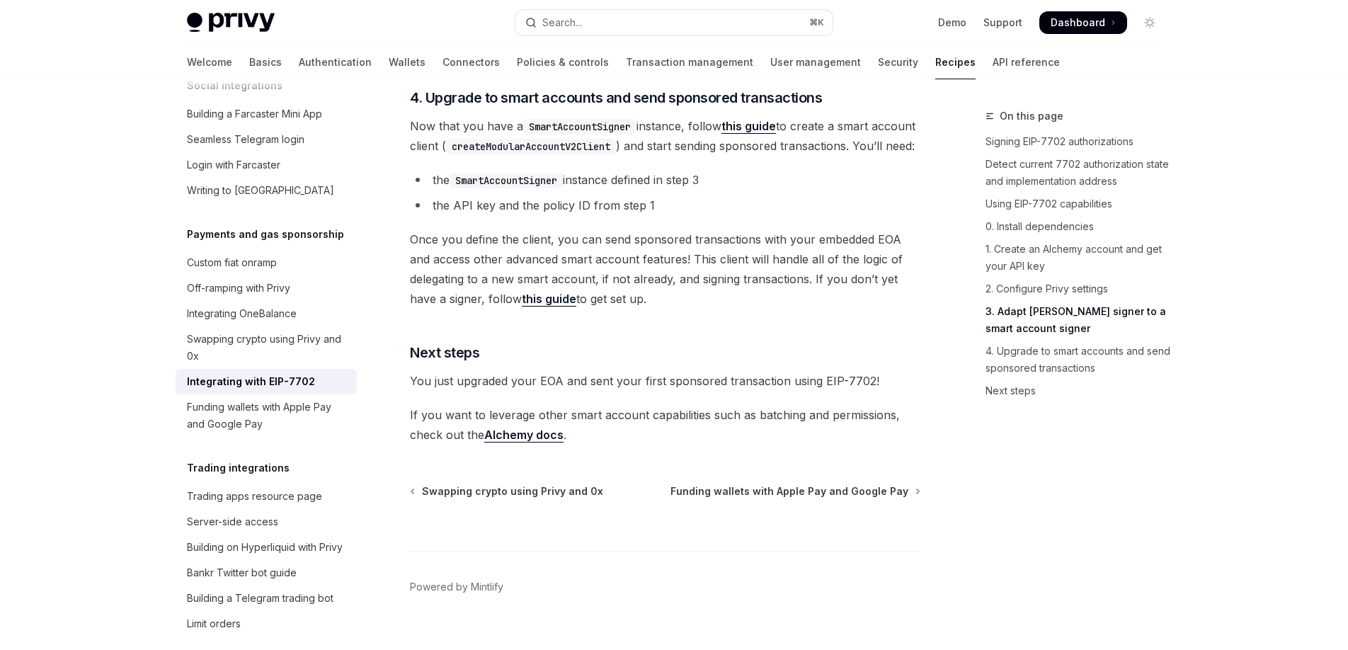
click at [675, 309] on span "Once you define the client, you can send sponsored transactions with your embed…" at bounding box center [665, 268] width 511 height 79
drag, startPoint x: 588, startPoint y: 288, endPoint x: 787, endPoint y: 301, distance: 200.1
click at [778, 300] on span "Once you define the client, you can send sponsored transactions with your embed…" at bounding box center [665, 268] width 511 height 79
drag, startPoint x: 520, startPoint y: 312, endPoint x: 705, endPoint y: 310, distance: 185.5
click at [695, 309] on span "Once you define the client, you can send sponsored transactions with your embed…" at bounding box center [665, 268] width 511 height 79
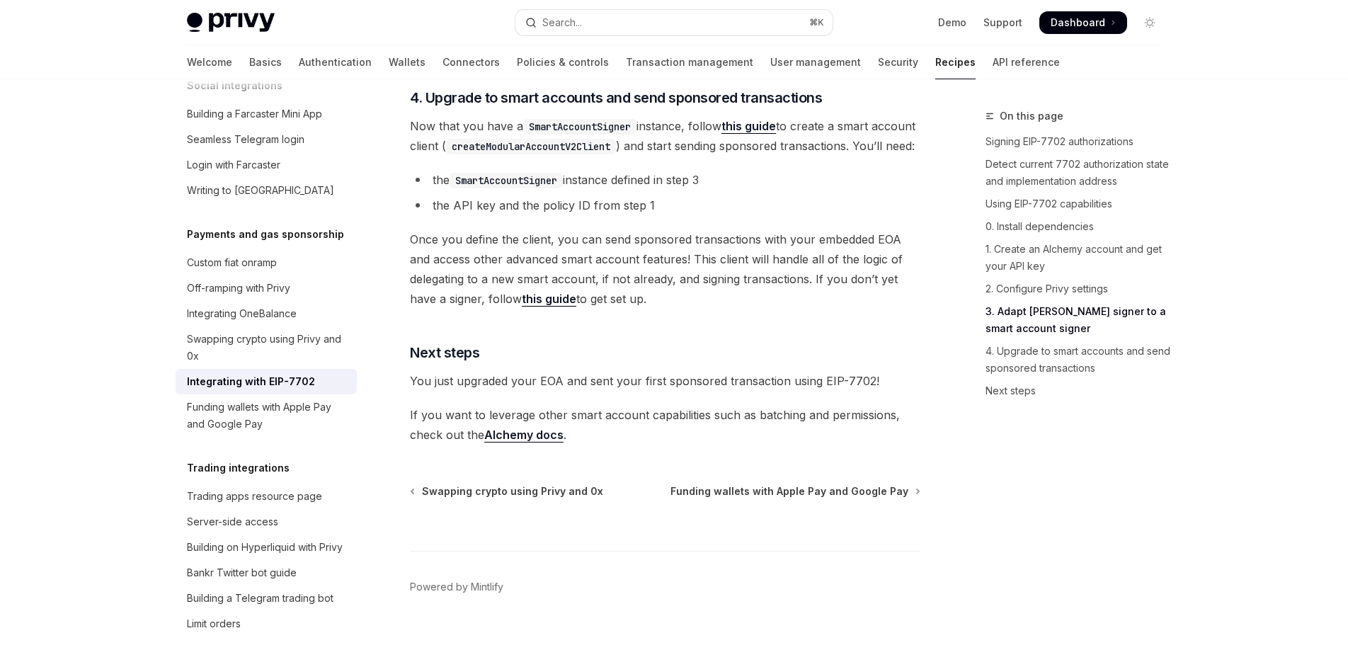
click at [705, 309] on span "Once you define the client, you can send sponsored transactions with your embed…" at bounding box center [665, 268] width 511 height 79
drag, startPoint x: 690, startPoint y: 311, endPoint x: 820, endPoint y: 312, distance: 129.6
click at [820, 309] on span "Once you define the client, you can send sponsored transactions with your embed…" at bounding box center [665, 268] width 511 height 79
click at [821, 309] on span "Once you define the client, you can send sponsored transactions with your embed…" at bounding box center [665, 268] width 511 height 79
drag, startPoint x: 845, startPoint y: 311, endPoint x: 906, endPoint y: 323, distance: 62.1
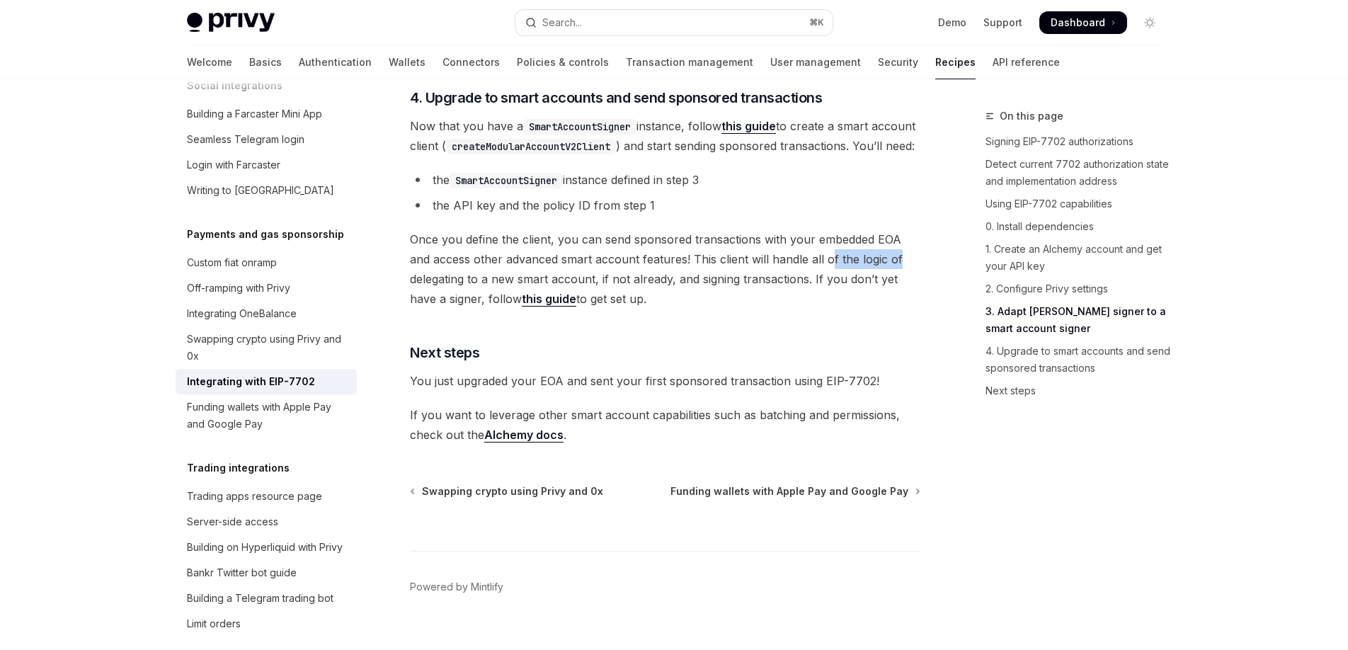
click at [916, 309] on span "Once you define the client, you can send sponsored transactions with your embed…" at bounding box center [665, 268] width 511 height 79
drag, startPoint x: 863, startPoint y: 346, endPoint x: 853, endPoint y: 345, distance: 9.9
click at [863, 309] on span "Once you define the client, you can send sponsored transactions with your embed…" at bounding box center [665, 268] width 511 height 79
drag, startPoint x: 814, startPoint y: 331, endPoint x: 904, endPoint y: 329, distance: 90.7
click at [904, 308] on span "Once you define the client, you can send sponsored transactions with your embed…" at bounding box center [665, 268] width 511 height 79
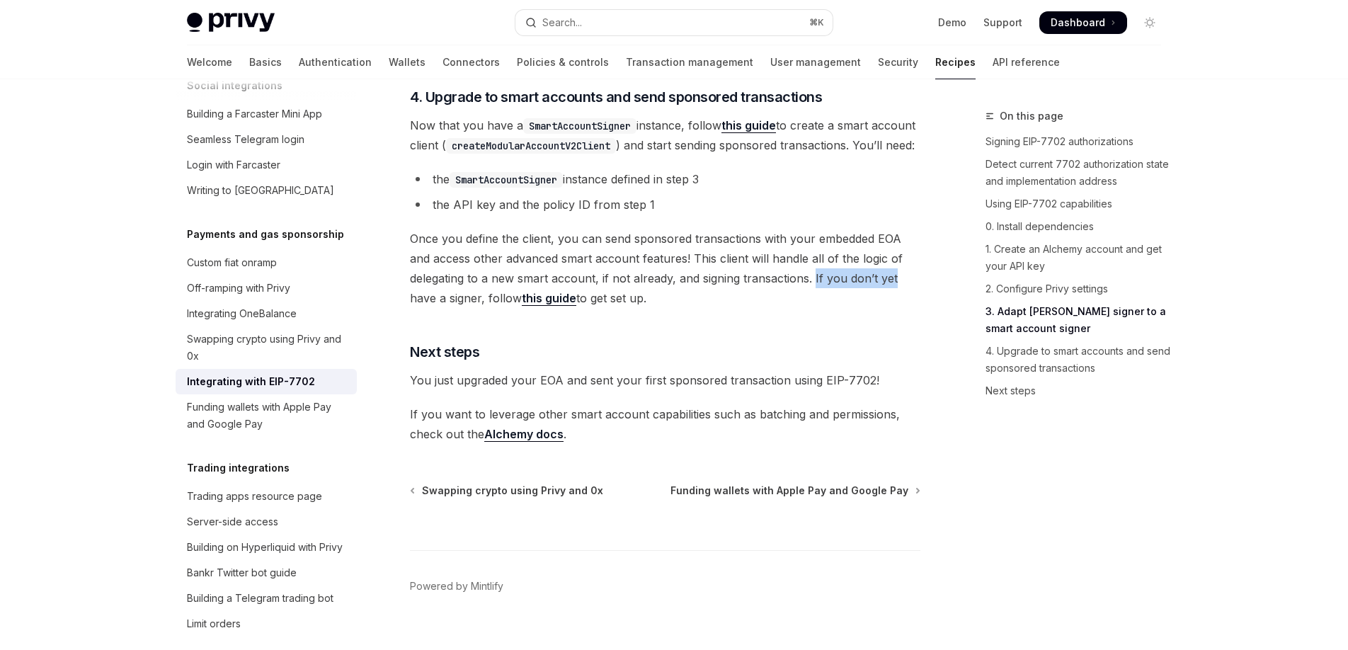
scroll to position [3161, 0]
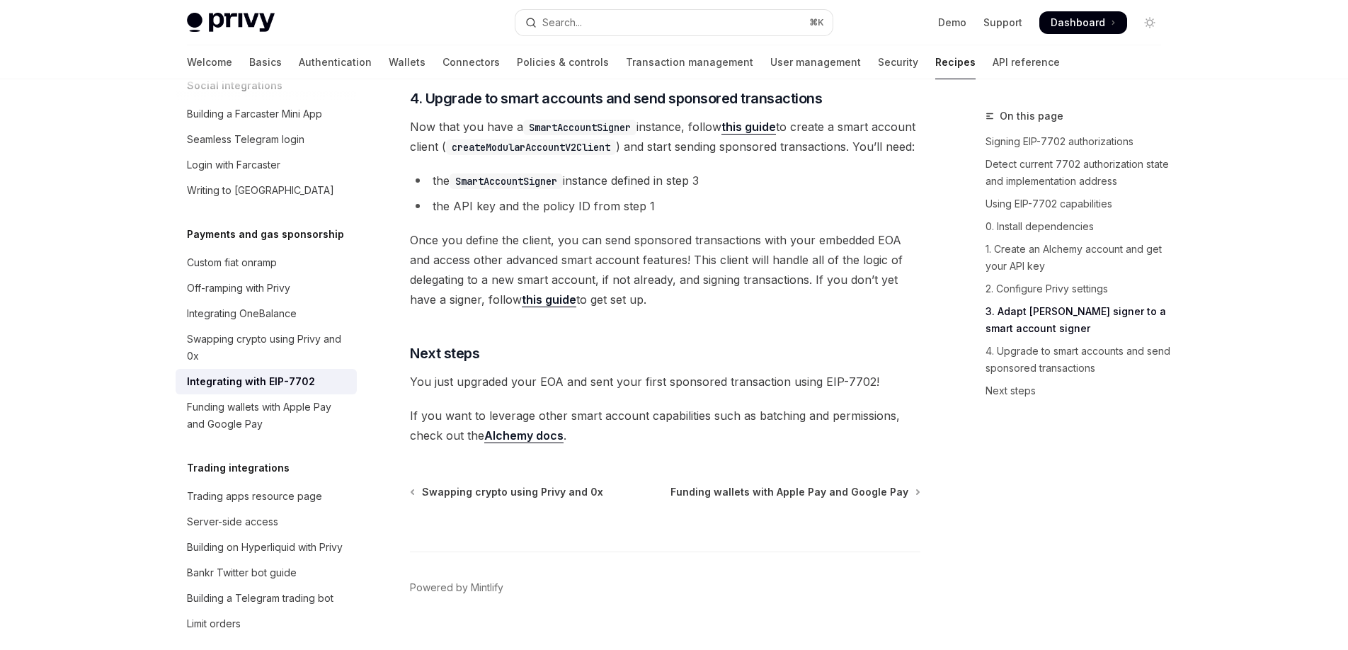
drag, startPoint x: 821, startPoint y: 358, endPoint x: 685, endPoint y: 367, distance: 136.2
click at [820, 309] on span "Once you define the client, you can send sponsored transactions with your embed…" at bounding box center [665, 269] width 511 height 79
drag, startPoint x: 477, startPoint y: 353, endPoint x: 659, endPoint y: 348, distance: 182.1
click at [535, 309] on span "Once you define the client, you can send sponsored transactions with your embed…" at bounding box center [665, 269] width 511 height 79
click at [685, 309] on span "Once you define the client, you can send sponsored transactions with your embed…" at bounding box center [665, 269] width 511 height 79
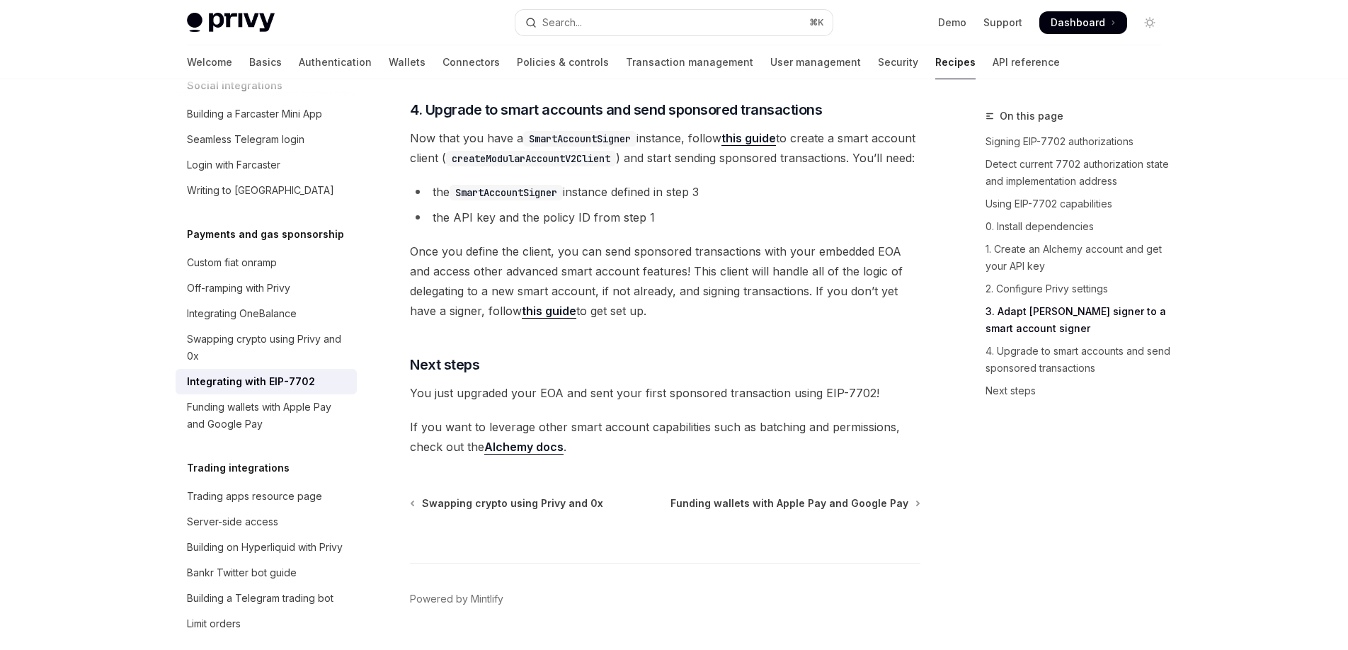
scroll to position [3151, 0]
drag, startPoint x: 531, startPoint y: 438, endPoint x: 857, endPoint y: 443, distance: 325.8
click at [838, 402] on span "You just upgraded your EOA and sent your first sponsored transaction using EIP-…" at bounding box center [665, 392] width 511 height 20
click at [857, 402] on span "You just upgraded your EOA and sent your first sponsored transaction using EIP-…" at bounding box center [665, 392] width 511 height 20
drag, startPoint x: 628, startPoint y: 472, endPoint x: 835, endPoint y: 479, distance: 206.9
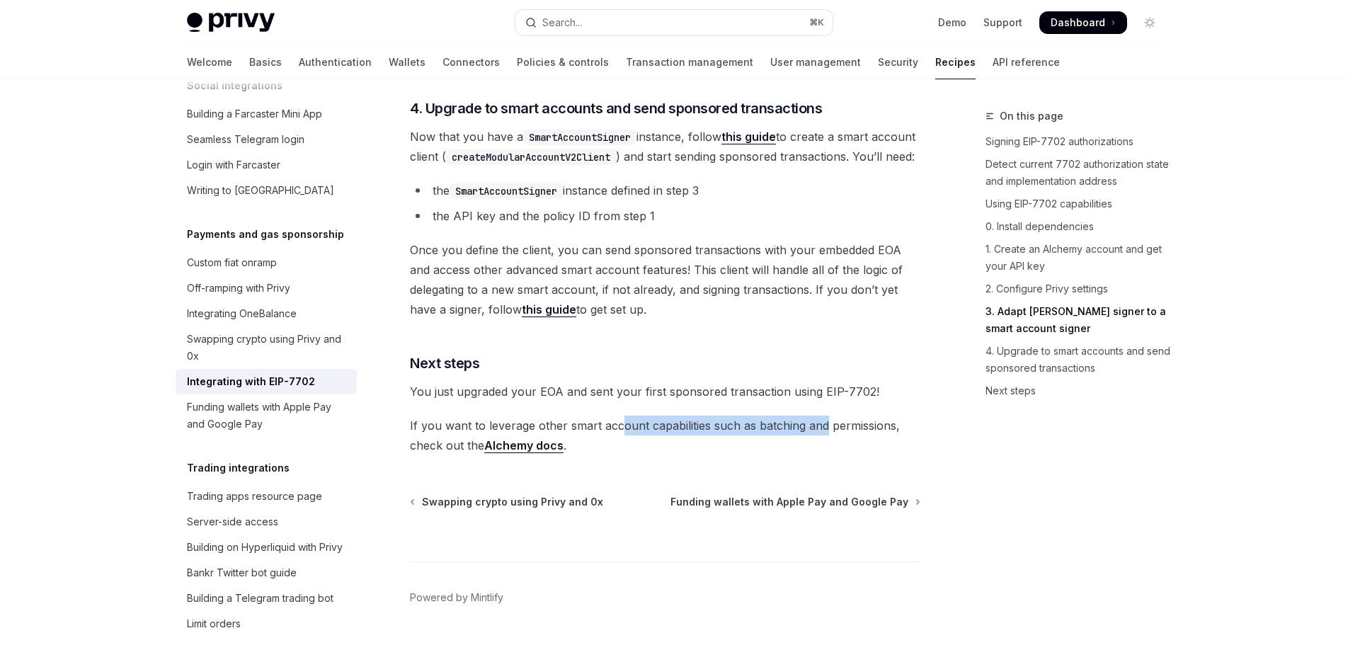
click at [827, 455] on span "If you want to leverage other smart account capabilities such as batching and p…" at bounding box center [665, 436] width 511 height 40
drag, startPoint x: 836, startPoint y: 480, endPoint x: 713, endPoint y: 537, distance: 135.0
click at [835, 455] on span "If you want to leverage other smart account capabilities such as batching and p…" at bounding box center [665, 436] width 511 height 40
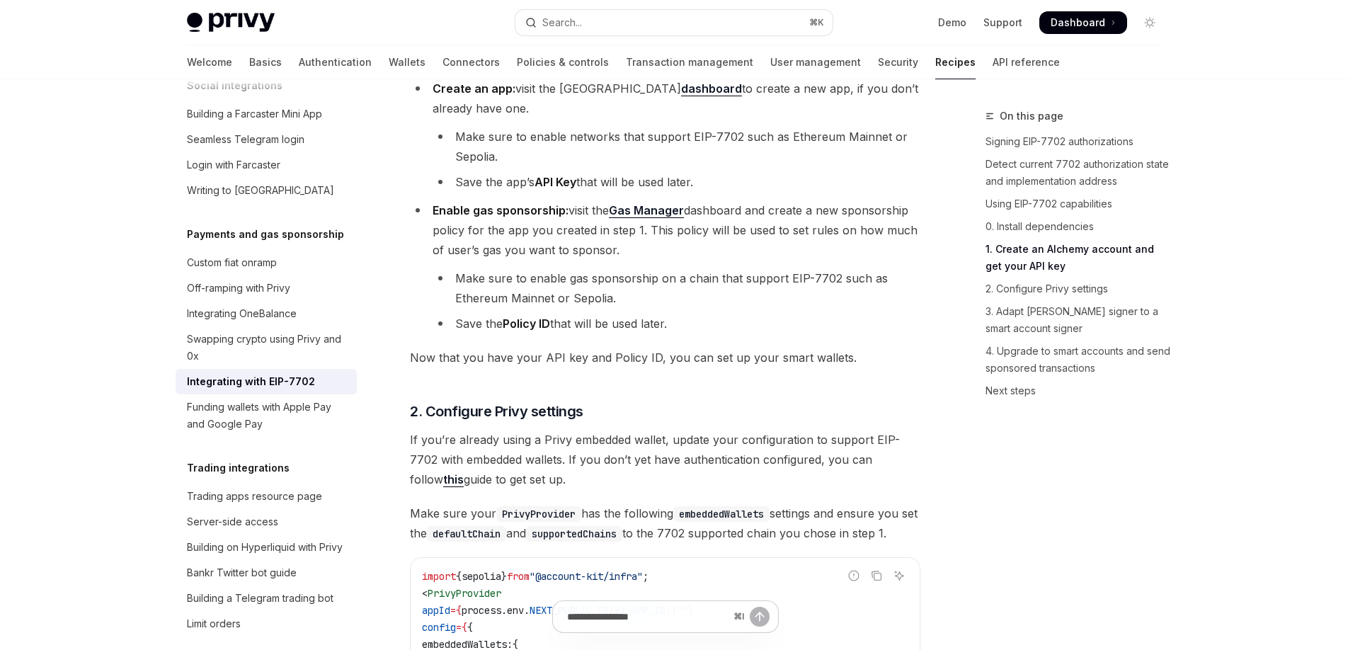
scroll to position [1401, 0]
drag, startPoint x: 489, startPoint y: 216, endPoint x: 591, endPoint y: 214, distance: 102.0
click at [588, 214] on span "Enable gas sponsorship: visit the Gas Manager dashboard and create a new sponso…" at bounding box center [675, 232] width 485 height 54
drag, startPoint x: 609, startPoint y: 220, endPoint x: 678, endPoint y: 224, distance: 68.8
click at [674, 224] on span "Enable gas sponsorship: visit the Gas Manager dashboard and create a new sponso…" at bounding box center [675, 232] width 485 height 54
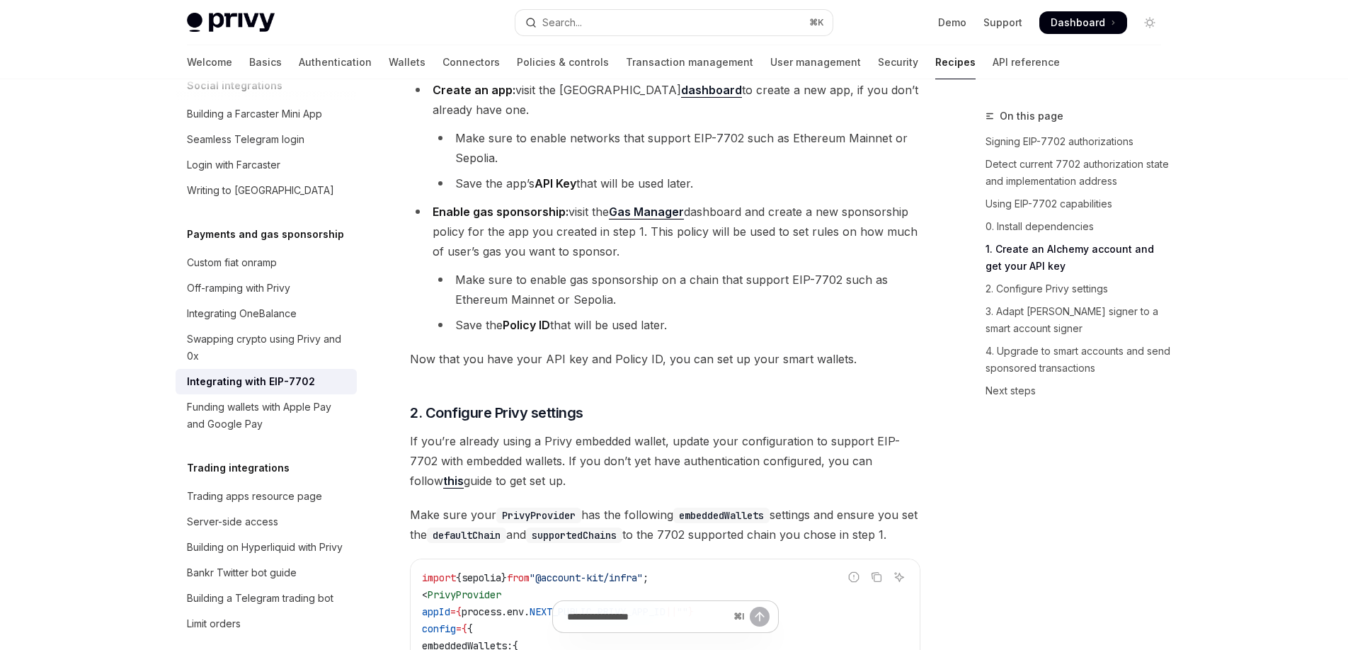
click at [740, 227] on li "Enable gas sponsorship: visit the Gas Manager dashboard and create a new sponso…" at bounding box center [665, 268] width 511 height 133
drag, startPoint x: 742, startPoint y: 213, endPoint x: 889, endPoint y: 238, distance: 148.7
click at [878, 223] on span "Enable gas sponsorship: visit the Gas Manager dashboard and create a new sponso…" at bounding box center [675, 232] width 485 height 54
click at [884, 249] on li "Enable gas sponsorship: visit the Gas Manager dashboard and create a new sponso…" at bounding box center [665, 268] width 511 height 133
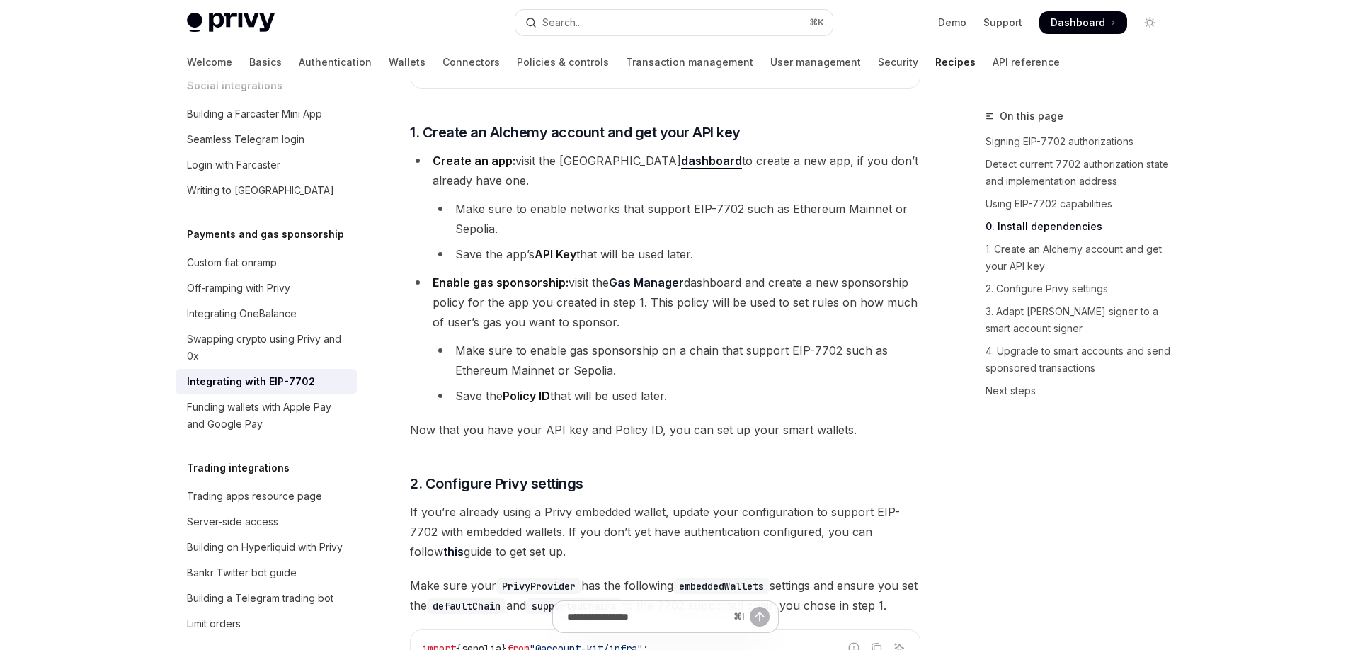
scroll to position [1326, 0]
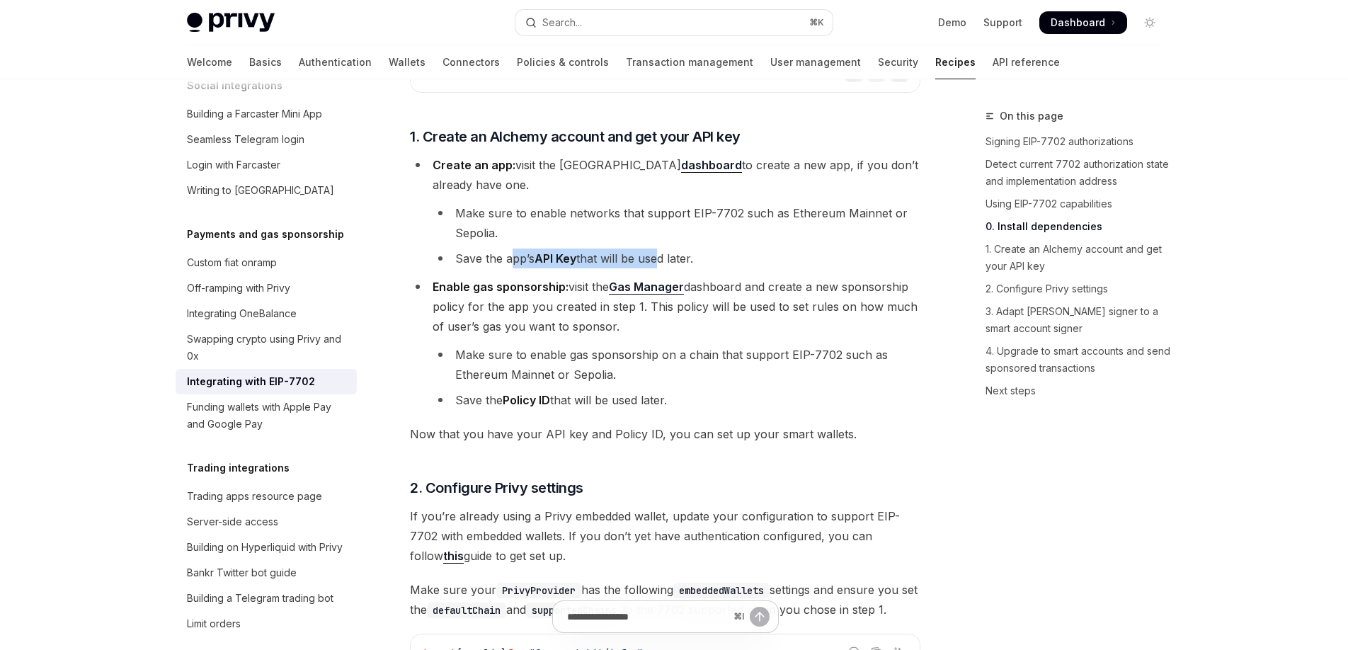
drag, startPoint x: 511, startPoint y: 266, endPoint x: 672, endPoint y: 261, distance: 160.9
click at [666, 261] on li "Save the app’s API Key that will be used later." at bounding box center [677, 259] width 488 height 20
click at [653, 275] on ul "Create an app: visit the Alchemy dashboard to create a new app, if you don’t al…" at bounding box center [665, 282] width 511 height 255
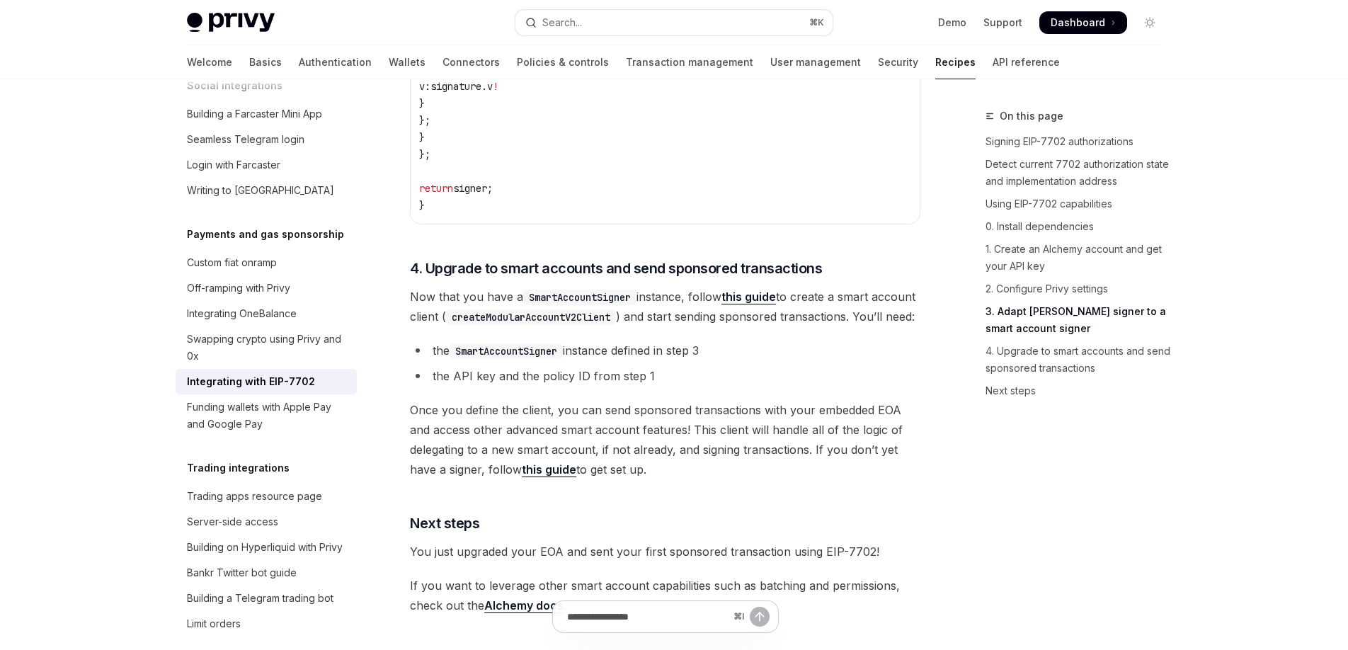
scroll to position [2997, 0]
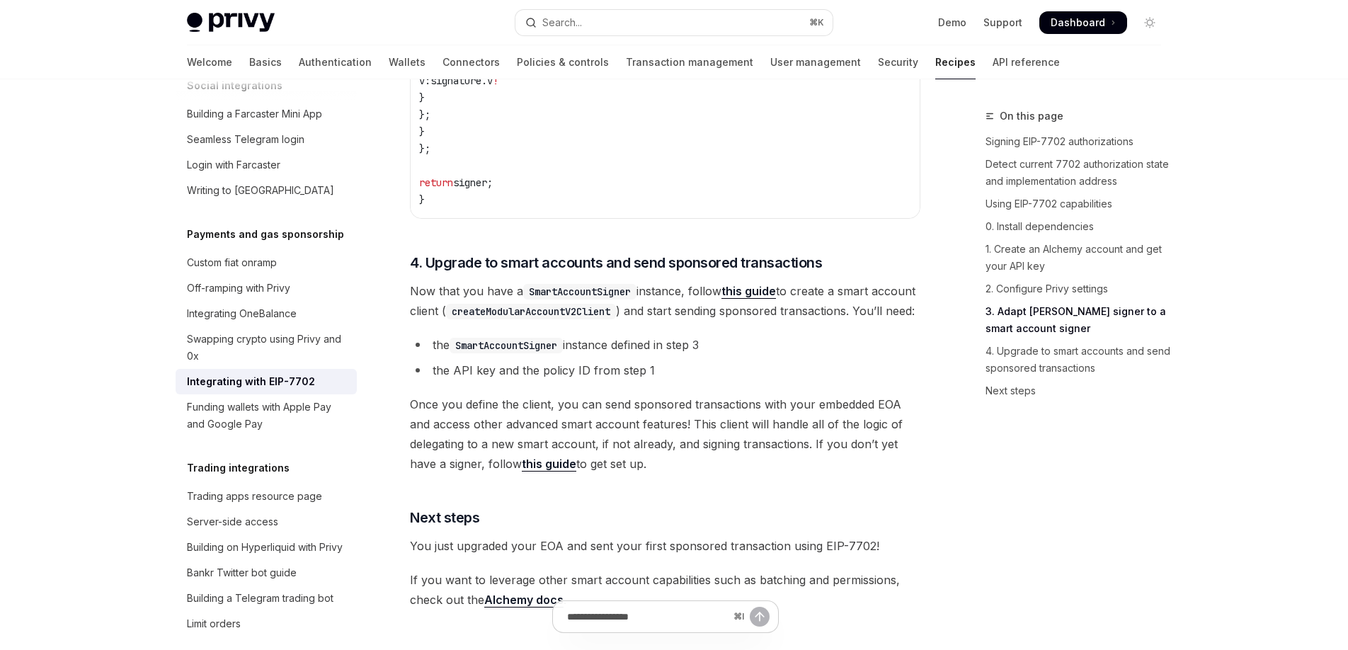
click at [610, 273] on span "4. Upgrade to smart accounts and send sponsored transactions" at bounding box center [616, 263] width 412 height 20
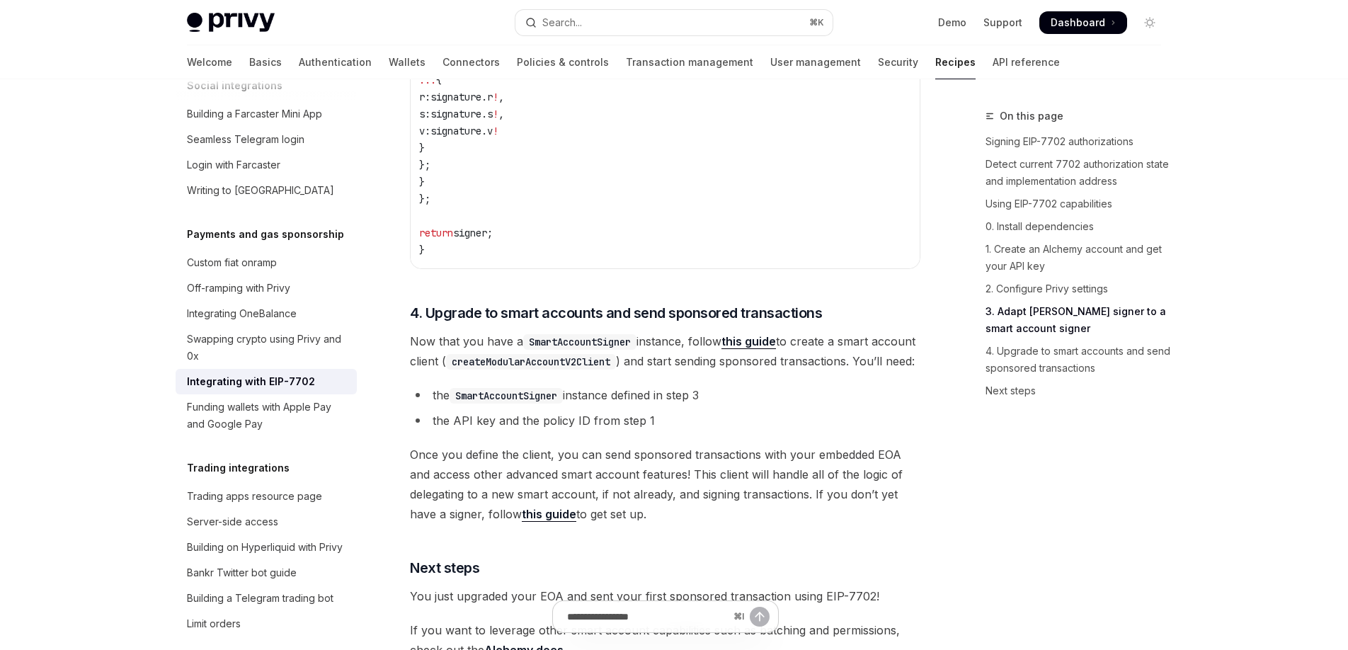
scroll to position [2947, 0]
drag, startPoint x: 475, startPoint y: 507, endPoint x: 625, endPoint y: 504, distance: 150.2
click at [615, 503] on span "Once you define the client, you can send sponsored transactions with your embed…" at bounding box center [665, 483] width 511 height 79
click at [626, 504] on span "Once you define the client, you can send sponsored transactions with your embed…" at bounding box center [665, 483] width 511 height 79
drag, startPoint x: 694, startPoint y: 506, endPoint x: 785, endPoint y: 505, distance: 90.7
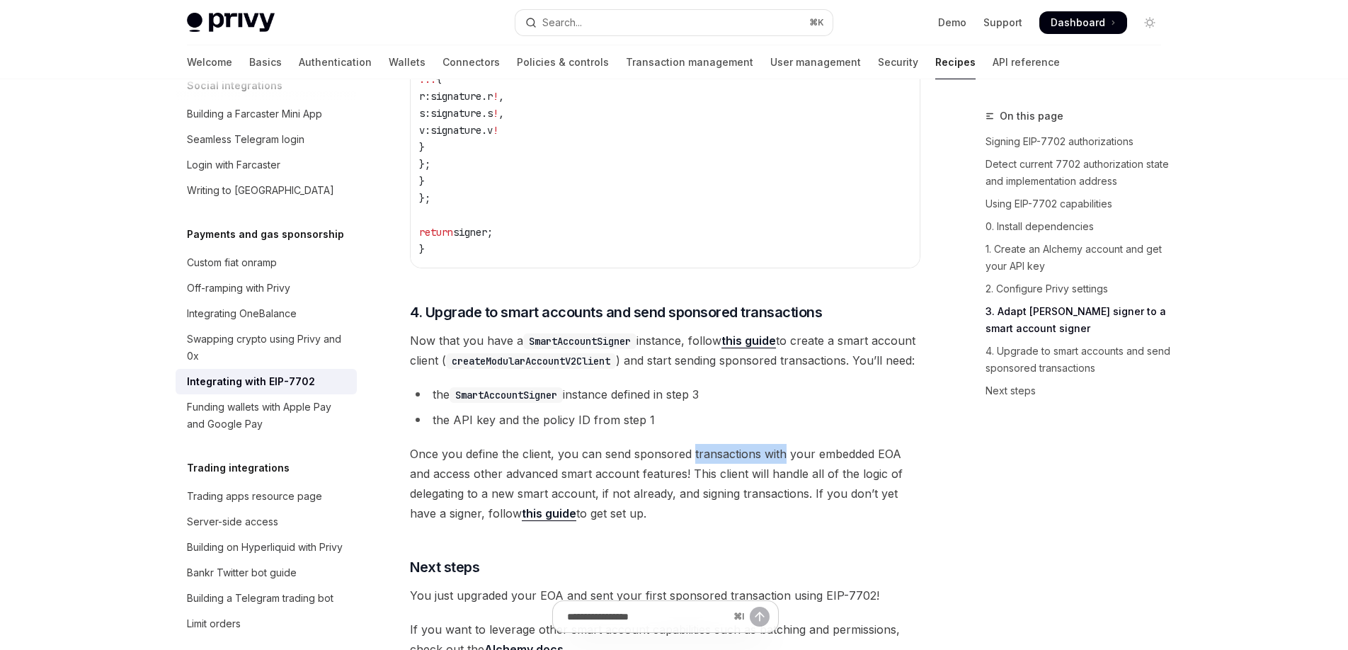
click at [785, 505] on span "Once you define the client, you can send sponsored transactions with your embed…" at bounding box center [665, 483] width 511 height 79
click at [700, 523] on span "Once you define the client, you can send sponsored transactions with your embed…" at bounding box center [665, 483] width 511 height 79
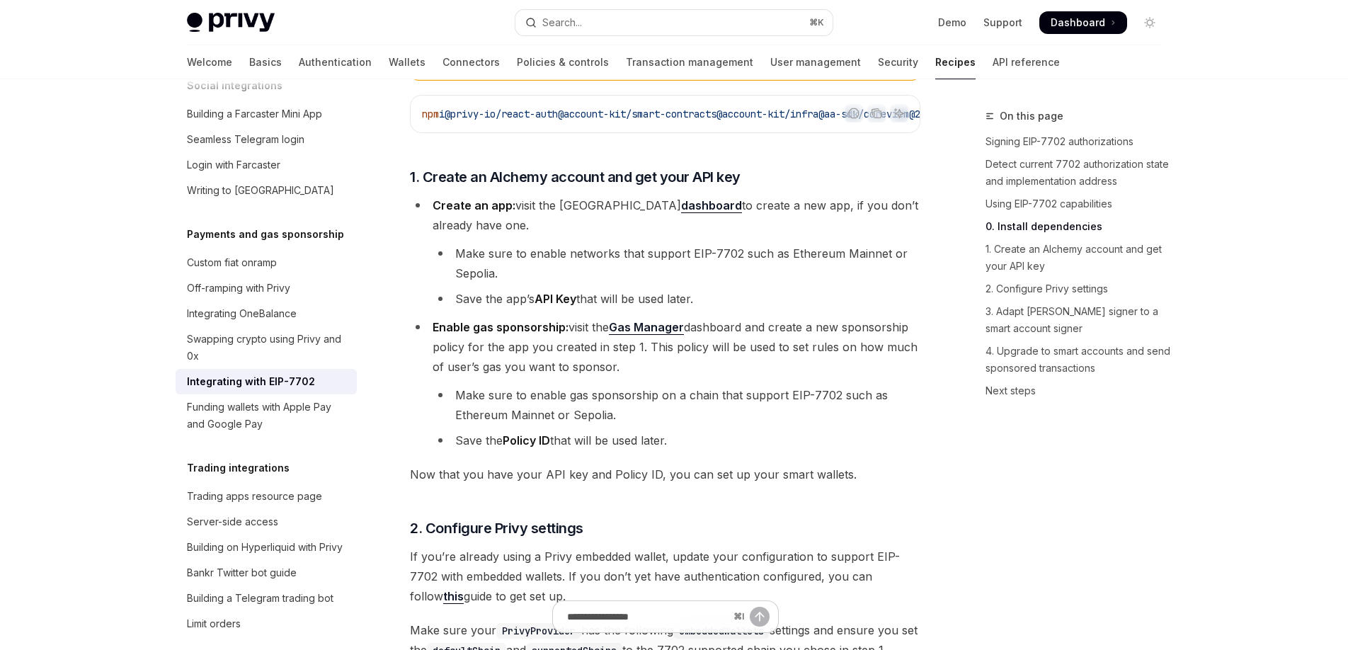
scroll to position [1228, 0]
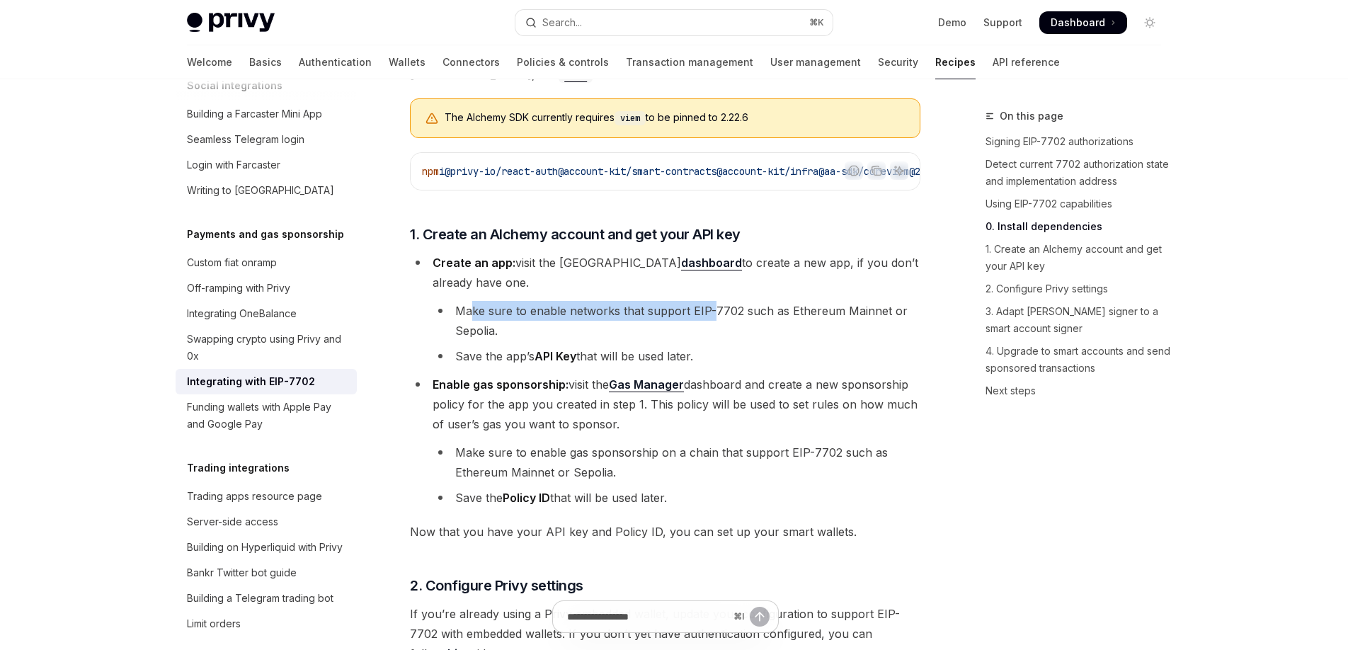
drag, startPoint x: 474, startPoint y: 315, endPoint x: 721, endPoint y: 319, distance: 247.2
click at [713, 319] on li "Make sure to enable networks that support EIP-7702 such as Ethereum Mainnet or …" at bounding box center [677, 321] width 488 height 40
click at [739, 321] on li "Make sure to enable networks that support EIP-7702 such as Ethereum Mainnet or …" at bounding box center [677, 321] width 488 height 40
drag, startPoint x: 786, startPoint y: 322, endPoint x: 830, endPoint y: 337, distance: 46.6
click at [889, 320] on li "Make sure to enable networks that support EIP-7702 such as Ethereum Mainnet or …" at bounding box center [677, 320] width 488 height 40
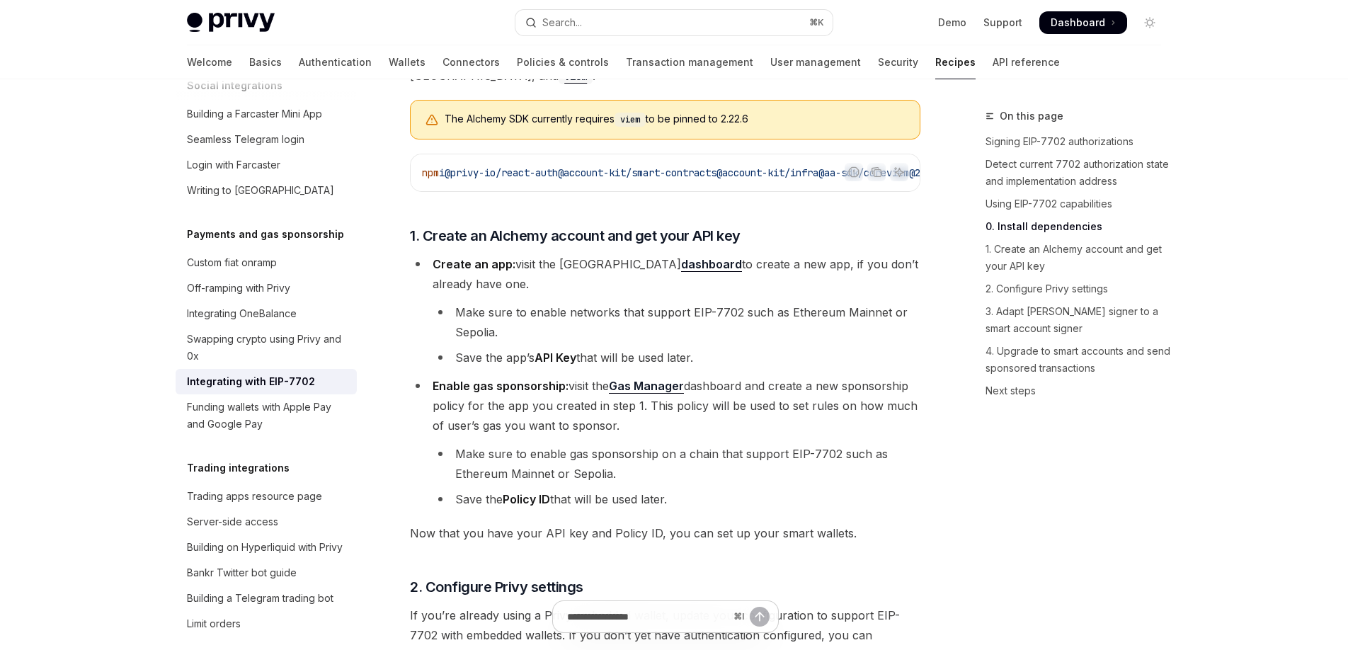
click at [793, 342] on li "Make sure to enable networks that support EIP-7702 such as Ethereum Mainnet or …" at bounding box center [677, 322] width 488 height 40
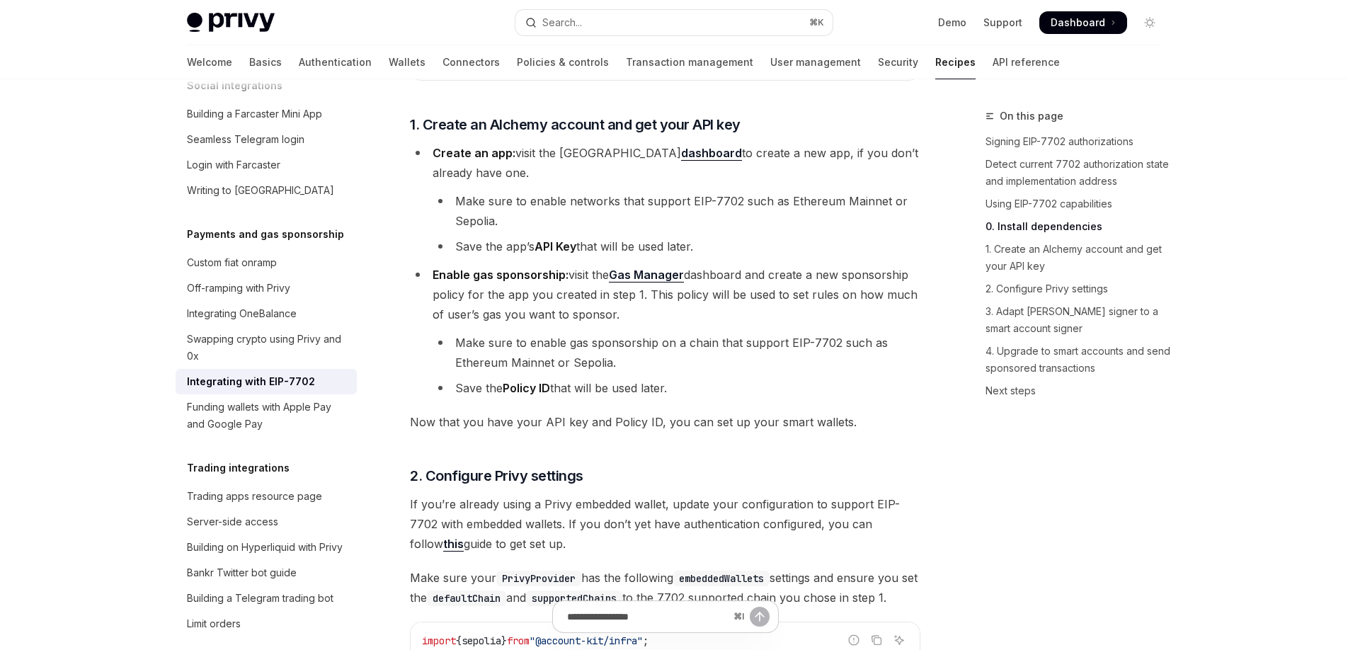
scroll to position [1342, 0]
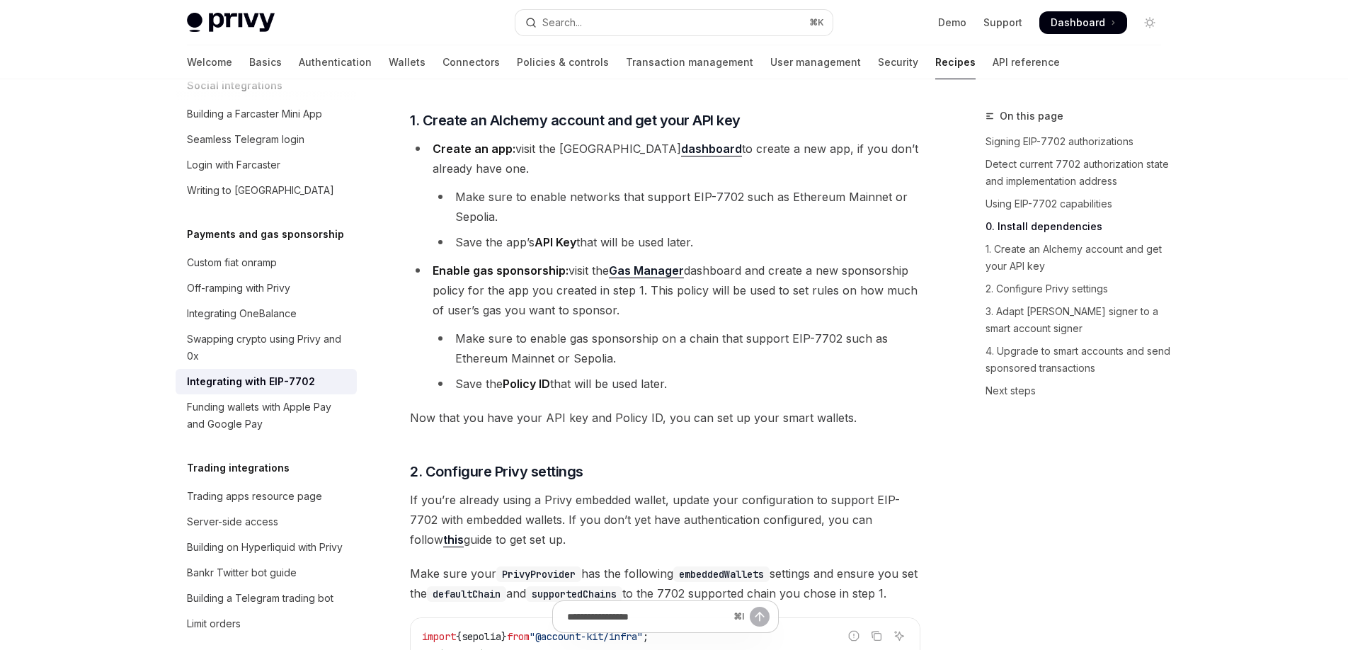
drag, startPoint x: 650, startPoint y: 302, endPoint x: 775, endPoint y: 304, distance: 124.7
click at [773, 304] on li "Enable gas sponsorship: visit the Gas Manager dashboard and create a new sponso…" at bounding box center [665, 327] width 511 height 133
click at [780, 304] on li "Enable gas sponsorship: visit the Gas Manager dashboard and create a new sponso…" at bounding box center [665, 327] width 511 height 133
drag, startPoint x: 783, startPoint y: 299, endPoint x: 858, endPoint y: 301, distance: 75.1
click at [858, 301] on span "Enable gas sponsorship: visit the Gas Manager dashboard and create a new sponso…" at bounding box center [675, 290] width 485 height 54
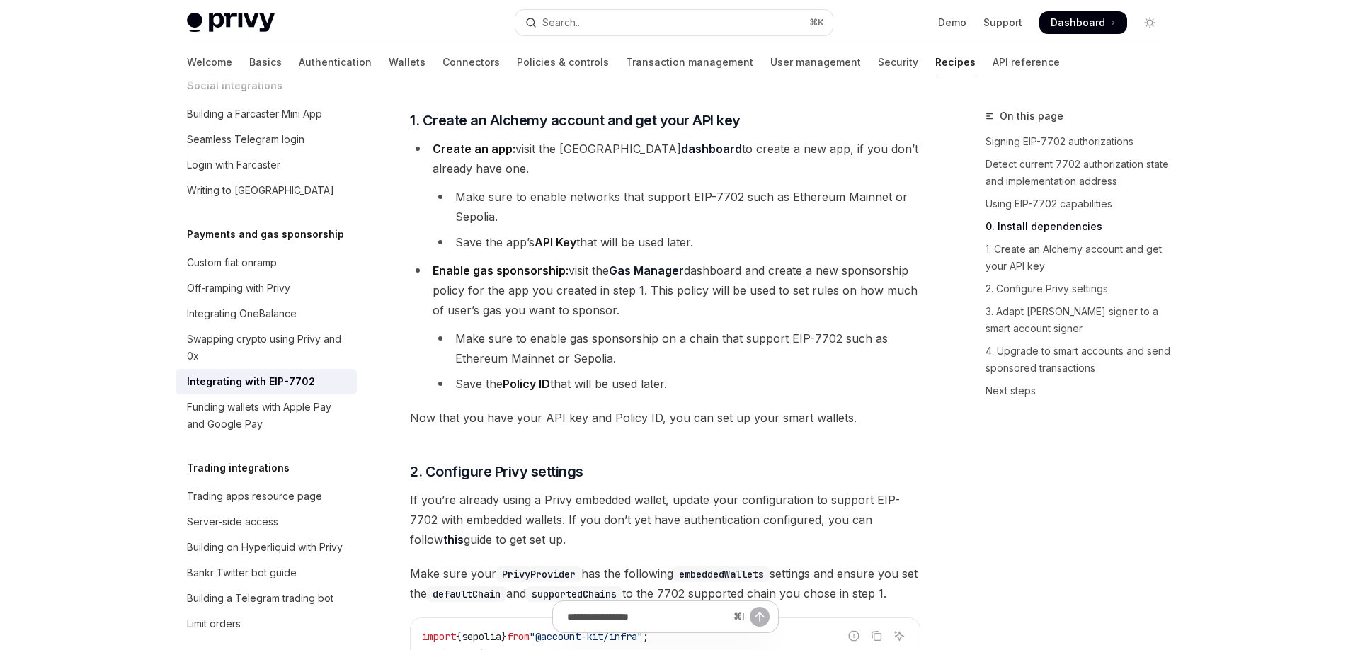
drag, startPoint x: 841, startPoint y: 323, endPoint x: 824, endPoint y: 325, distance: 17.8
click at [841, 323] on li "Enable gas sponsorship: visit the Gas Manager dashboard and create a new sponso…" at bounding box center [665, 327] width 511 height 133
drag, startPoint x: 515, startPoint y: 343, endPoint x: 685, endPoint y: 351, distance: 170.2
click at [673, 351] on li "Make sure to enable gas sponsorship on a chain that support EIP-7702 such as Et…" at bounding box center [677, 349] width 488 height 40
click at [702, 354] on li "Make sure to enable gas sponsorship on a chain that support EIP-7702 such as Et…" at bounding box center [677, 349] width 488 height 40
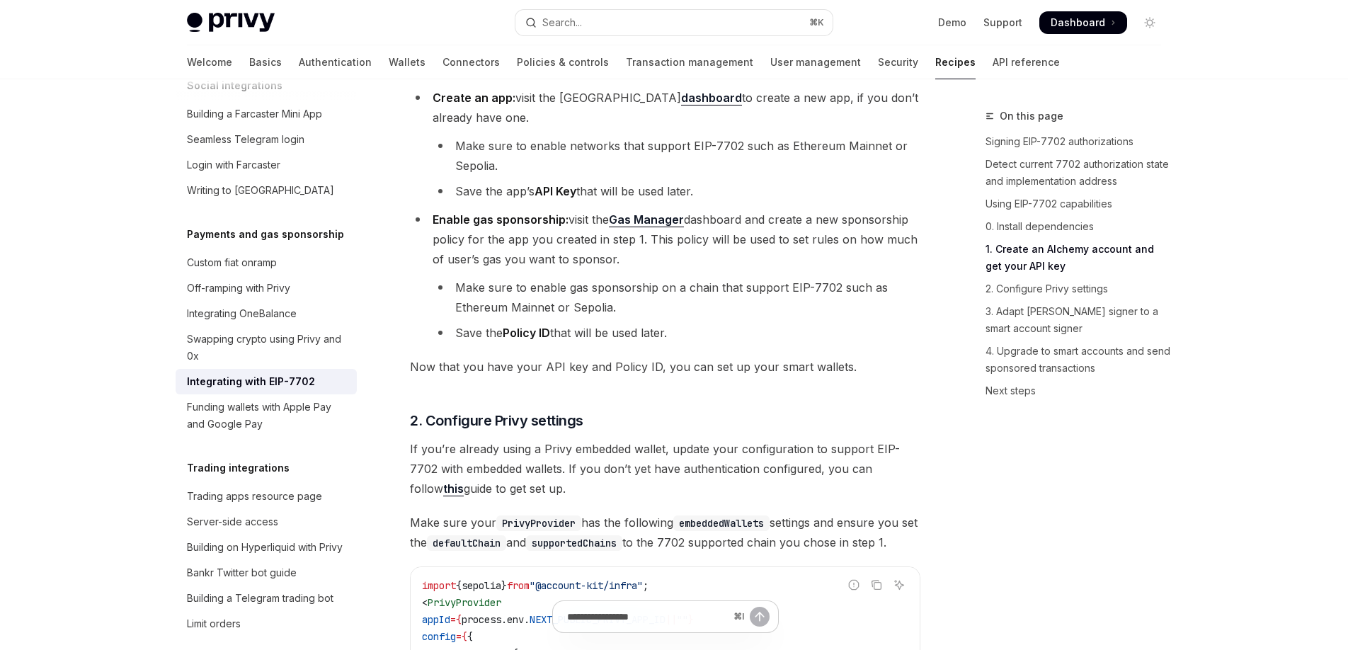
scroll to position [1394, 0]
drag, startPoint x: 535, startPoint y: 370, endPoint x: 731, endPoint y: 372, distance: 195.5
click at [711, 370] on span "Now that you have your API key and Policy ID, you can set up your smart wallets." at bounding box center [665, 365] width 511 height 20
click at [732, 375] on span "Now that you have your API key and Policy ID, you can set up your smart wallets." at bounding box center [665, 365] width 511 height 20
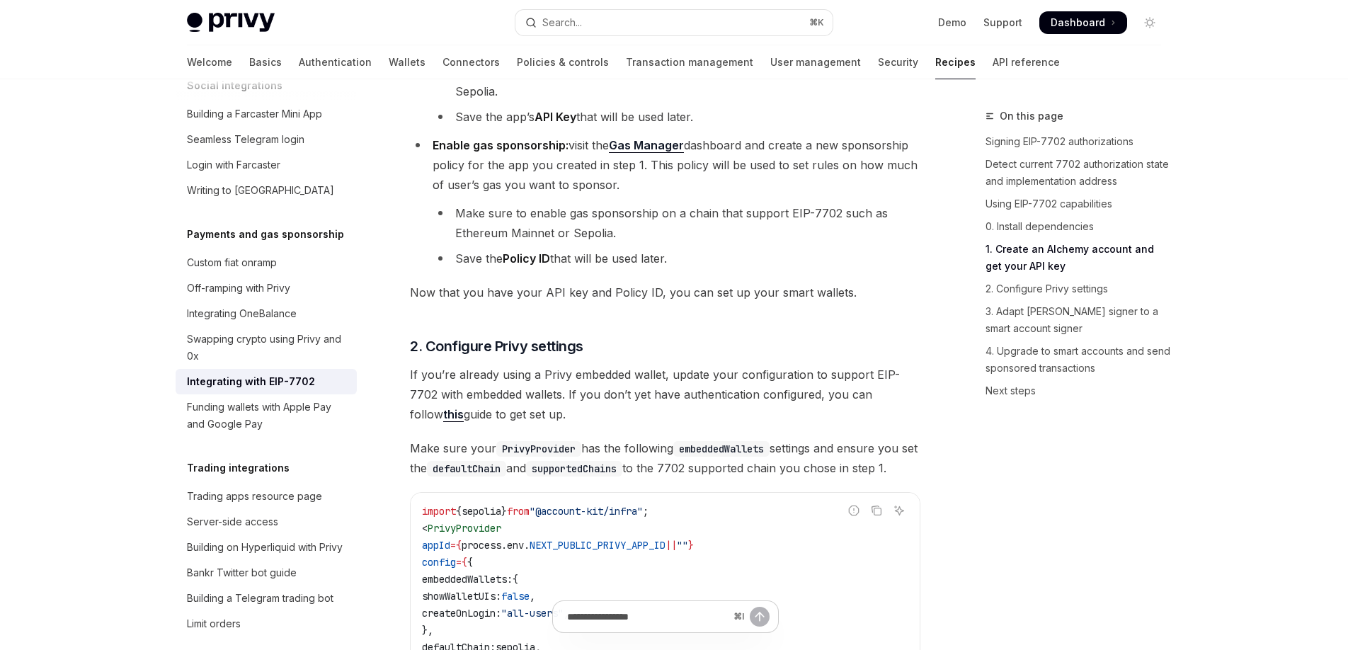
scroll to position [1469, 0]
drag, startPoint x: 454, startPoint y: 377, endPoint x: 678, endPoint y: 380, distance: 224.5
click at [668, 379] on span "If you’re already using a Privy embedded wallet, update your configuration to s…" at bounding box center [665, 392] width 511 height 59
click at [678, 380] on span "If you’re already using a Privy embedded wallet, update your configuration to s…" at bounding box center [665, 392] width 511 height 59
drag, startPoint x: 731, startPoint y: 381, endPoint x: 810, endPoint y: 382, distance: 79.3
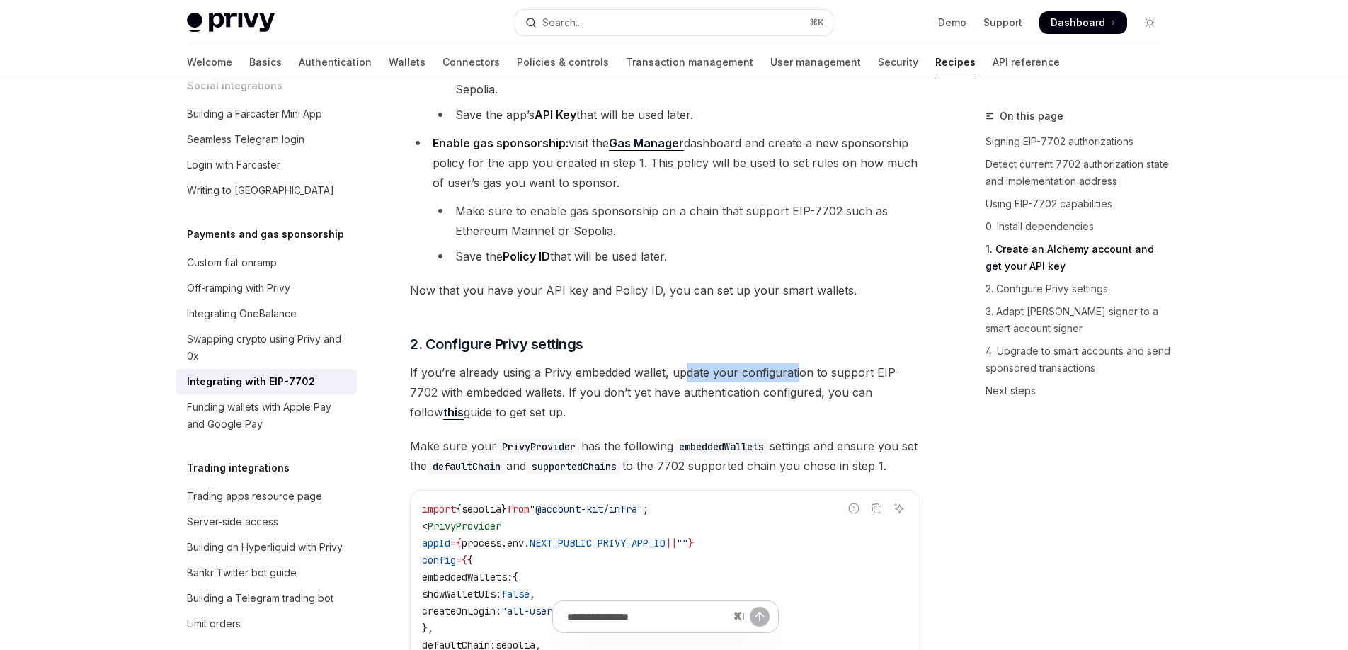
click at [803, 382] on span "If you’re already using a Privy embedded wallet, update your configuration to s…" at bounding box center [665, 392] width 511 height 59
click at [812, 382] on span "If you’re already using a Privy embedded wallet, update your configuration to s…" at bounding box center [665, 392] width 511 height 59
drag, startPoint x: 487, startPoint y: 399, endPoint x: 615, endPoint y: 399, distance: 128.2
click at [610, 399] on span "If you’re already using a Privy embedded wallet, update your configuration to s…" at bounding box center [665, 392] width 511 height 59
click at [619, 399] on span "If you’re already using a Privy embedded wallet, update your configuration to s…" at bounding box center [665, 392] width 511 height 59
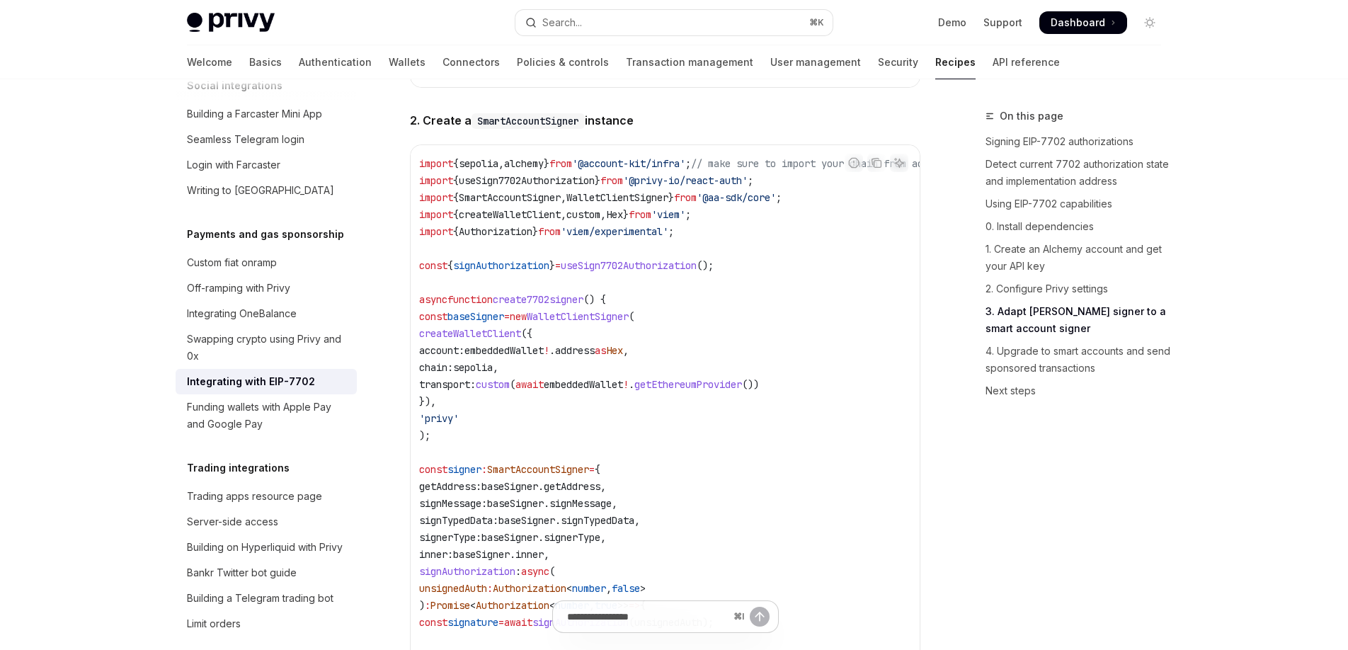
scroll to position [2331, 0]
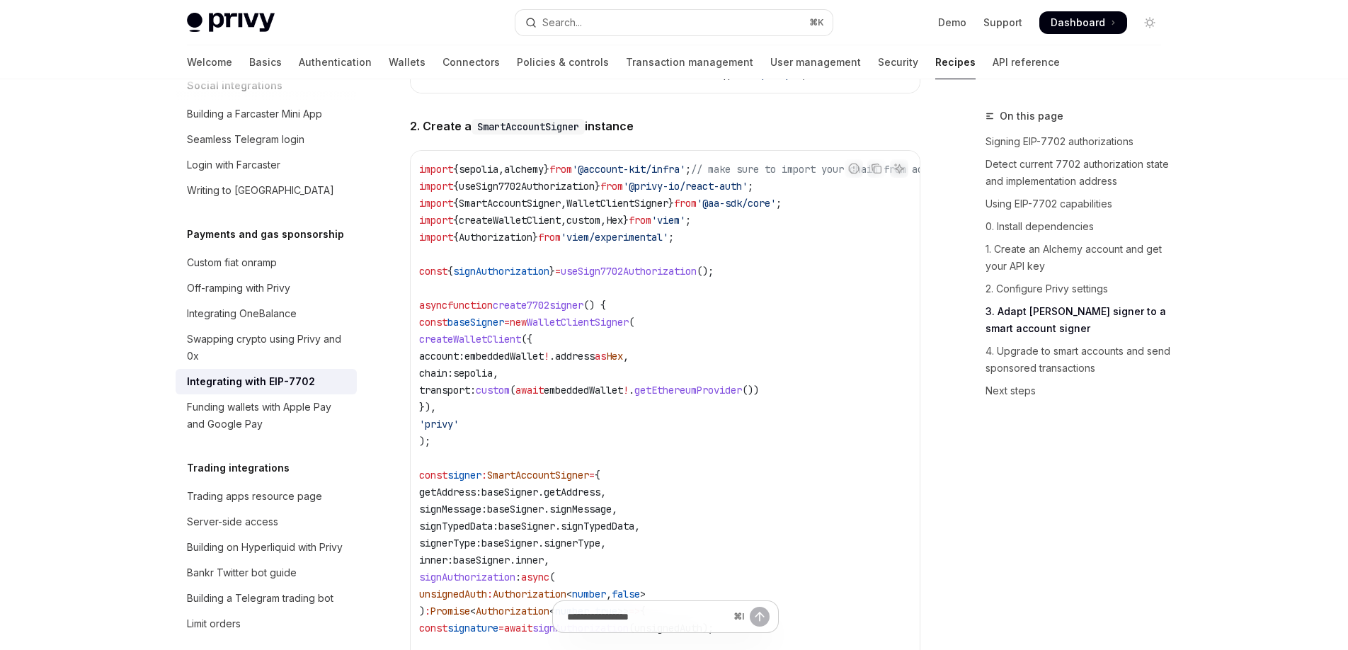
click at [595, 363] on span "address" at bounding box center [575, 356] width 40 height 13
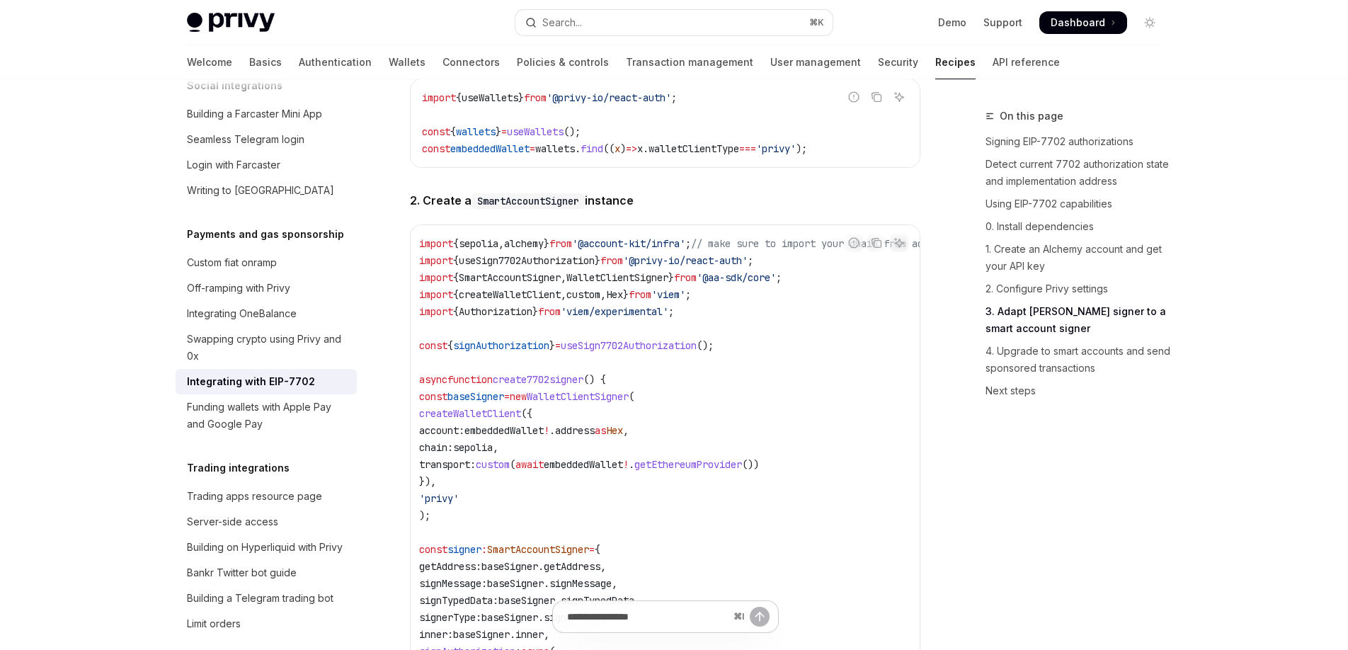
scroll to position [2299, 0]
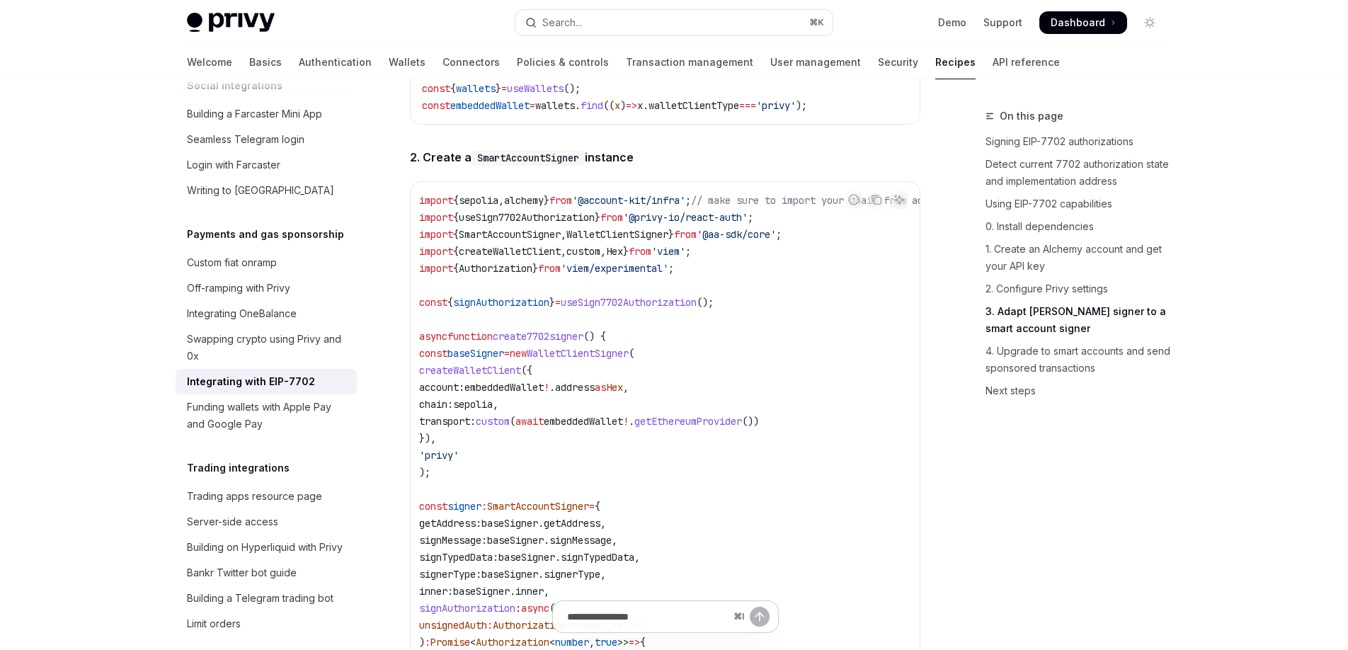
click at [787, 317] on code "import { sepolia , alchemy } from '@account-kit/infra' ; // make sure to import…" at bounding box center [742, 549] width 646 height 714
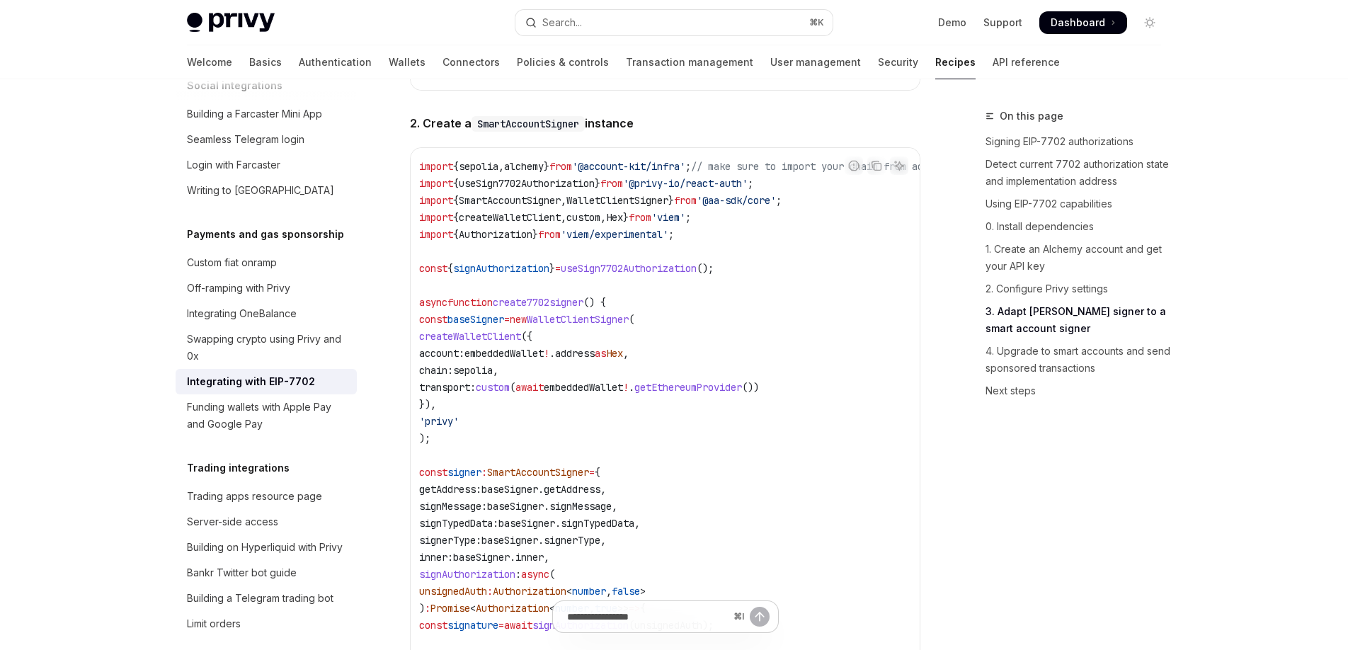
click at [746, 302] on code "import { sepolia , alchemy } from '@account-kit/infra' ; // make sure to import…" at bounding box center [742, 515] width 646 height 714
click at [529, 132] on code "SmartAccountSigner" at bounding box center [528, 124] width 113 height 16
copy code "SmartAccountSigner"
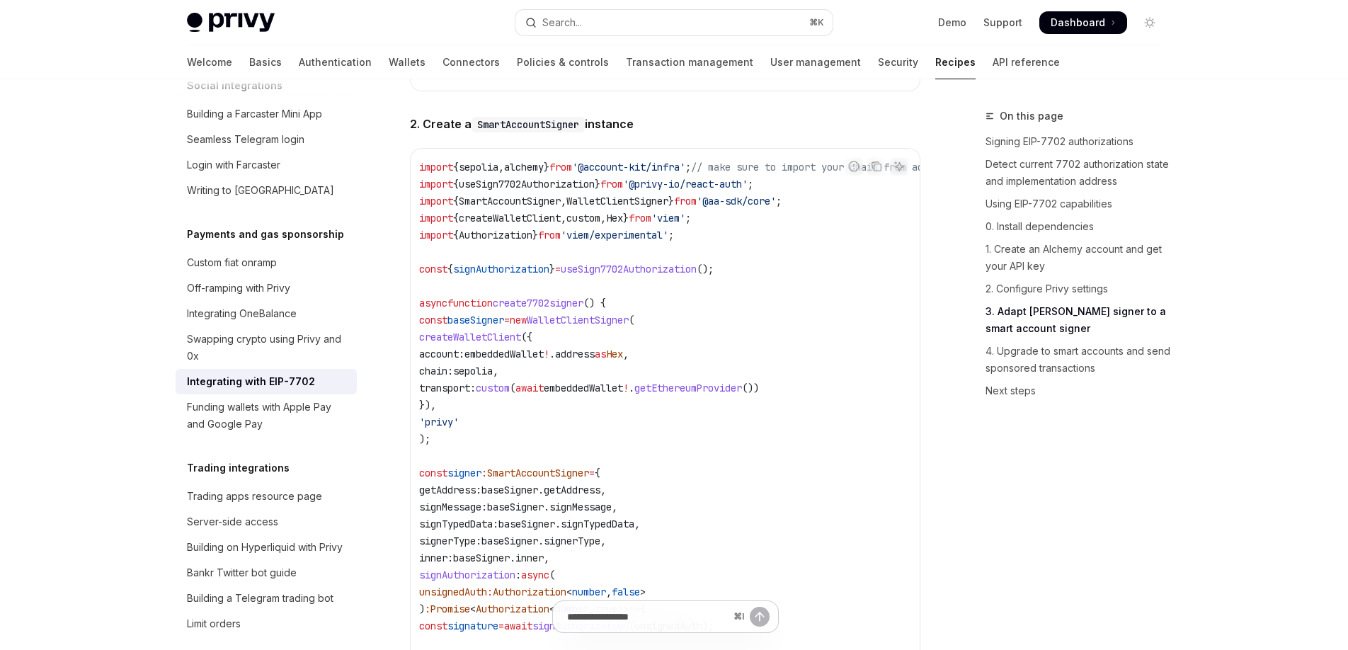
click at [603, 468] on code "import { sepolia , alchemy } from '@account-kit/infra' ; // make sure to import…" at bounding box center [742, 516] width 646 height 714
drag, startPoint x: 824, startPoint y: 411, endPoint x: 454, endPoint y: 416, distance: 369.7
click at [454, 416] on code "import { sepolia , alchemy } from '@account-kit/infra' ; // make sure to import…" at bounding box center [742, 516] width 646 height 714
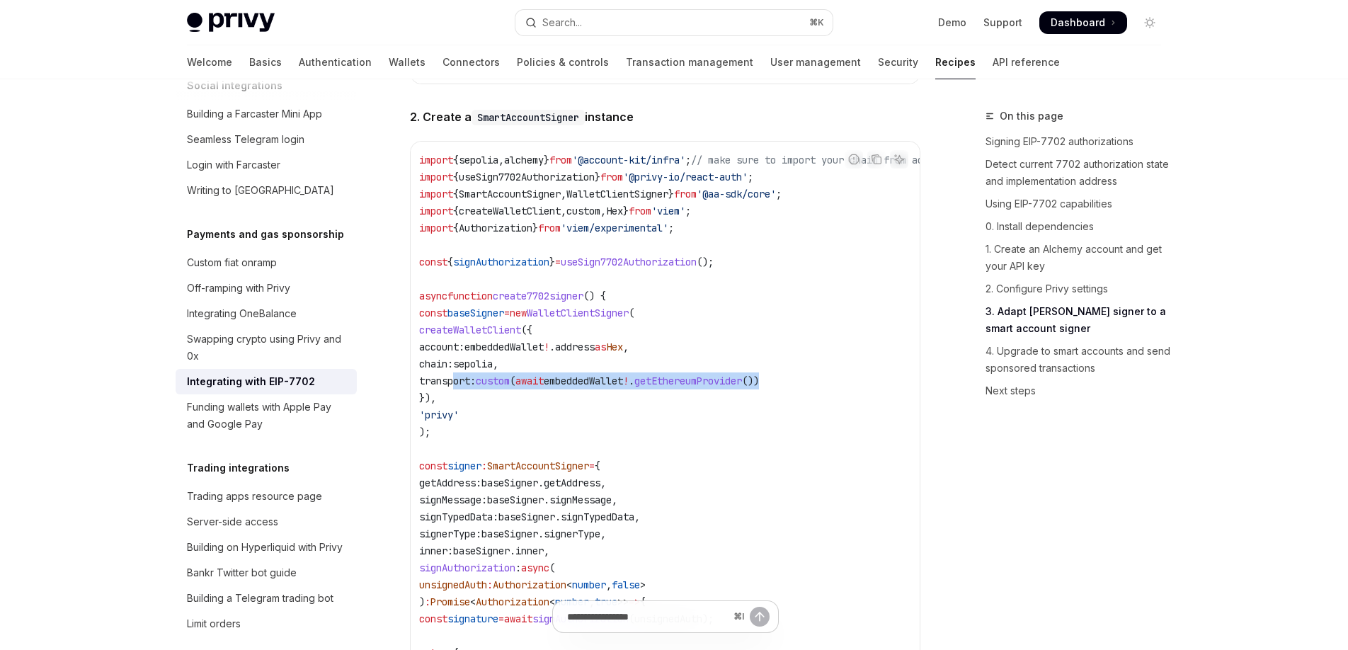
copy span "transport: custom ( await embeddedWallet ! . getEthereumProvider ())"
click at [789, 310] on code "import { sepolia , alchemy } from '@account-kit/infra' ; // make sure to import…" at bounding box center [742, 509] width 646 height 714
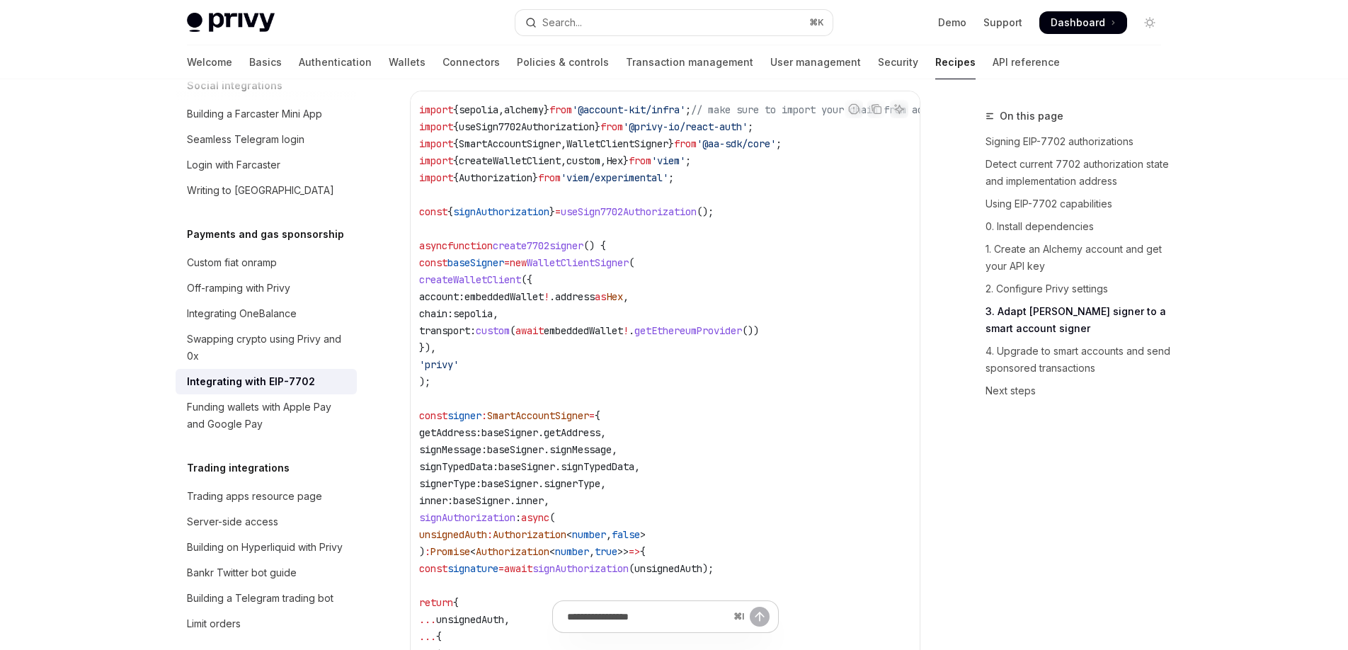
scroll to position [2381, 0]
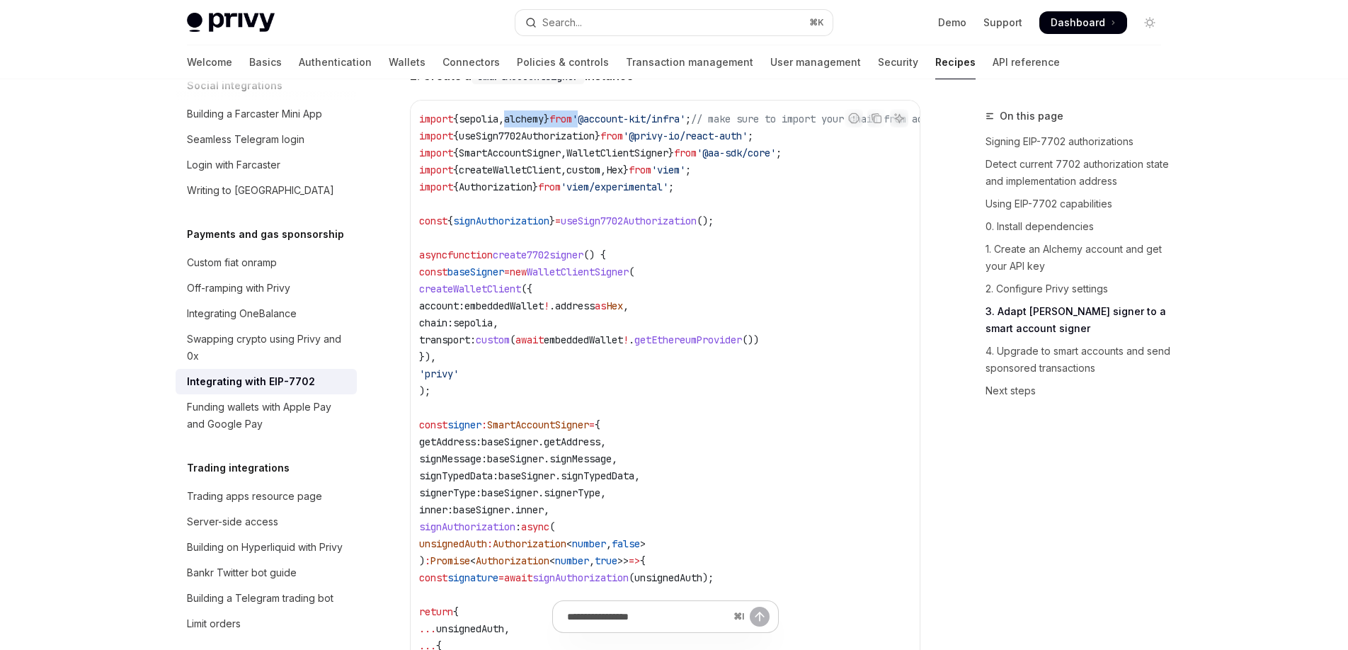
drag, startPoint x: 523, startPoint y: 143, endPoint x: 601, endPoint y: 142, distance: 78.6
click at [601, 125] on span "import { sepolia , alchemy } from '@account-kit/infra' ; // make sure to import…" at bounding box center [725, 119] width 612 height 13
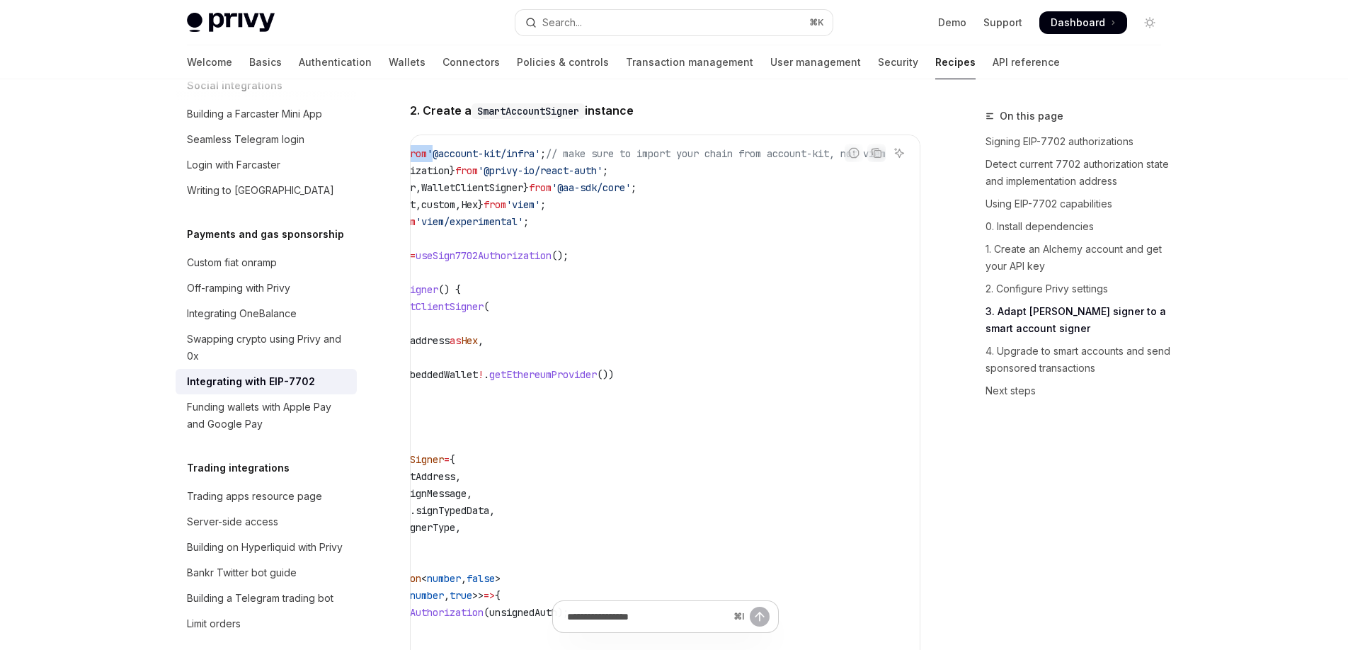
scroll to position [2341, 0]
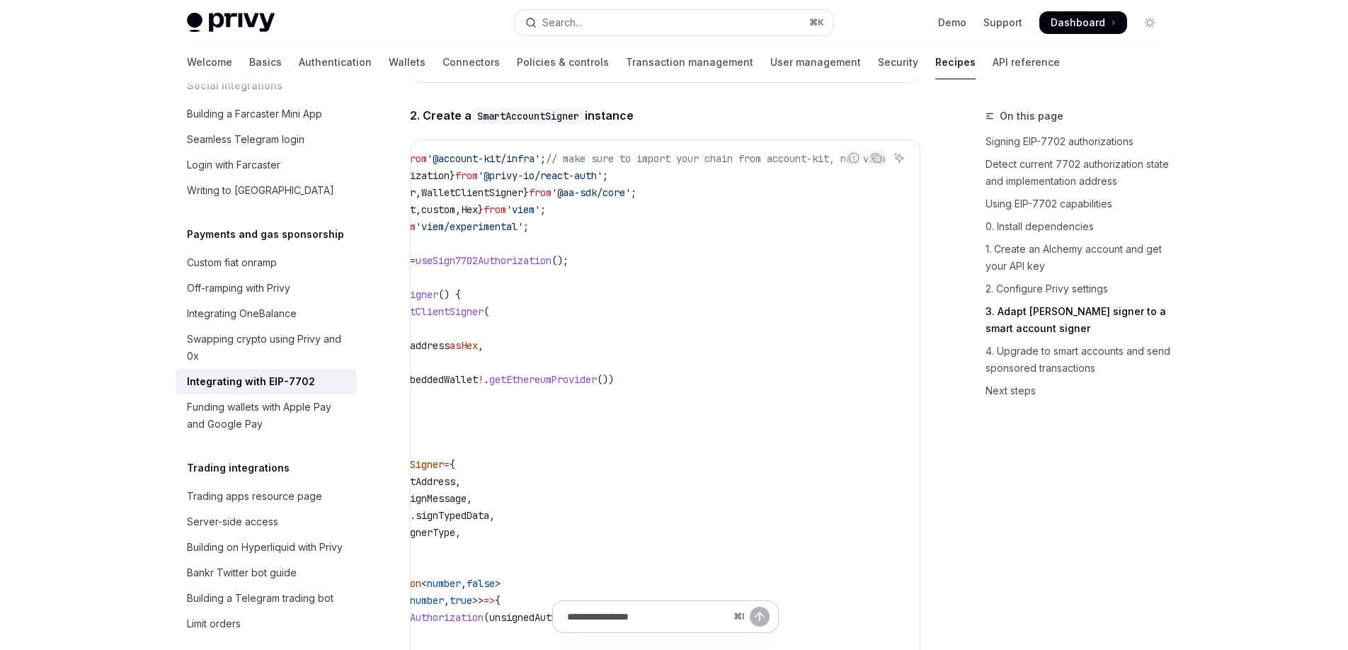
click at [838, 165] on span "// make sure to import your chain from account-kit, not viem" at bounding box center [716, 158] width 340 height 13
drag, startPoint x: 838, startPoint y: 185, endPoint x: 875, endPoint y: 193, distance: 38.5
click at [882, 186] on div "Report incorrect code Copy Ask AI import { sepolia , alchemy } from '@account-k…" at bounding box center [665, 507] width 511 height 735
click at [720, 285] on code "import { sepolia , alchemy } from '@account-kit/infra' ; // make sure to import…" at bounding box center [597, 506] width 646 height 714
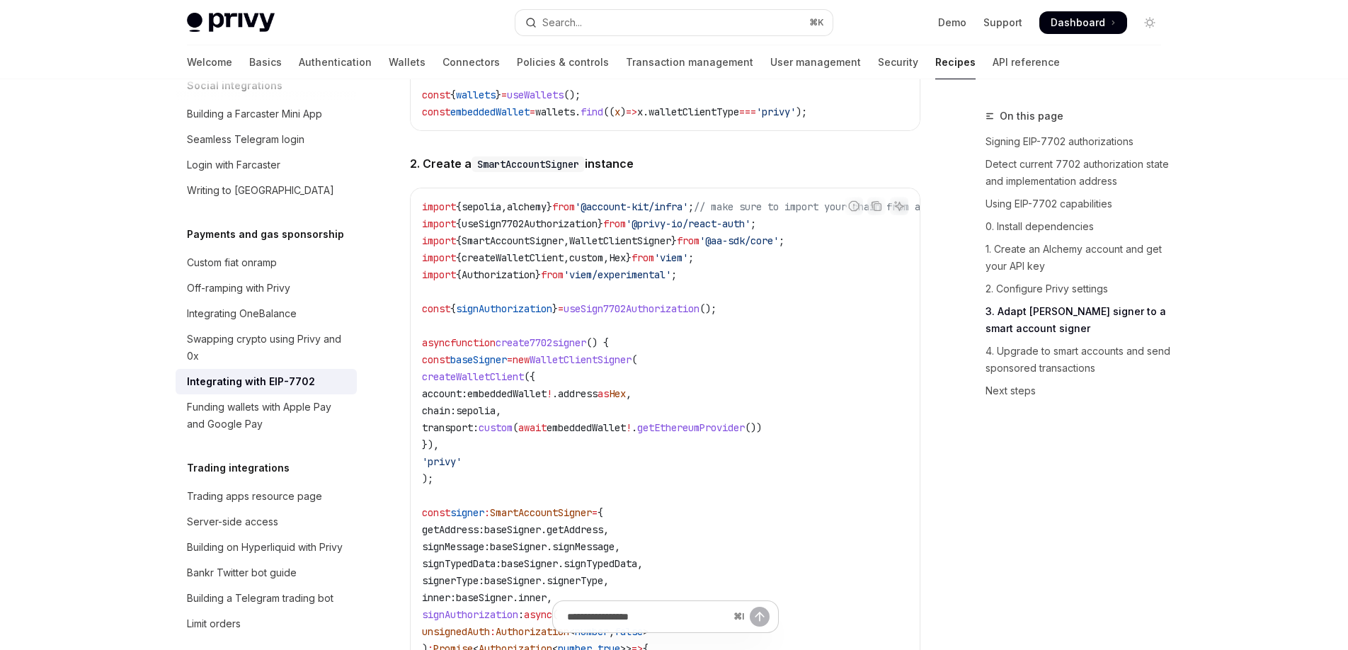
scroll to position [2283, 0]
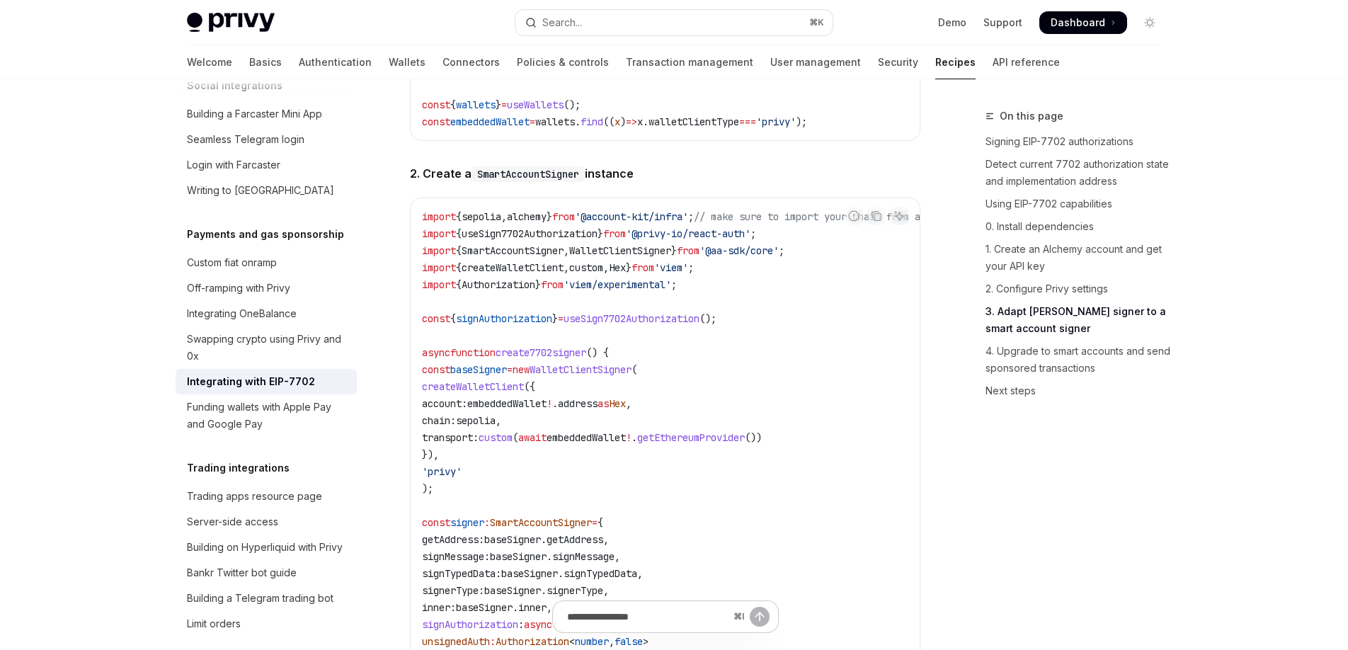
click at [547, 223] on span "alchemy" at bounding box center [527, 216] width 40 height 13
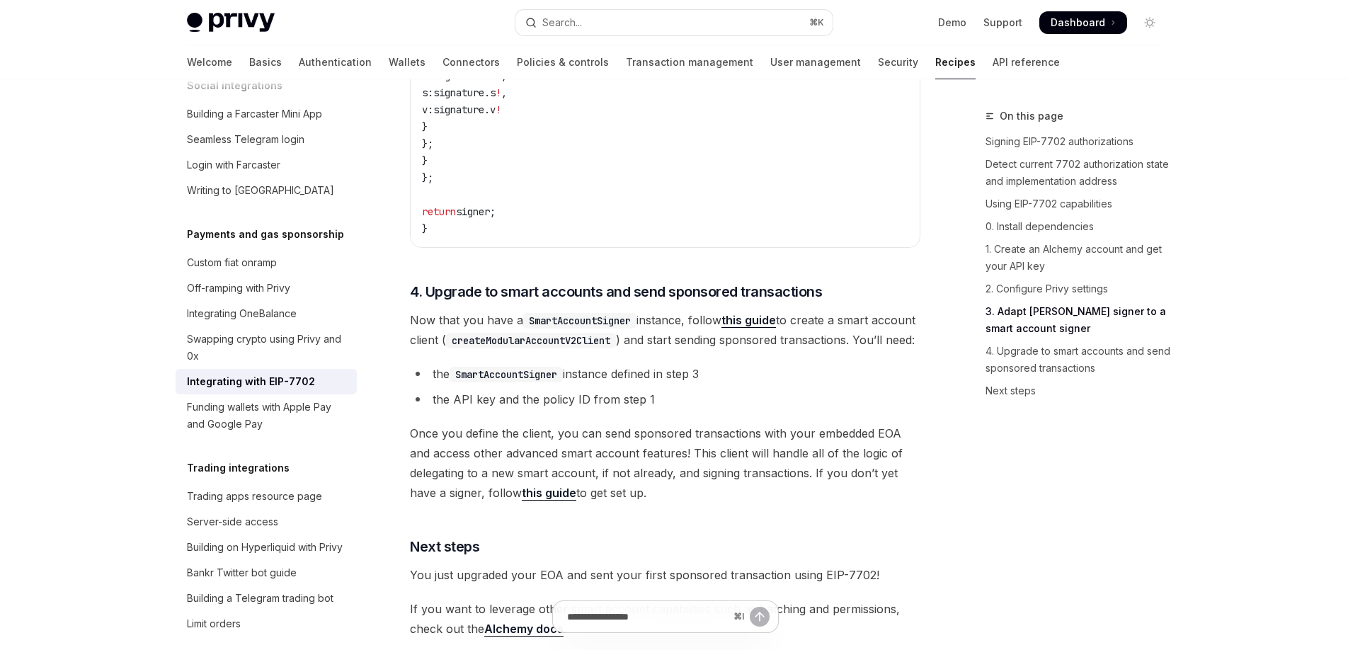
scroll to position [2969, 0]
drag, startPoint x: 453, startPoint y: 484, endPoint x: 593, endPoint y: 479, distance: 141.0
click at [574, 479] on span "Once you define the client, you can send sponsored transactions with your embed…" at bounding box center [665, 461] width 511 height 79
click at [594, 479] on span "Once you define the client, you can send sponsored transactions with your embed…" at bounding box center [665, 461] width 511 height 79
drag, startPoint x: 606, startPoint y: 481, endPoint x: 705, endPoint y: 481, distance: 99.1
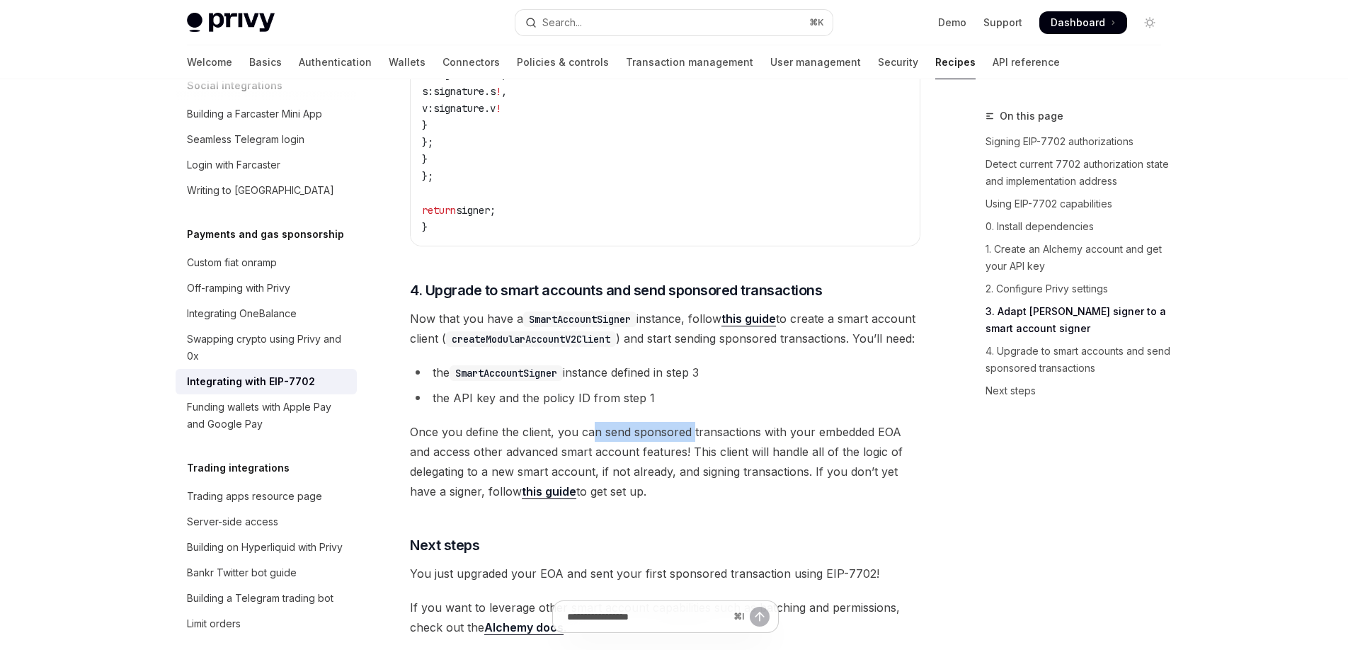
click at [700, 481] on span "Once you define the client, you can send sponsored transactions with your embed…" at bounding box center [665, 461] width 511 height 79
click at [717, 480] on span "Once you define the client, you can send sponsored transactions with your embed…" at bounding box center [665, 461] width 511 height 79
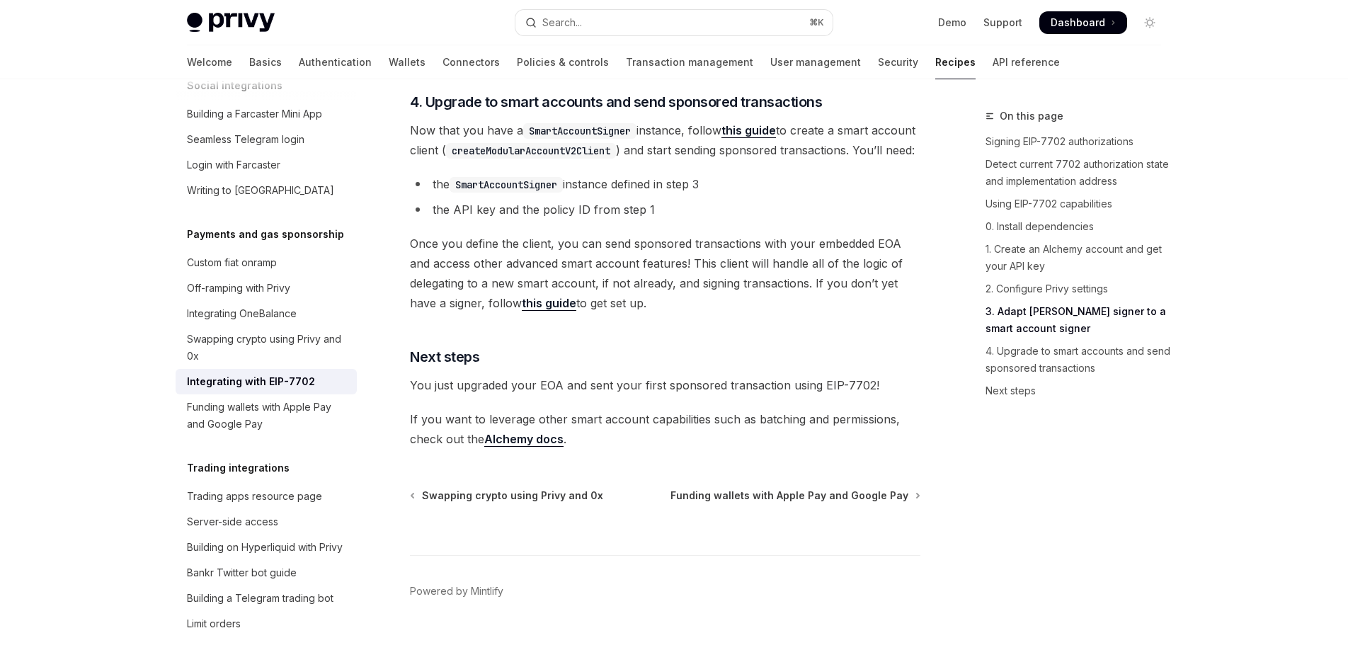
scroll to position [3156, 0]
click at [631, 314] on span "Once you define the client, you can send sponsored transactions with your embed…" at bounding box center [665, 274] width 511 height 79
